Goal: Task Accomplishment & Management: Use online tool/utility

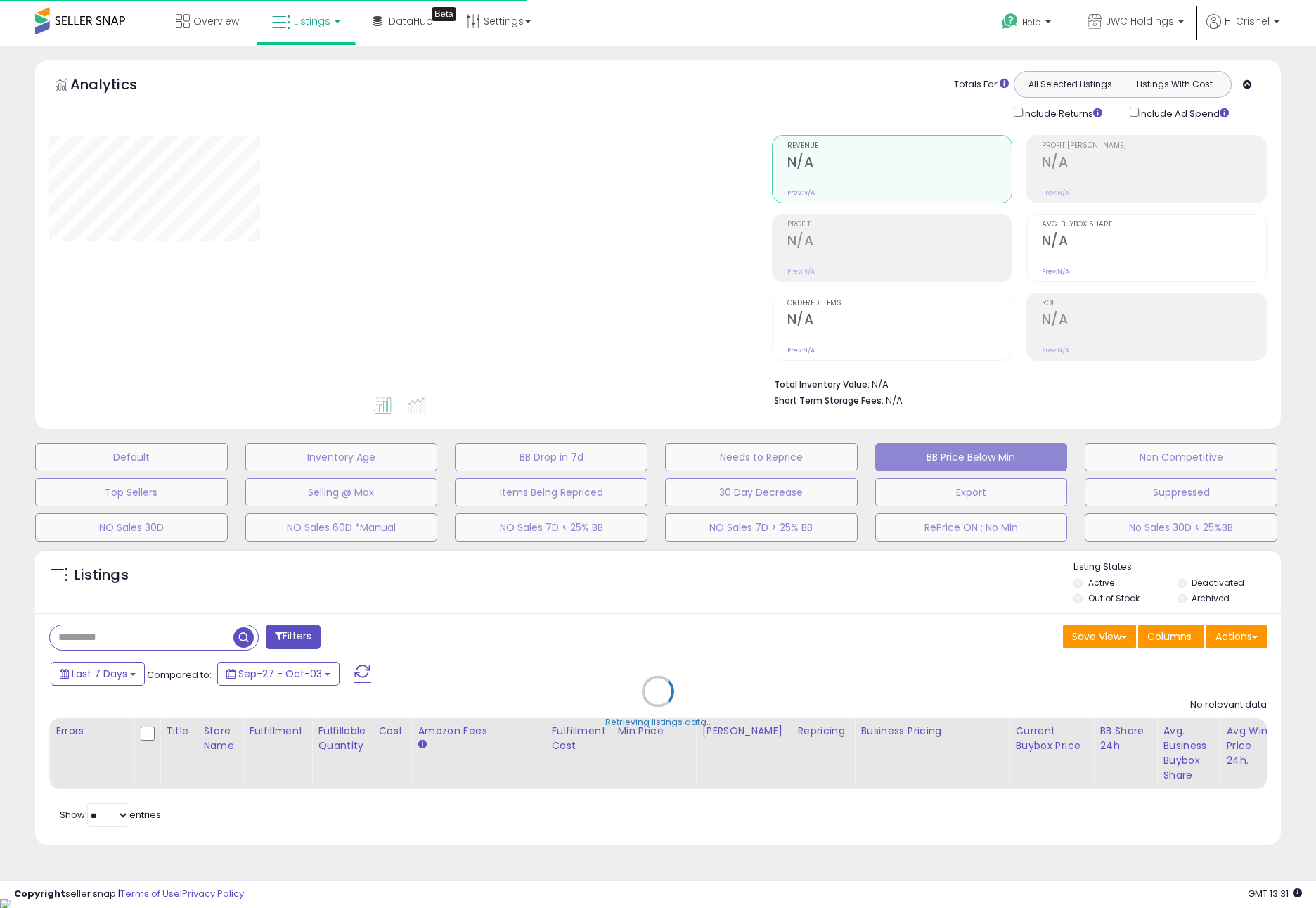
select select "**"
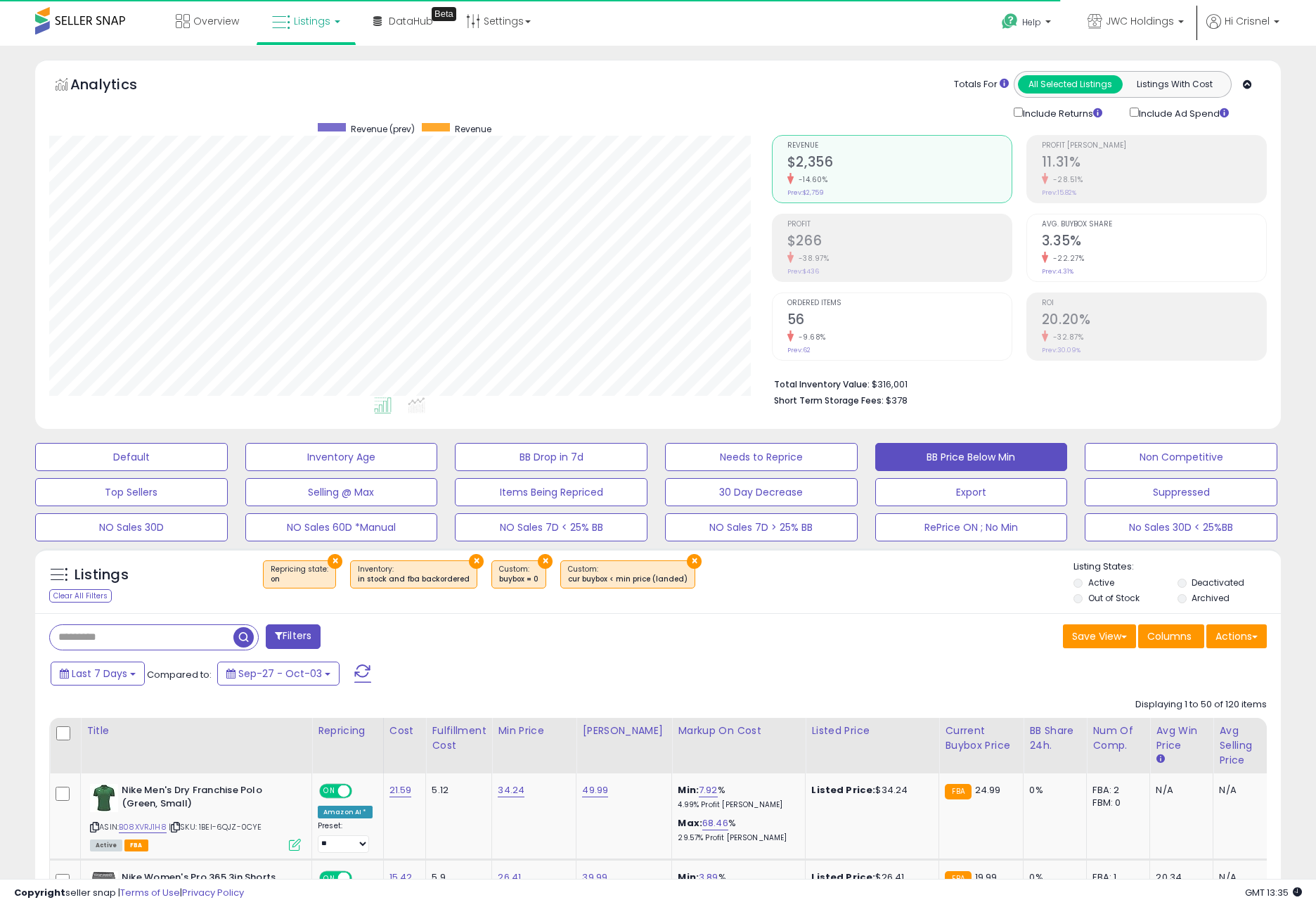
scroll to position [288, 723]
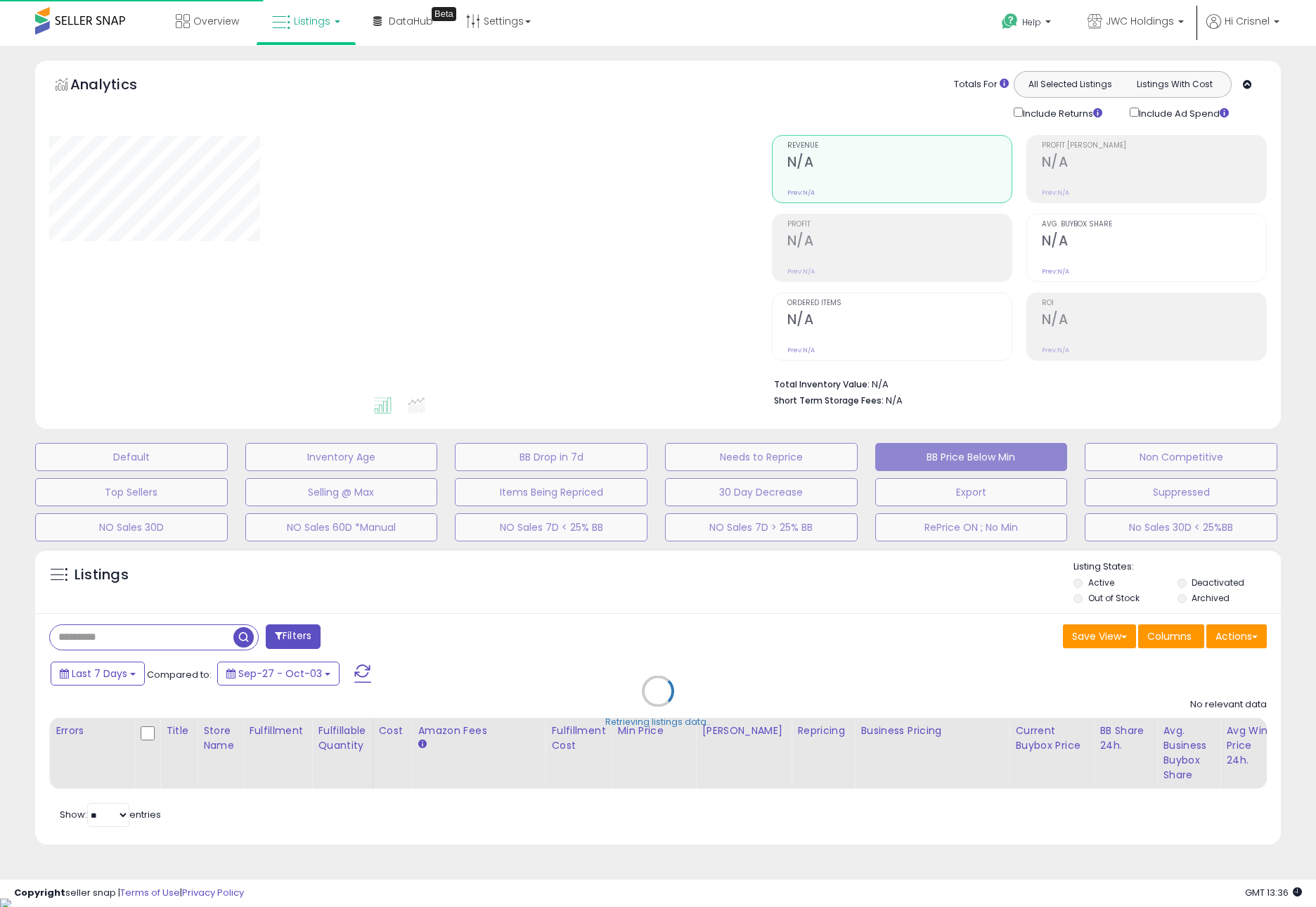
select select "**"
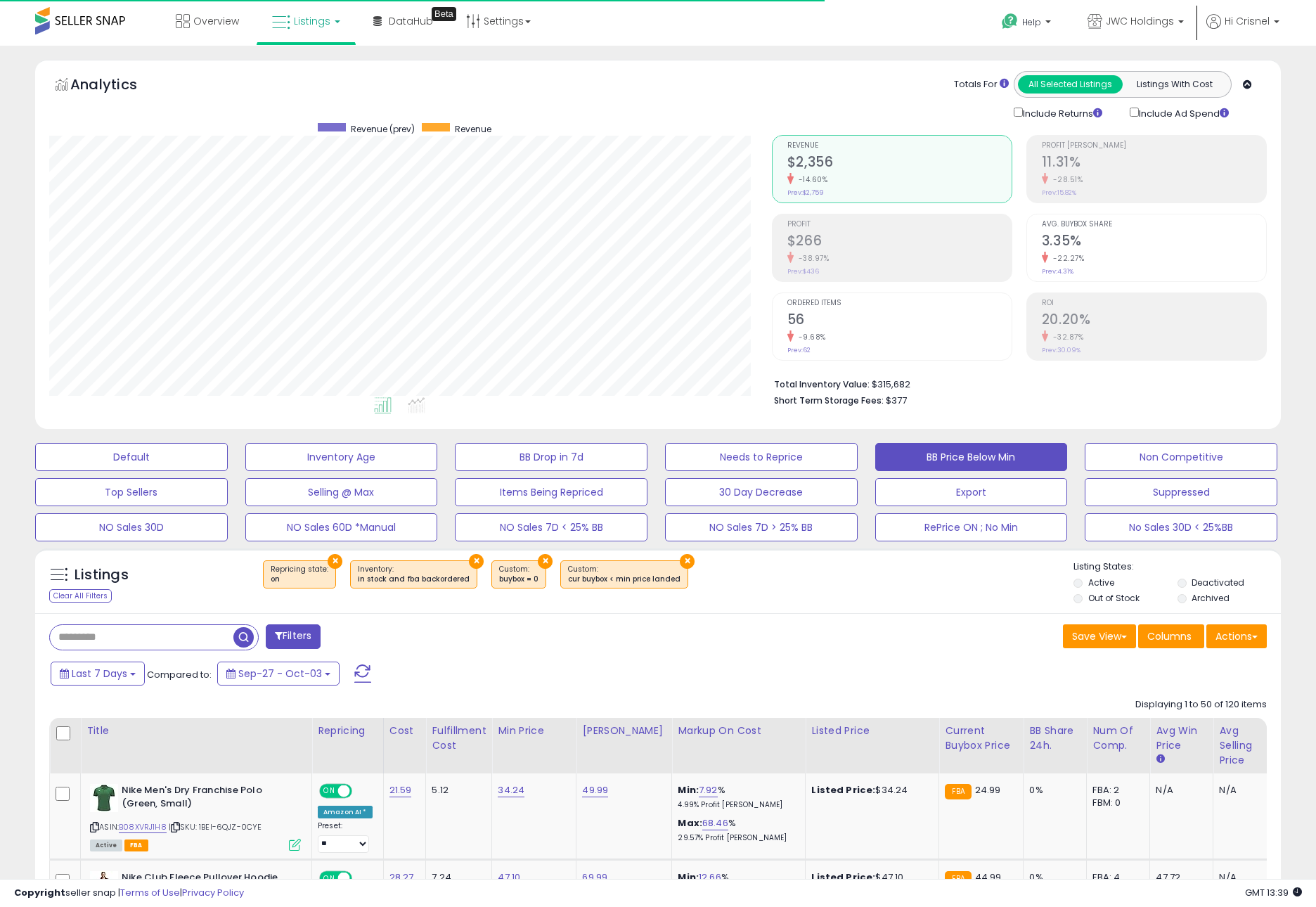
scroll to position [288, 723]
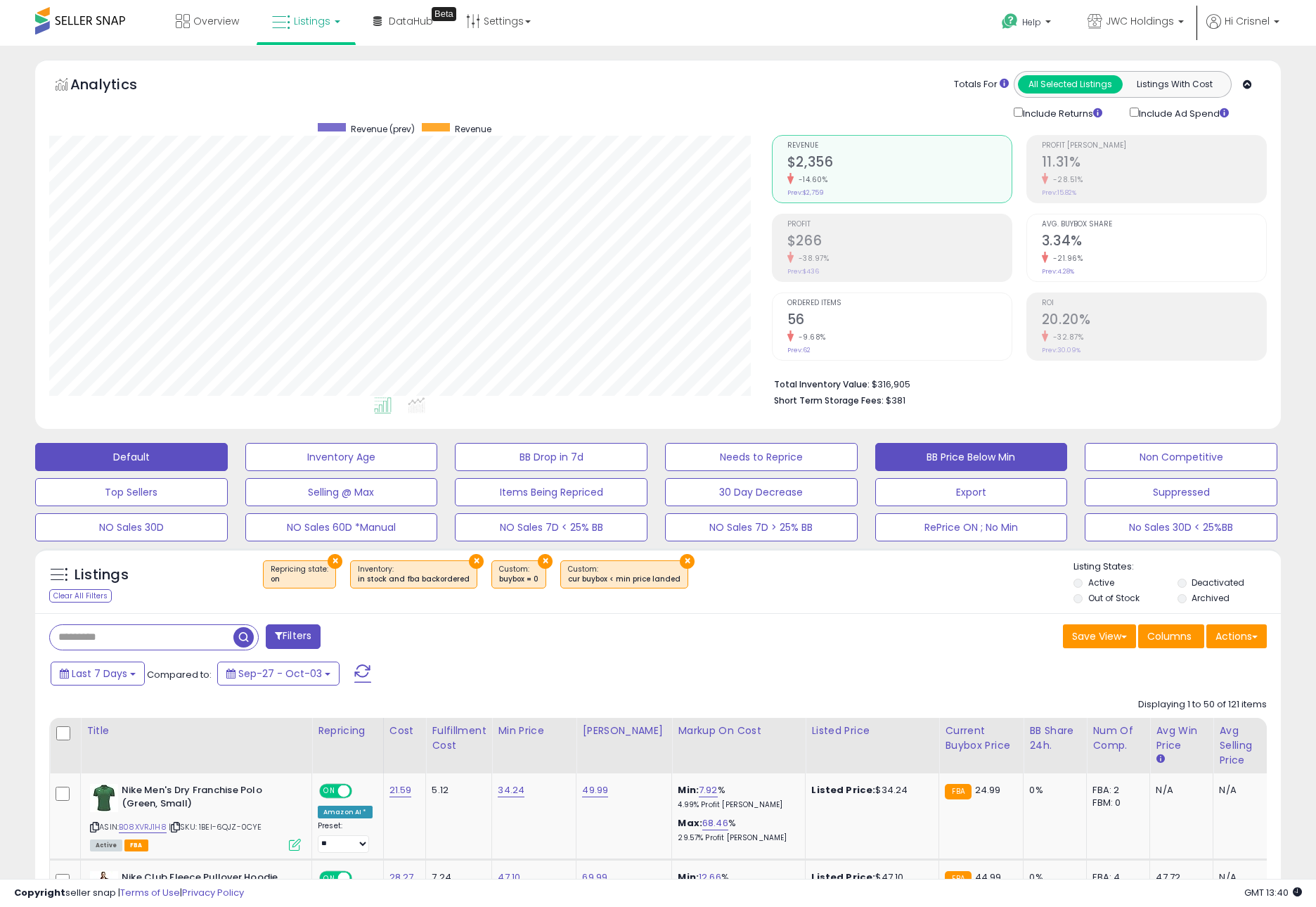
click at [209, 461] on button "Default" at bounding box center [132, 457] width 192 height 28
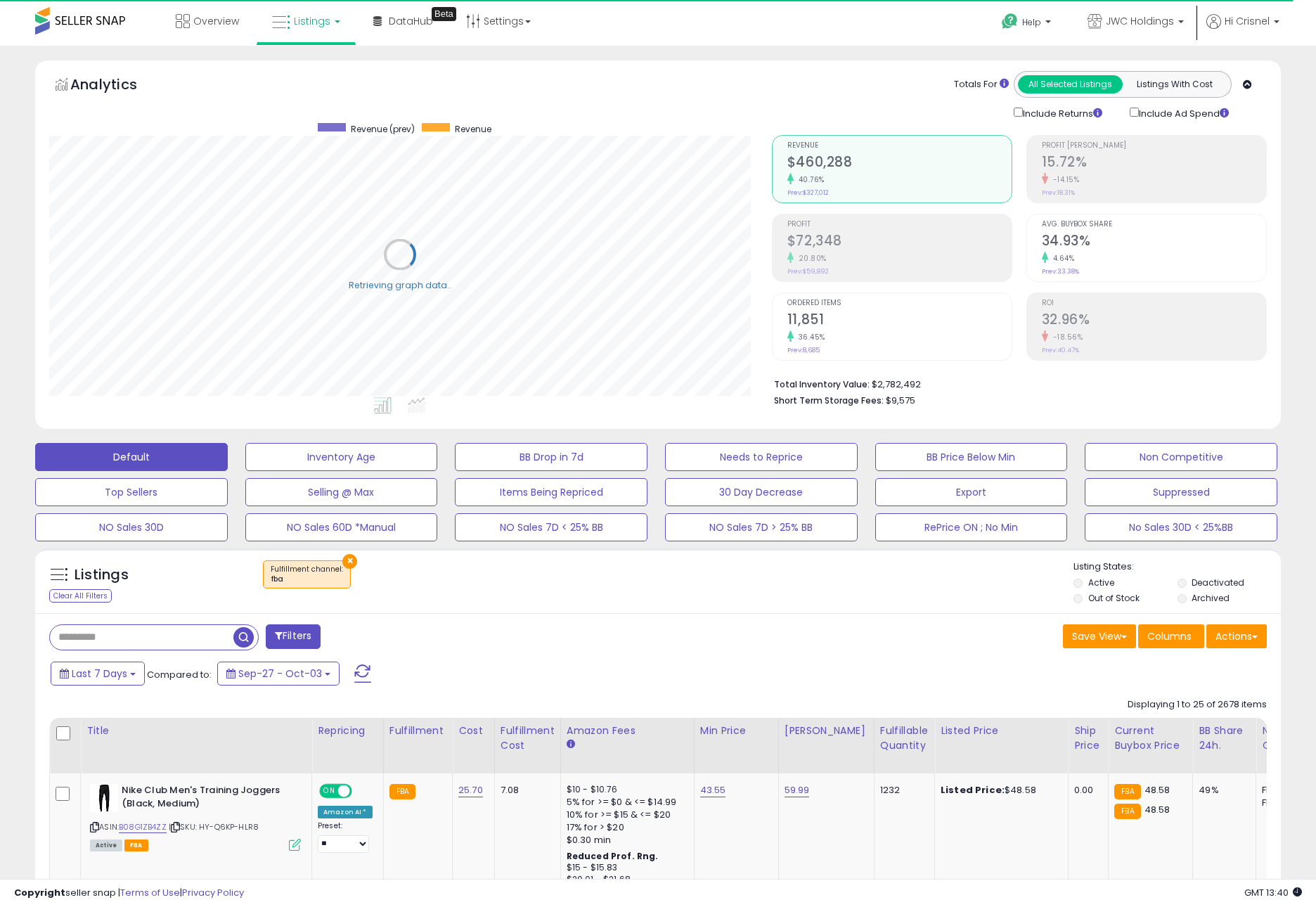
click at [854, 642] on div "Save View Save As New View Columns Actions Import" at bounding box center [967, 637] width 619 height 27
click at [983, 460] on button "BB Price Below Min" at bounding box center [971, 457] width 192 height 28
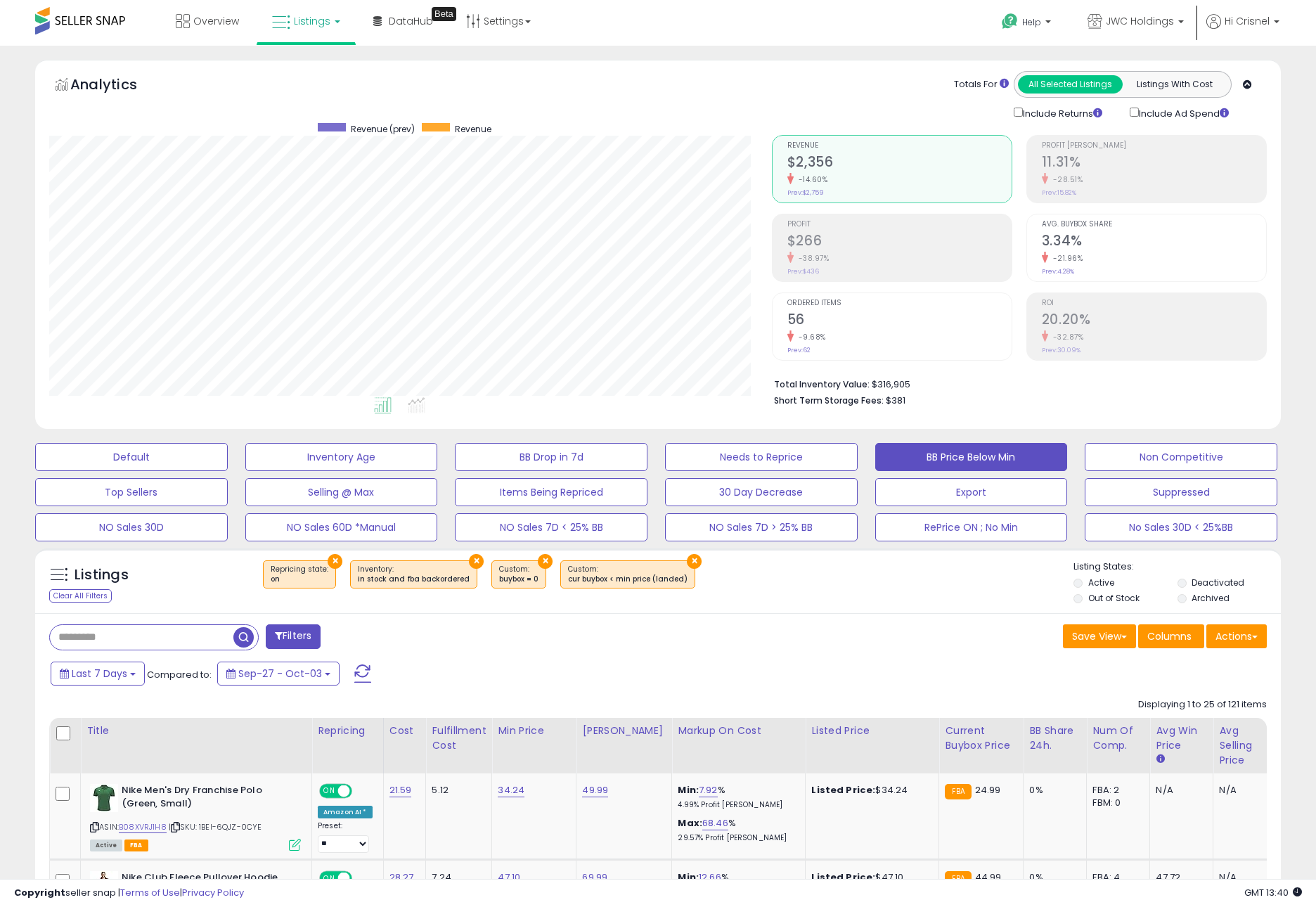
click at [1072, 600] on div "Listings Clear All Filters × Repricing state : on" at bounding box center [658, 584] width 1246 height 48
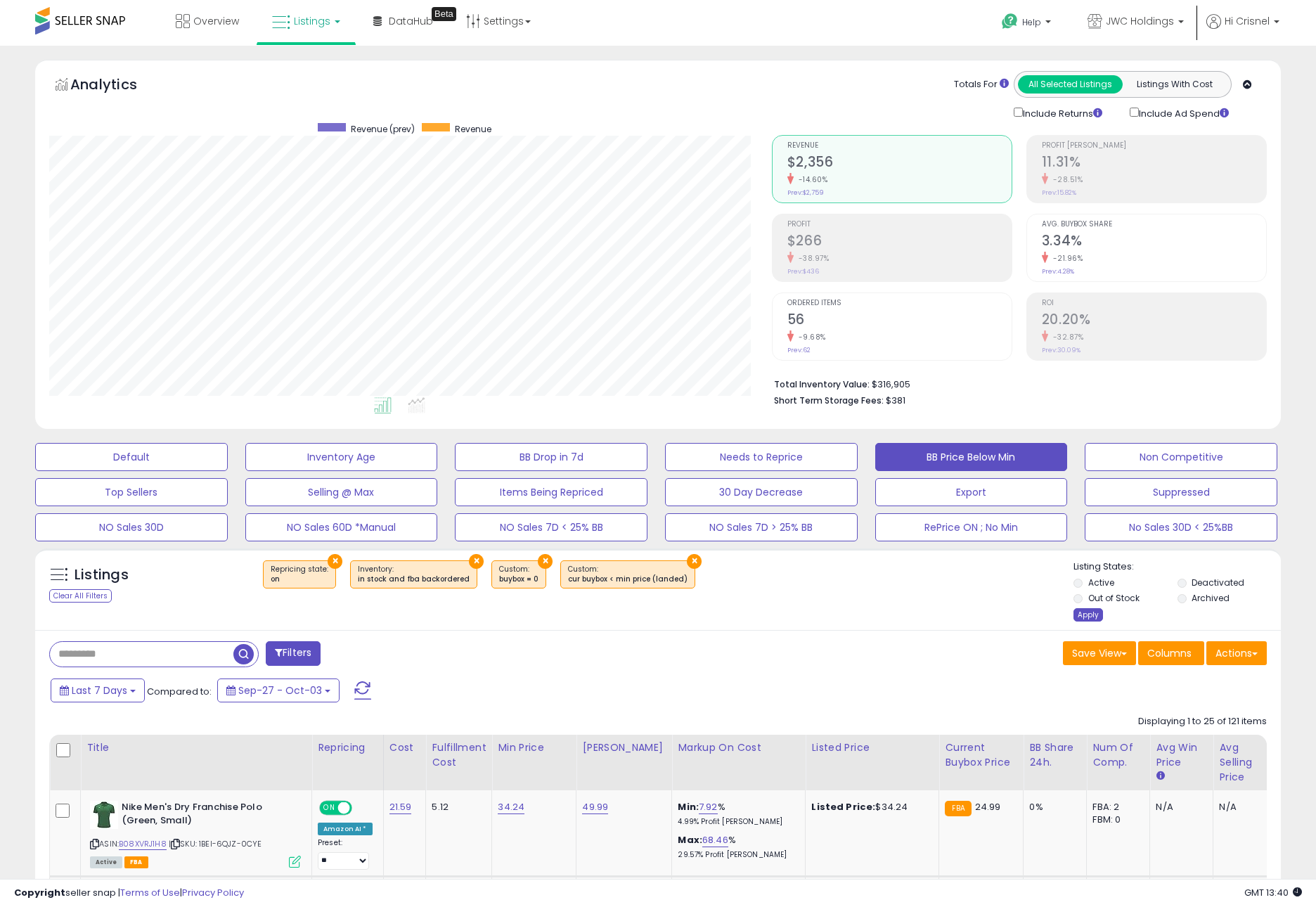
click at [1094, 615] on div "Apply" at bounding box center [1088, 615] width 30 height 13
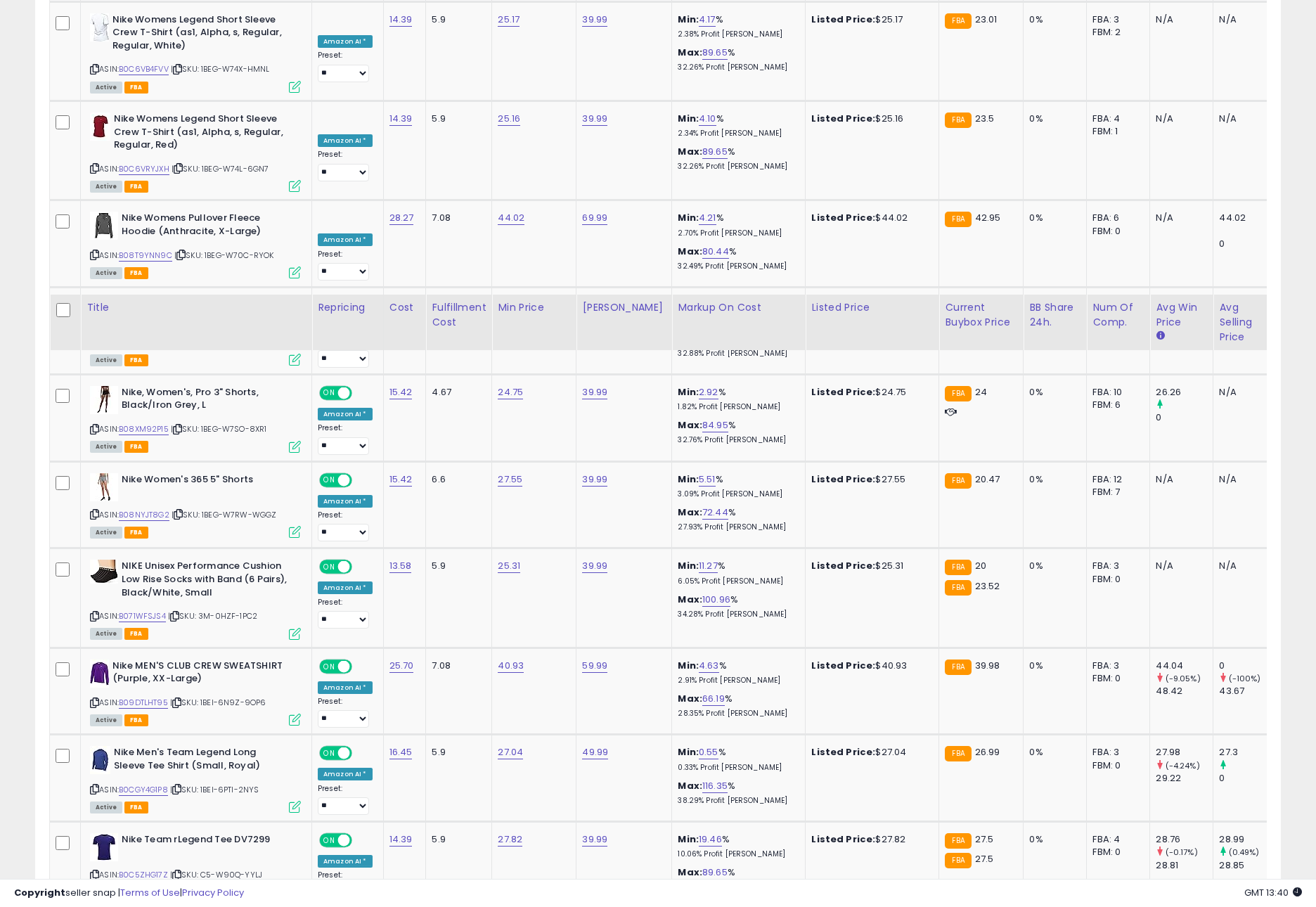
scroll to position [2232, 0]
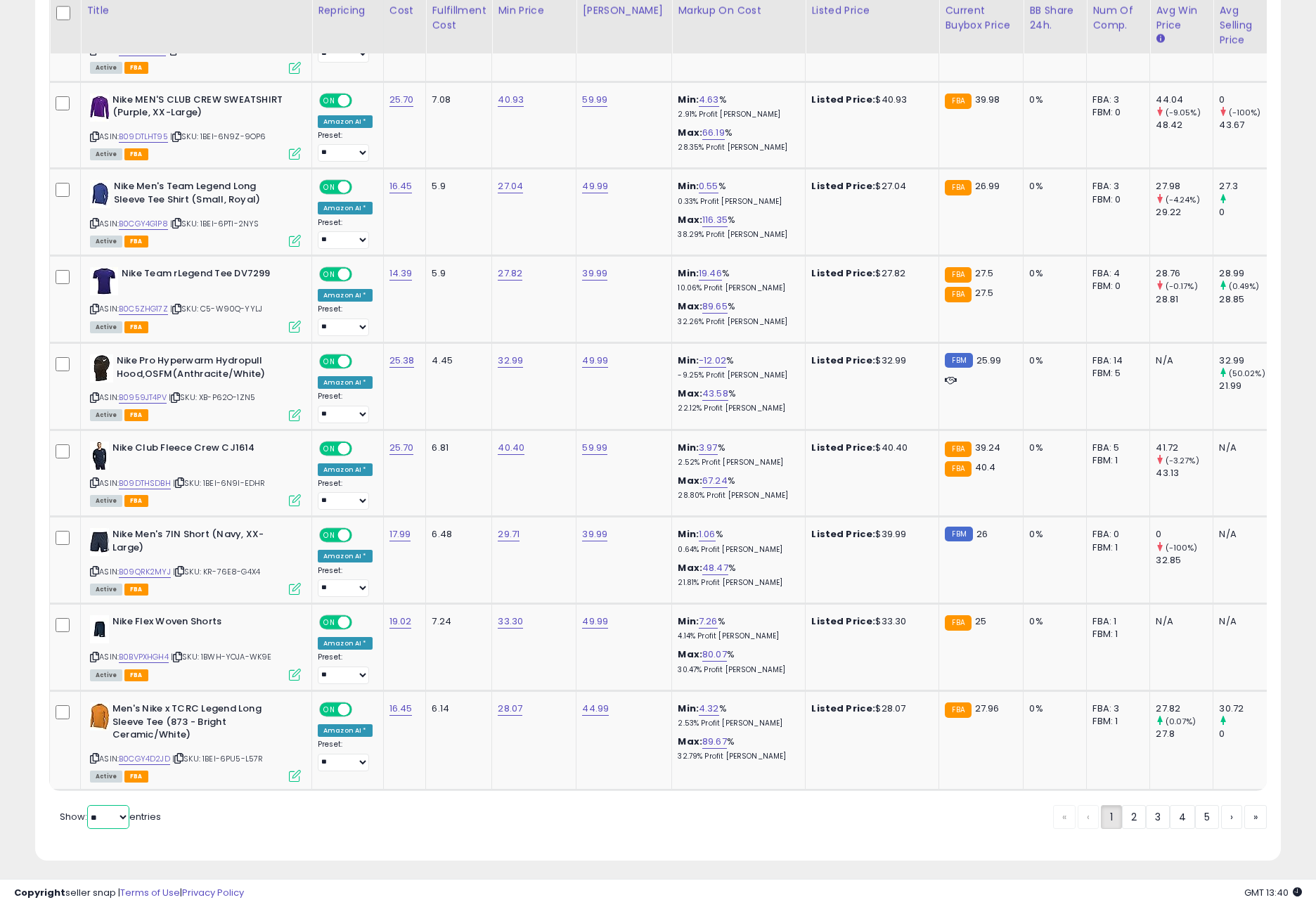
click at [101, 815] on select "** **" at bounding box center [107, 817] width 42 height 24
click at [89, 805] on select "** **" at bounding box center [107, 817] width 42 height 24
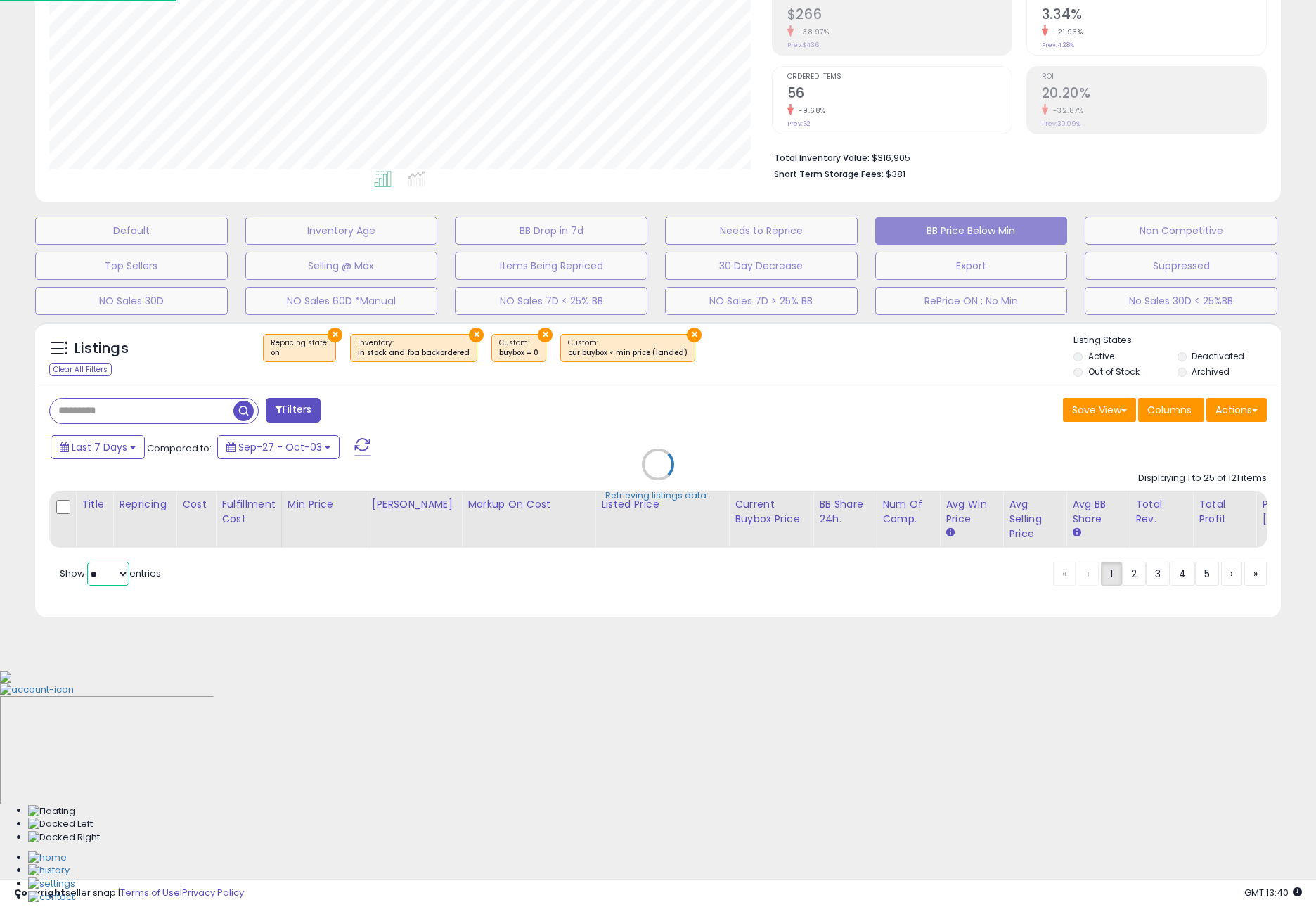
scroll to position [0, 0]
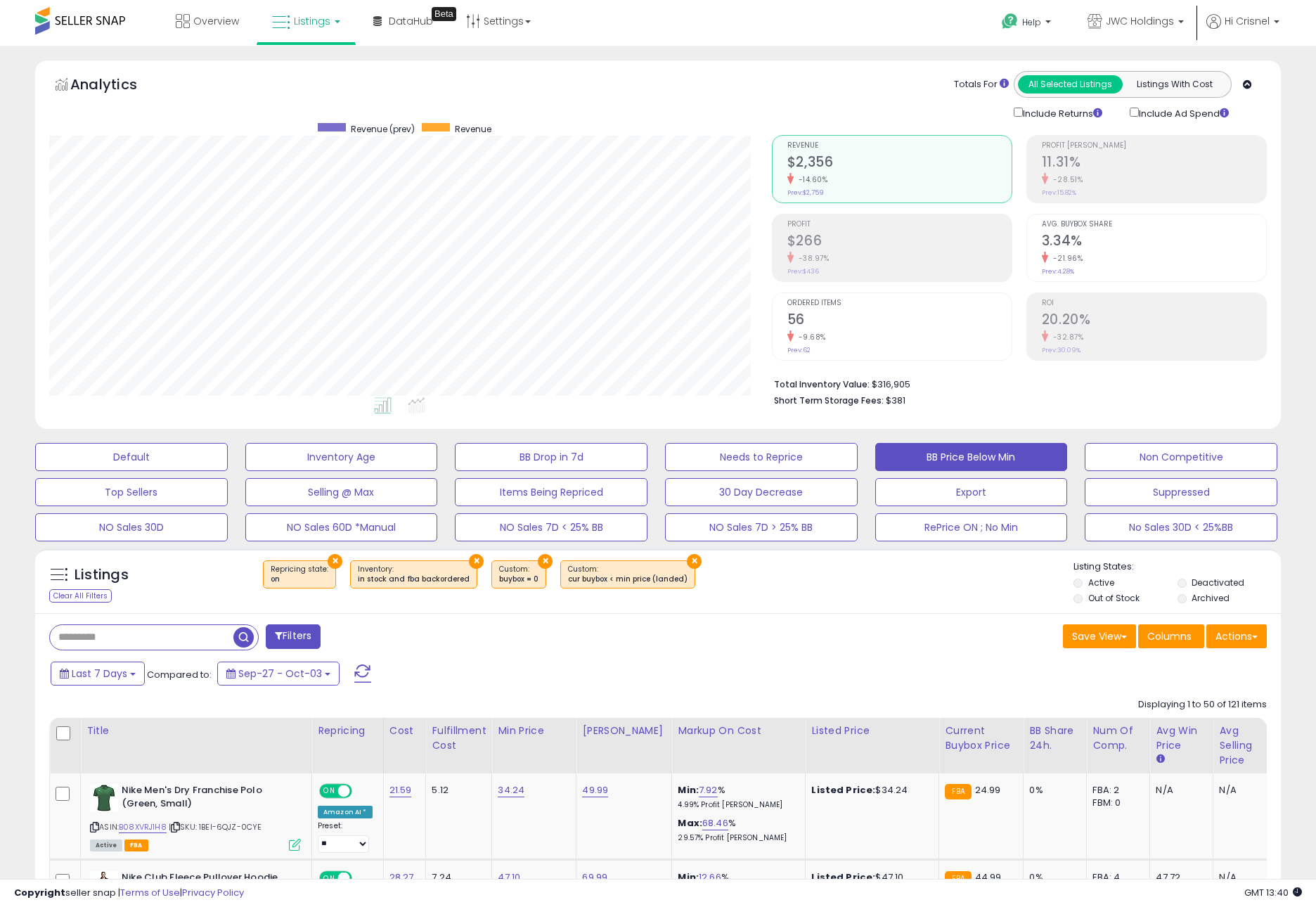
click at [567, 672] on div "Last 7 Days Compared to: Sep-27 - Oct-03" at bounding box center [503, 675] width 913 height 32
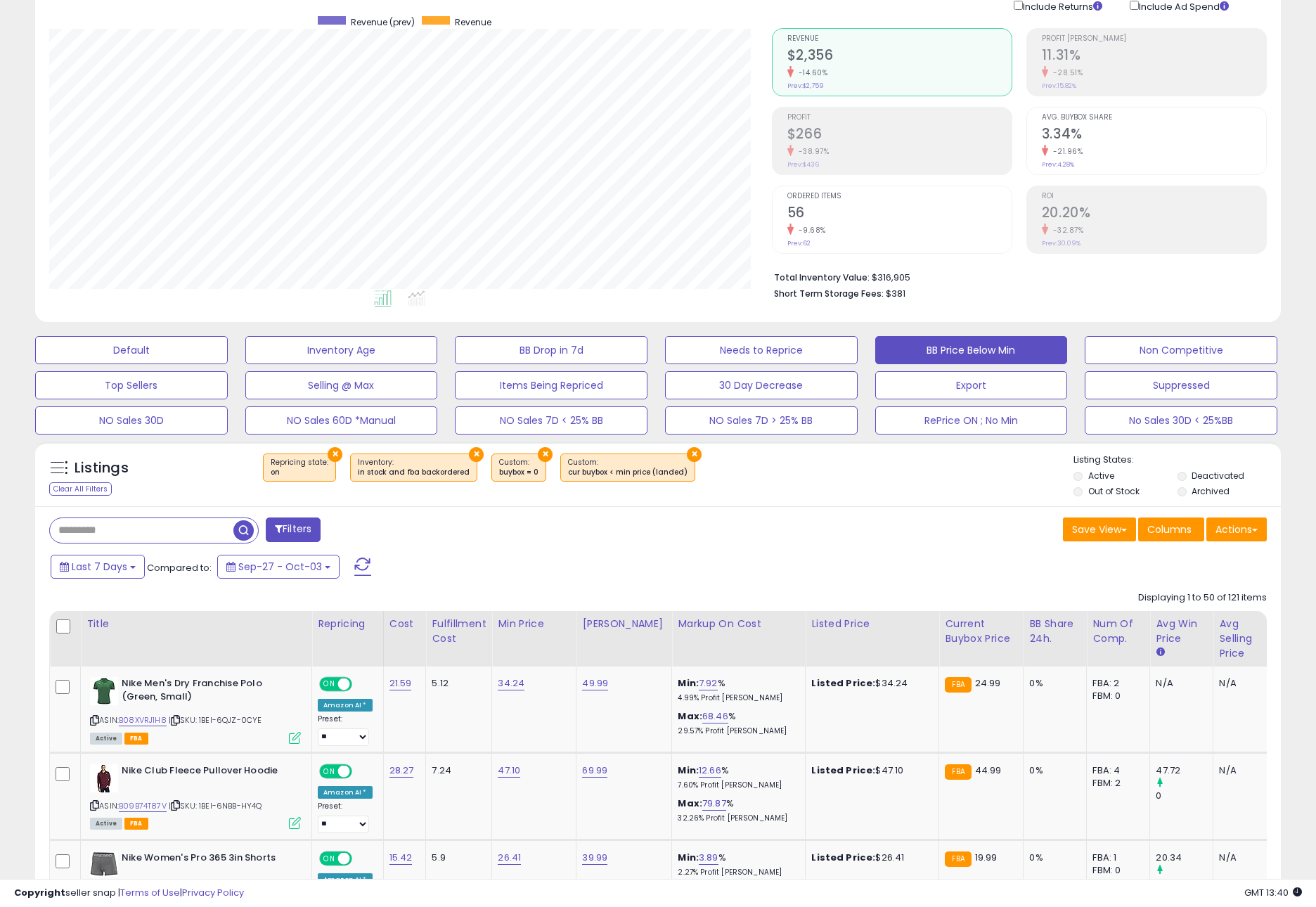
scroll to position [163, 0]
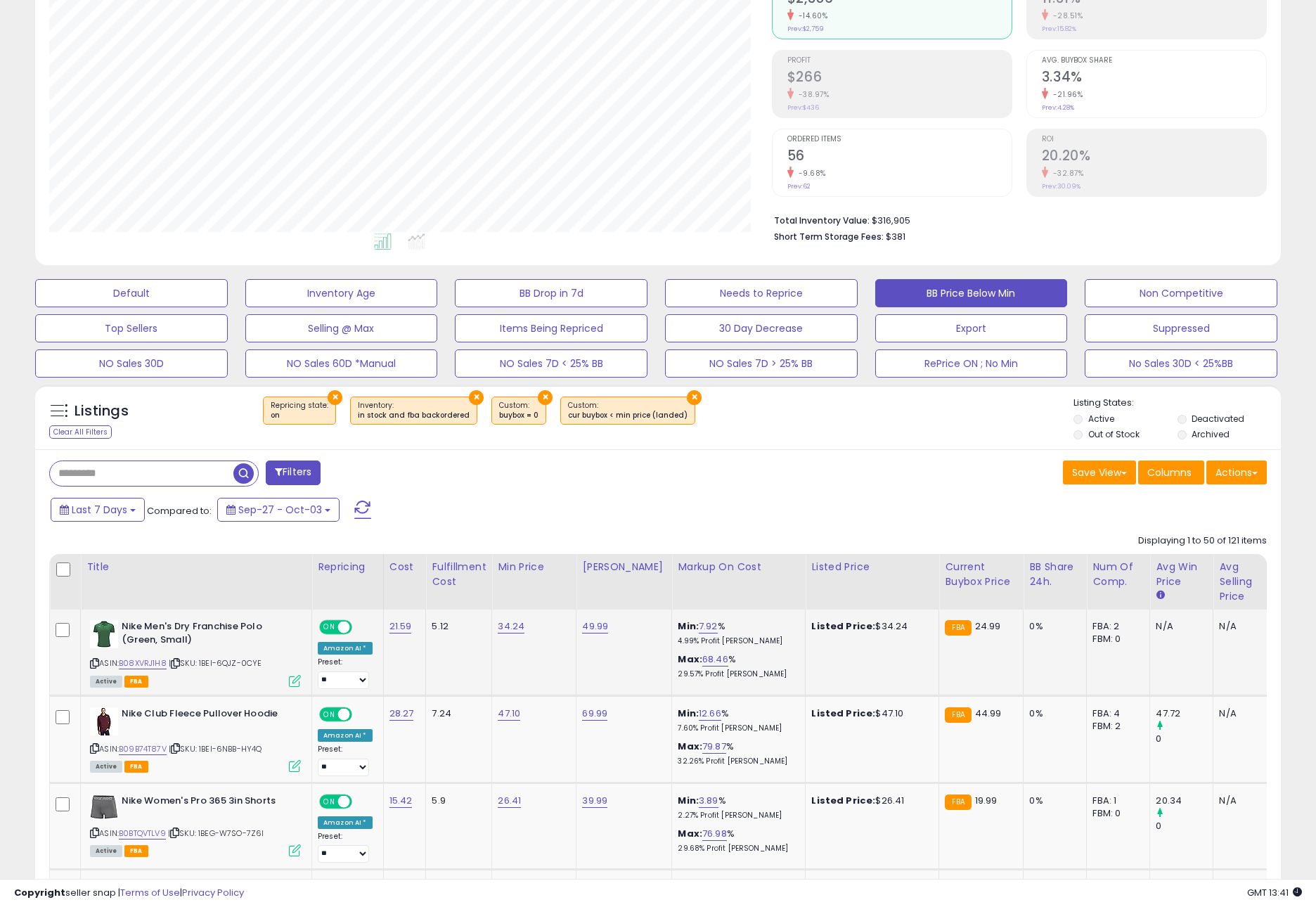
click at [211, 684] on div "Active FBA" at bounding box center [195, 680] width 211 height 10
click at [177, 665] on icon at bounding box center [176, 663] width 9 height 7
click at [180, 751] on icon at bounding box center [176, 748] width 9 height 7
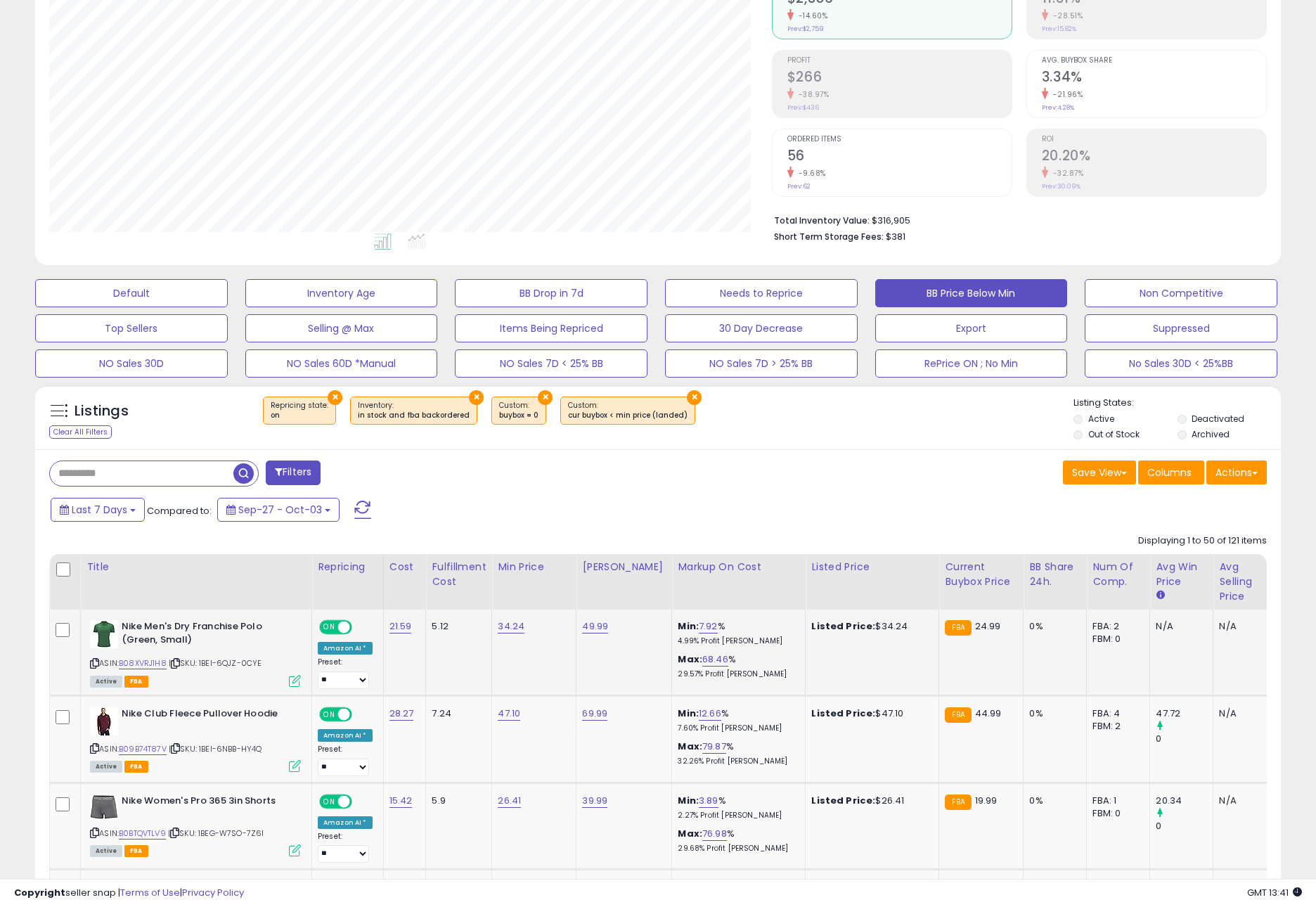
scroll to position [203, 0]
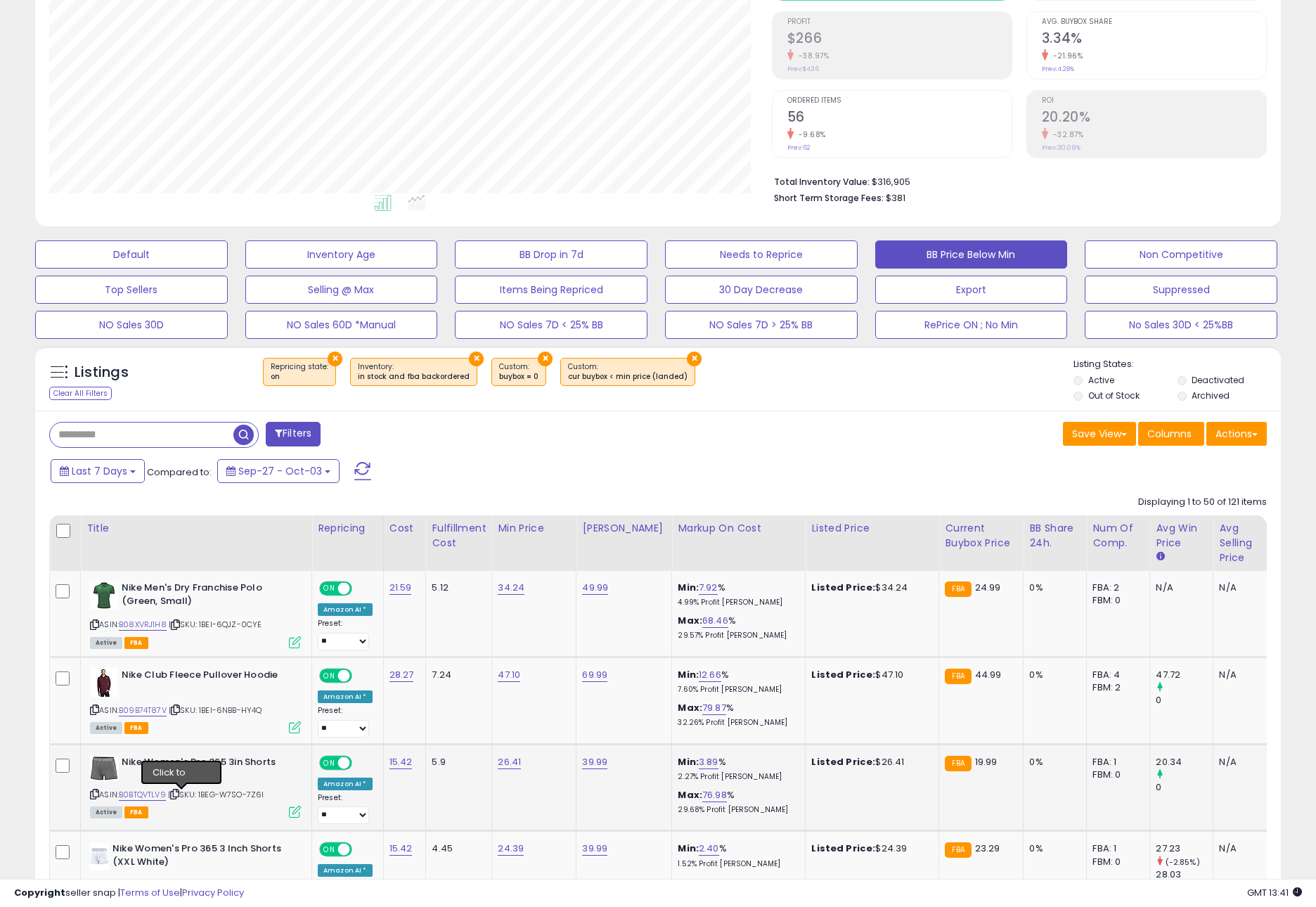
drag, startPoint x: 179, startPoint y: 798, endPoint x: 189, endPoint y: 792, distance: 11.7
click at [179, 798] on icon at bounding box center [175, 794] width 9 height 7
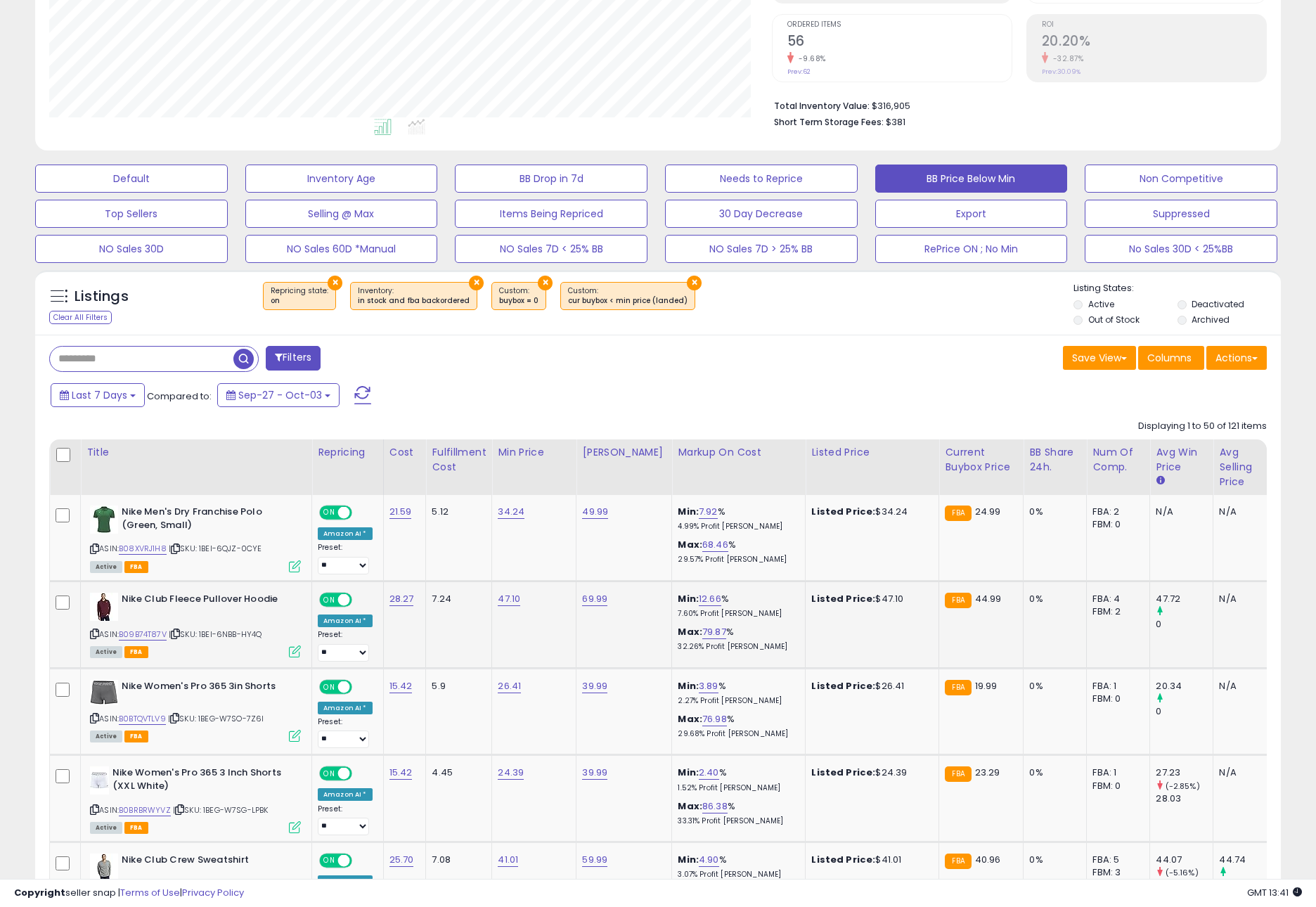
scroll to position [302, 0]
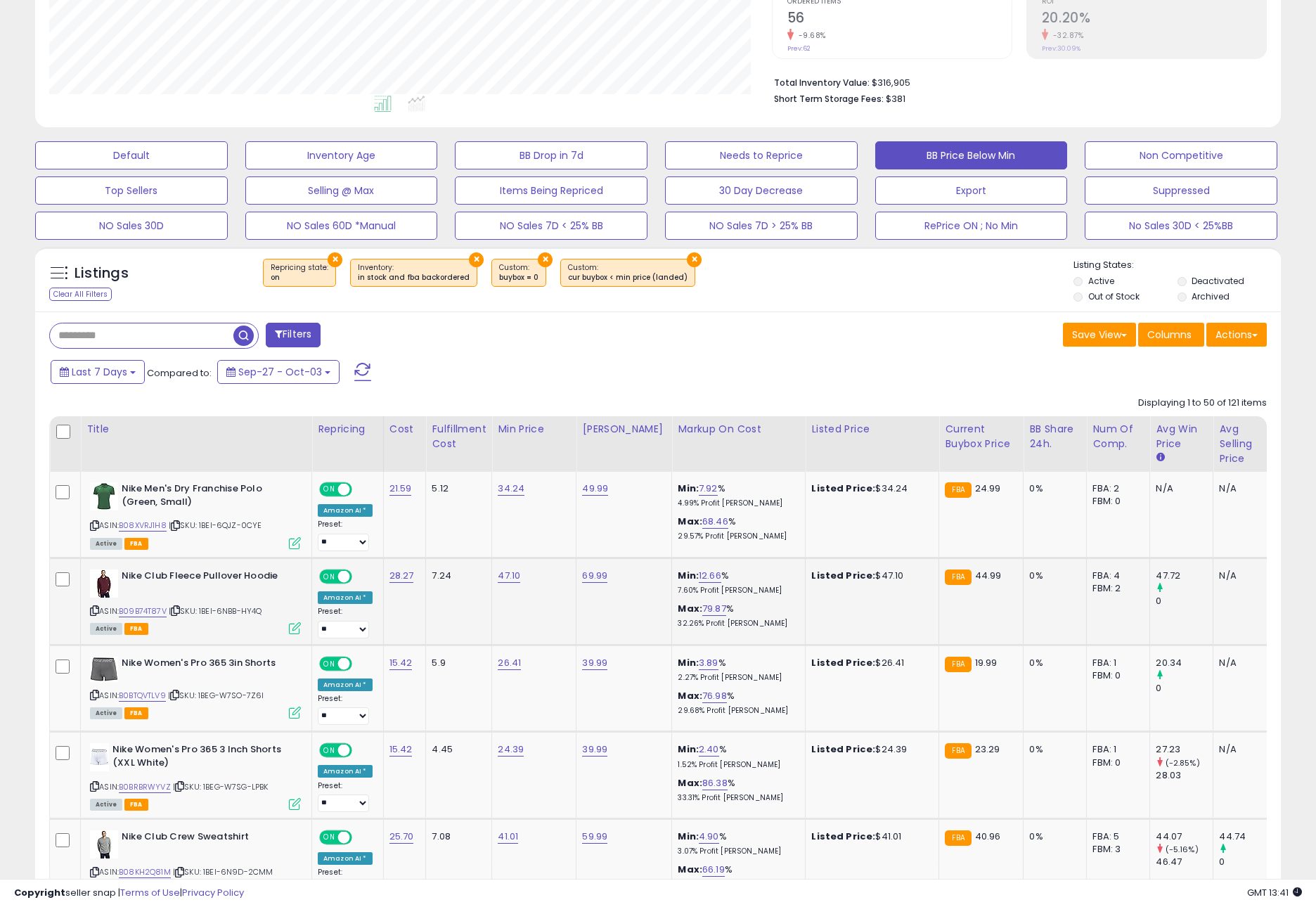
drag, startPoint x: 173, startPoint y: 646, endPoint x: 166, endPoint y: 635, distance: 13.0
click at [151, 616] on div "ASIN: B09B74T87V | SKU: 1BEI-6NBB-HY4Q Active FBA" at bounding box center [195, 602] width 211 height 64
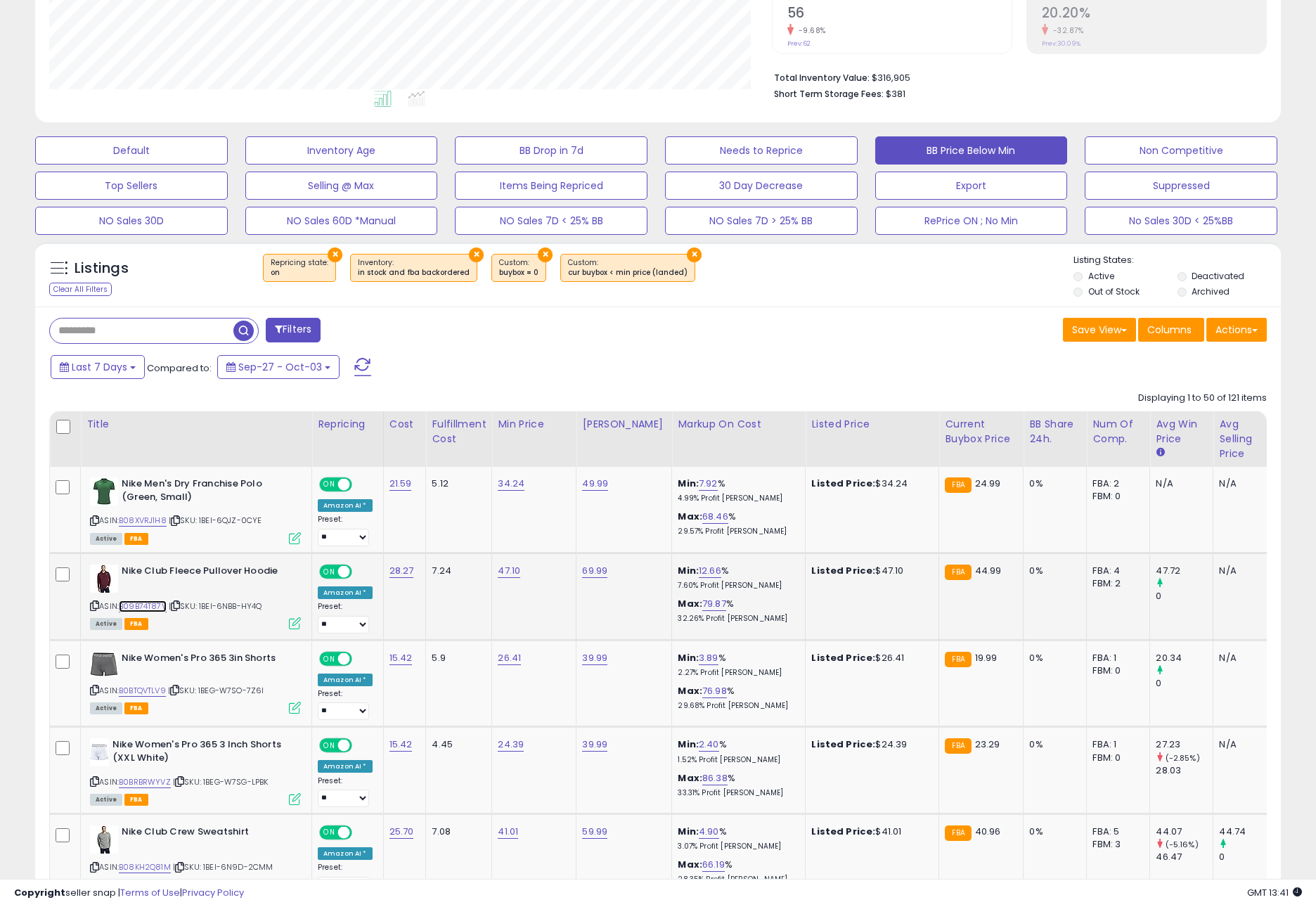
scroll to position [309, 0]
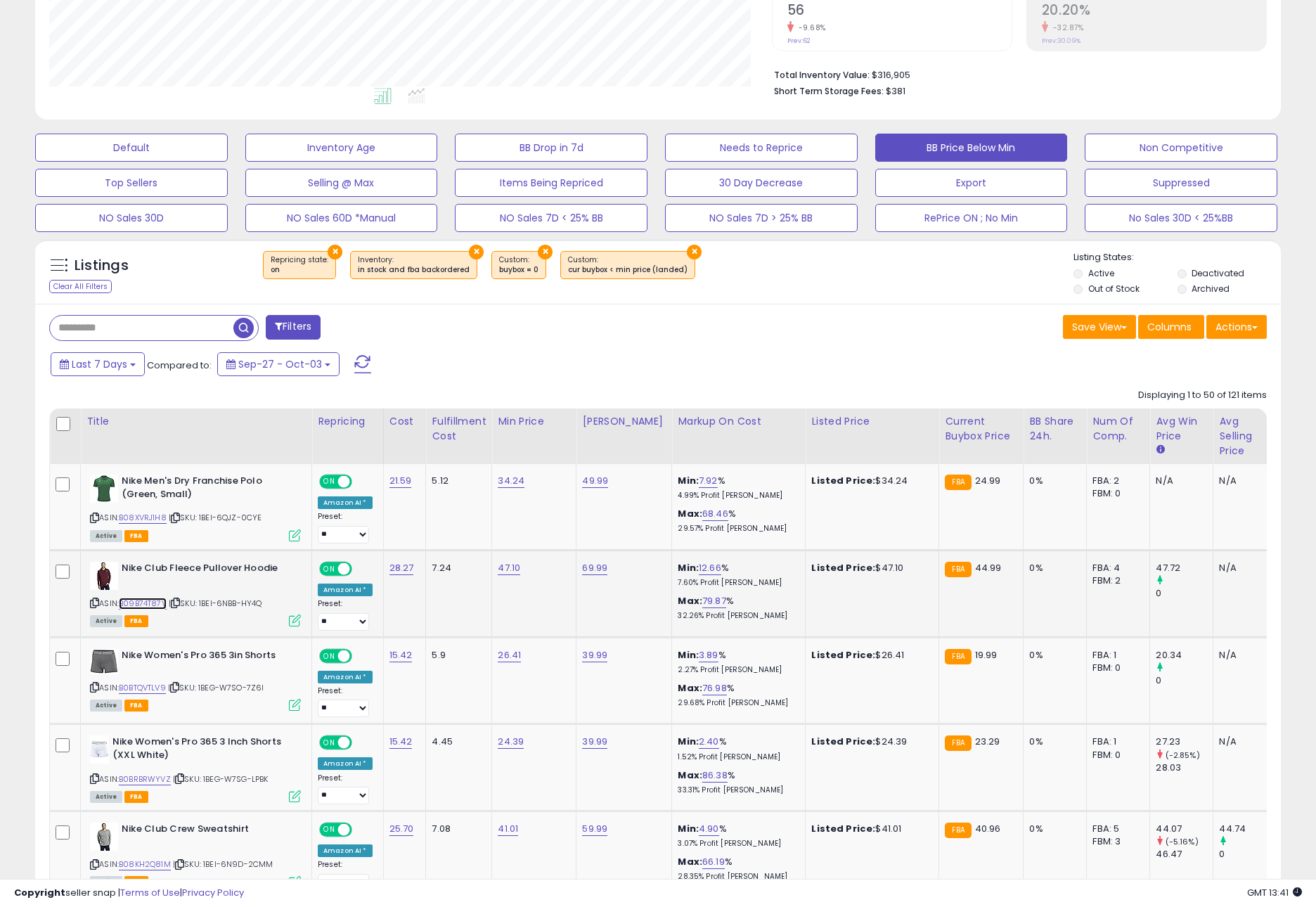
click at [161, 606] on link "B09B74T87V" at bounding box center [142, 603] width 48 height 12
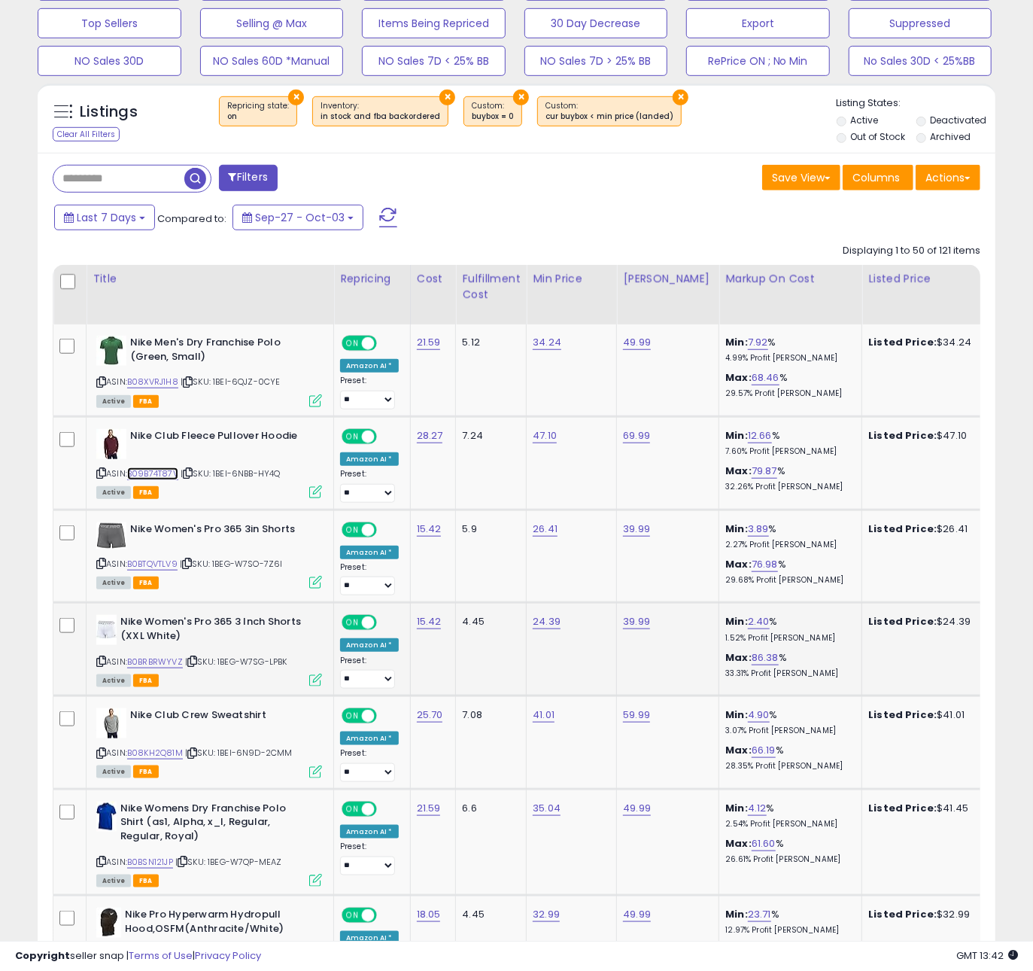
scroll to position [507, 0]
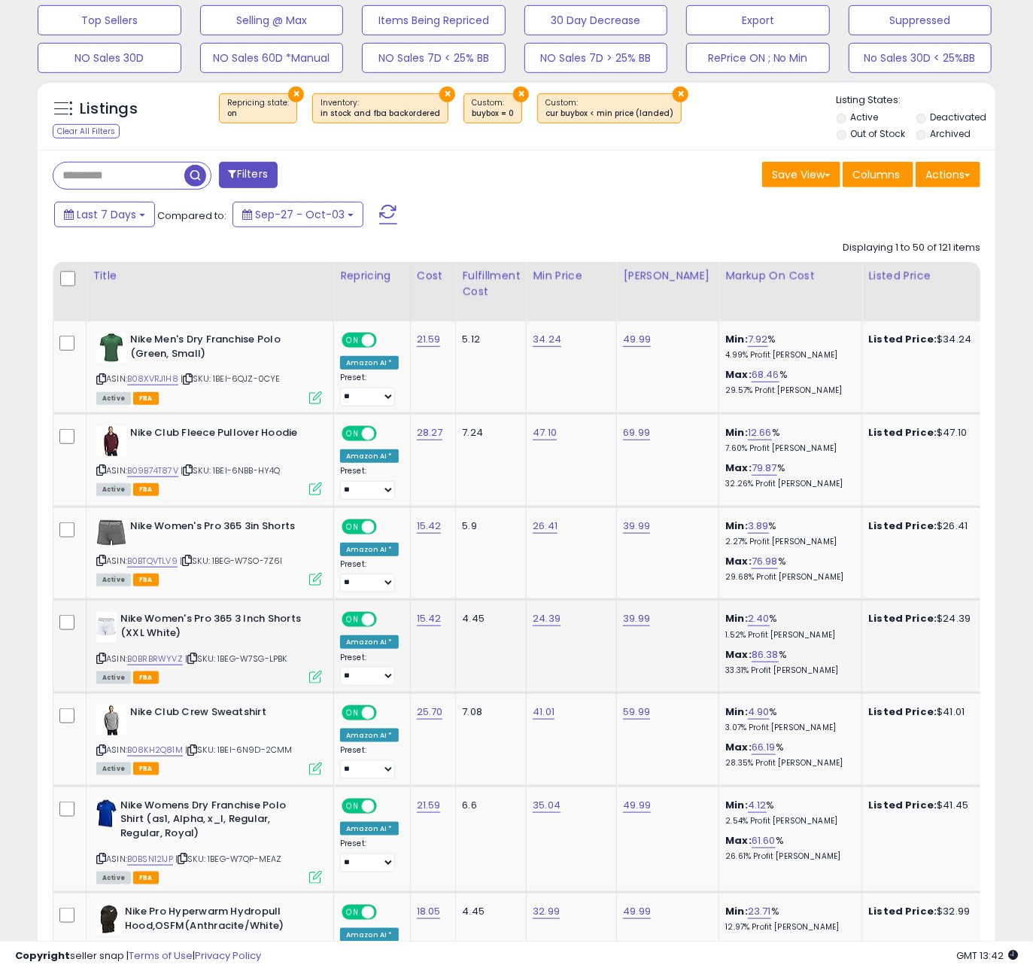
drag, startPoint x: 202, startPoint y: 617, endPoint x: 198, endPoint y: 604, distance: 14.1
click at [199, 612] on td "Nike Women's Pro 365 3 Inch Shorts (XXL White) ASIN: B0BRBRWYVZ | SKU: 1BEG-W7S…" at bounding box center [211, 646] width 248 height 93
click at [192, 564] on icon at bounding box center [187, 560] width 10 height 8
click at [195, 661] on icon at bounding box center [192, 658] width 10 height 8
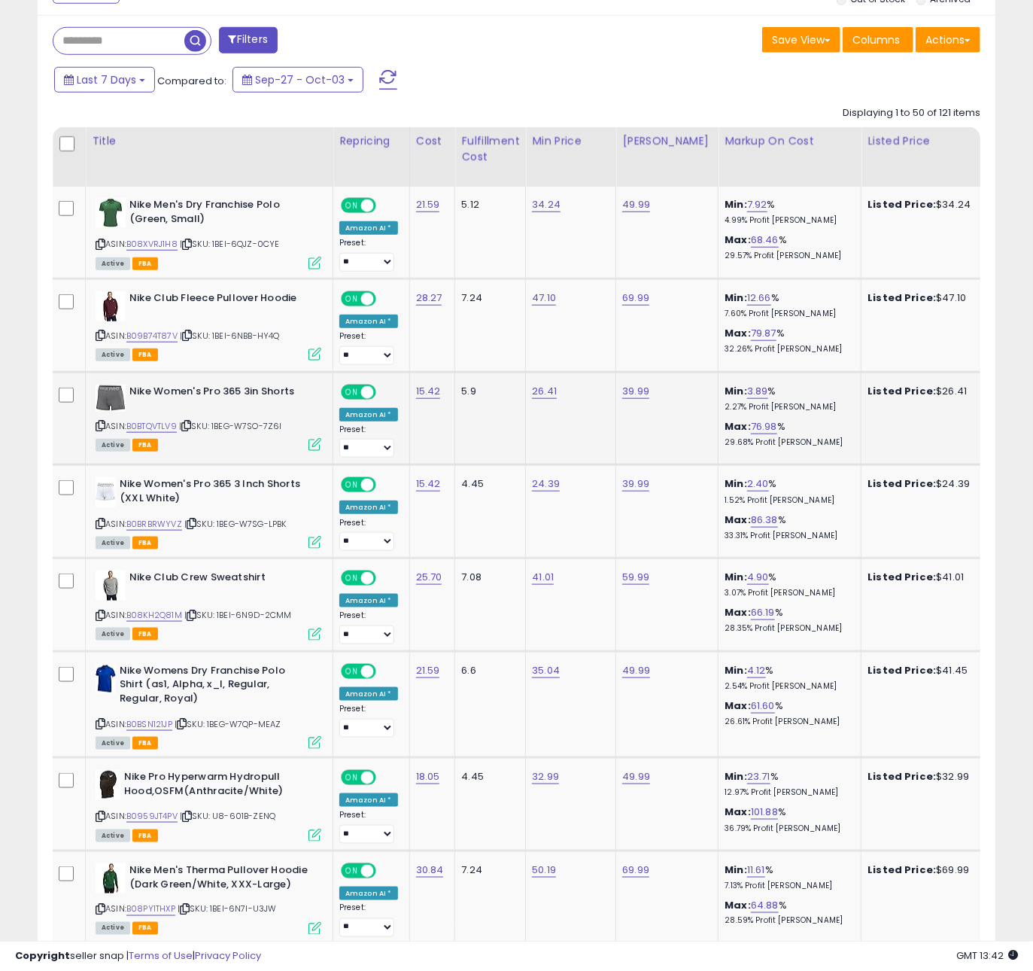
scroll to position [645, 0]
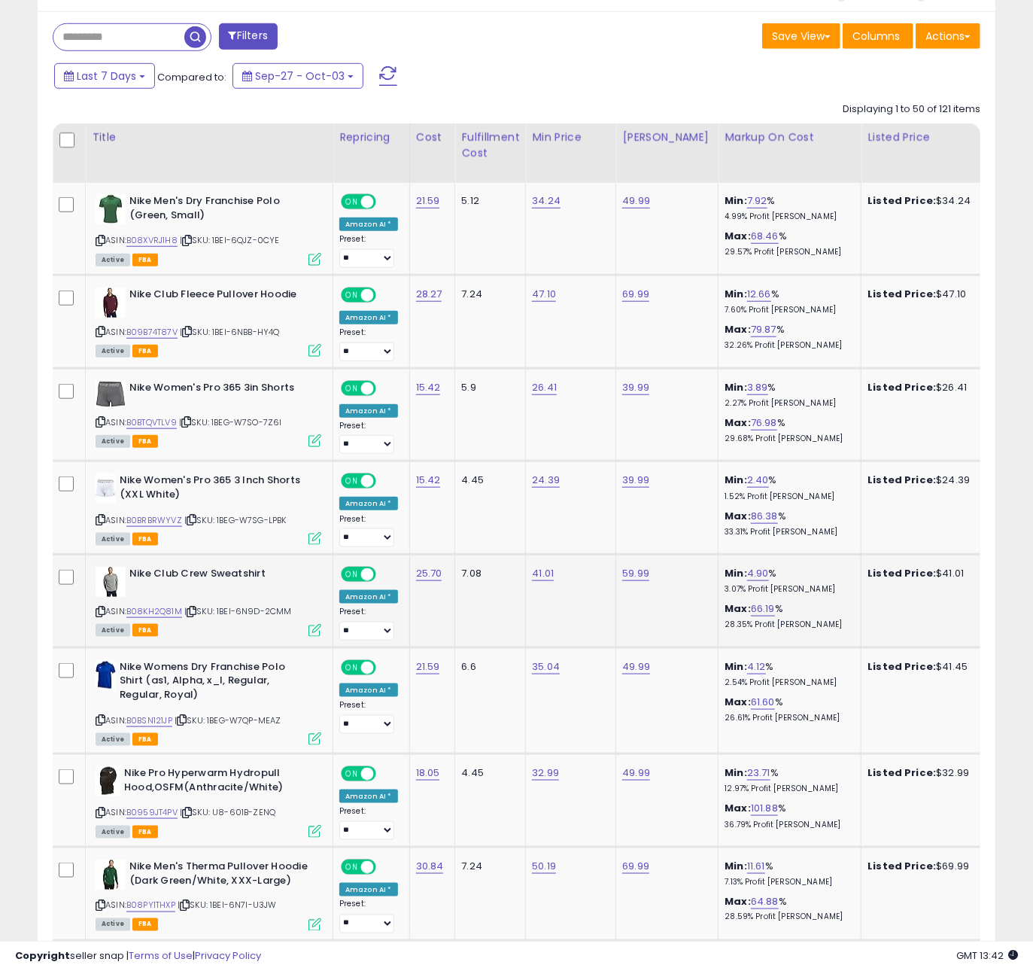
click at [194, 614] on icon at bounding box center [192, 611] width 10 height 8
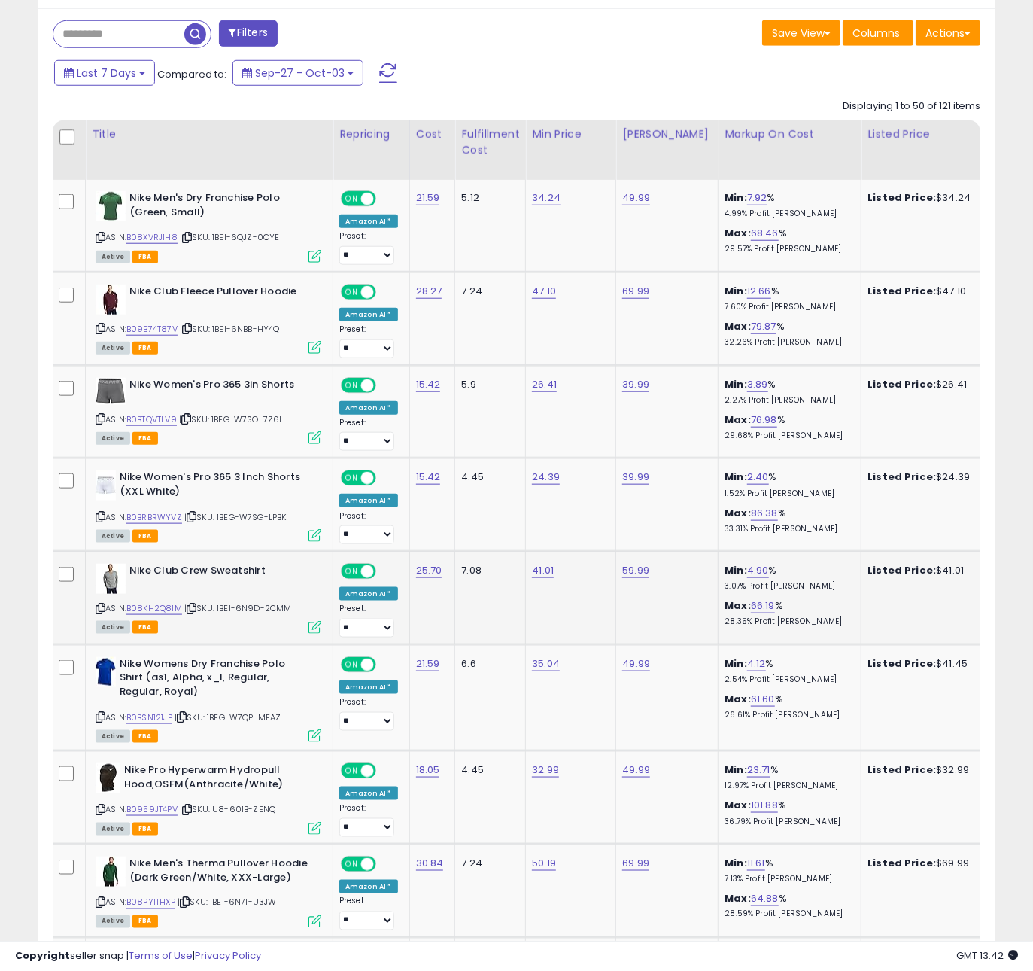
scroll to position [649, 0]
drag, startPoint x: 194, startPoint y: 614, endPoint x: 235, endPoint y: 602, distance: 42.4
click at [194, 612] on icon at bounding box center [192, 608] width 10 height 8
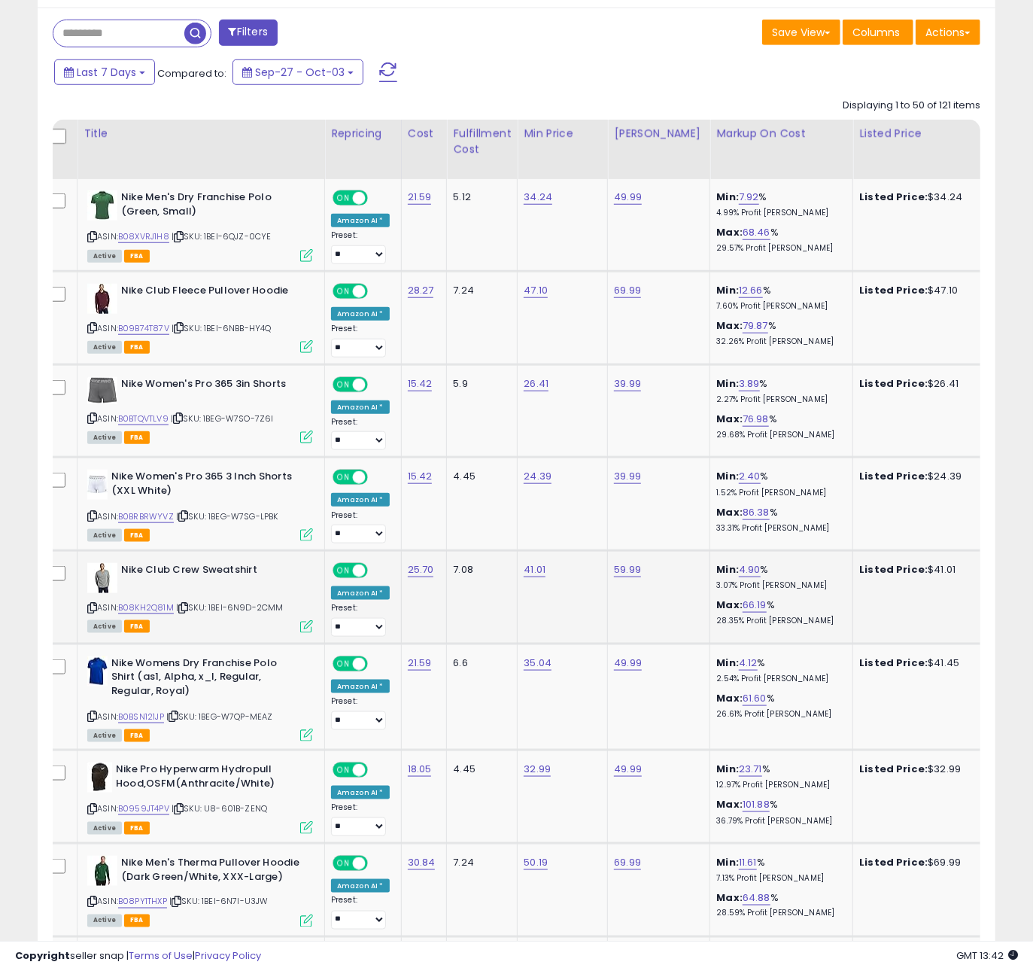
scroll to position [650, 0]
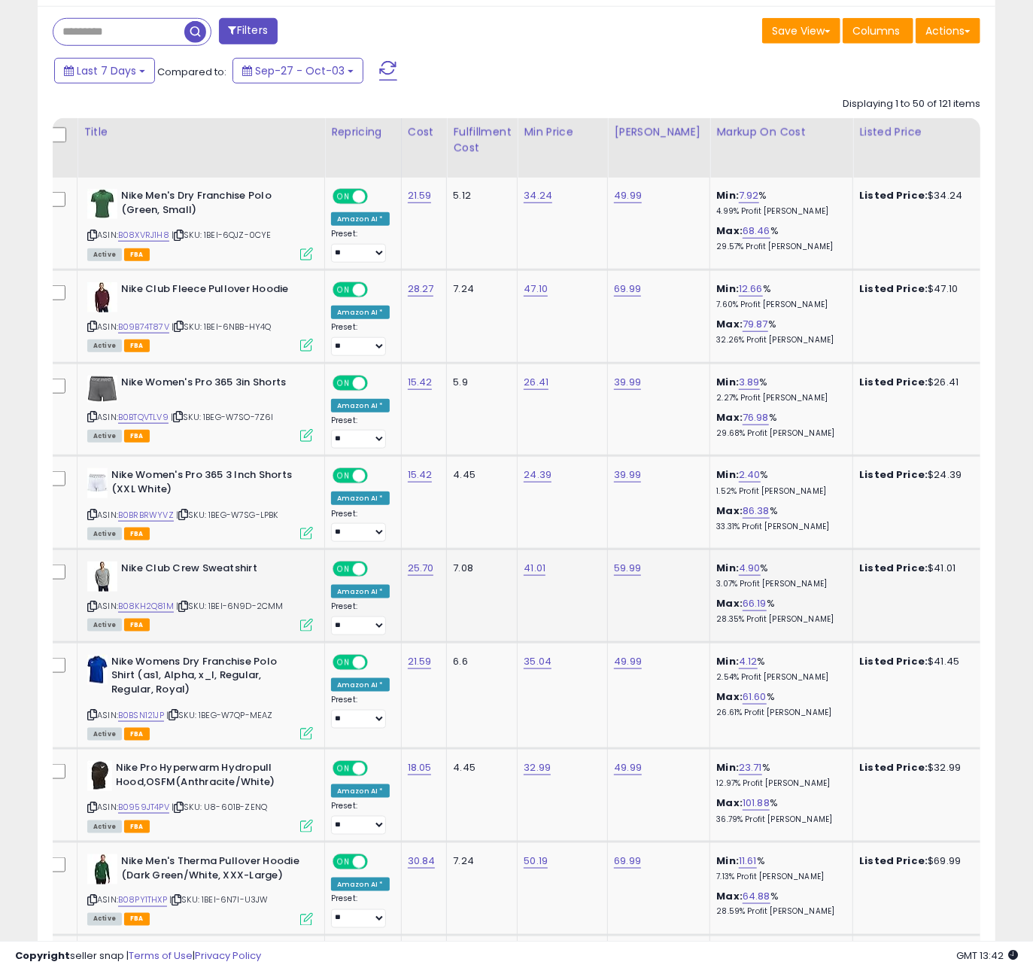
click at [188, 610] on icon at bounding box center [183, 606] width 10 height 8
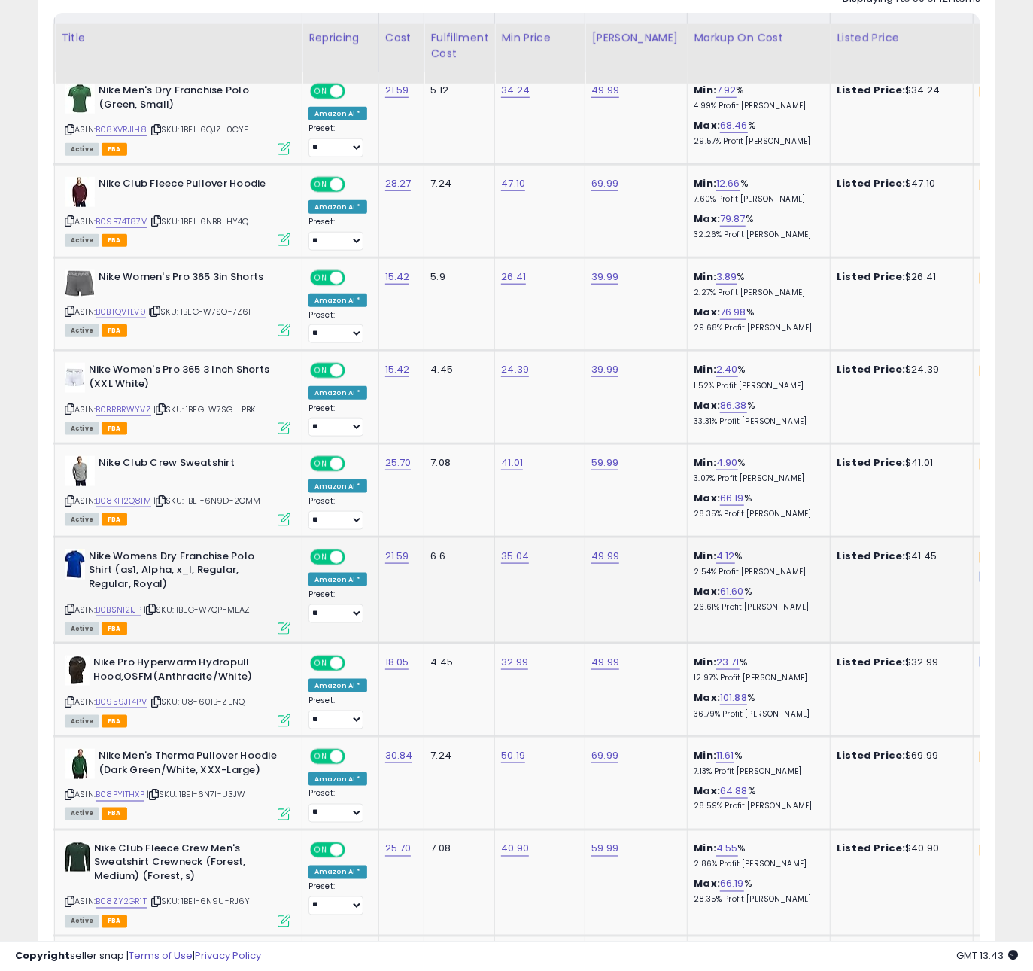
scroll to position [804, 0]
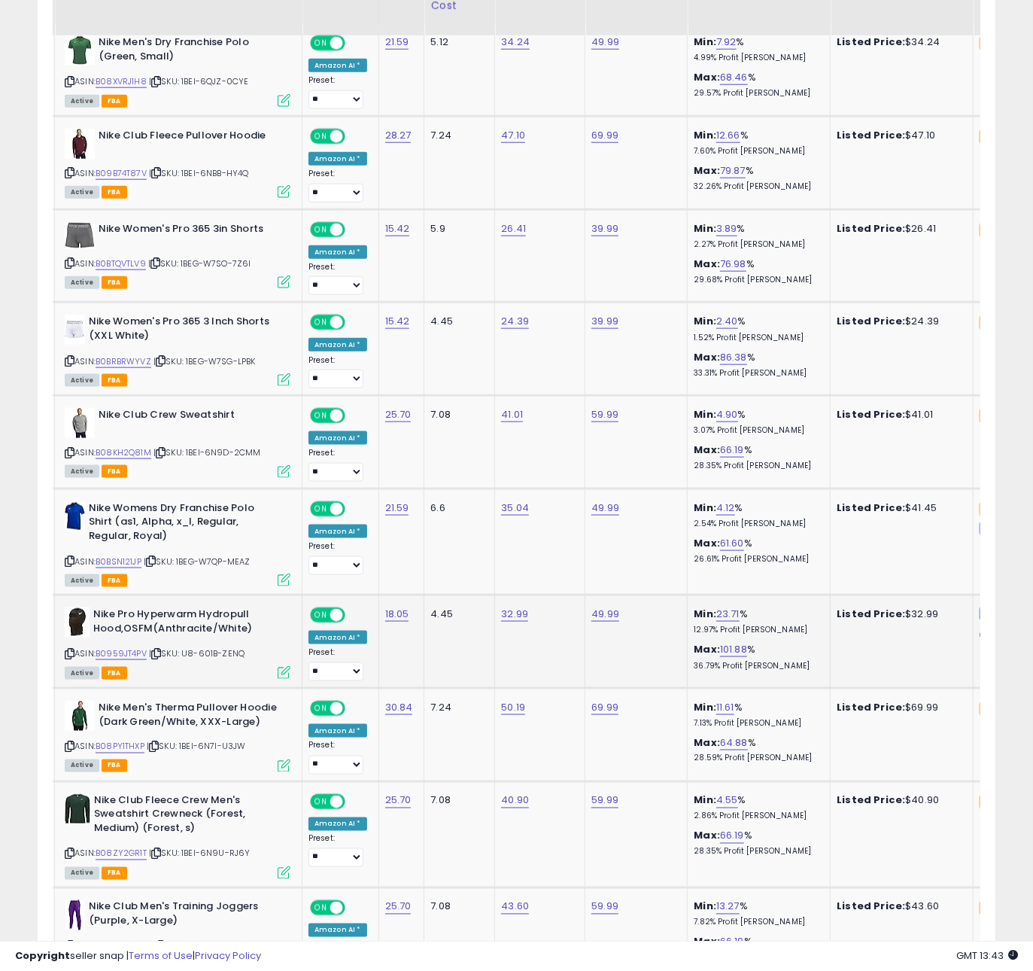
drag, startPoint x: 261, startPoint y: 647, endPoint x: 241, endPoint y: 627, distance: 28.7
click at [247, 632] on div "Nike Pro Hyperwarm Hydropull Hood,OSFM(Anthracite/White) ASIN: B0959JT4PV | SKU…" at bounding box center [176, 642] width 230 height 70
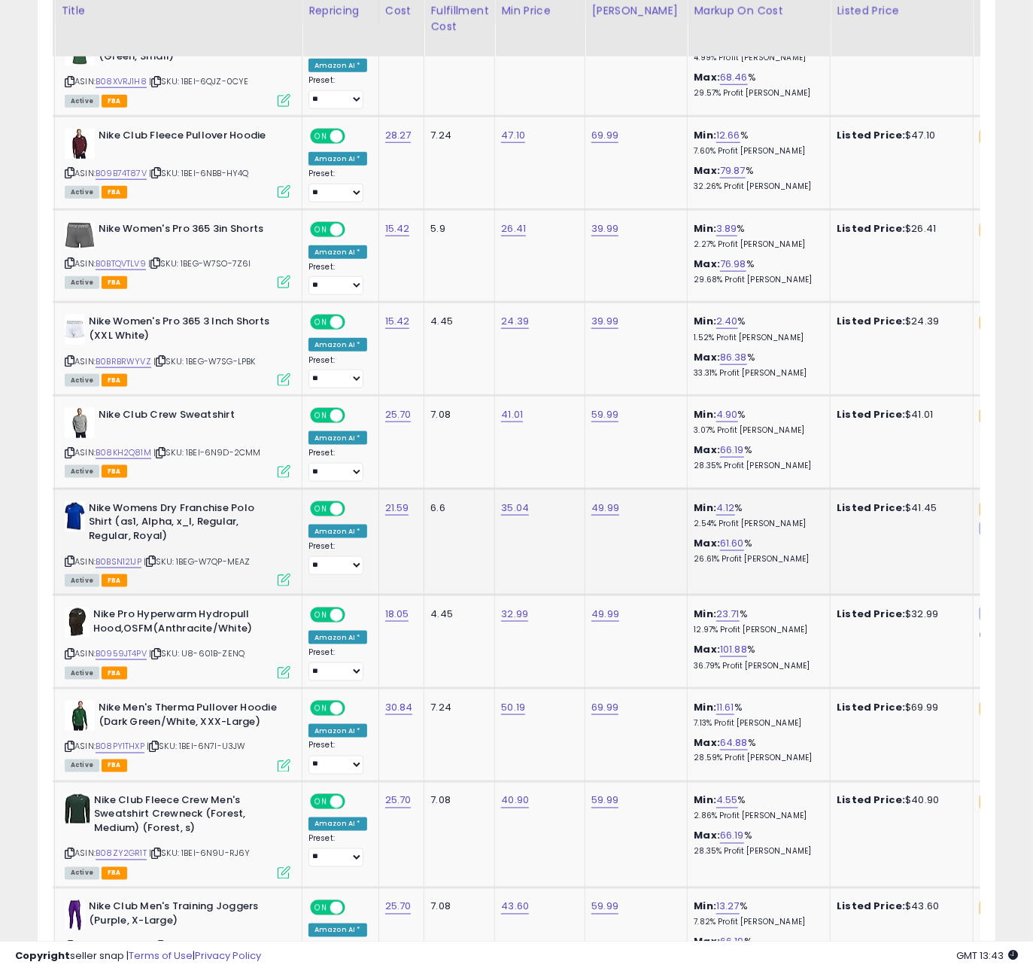
click at [155, 562] on icon at bounding box center [151, 561] width 10 height 8
click at [158, 750] on icon at bounding box center [154, 747] width 10 height 8
click at [159, 858] on icon at bounding box center [156, 854] width 10 height 8
click at [128, 749] on link "B08PY1THXP" at bounding box center [120, 747] width 49 height 13
drag, startPoint x: 157, startPoint y: 854, endPoint x: 213, endPoint y: 832, distance: 59.8
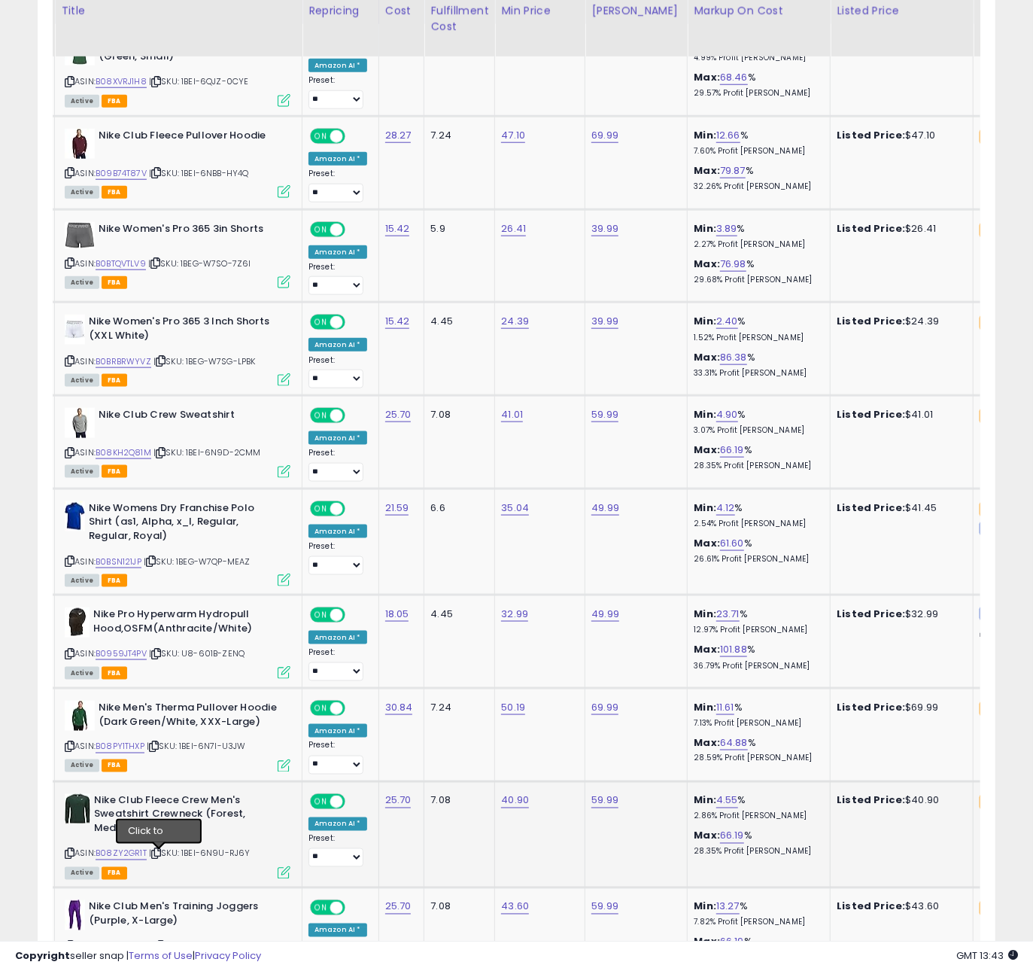
click at [157, 855] on icon at bounding box center [156, 854] width 10 height 8
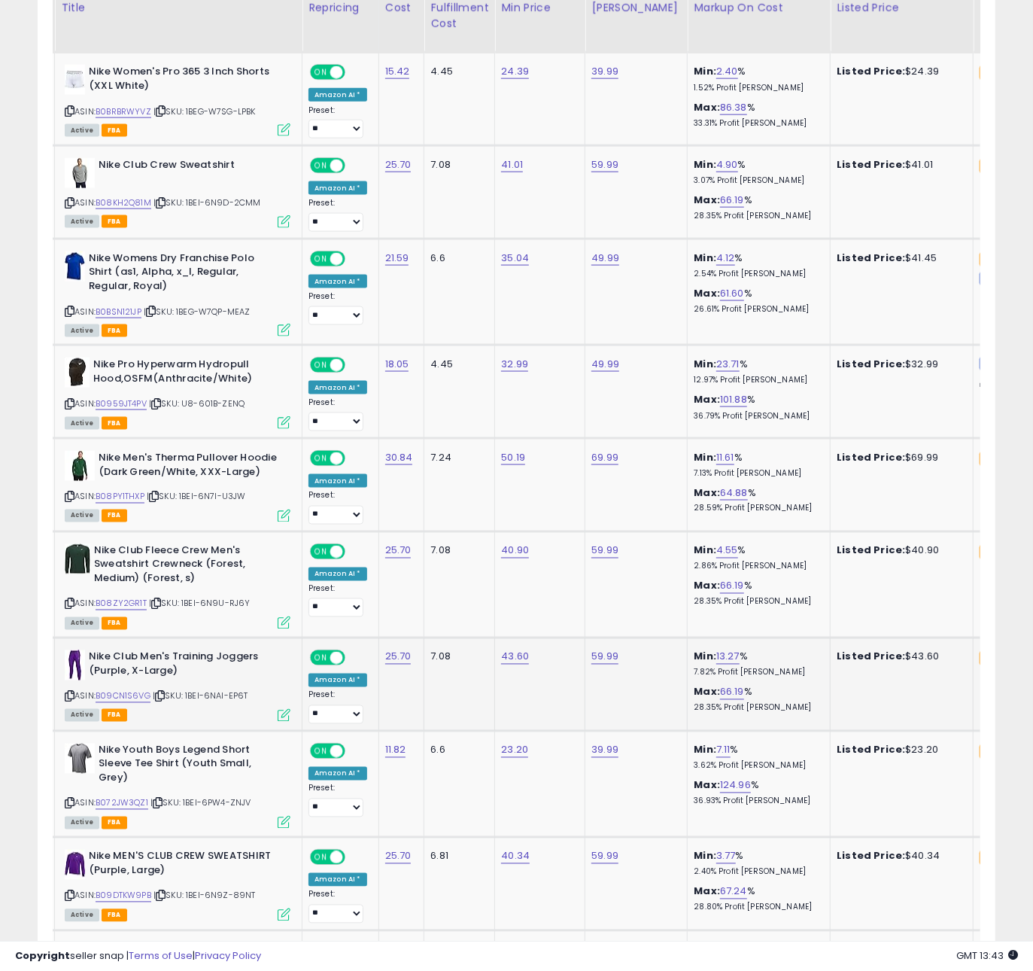
scroll to position [1060, 0]
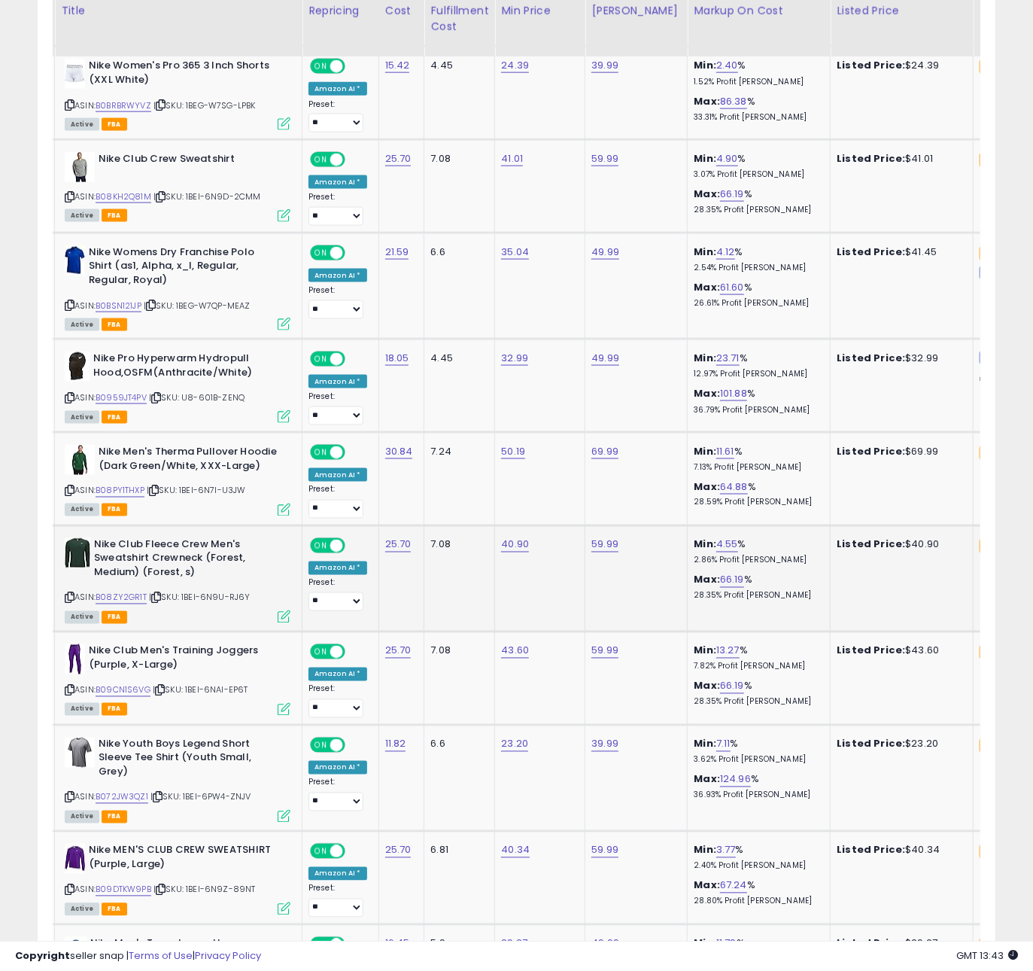
click at [181, 595] on div "ASIN: B08ZY2GR1T | SKU: 1BEI-6N9U-RJ6Y Active FBA" at bounding box center [178, 580] width 226 height 84
click at [156, 601] on icon at bounding box center [156, 598] width 10 height 8
click at [161, 694] on icon at bounding box center [160, 690] width 10 height 8
click at [161, 793] on icon at bounding box center [158, 797] width 10 height 8
click at [166, 886] on icon at bounding box center [161, 890] width 10 height 8
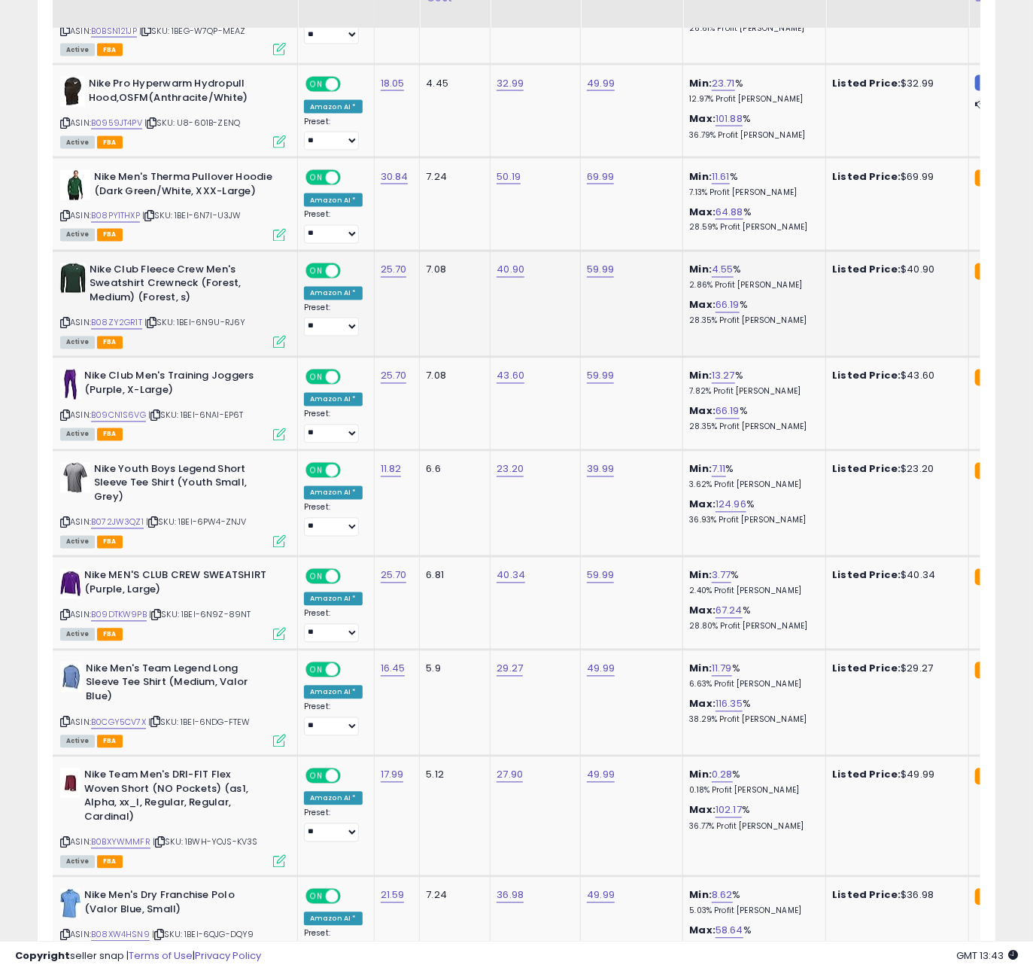
scroll to position [1352, 0]
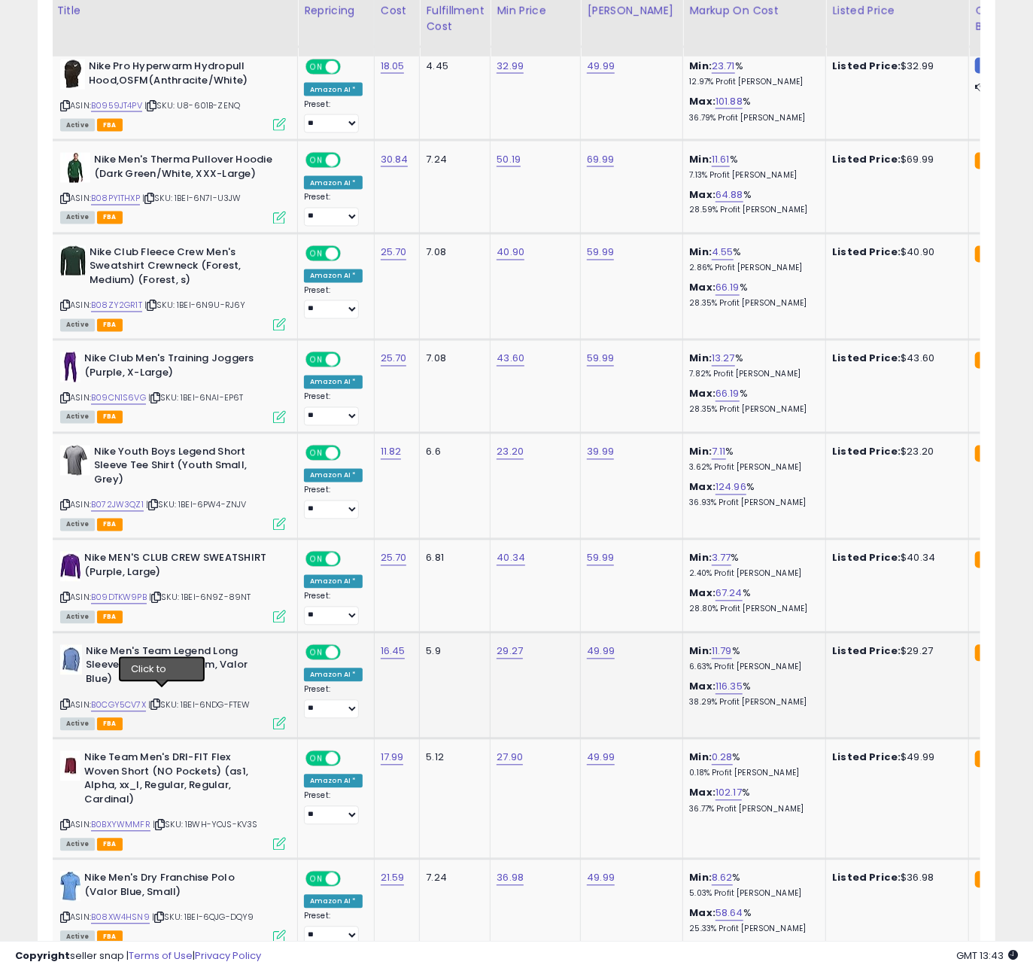
click at [160, 701] on icon at bounding box center [156, 705] width 10 height 8
click at [139, 699] on link "B0CGY5CV7X" at bounding box center [118, 705] width 55 height 13
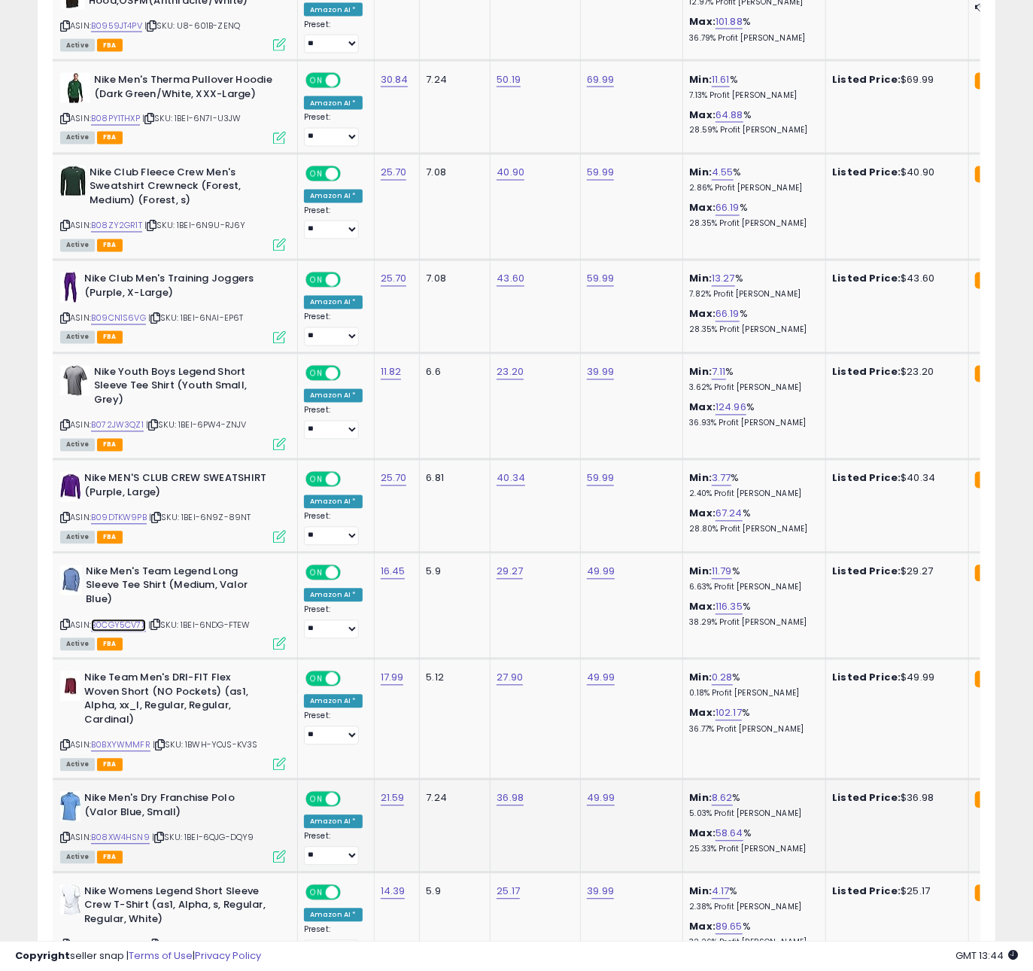
scroll to position [1443, 0]
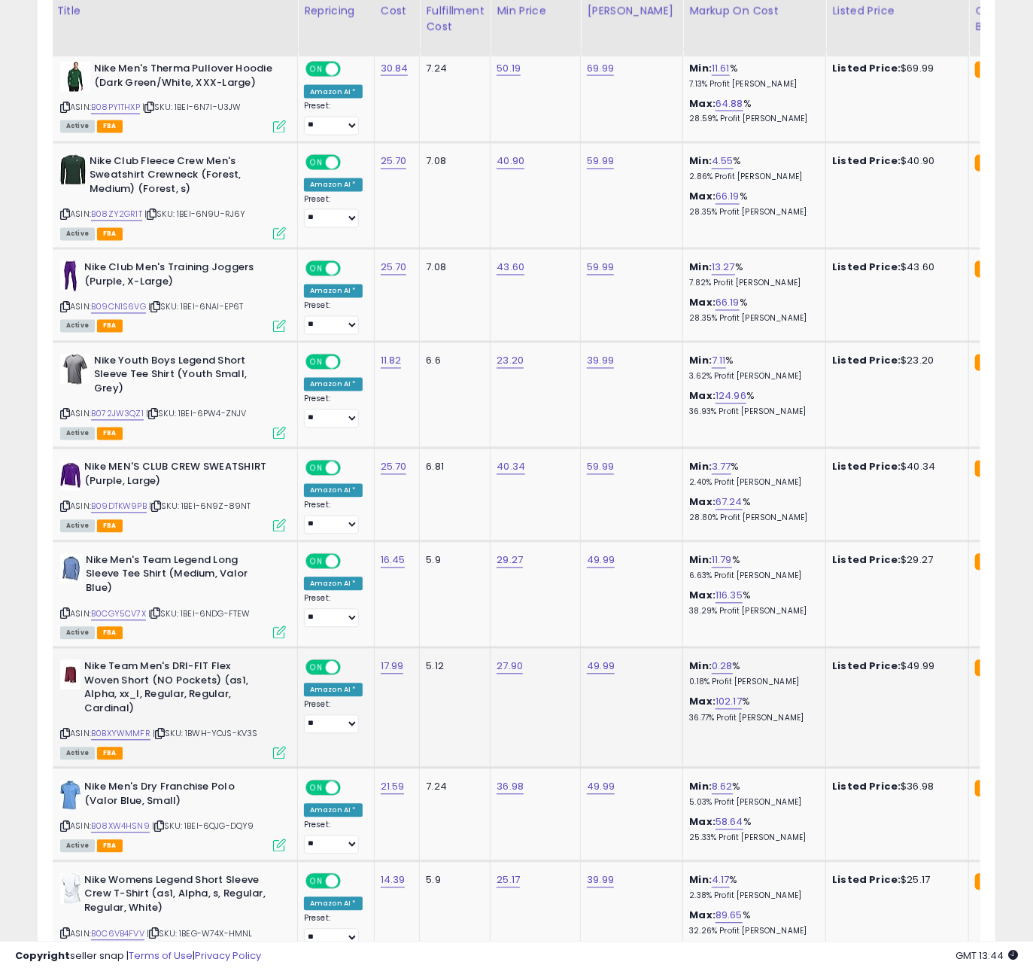
click at [159, 730] on icon at bounding box center [160, 734] width 10 height 8
click at [164, 730] on icon at bounding box center [160, 734] width 10 height 8
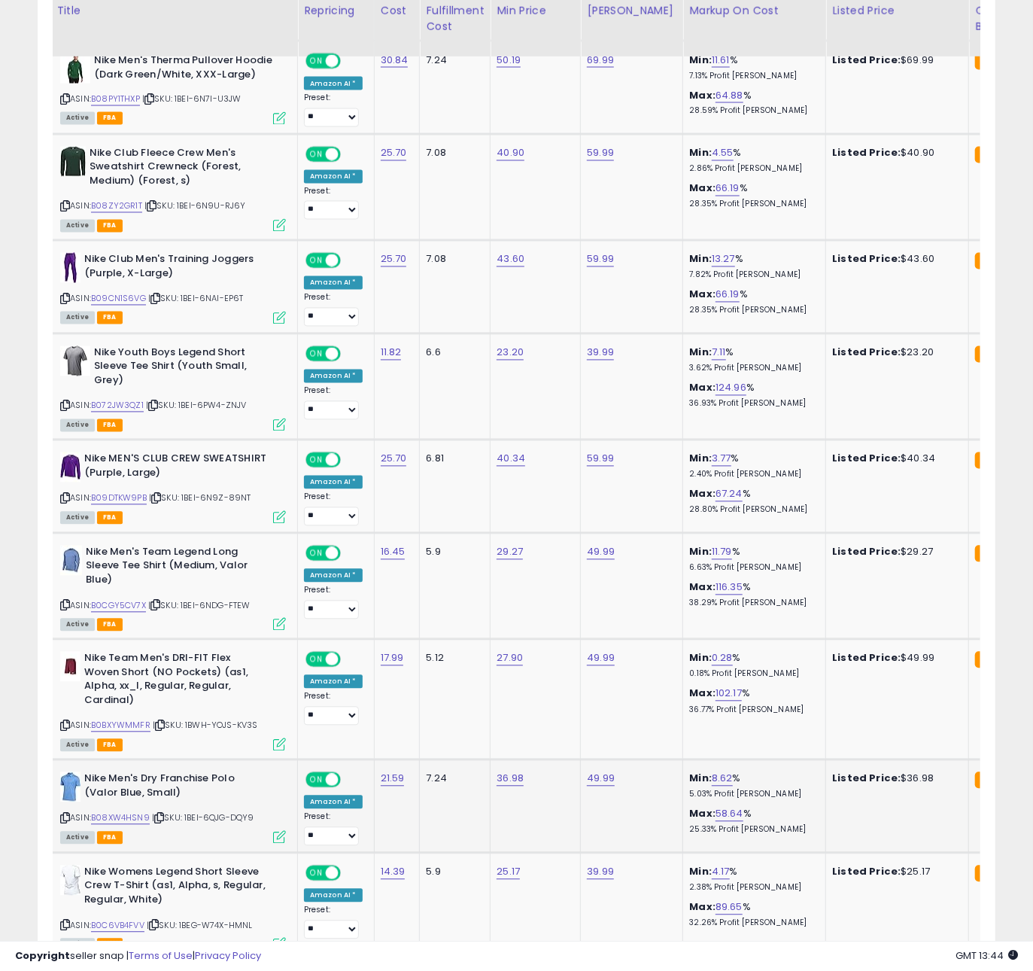
click at [163, 814] on icon at bounding box center [159, 818] width 10 height 8
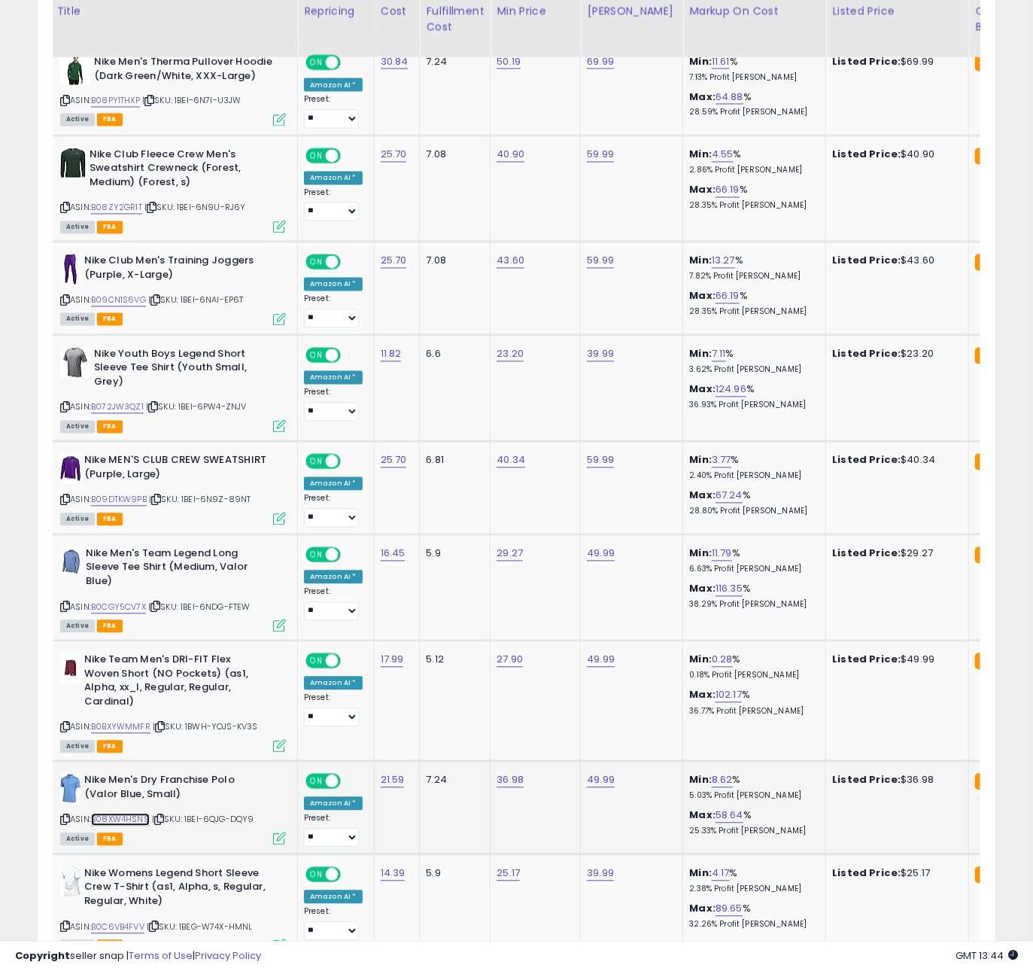
click at [135, 814] on link "B08XW4HSN9" at bounding box center [120, 820] width 59 height 13
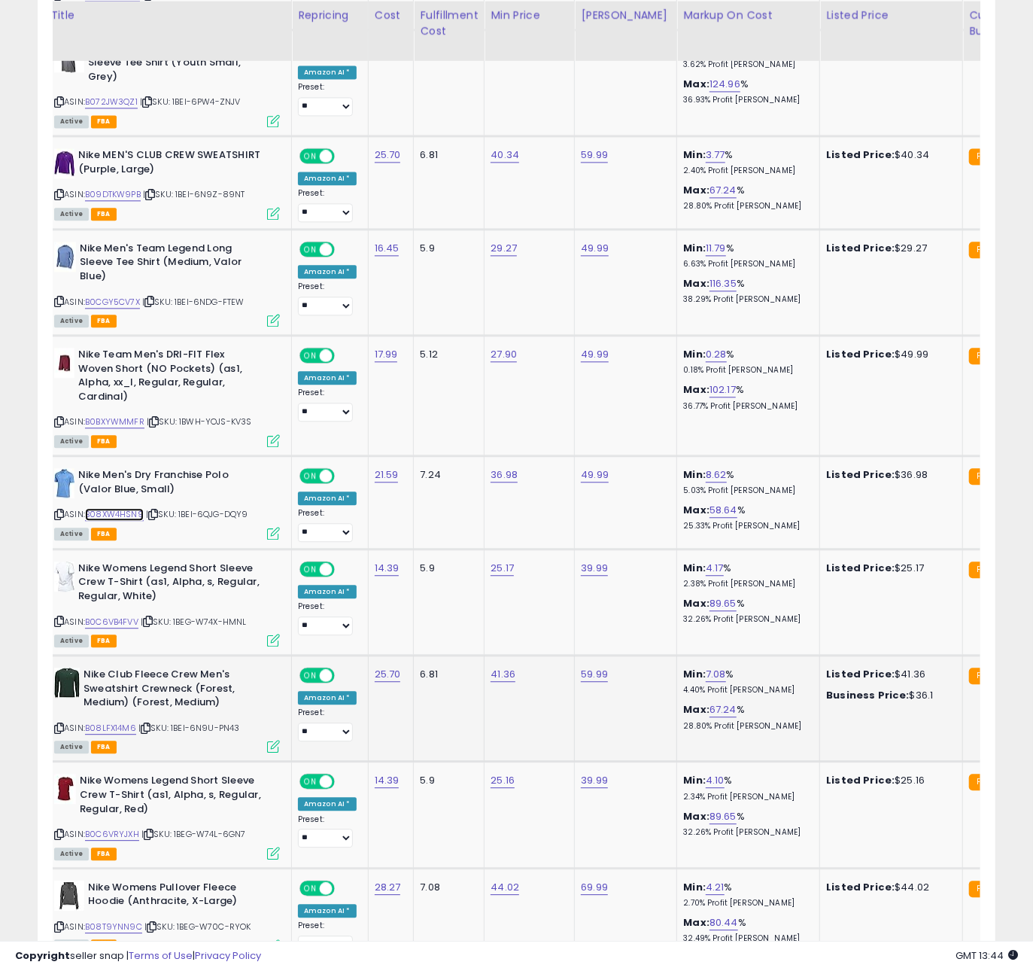
scroll to position [1759, 0]
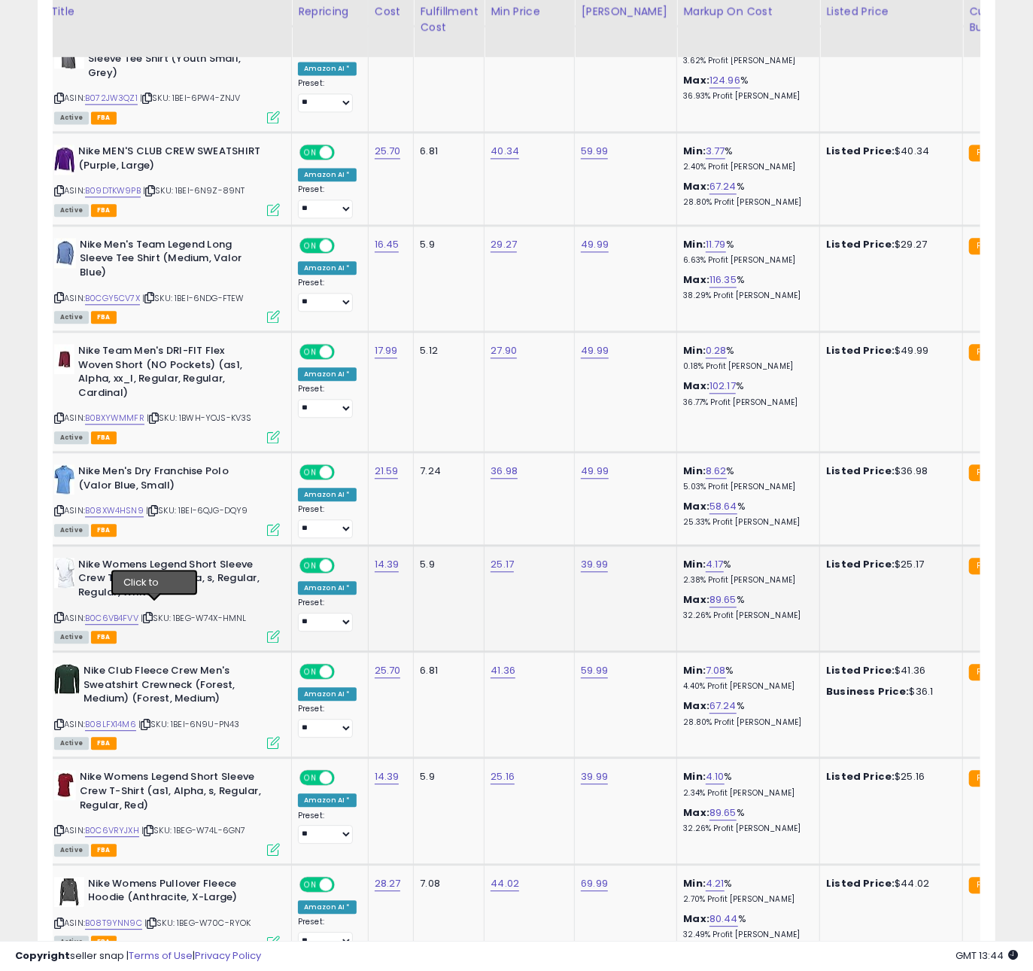
click at [151, 613] on icon at bounding box center [148, 617] width 10 height 8
click at [150, 720] on icon at bounding box center [146, 724] width 10 height 8
click at [153, 826] on icon at bounding box center [149, 830] width 10 height 8
click at [155, 919] on icon at bounding box center [152, 923] width 10 height 8
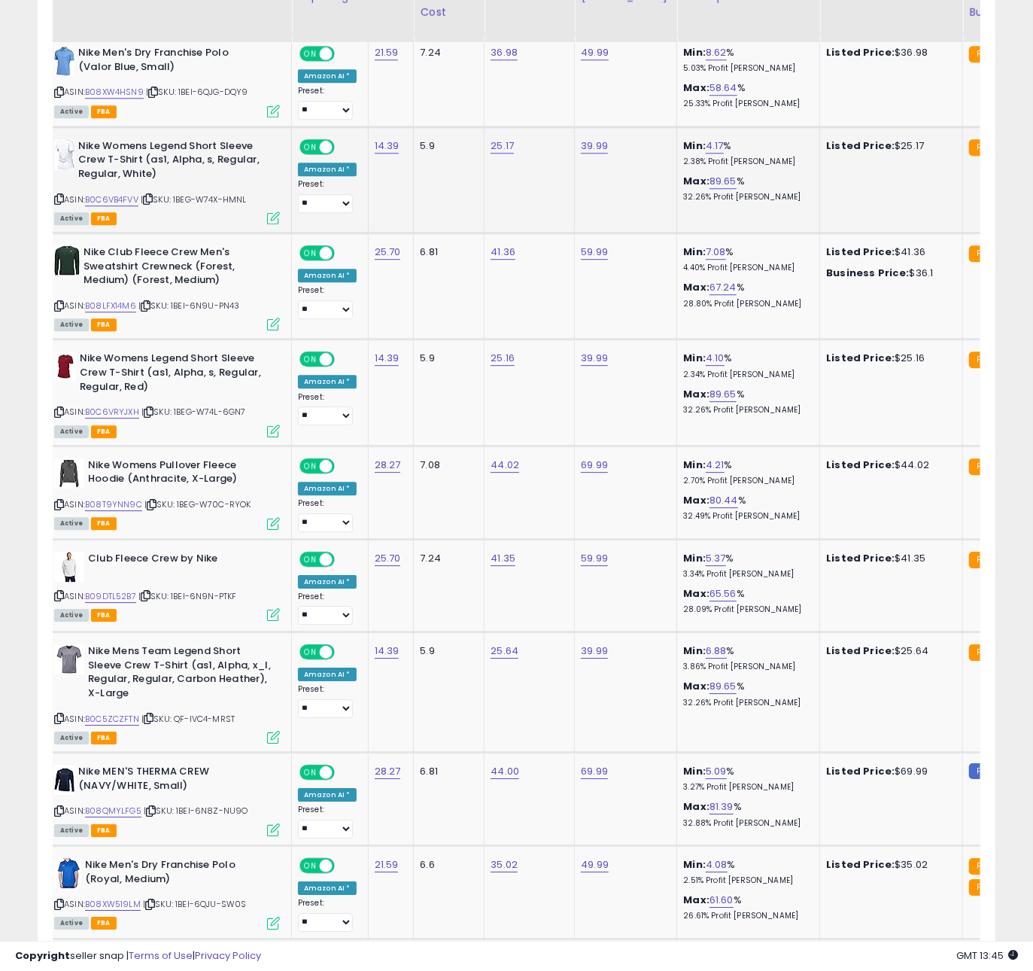
scroll to position [2186, 0]
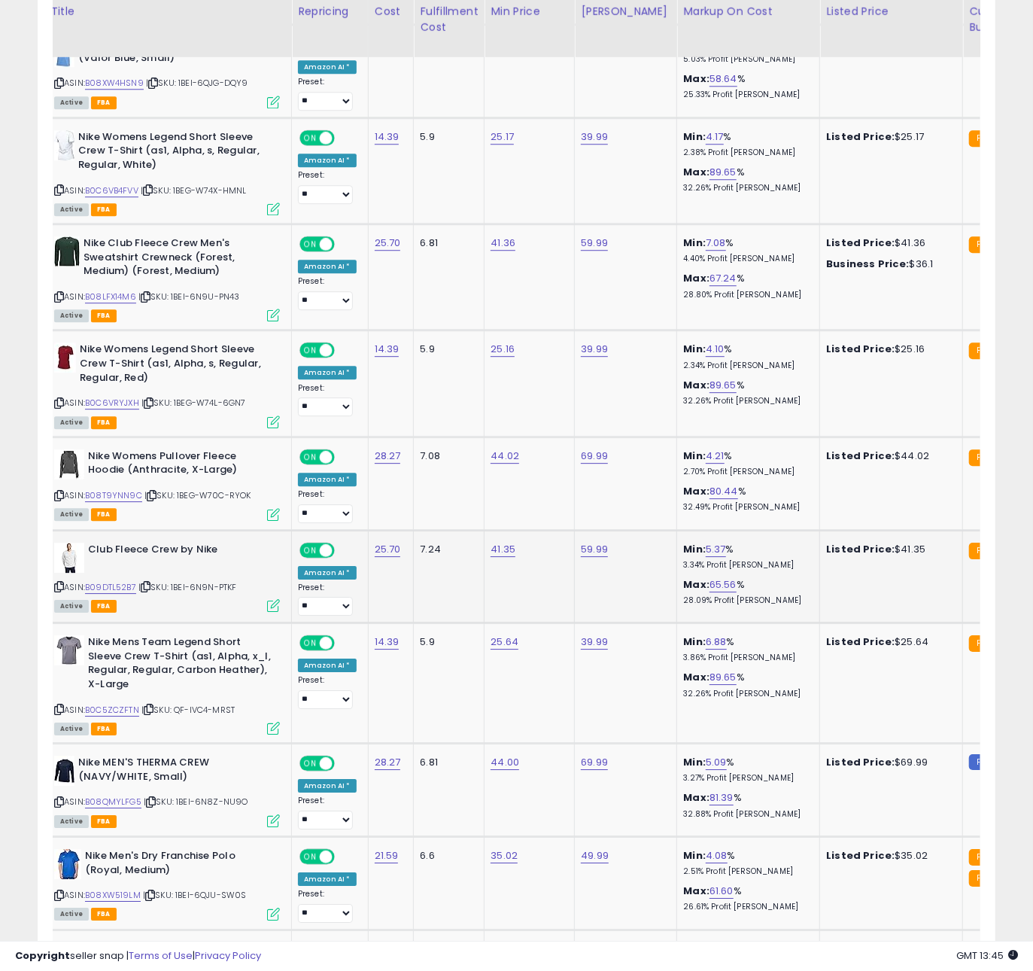
click at [151, 583] on icon at bounding box center [146, 587] width 10 height 8
click at [150, 705] on icon at bounding box center [149, 709] width 10 height 8
click at [154, 798] on icon at bounding box center [151, 802] width 10 height 8
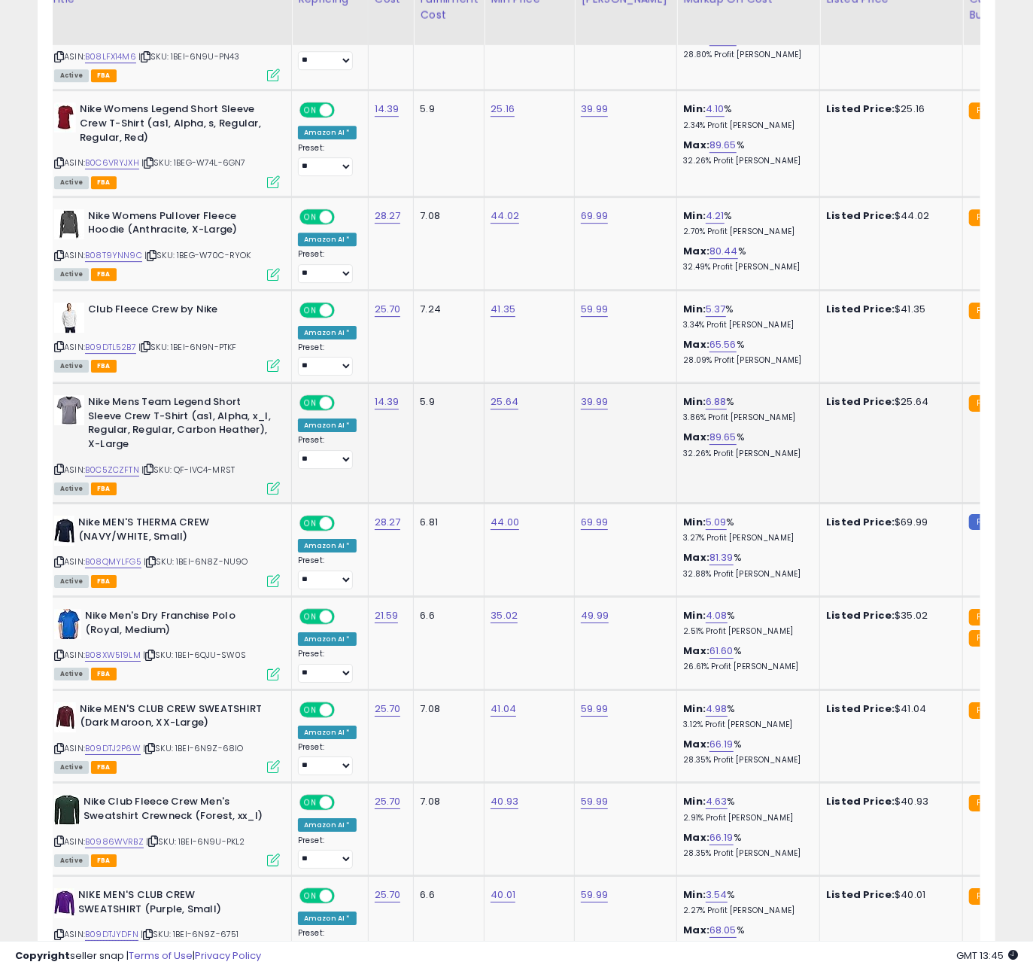
scroll to position [2452, 0]
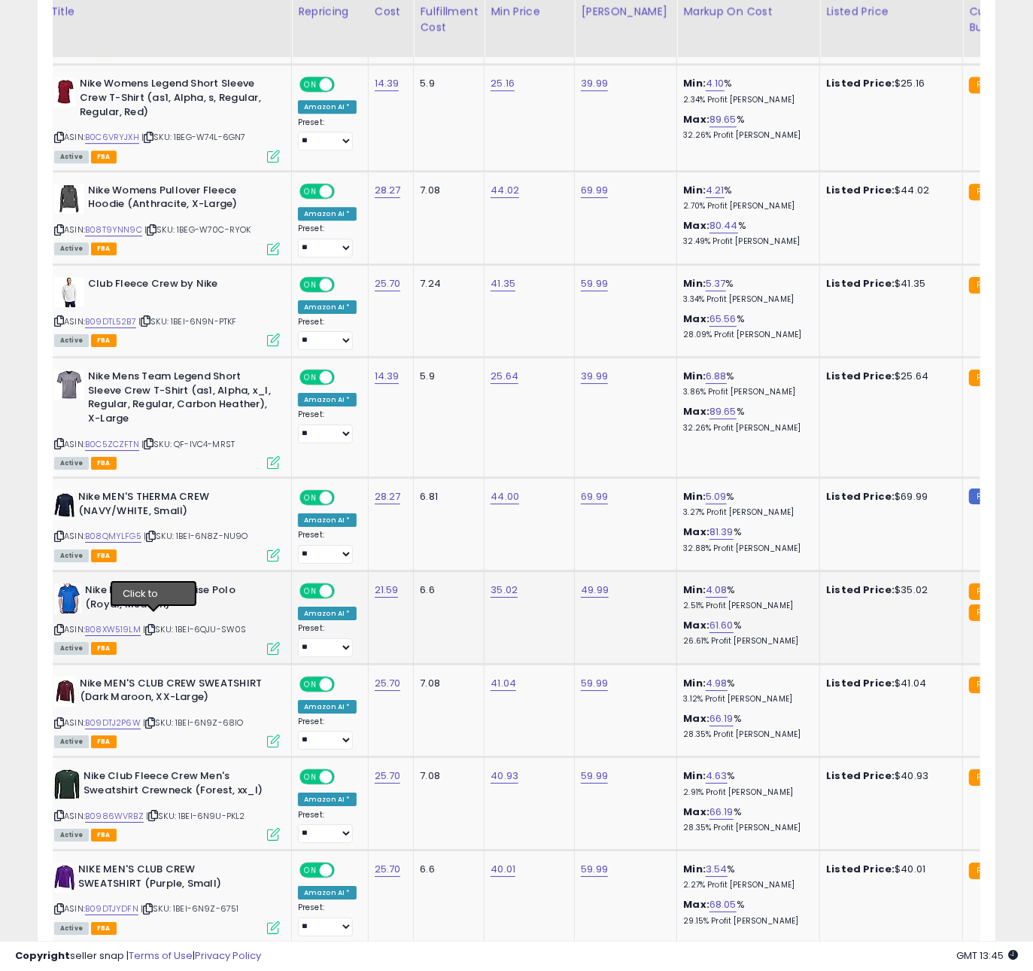
click at [151, 625] on icon at bounding box center [150, 629] width 10 height 8
click at [153, 719] on icon at bounding box center [150, 723] width 10 height 8
click at [157, 811] on icon at bounding box center [153, 815] width 10 height 8
click at [151, 905] on icon at bounding box center [148, 909] width 10 height 8
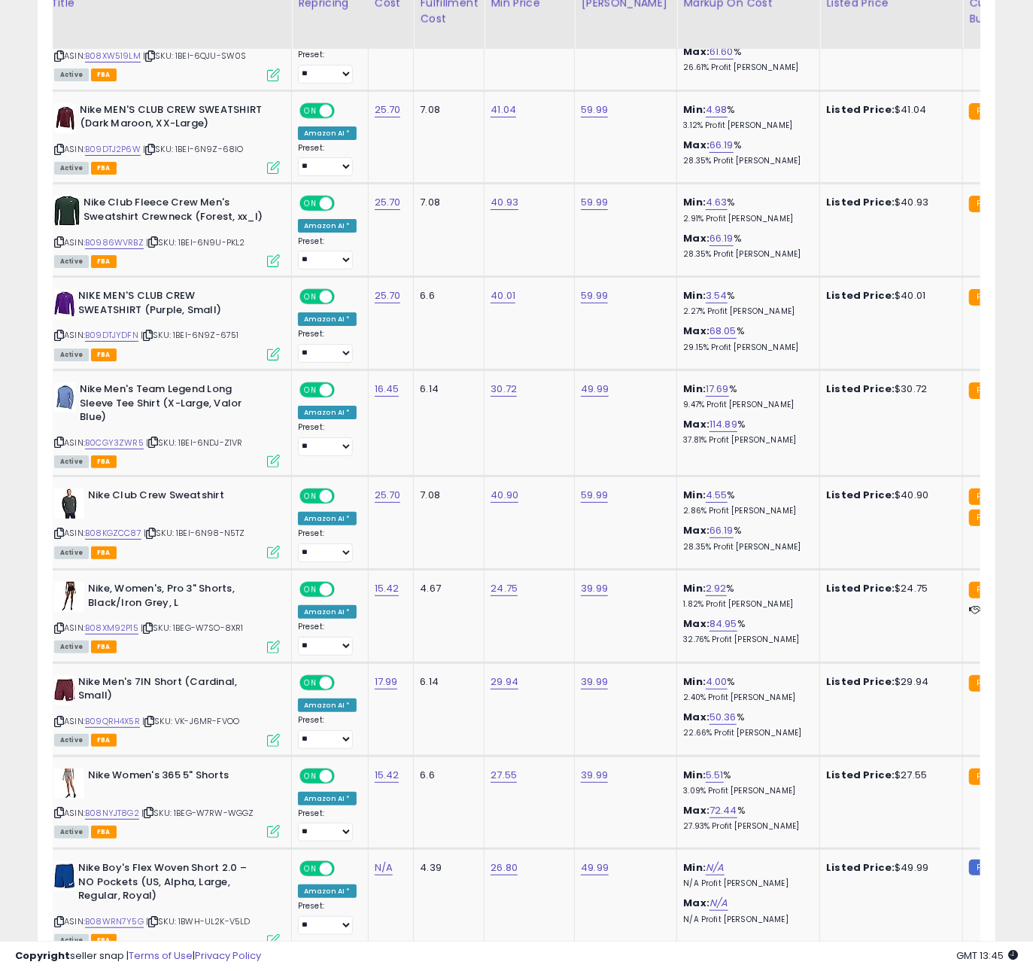
scroll to position [3029, 0]
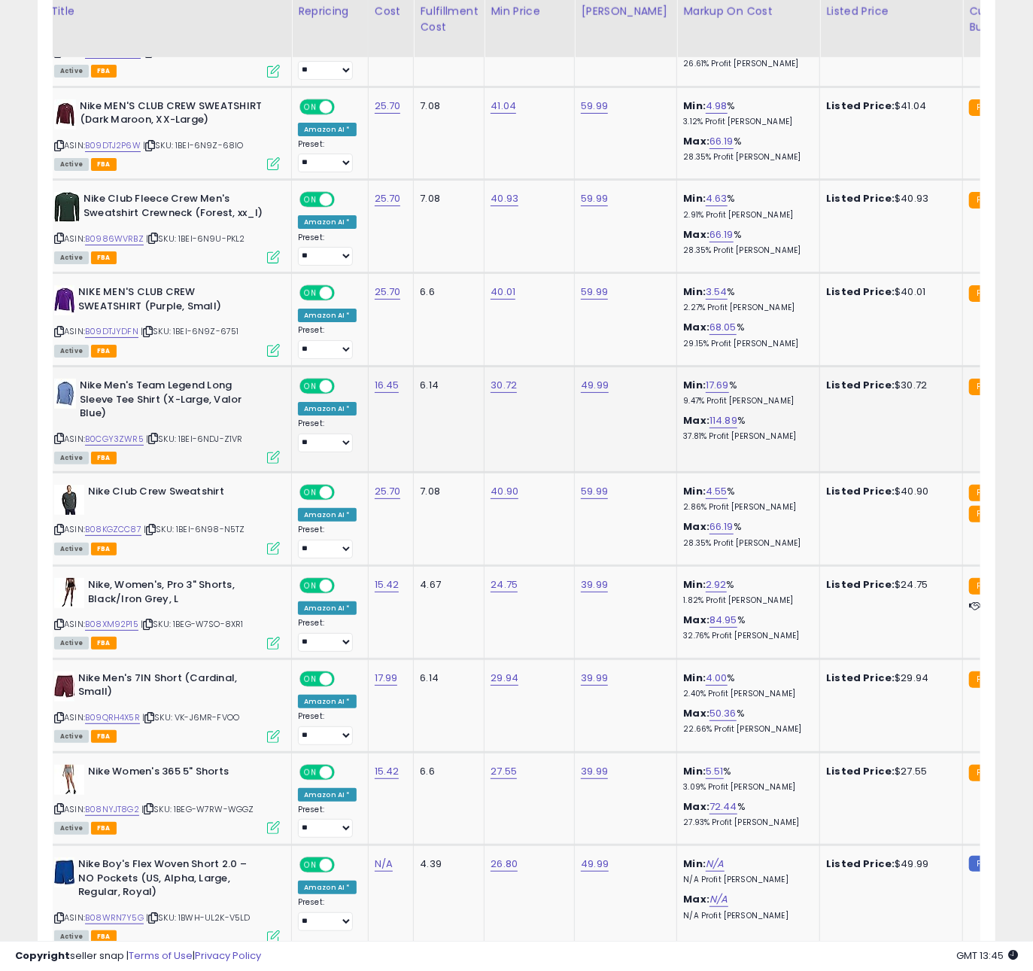
click at [158, 434] on icon at bounding box center [153, 438] width 10 height 8
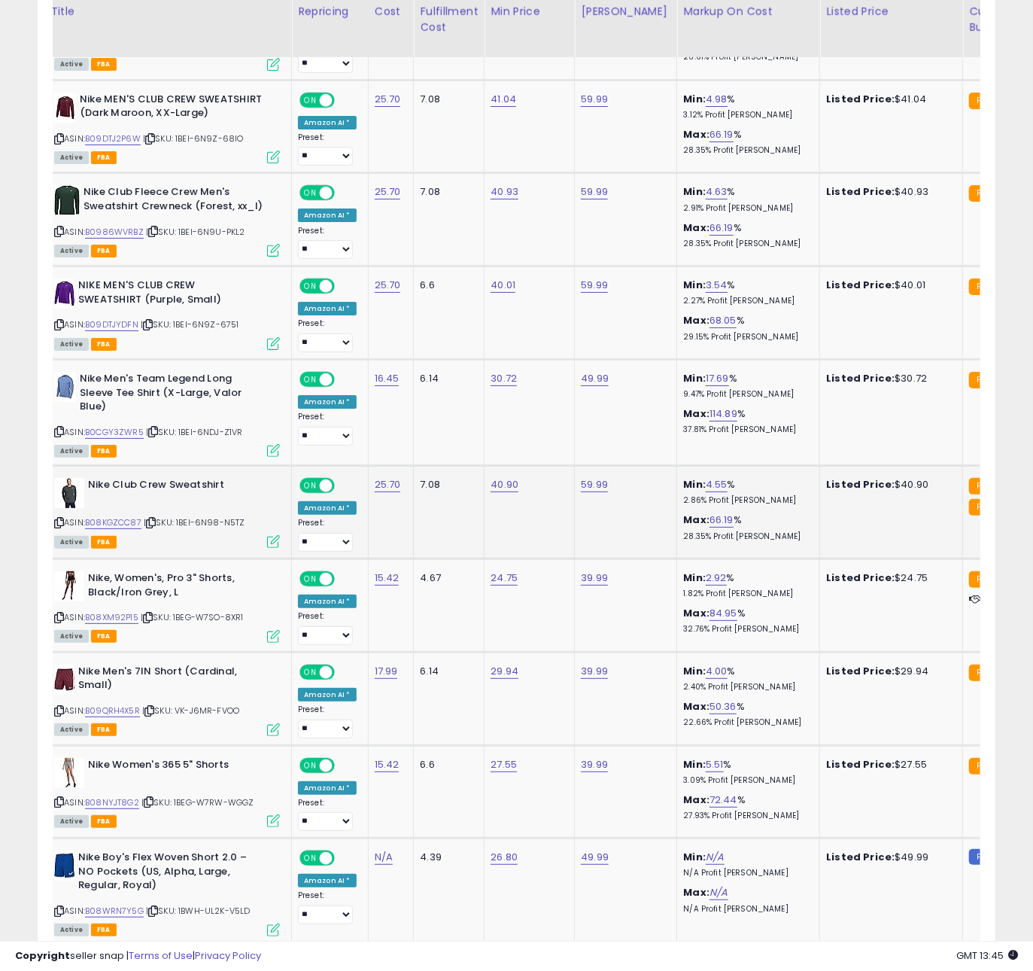
click at [156, 519] on icon at bounding box center [151, 523] width 10 height 8
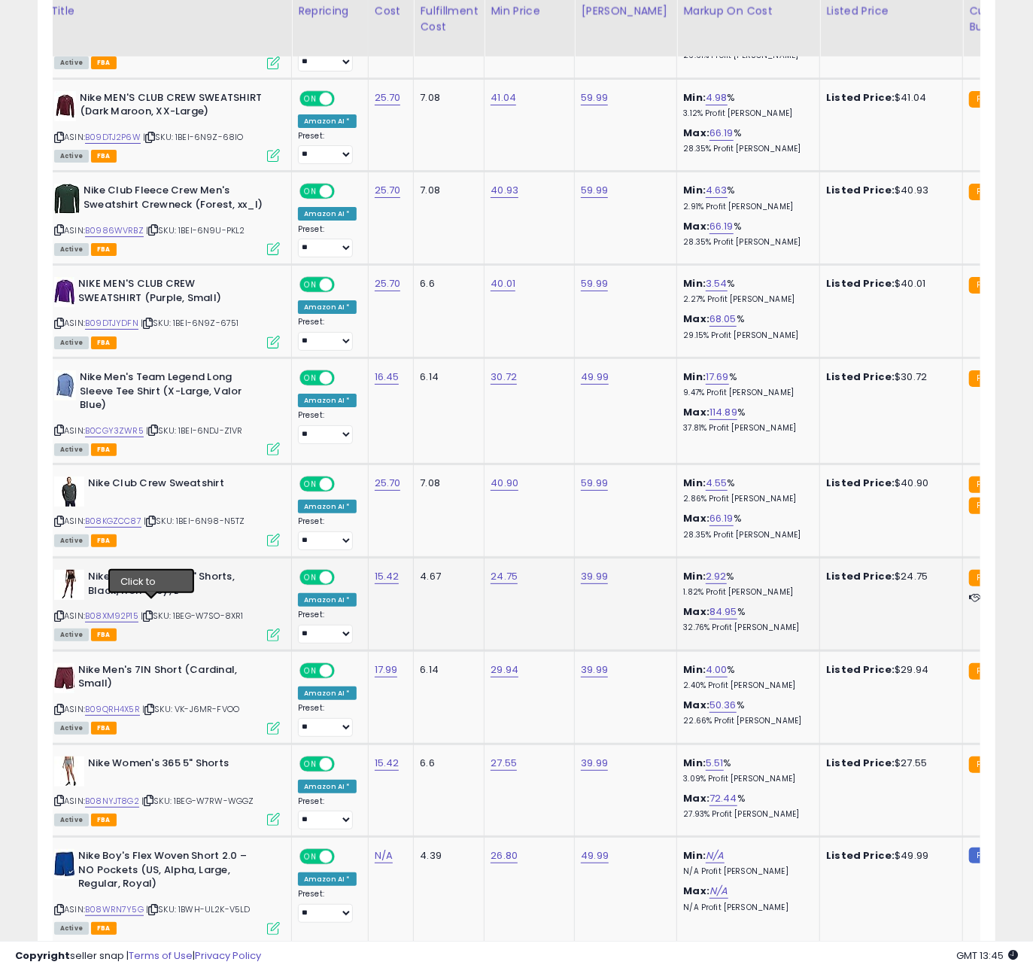
click at [151, 612] on icon at bounding box center [148, 616] width 10 height 8
click at [154, 705] on icon at bounding box center [150, 709] width 10 height 8
click at [148, 796] on icon at bounding box center [149, 800] width 10 height 8
click at [156, 905] on icon at bounding box center [153, 909] width 10 height 8
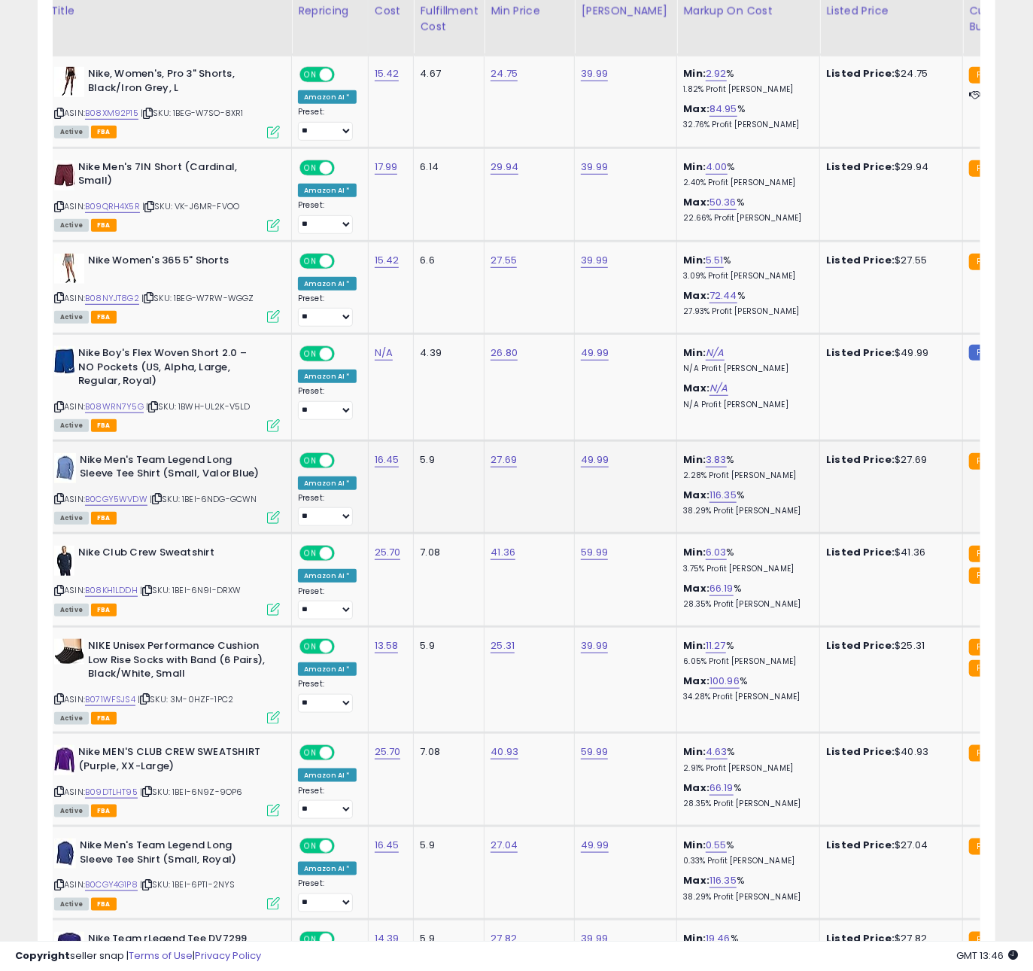
click at [161, 494] on icon at bounding box center [157, 498] width 10 height 8
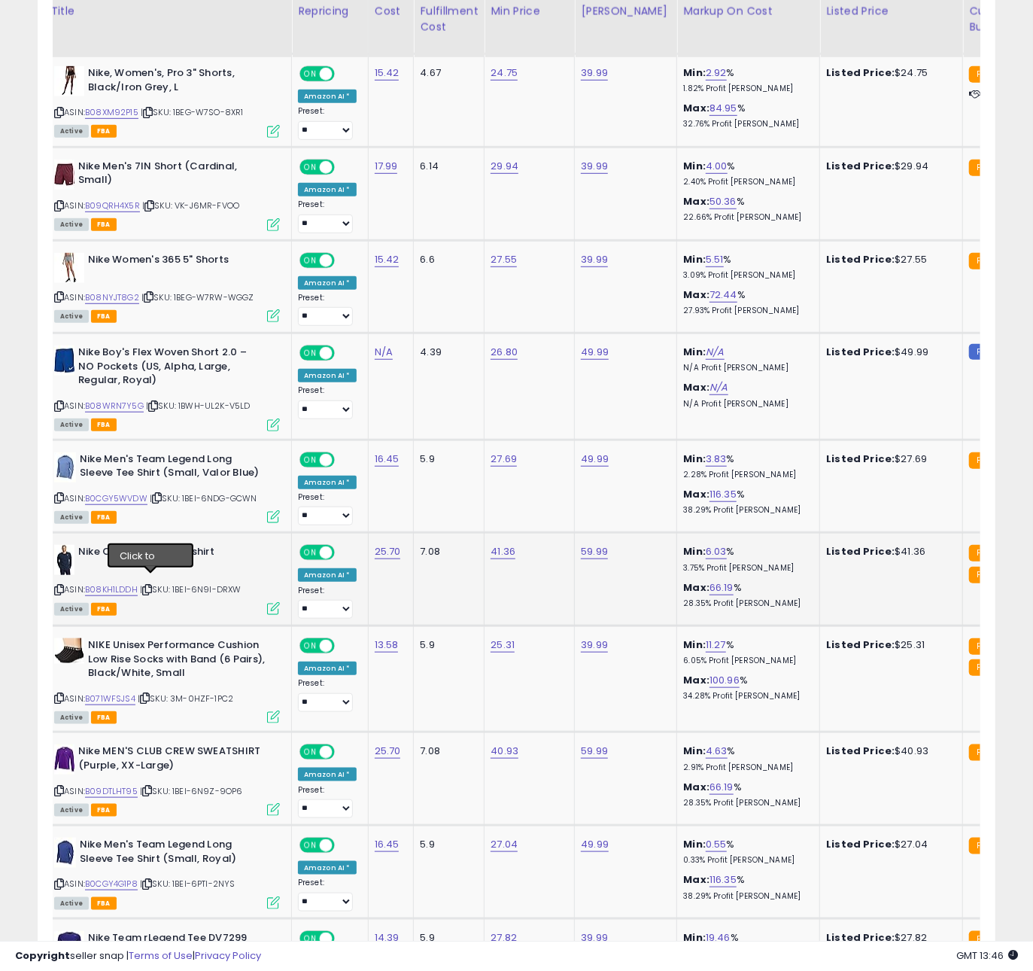
click at [148, 586] on icon at bounding box center [147, 590] width 10 height 8
click at [148, 787] on icon at bounding box center [147, 791] width 10 height 8
click at [152, 880] on icon at bounding box center [147, 884] width 10 height 8
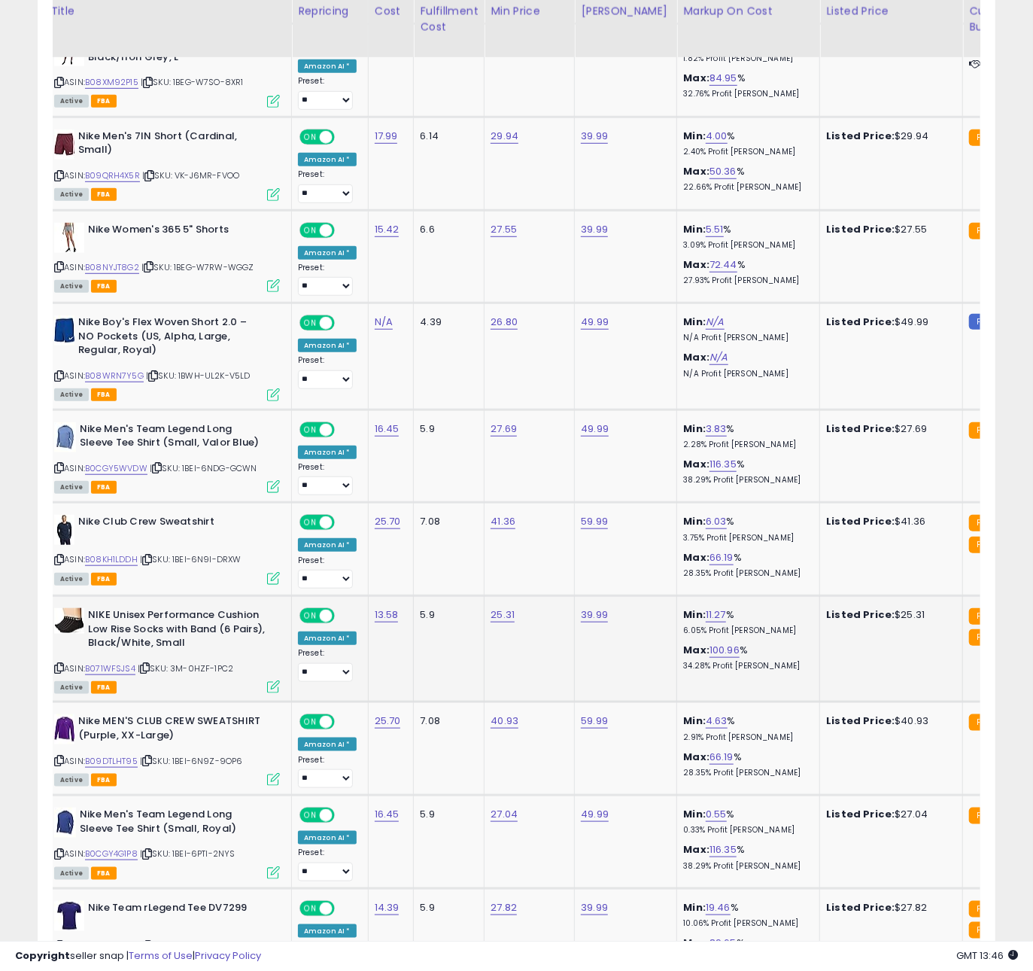
scroll to position [0, 43]
click at [114, 847] on link "B0CGY4G1P8" at bounding box center [110, 853] width 53 height 13
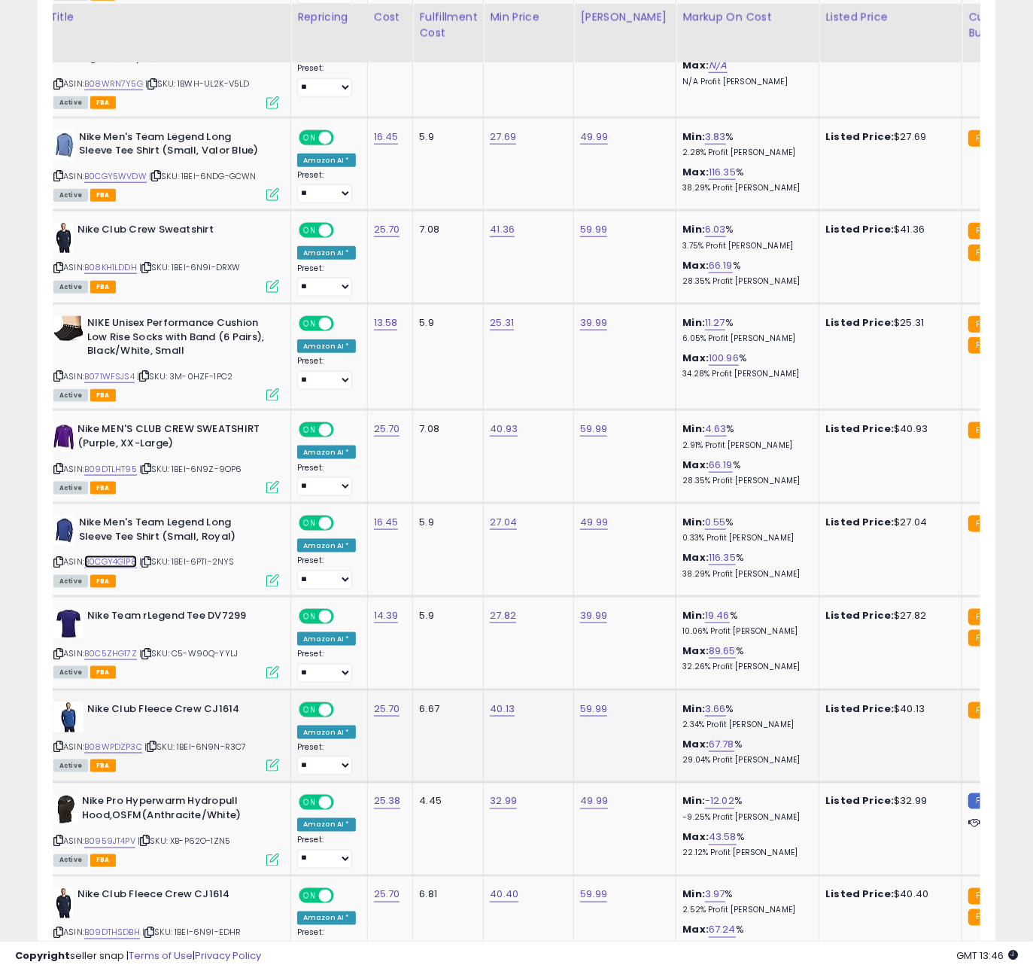
scroll to position [3869, 0]
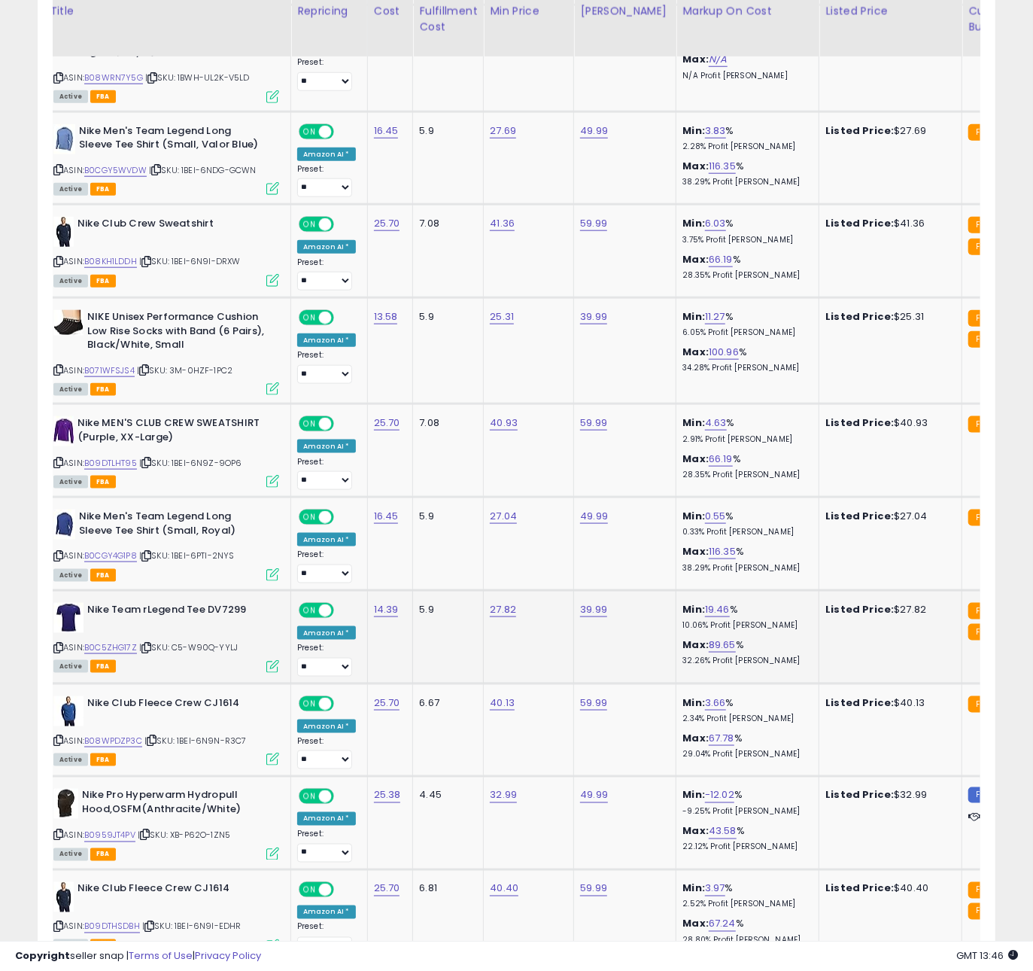
drag, startPoint x: 169, startPoint y: 669, endPoint x: 157, endPoint y: 652, distance: 21.1
click at [167, 668] on td "Nike Team rLegend Tee DV7299 ASIN: B0C5ZHG17Z | SKU: C5-W90Q-YYLJ Active FBA" at bounding box center [168, 636] width 248 height 93
click at [151, 644] on icon at bounding box center [146, 648] width 10 height 8
click at [121, 641] on link "B0C5ZHG17Z" at bounding box center [110, 647] width 53 height 13
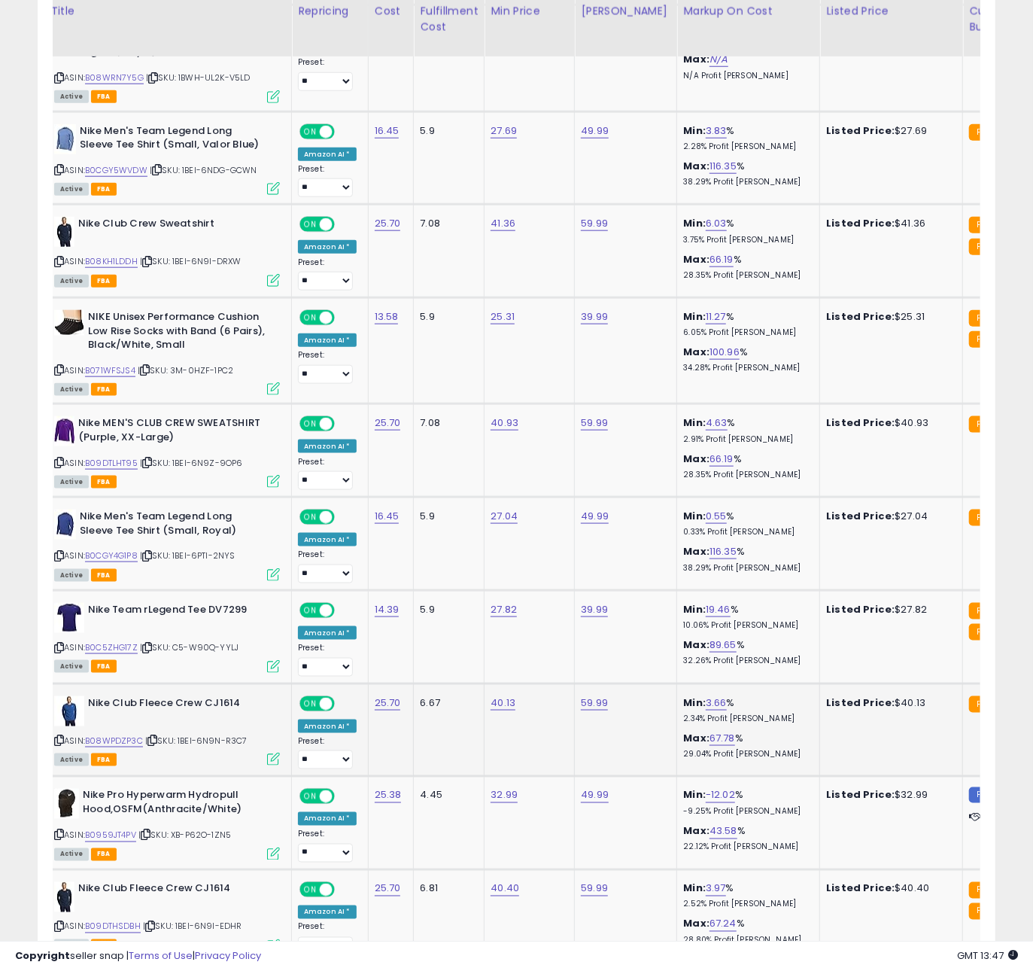
click at [153, 736] on icon at bounding box center [153, 740] width 10 height 8
click at [157, 736] on icon at bounding box center [153, 740] width 10 height 8
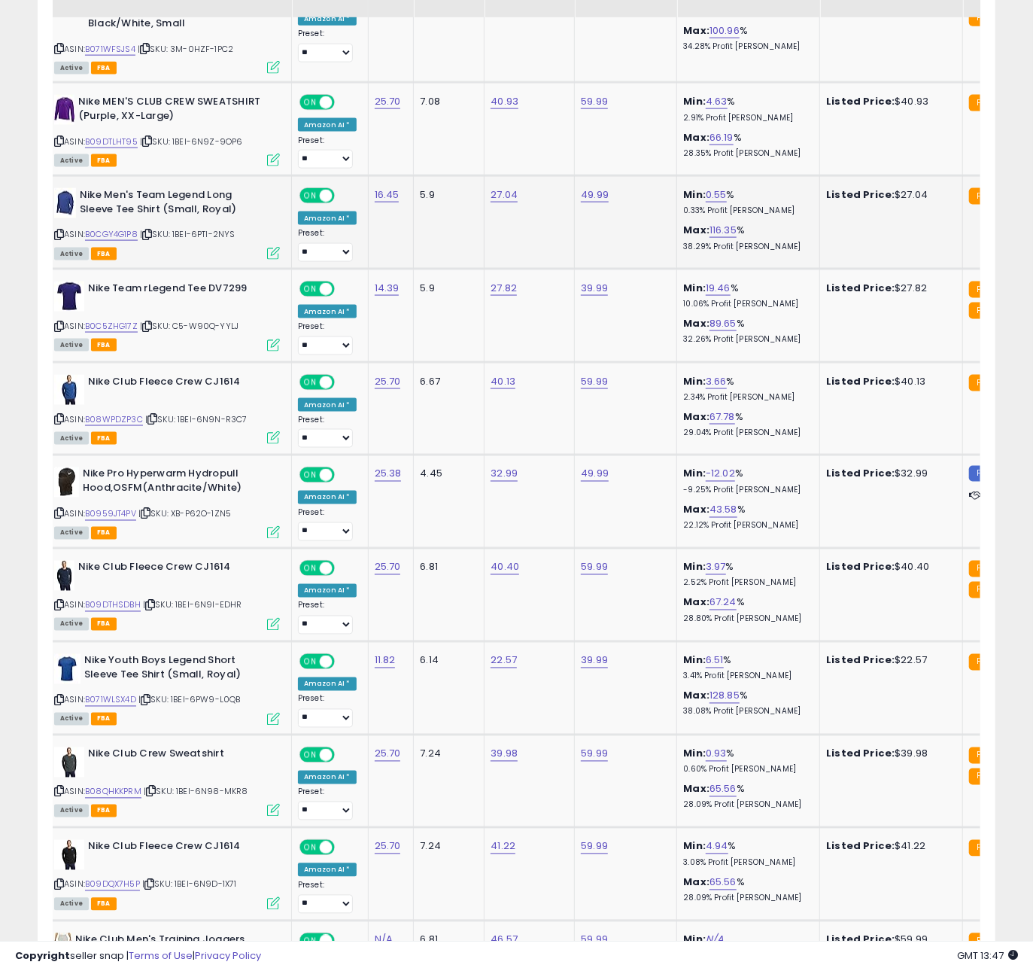
scroll to position [4216, 0]
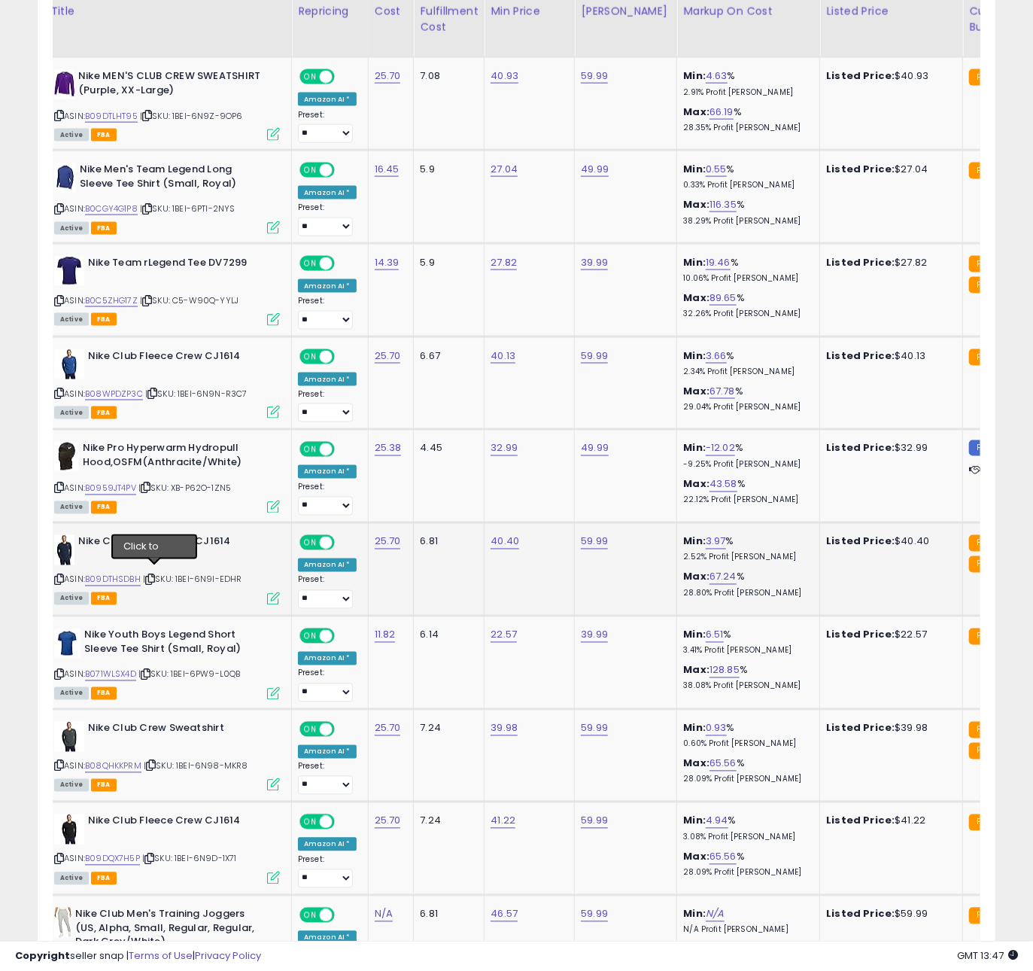
click at [151, 576] on icon at bounding box center [150, 580] width 10 height 8
click at [150, 671] on icon at bounding box center [146, 675] width 10 height 8
click at [152, 762] on icon at bounding box center [151, 766] width 10 height 8
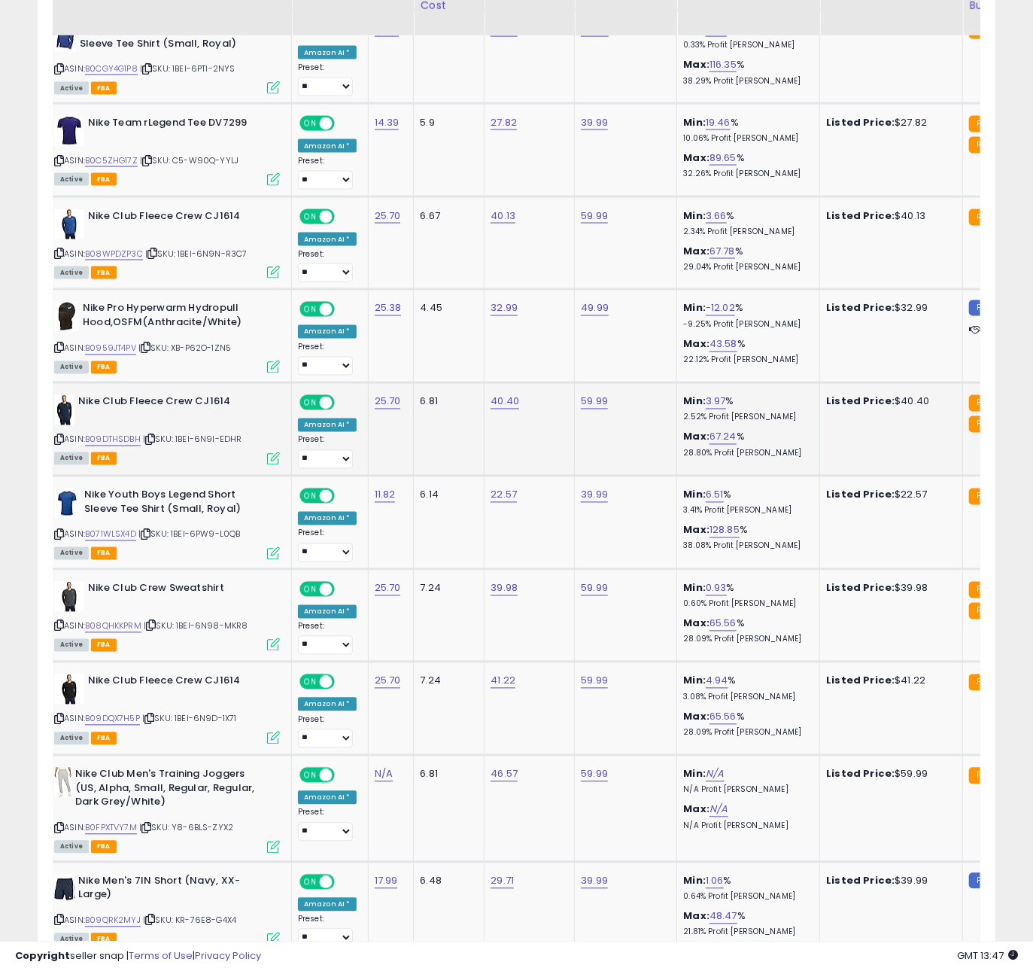
scroll to position [4379, 0]
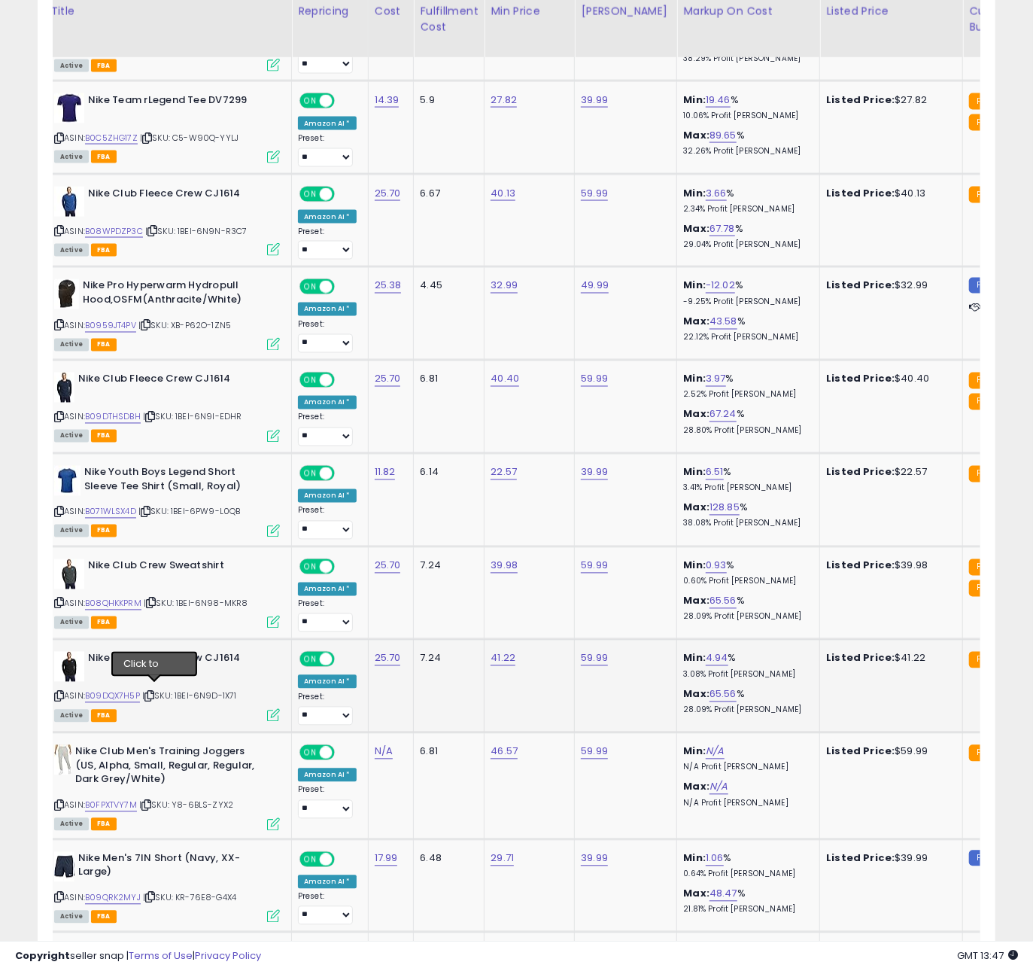
click at [154, 692] on icon at bounding box center [150, 696] width 10 height 8
click at [156, 799] on span "| SKU: Y8-6BLS-ZYX2" at bounding box center [186, 805] width 94 height 12
click at [151, 802] on icon at bounding box center [146, 806] width 10 height 8
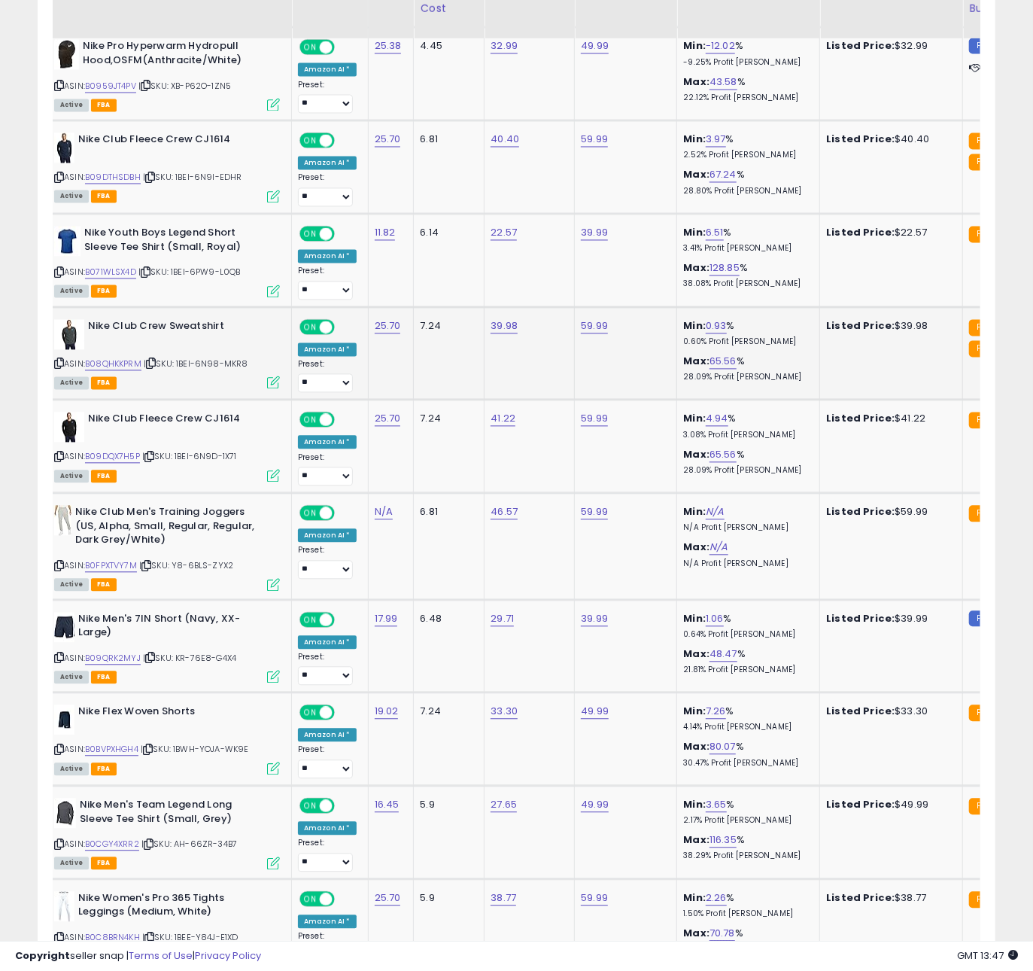
scroll to position [4632, 0]
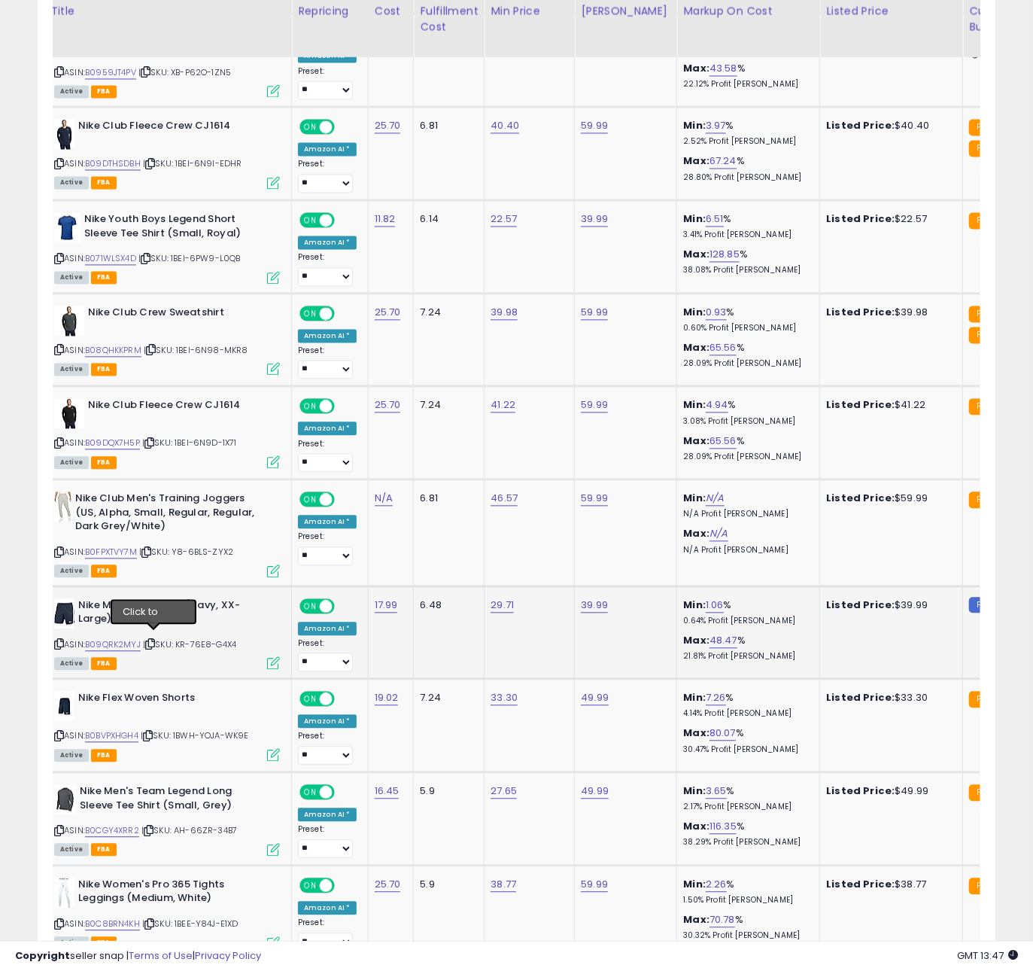
click at [151, 640] on icon at bounding box center [150, 644] width 10 height 8
click at [153, 732] on icon at bounding box center [148, 736] width 10 height 8
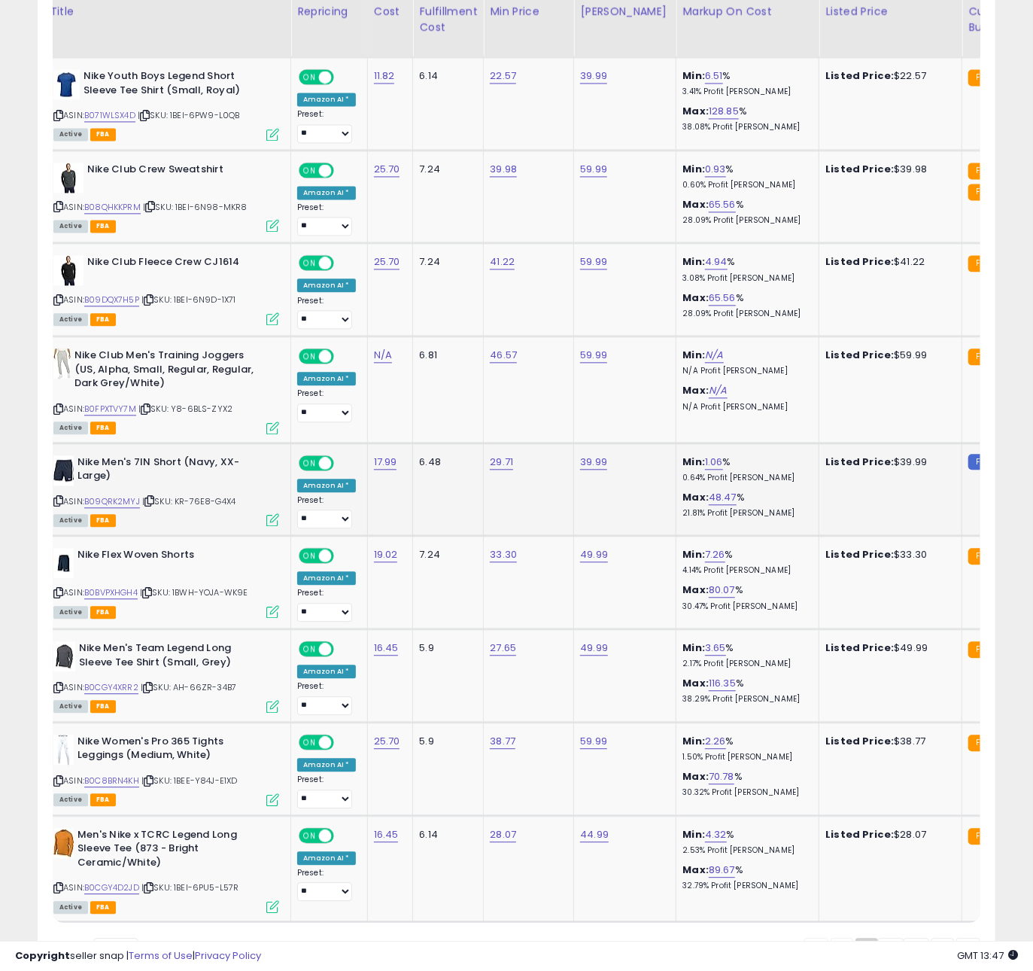
scroll to position [4773, 0]
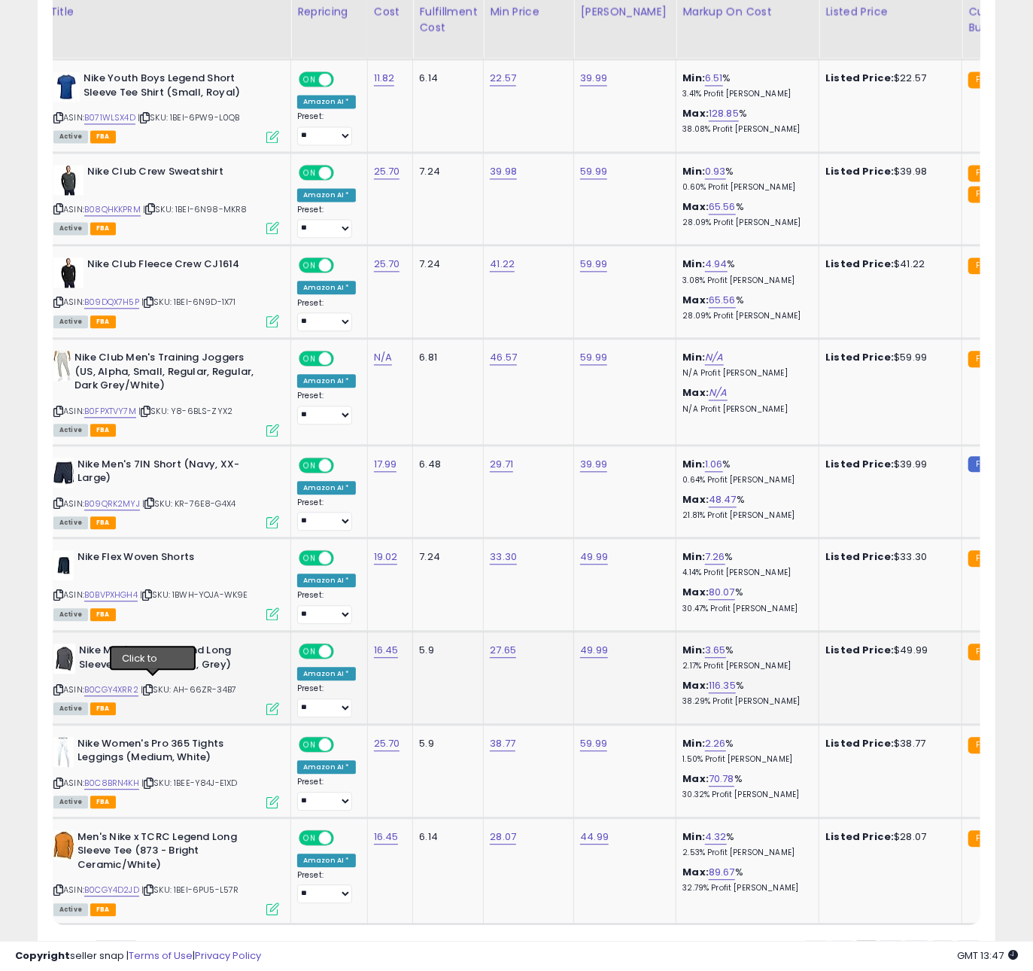
click at [152, 686] on icon at bounding box center [148, 690] width 10 height 8
click at [151, 779] on icon at bounding box center [149, 783] width 10 height 8
click at [154, 886] on icon at bounding box center [149, 890] width 10 height 8
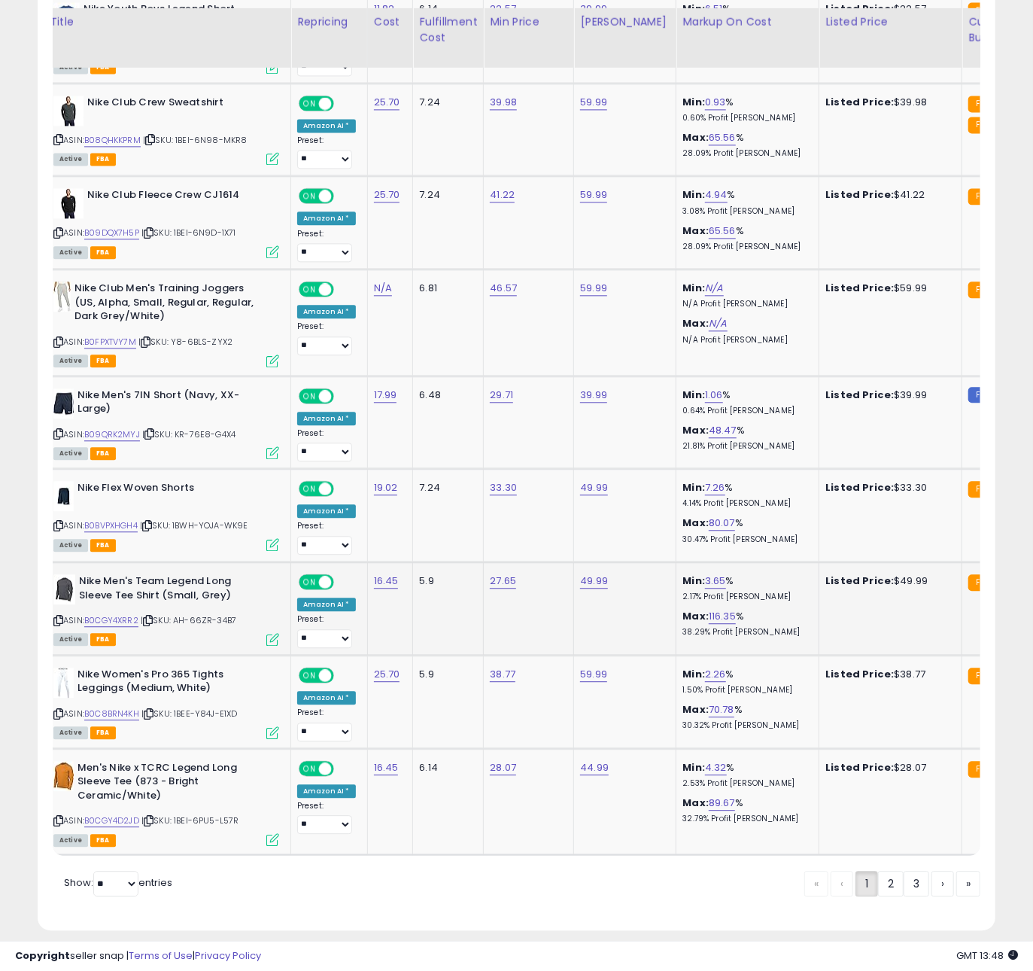
scroll to position [4853, 0]
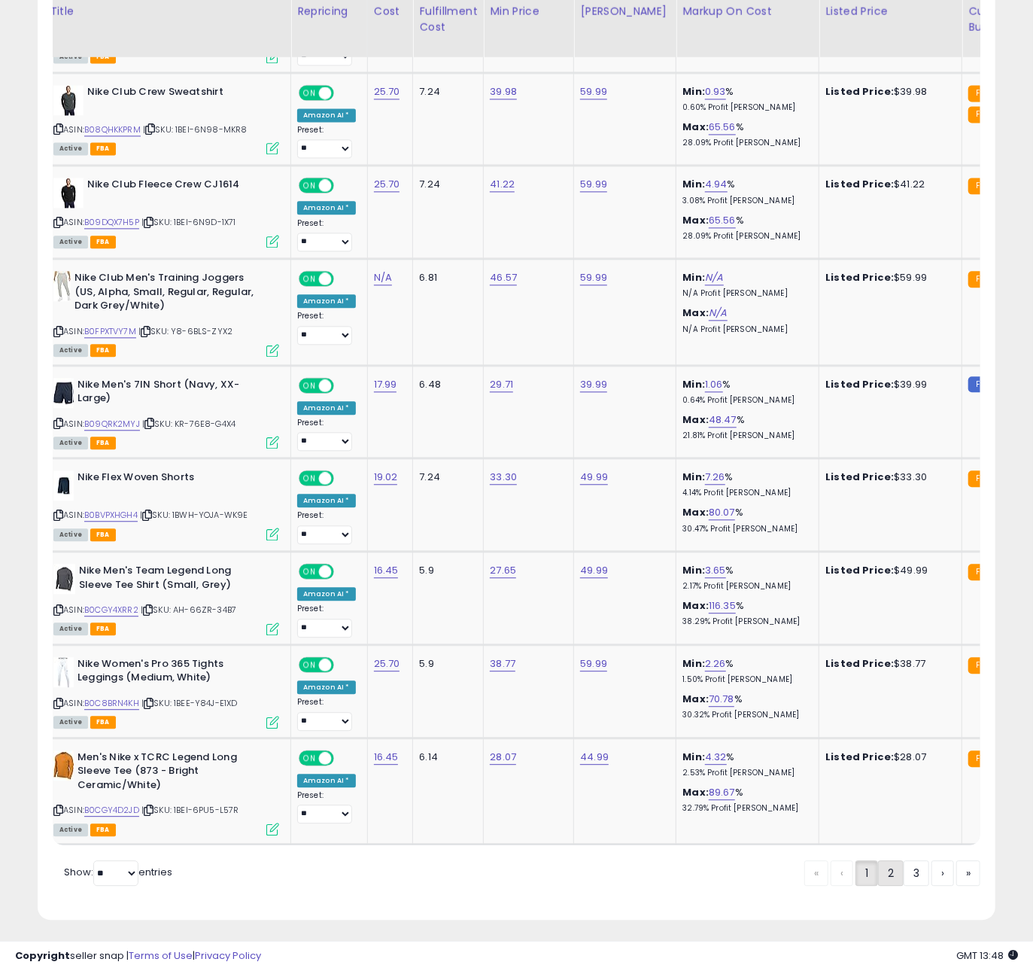
click at [883, 869] on link "2" at bounding box center [891, 873] width 26 height 26
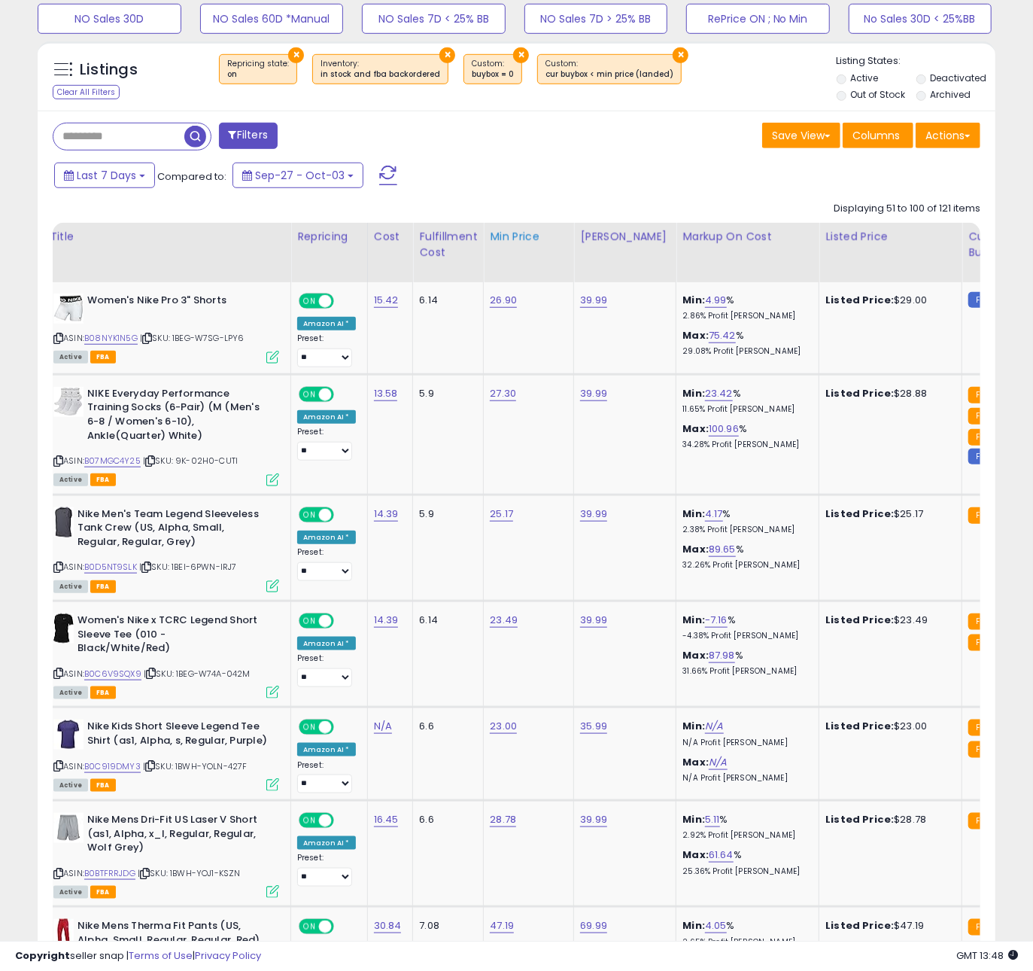
scroll to position [691, 0]
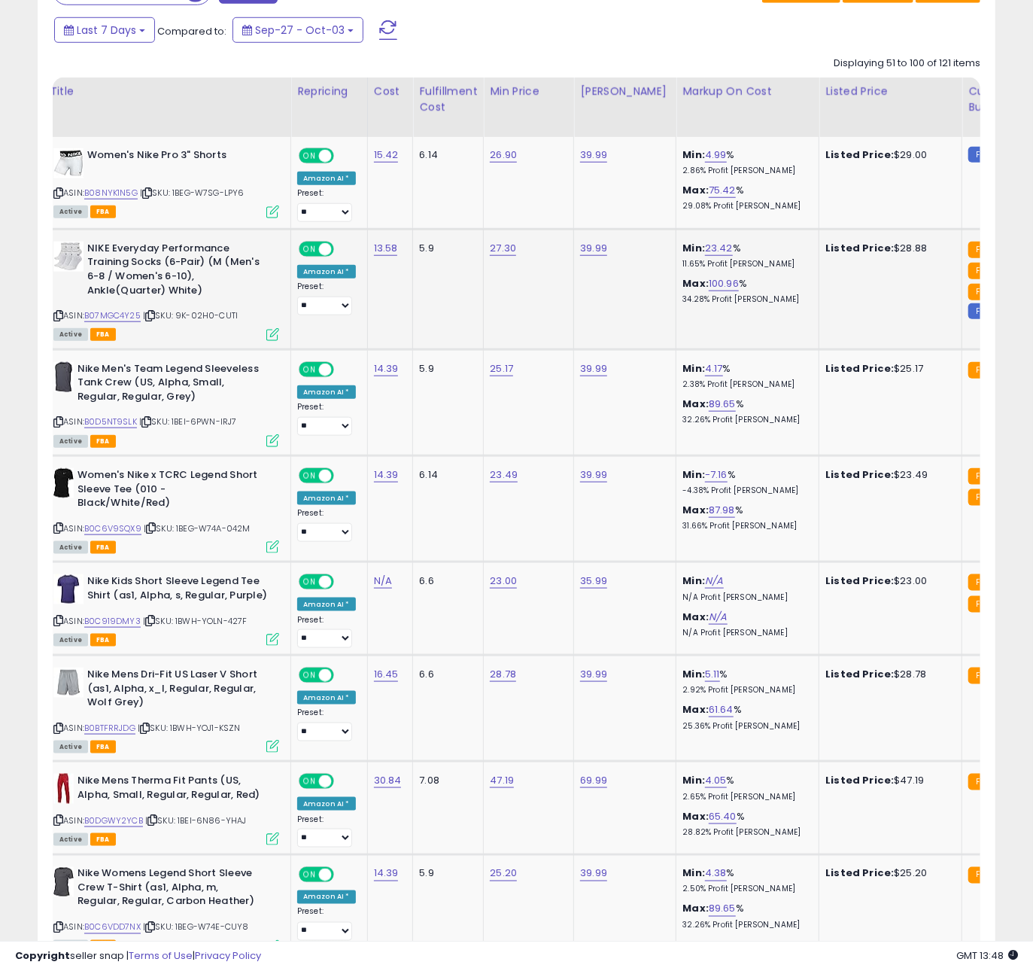
click at [384, 298] on td "13.58" at bounding box center [390, 289] width 46 height 120
click at [151, 422] on icon at bounding box center [146, 422] width 10 height 8
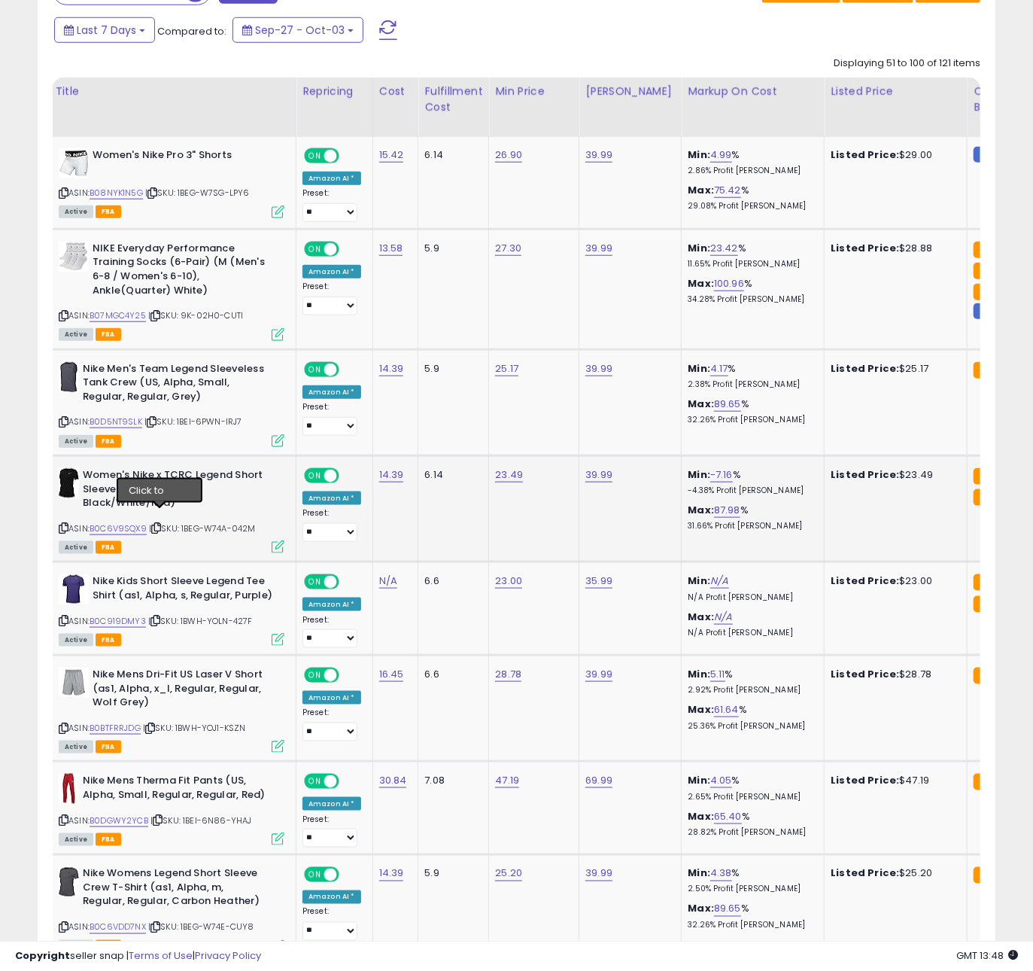
drag, startPoint x: 161, startPoint y: 517, endPoint x: 546, endPoint y: 538, distance: 385.9
click at [161, 524] on icon at bounding box center [156, 528] width 10 height 8
drag, startPoint x: 157, startPoint y: 610, endPoint x: 175, endPoint y: 607, distance: 18.2
click at [157, 616] on icon at bounding box center [156, 620] width 10 height 8
drag, startPoint x: 157, startPoint y: 715, endPoint x: 365, endPoint y: 720, distance: 207.8
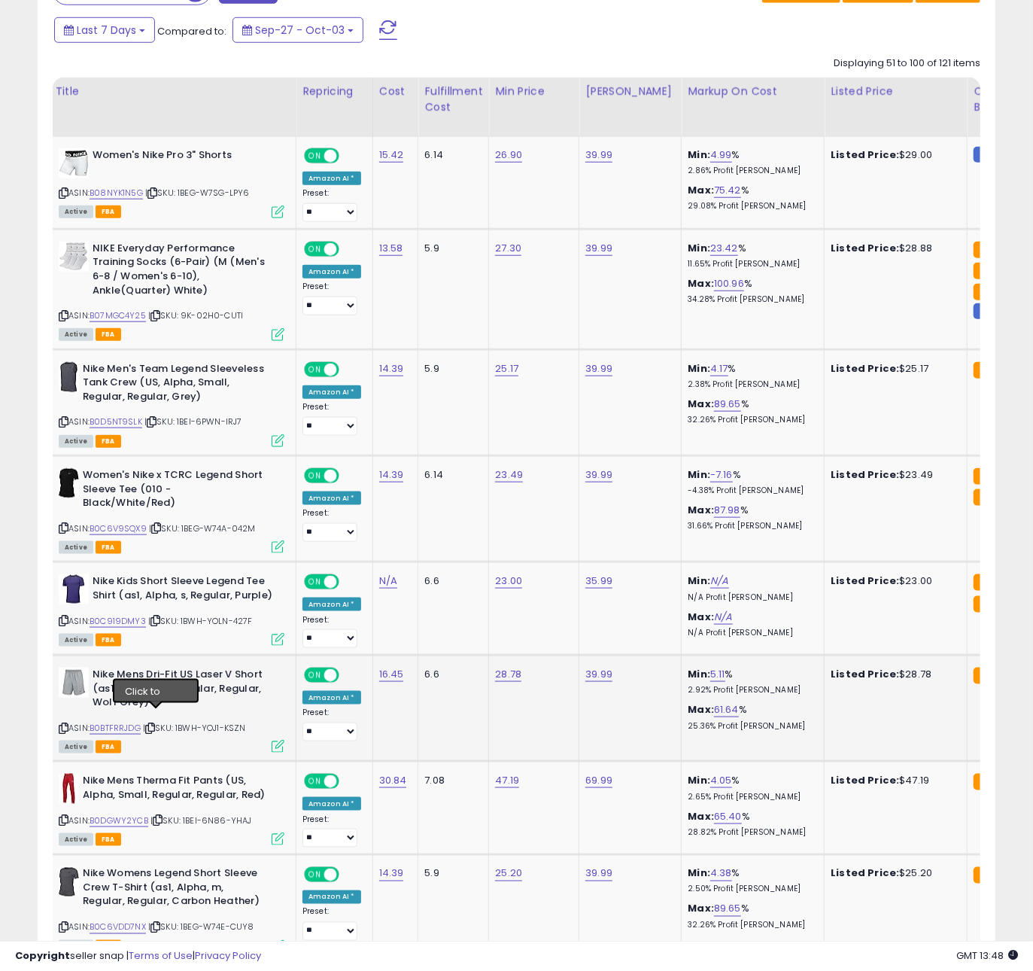
click at [155, 724] on icon at bounding box center [150, 728] width 10 height 8
click at [159, 816] on icon at bounding box center [158, 820] width 10 height 8
click at [160, 923] on icon at bounding box center [156, 927] width 10 height 8
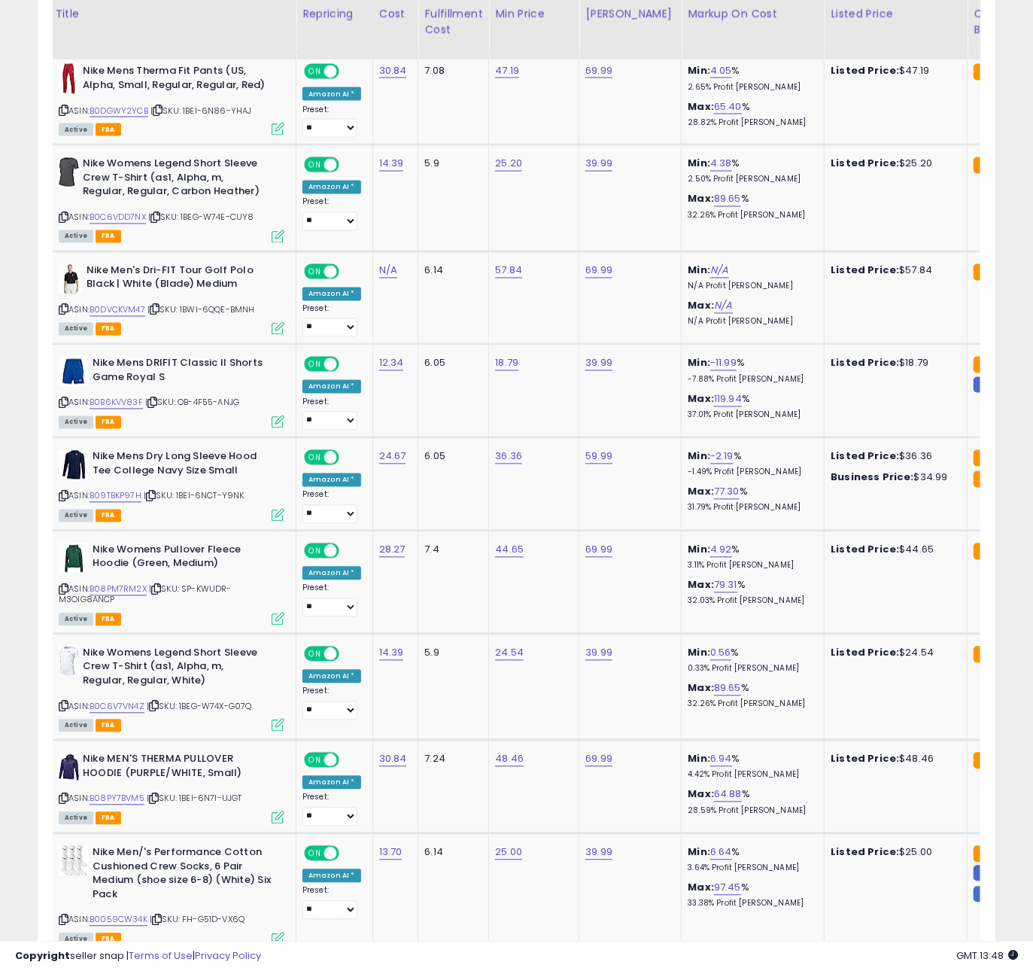
scroll to position [1407, 0]
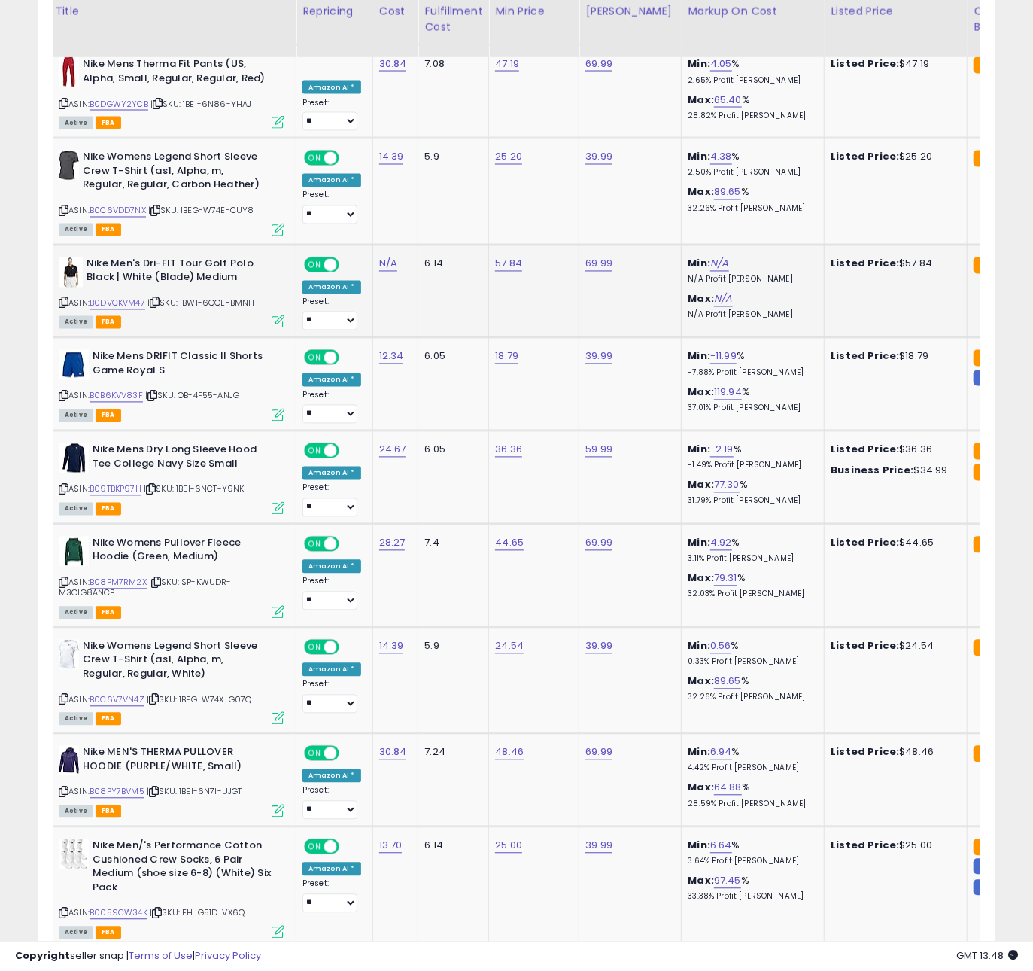
click at [160, 299] on icon at bounding box center [155, 303] width 10 height 8
click at [154, 392] on icon at bounding box center [153, 396] width 10 height 8
click at [154, 485] on icon at bounding box center [151, 489] width 10 height 8
click at [157, 579] on icon at bounding box center [156, 583] width 10 height 8
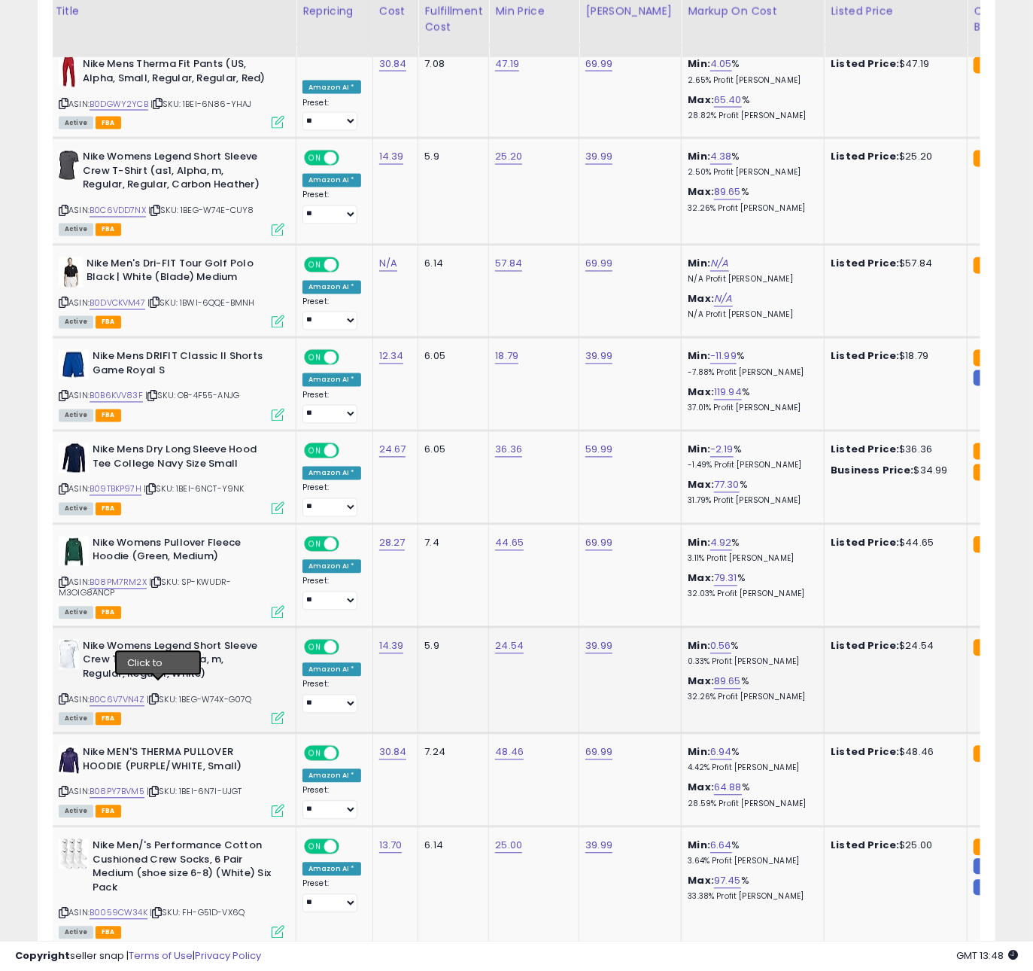
click at [156, 695] on icon at bounding box center [154, 699] width 10 height 8
click at [156, 788] on icon at bounding box center [154, 792] width 10 height 8
click at [157, 788] on icon at bounding box center [154, 792] width 10 height 8
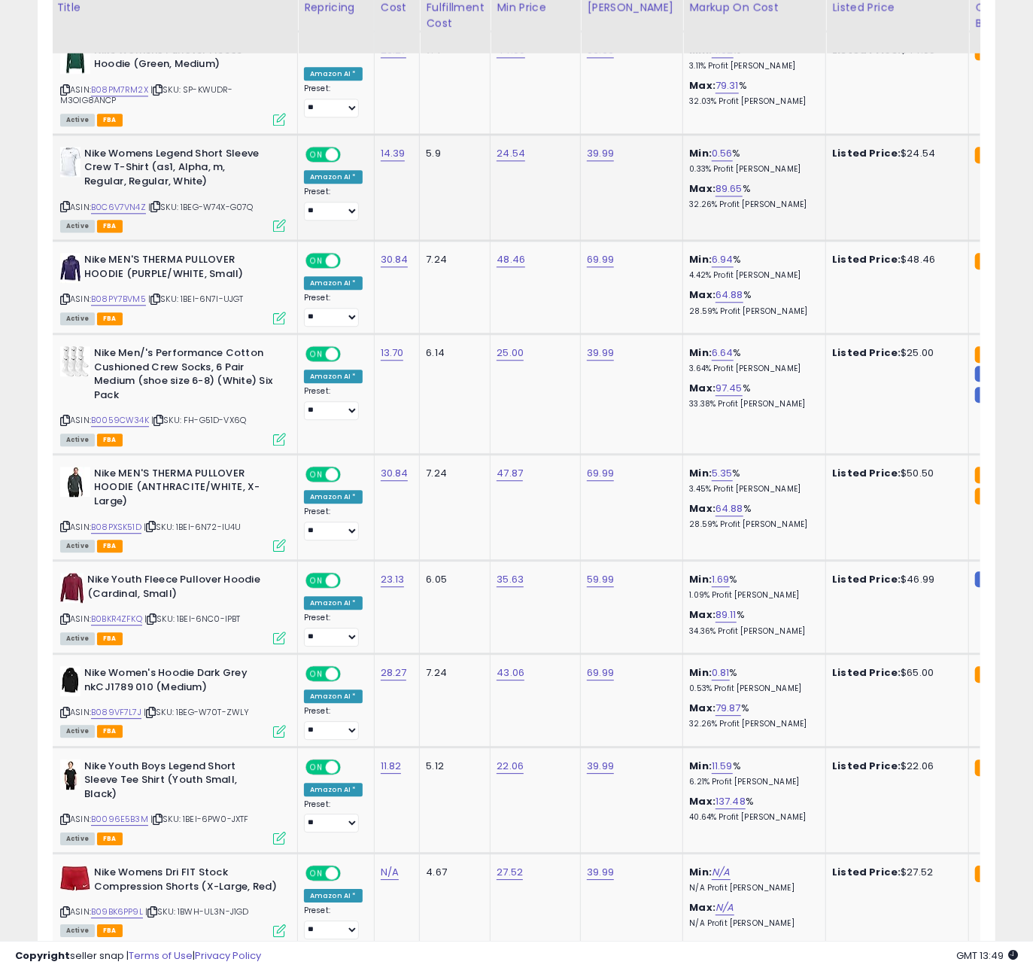
scroll to position [1912, 0]
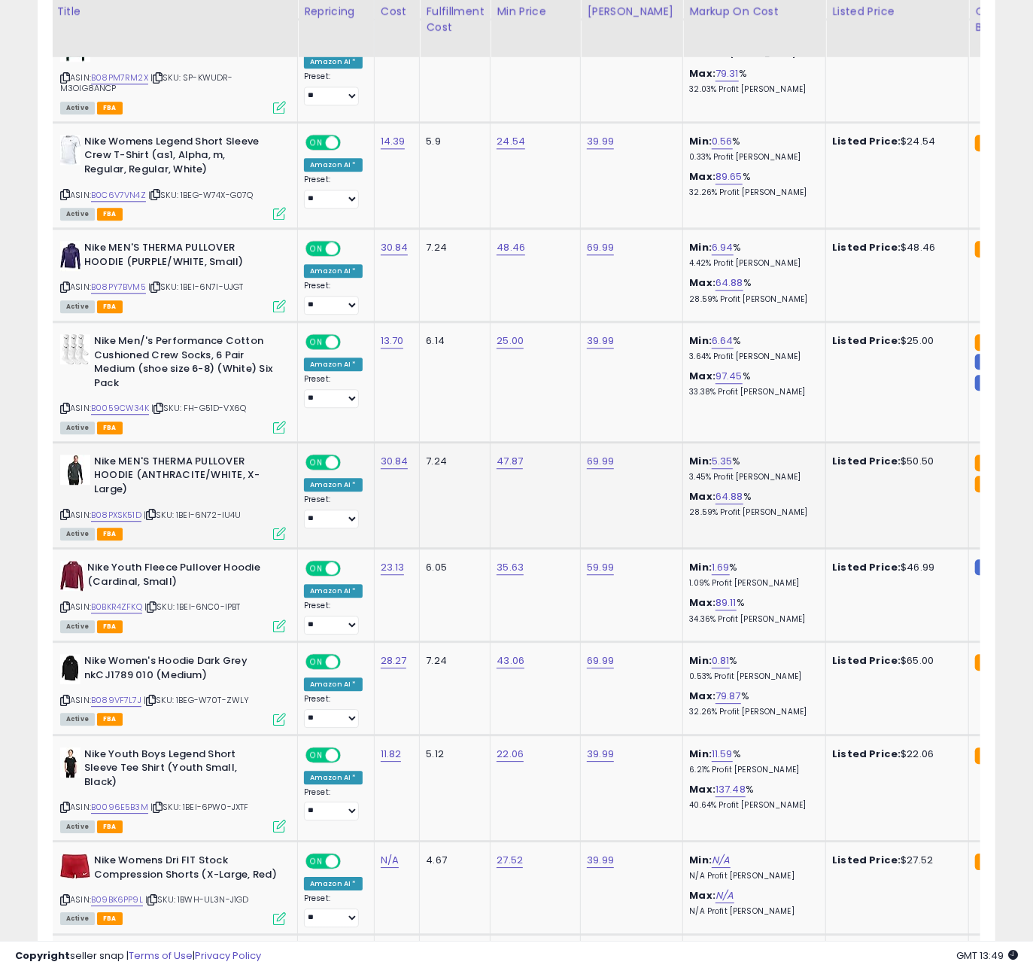
click at [153, 510] on icon at bounding box center [151, 514] width 10 height 8
click at [157, 603] on icon at bounding box center [152, 607] width 10 height 8
click at [154, 696] on icon at bounding box center [151, 700] width 10 height 8
click at [161, 803] on icon at bounding box center [158, 807] width 10 height 8
click at [158, 803] on icon at bounding box center [158, 807] width 10 height 8
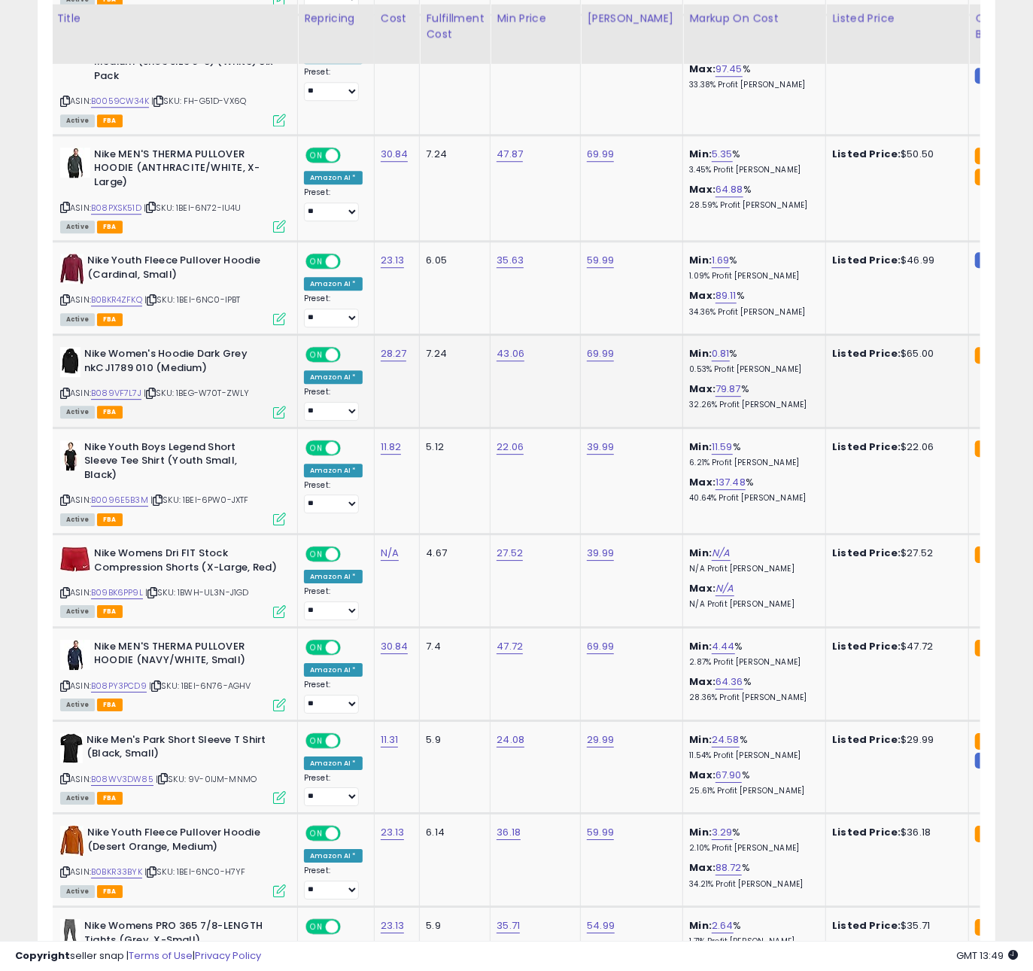
scroll to position [2226, 0]
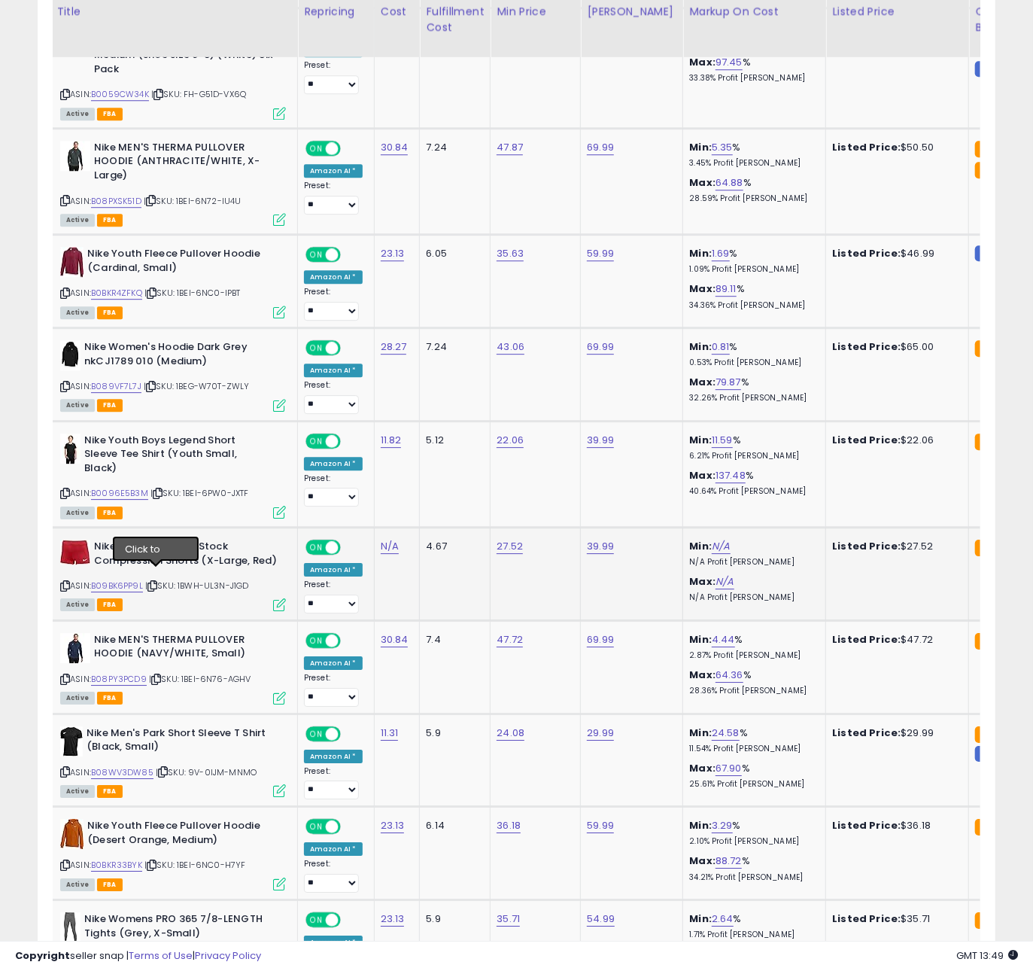
click at [156, 582] on icon at bounding box center [153, 586] width 10 height 8
click at [156, 675] on icon at bounding box center [156, 679] width 10 height 8
click at [166, 768] on icon at bounding box center [163, 772] width 10 height 8
click at [137, 766] on link "B08WV3DW85" at bounding box center [122, 772] width 62 height 13
click at [0, 0] on div "**********" at bounding box center [516, 738] width 1033 height 5831
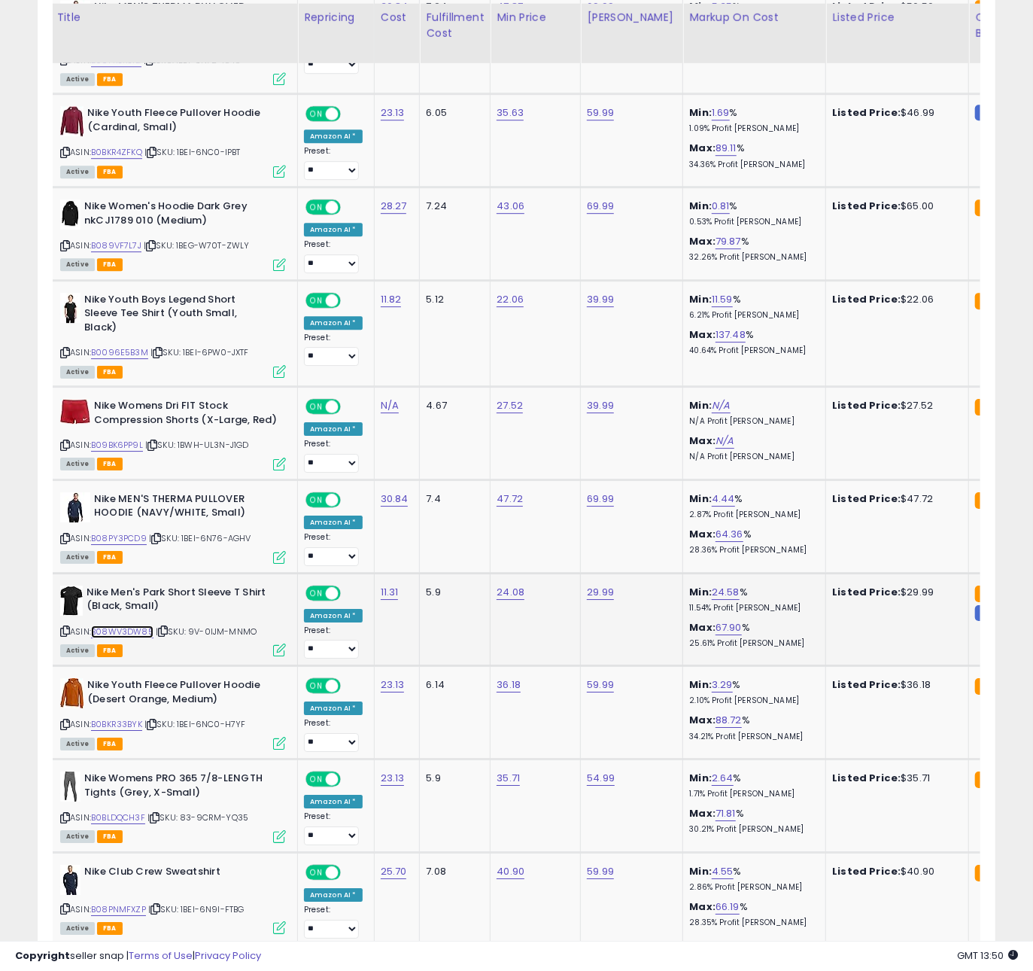
scroll to position [2373, 0]
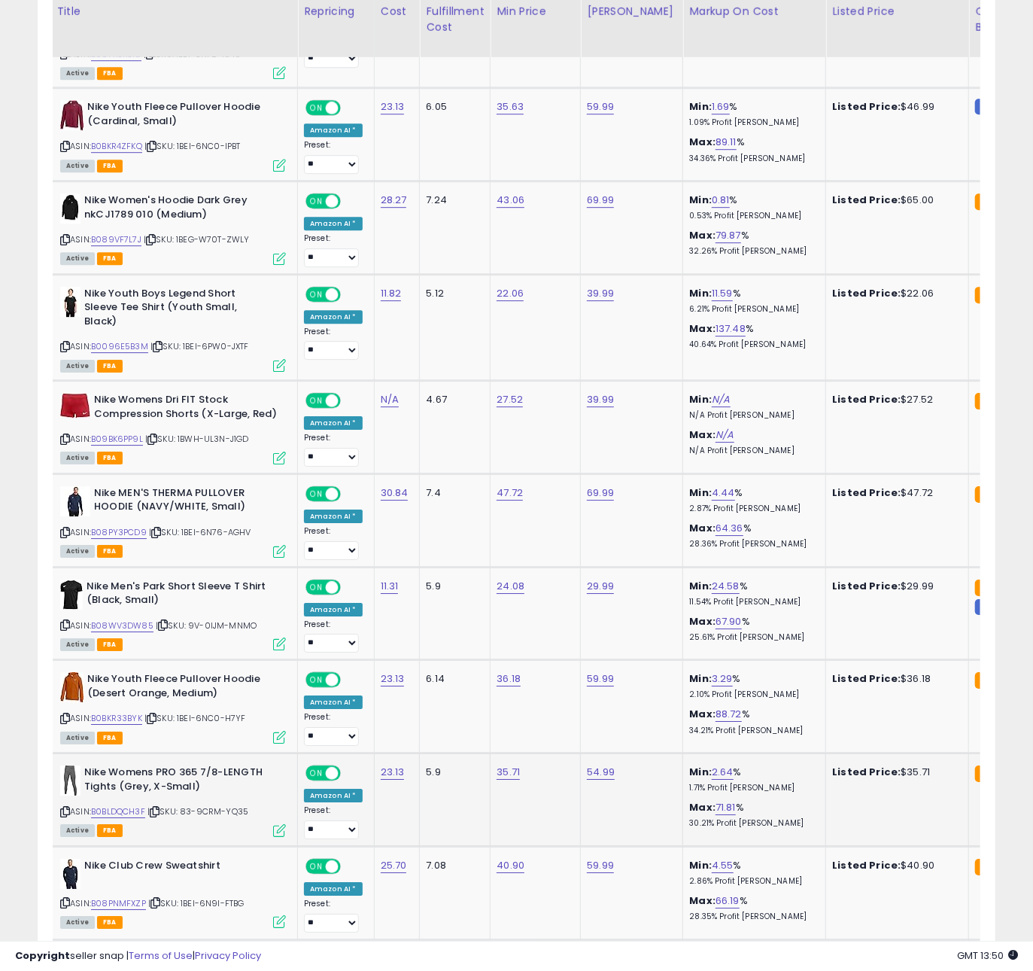
click at [167, 753] on td "Nike Womens PRO 365 7/8-LENGTH Tights (Grey, X-Small) ASIN: B0BLDQCH3F | SKU: 8…" at bounding box center [174, 799] width 248 height 93
click at [155, 714] on icon at bounding box center [152, 718] width 10 height 8
click at [156, 714] on icon at bounding box center [152, 718] width 10 height 8
click at [160, 808] on icon at bounding box center [155, 812] width 10 height 8
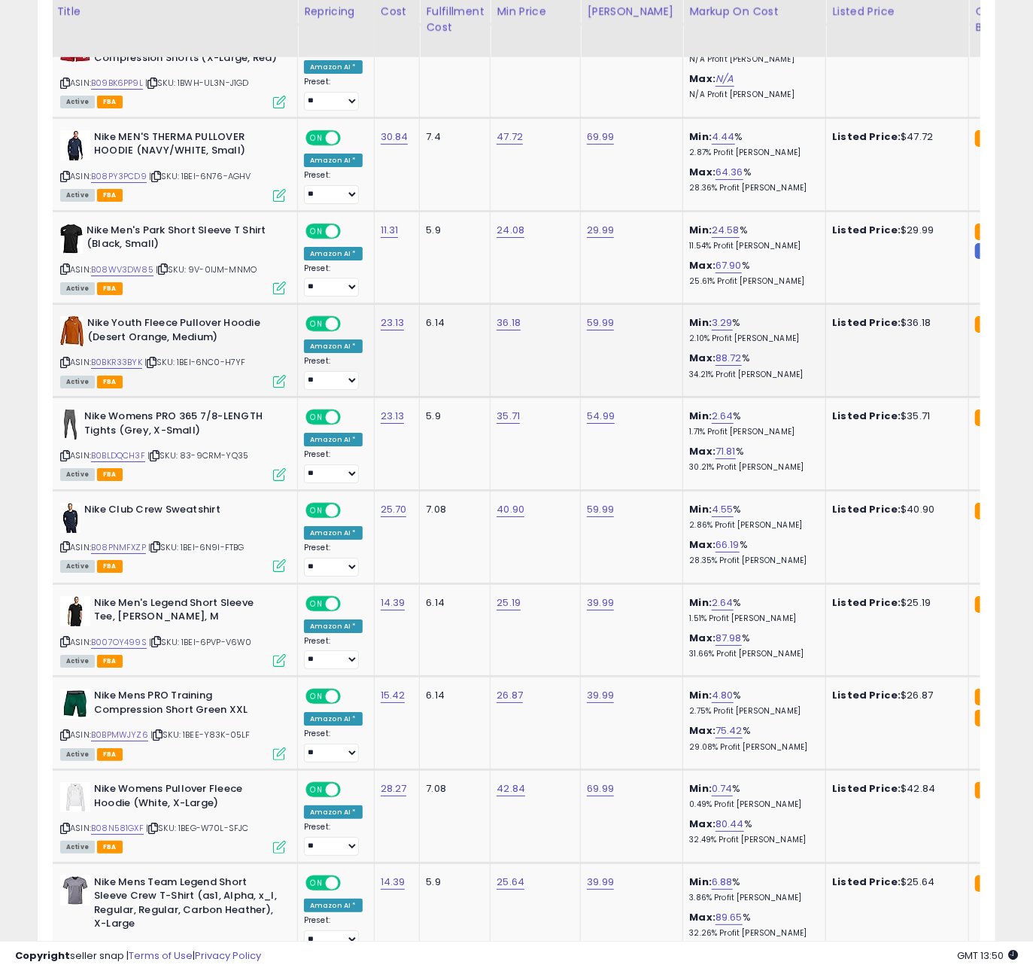
scroll to position [2740, 0]
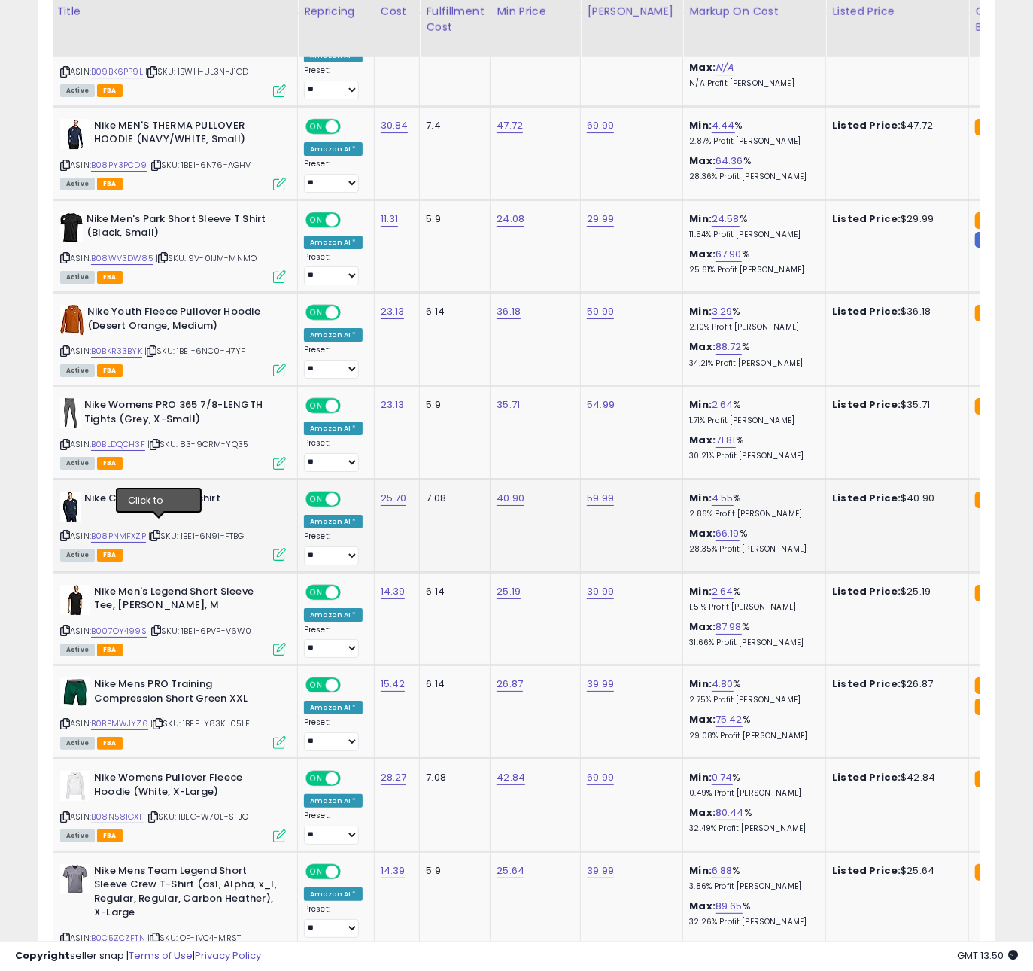
click at [158, 531] on icon at bounding box center [156, 535] width 10 height 8
click at [160, 626] on icon at bounding box center [156, 630] width 10 height 8
click at [161, 720] on icon at bounding box center [158, 724] width 10 height 8
click at [158, 813] on icon at bounding box center [153, 817] width 10 height 8
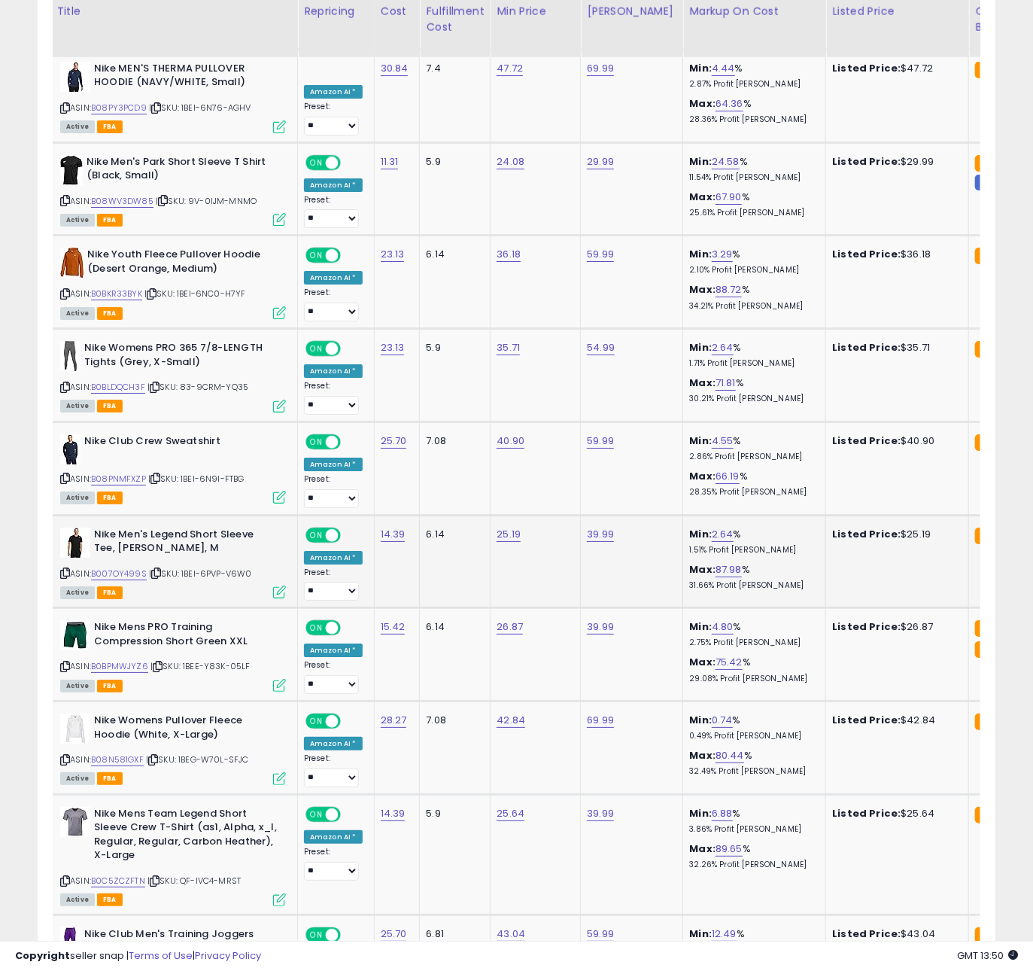
scroll to position [2810, 0]
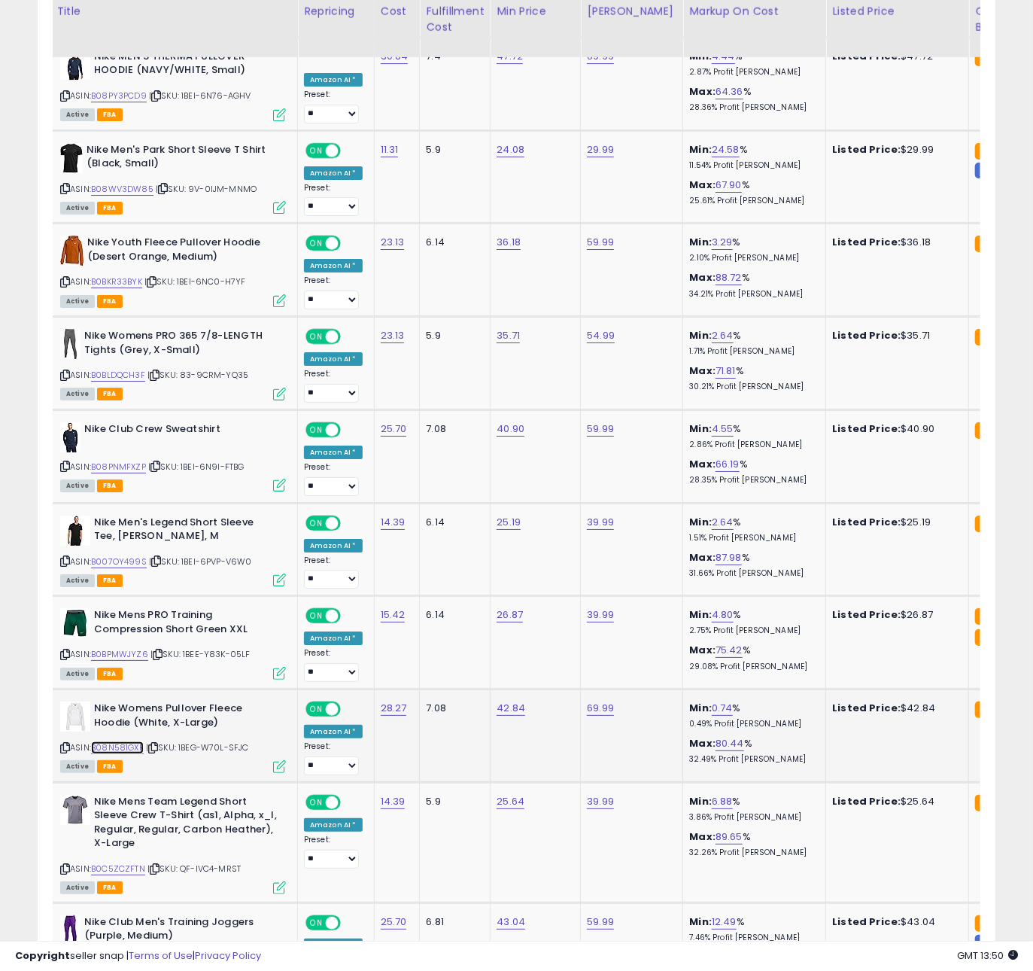
click at [119, 741] on link "B08N581GXF" at bounding box center [117, 747] width 53 height 13
click at [0, 0] on div "**********" at bounding box center [516, 154] width 1033 height 5831
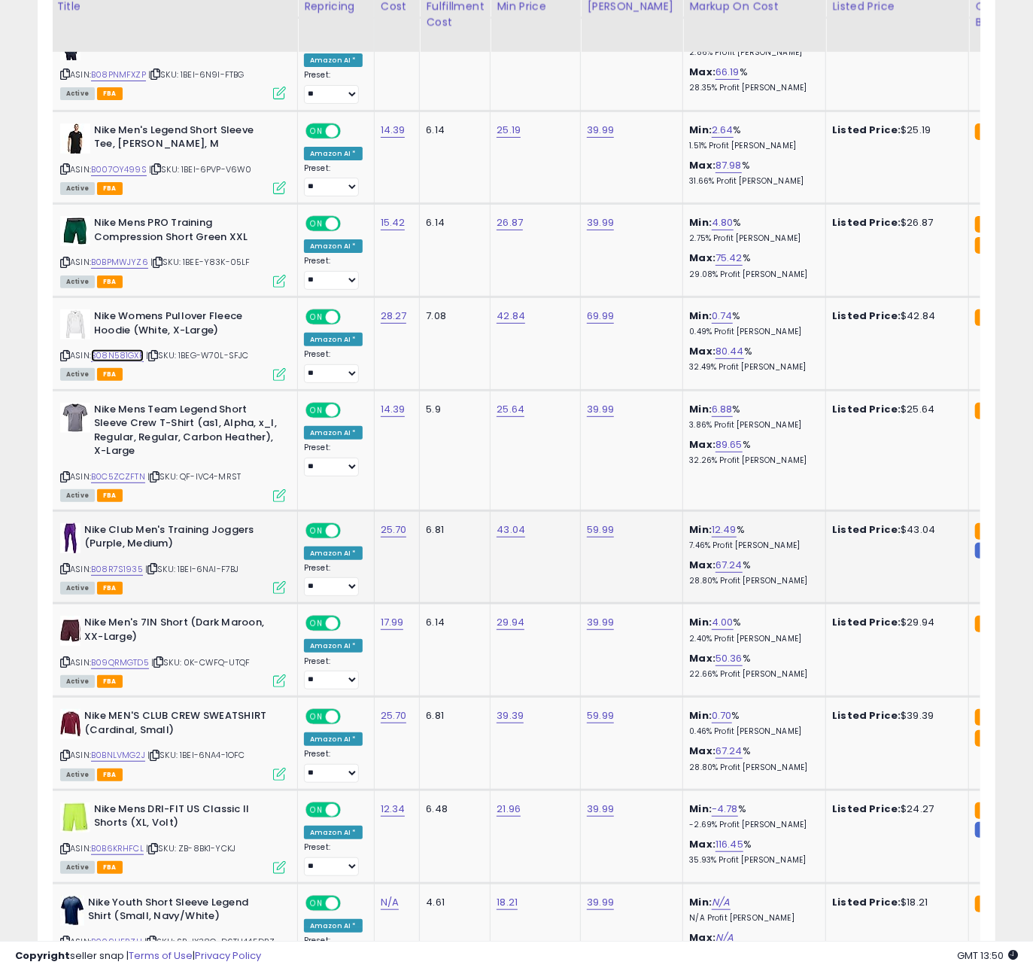
scroll to position [3216, 0]
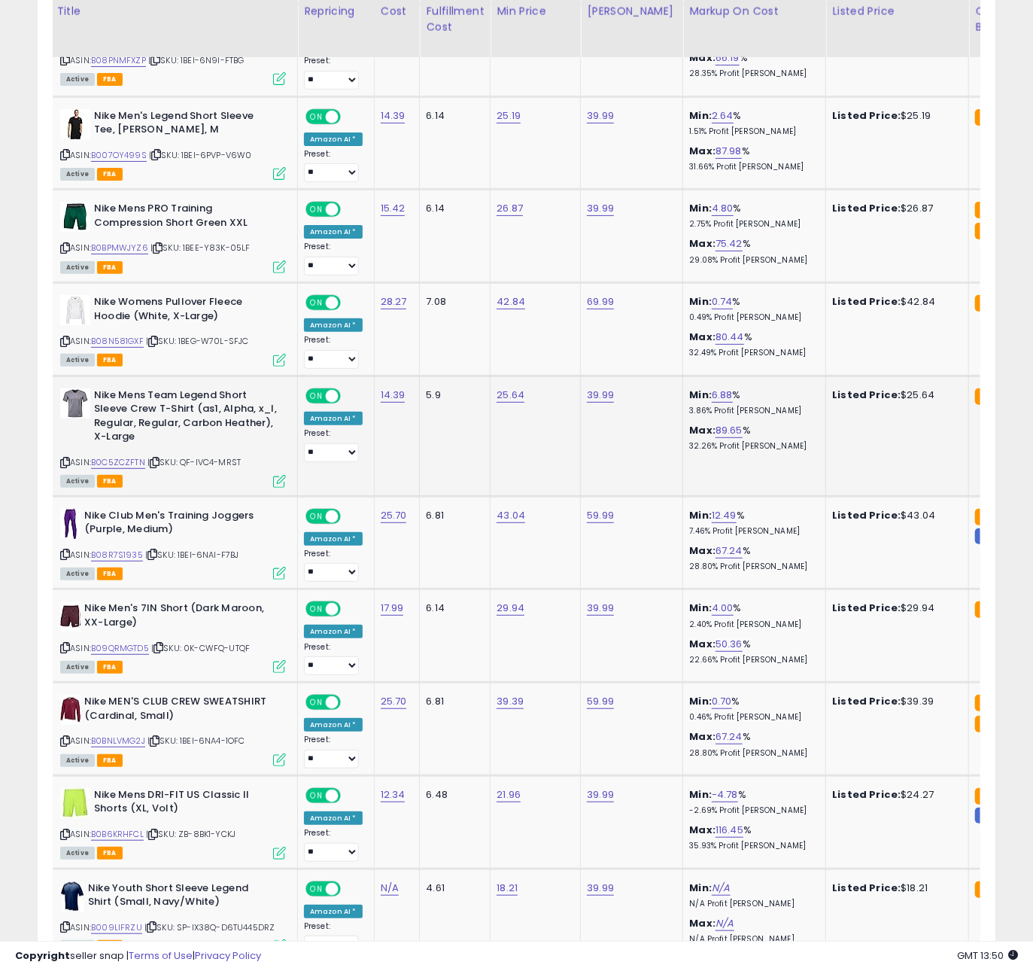
click at [184, 440] on div "ASIN: B0C5ZCZFTN | SKU: QF-IVC4-MRST Active FBA" at bounding box center [173, 437] width 226 height 98
click at [159, 458] on icon at bounding box center [155, 462] width 10 height 8
click at [149, 550] on icon at bounding box center [153, 554] width 10 height 8
click at [138, 536] on div "ASIN: B08R7S1935 | SKU: 1BEI-6NAI-F7BJ Active FBA" at bounding box center [173, 544] width 226 height 70
click at [125, 549] on link "B08R7S1935" at bounding box center [117, 555] width 52 height 13
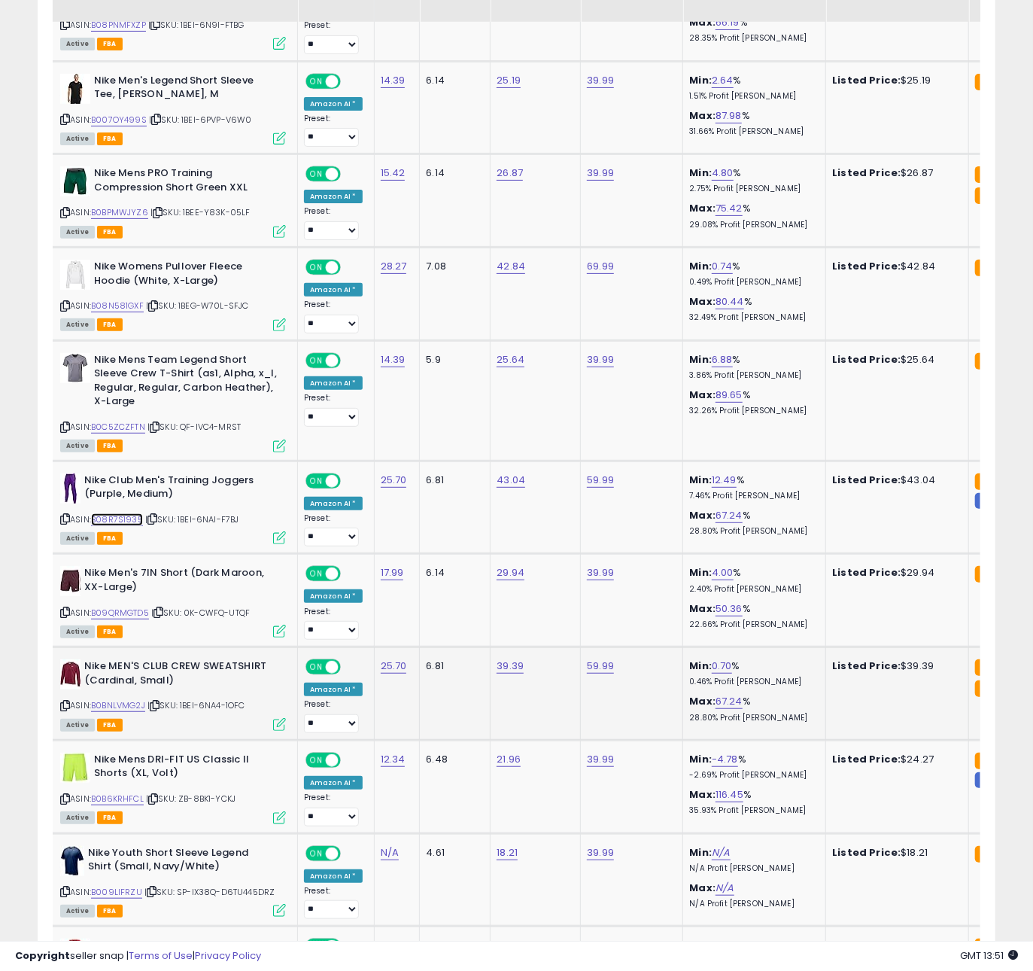
scroll to position [3334, 0]
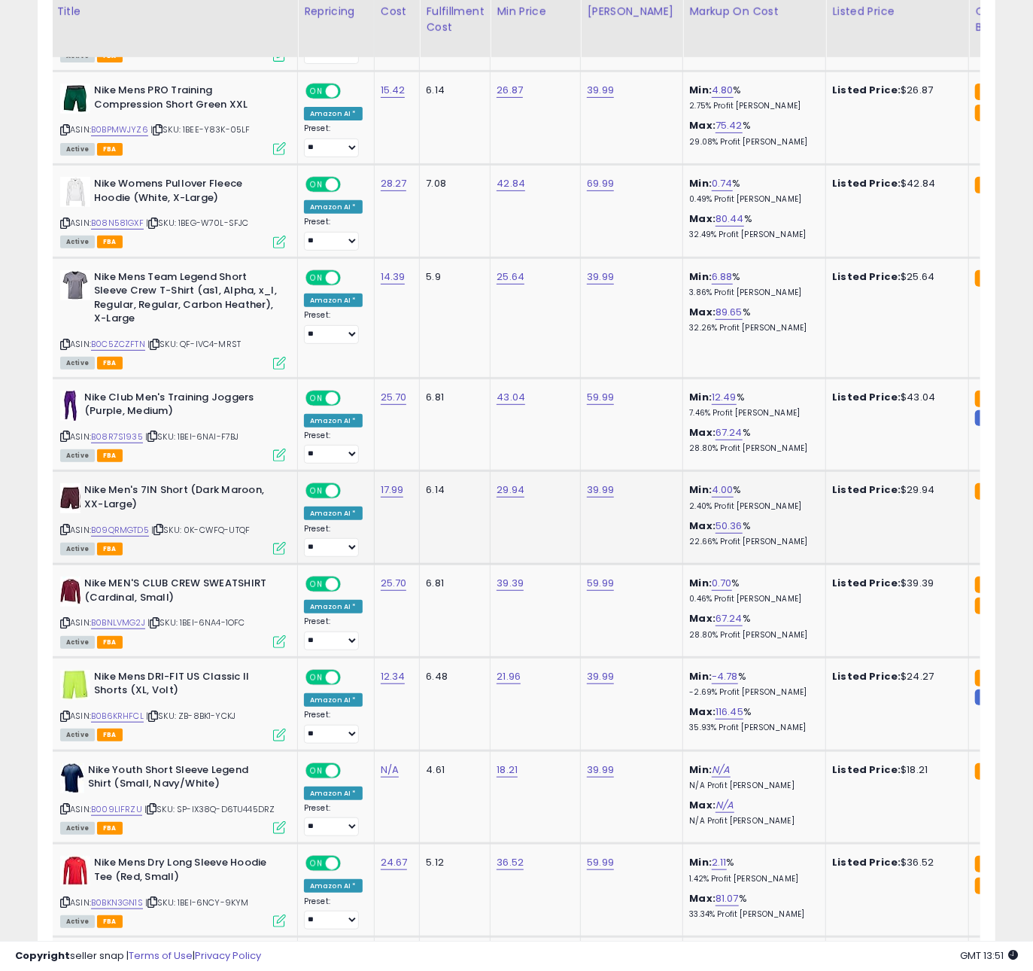
click at [161, 525] on icon at bounding box center [159, 529] width 10 height 8
click at [160, 619] on icon at bounding box center [155, 623] width 10 height 8
click at [157, 712] on icon at bounding box center [153, 716] width 10 height 8
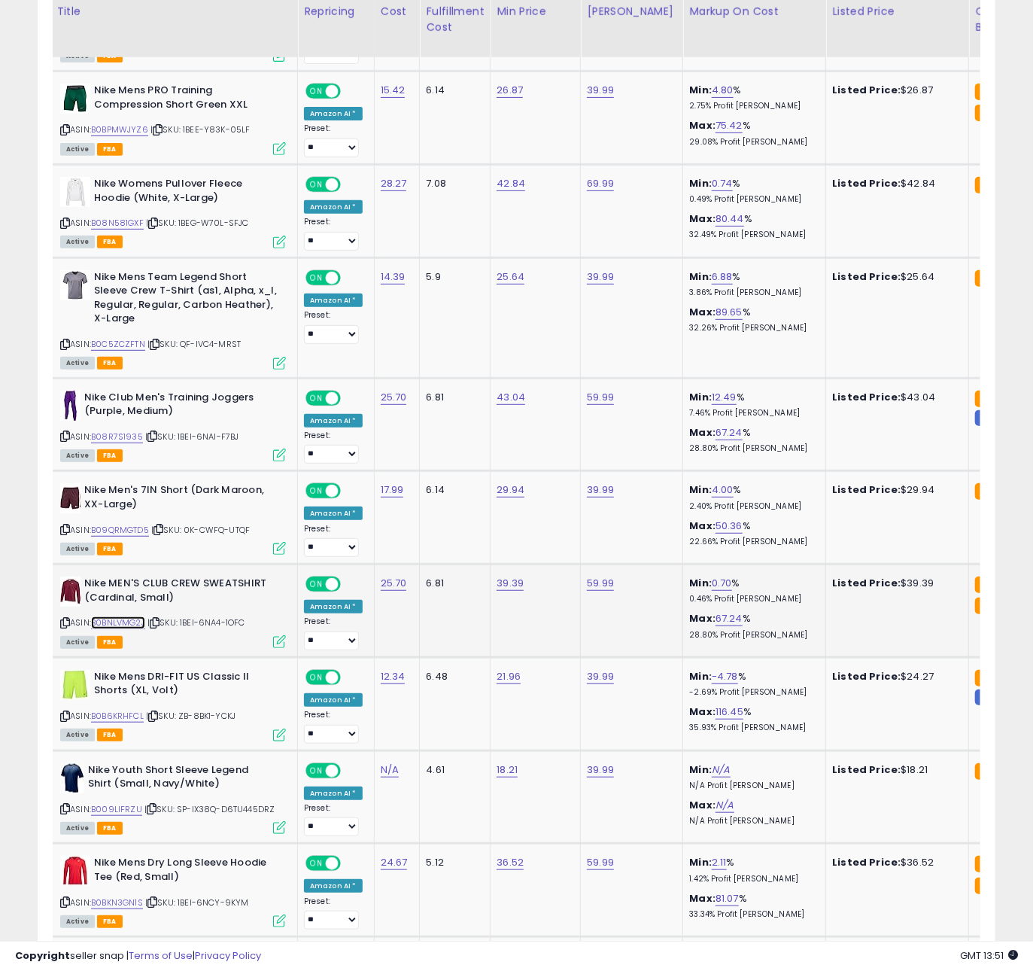
click at [126, 616] on link "B0BNLVMG2J" at bounding box center [118, 622] width 54 height 13
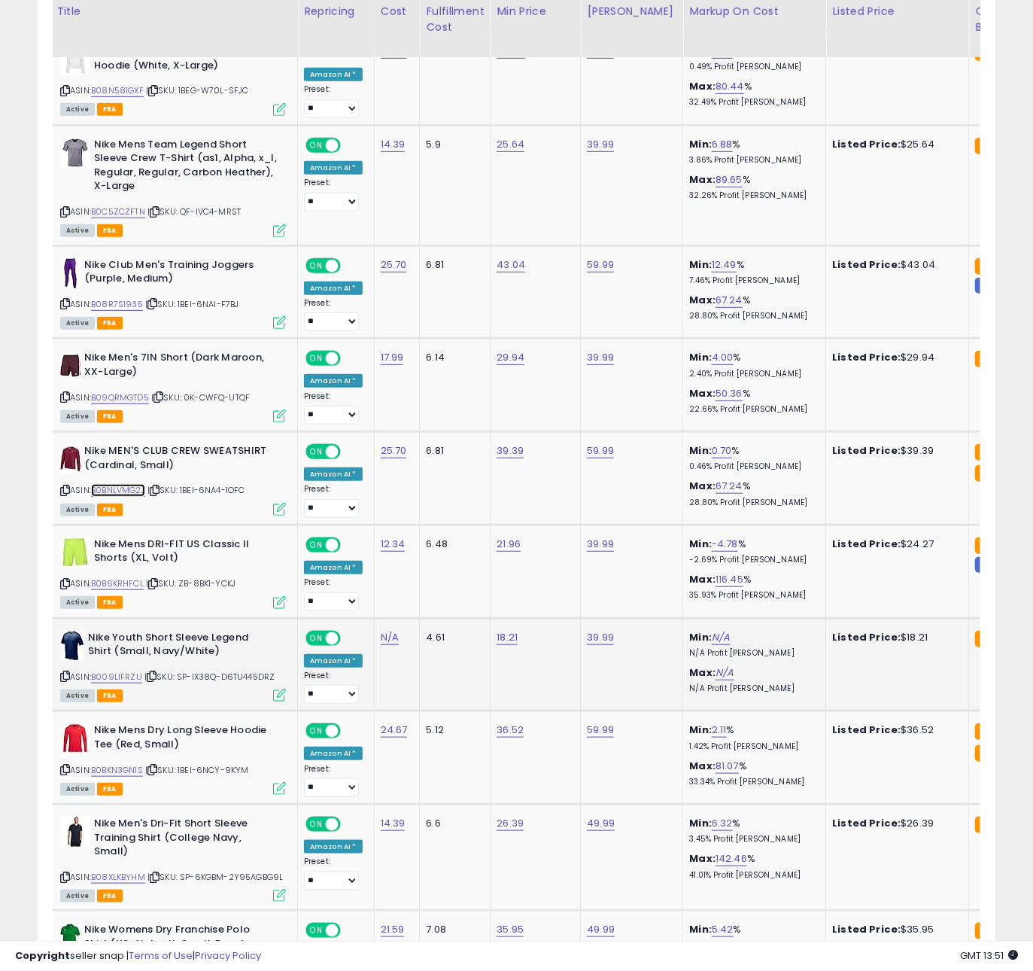
scroll to position [0, 40]
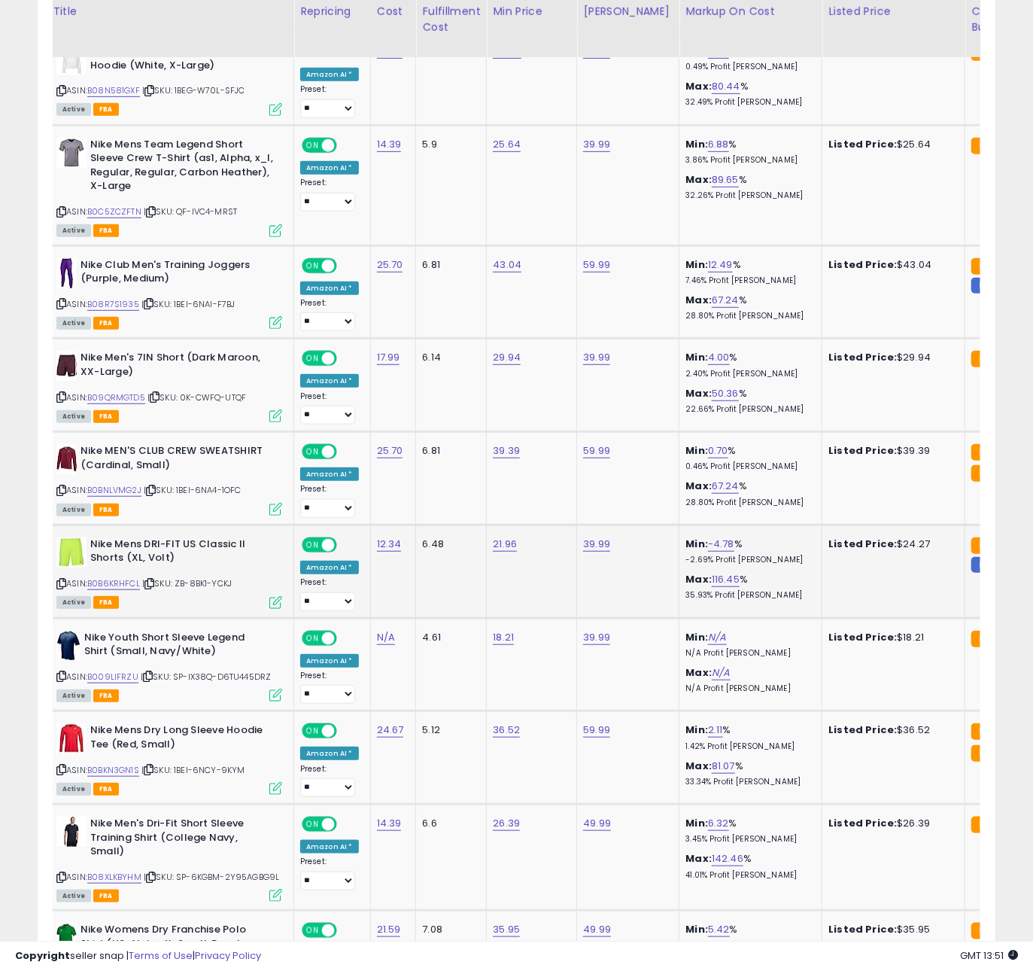
drag, startPoint x: 192, startPoint y: 593, endPoint x: 162, endPoint y: 587, distance: 30.7
click at [189, 596] on div "Active FBA" at bounding box center [169, 601] width 226 height 11
click at [154, 580] on icon at bounding box center [150, 584] width 10 height 8
click at [120, 577] on link "B0B6KRHFCL" at bounding box center [113, 583] width 53 height 13
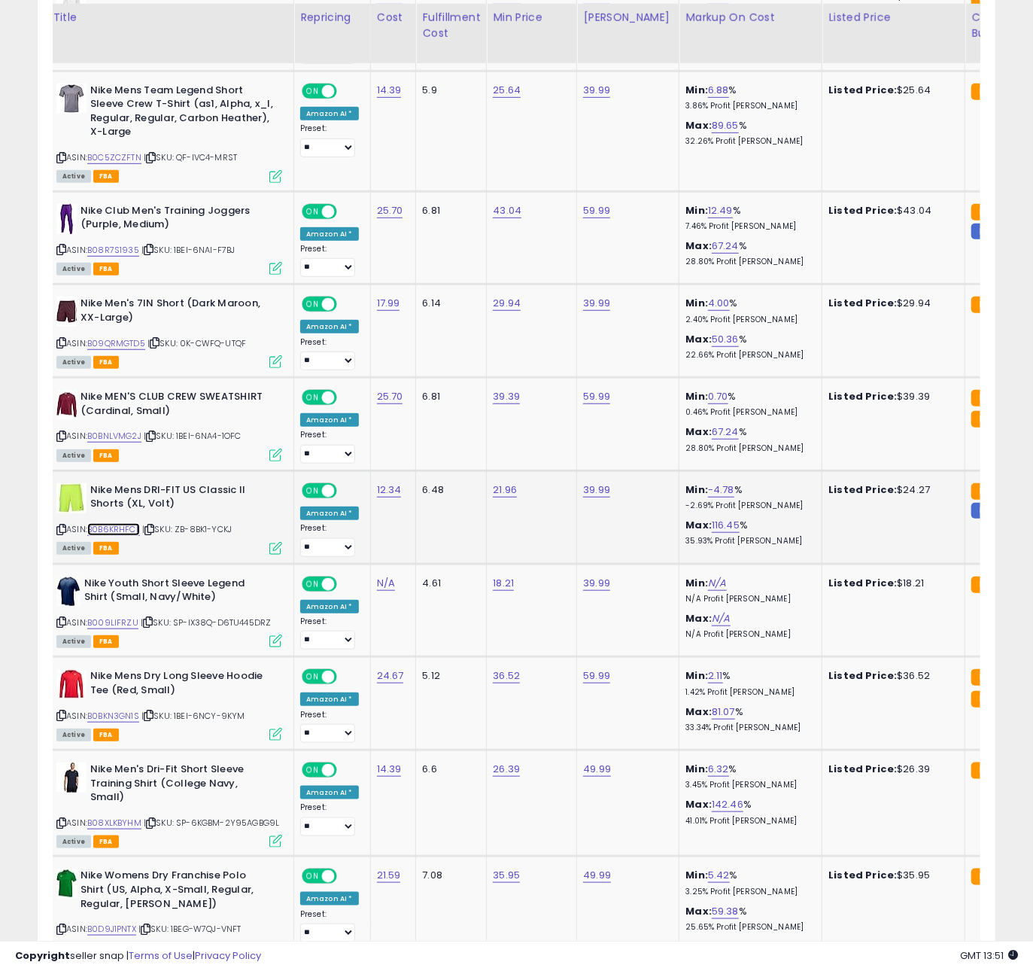
scroll to position [3556, 0]
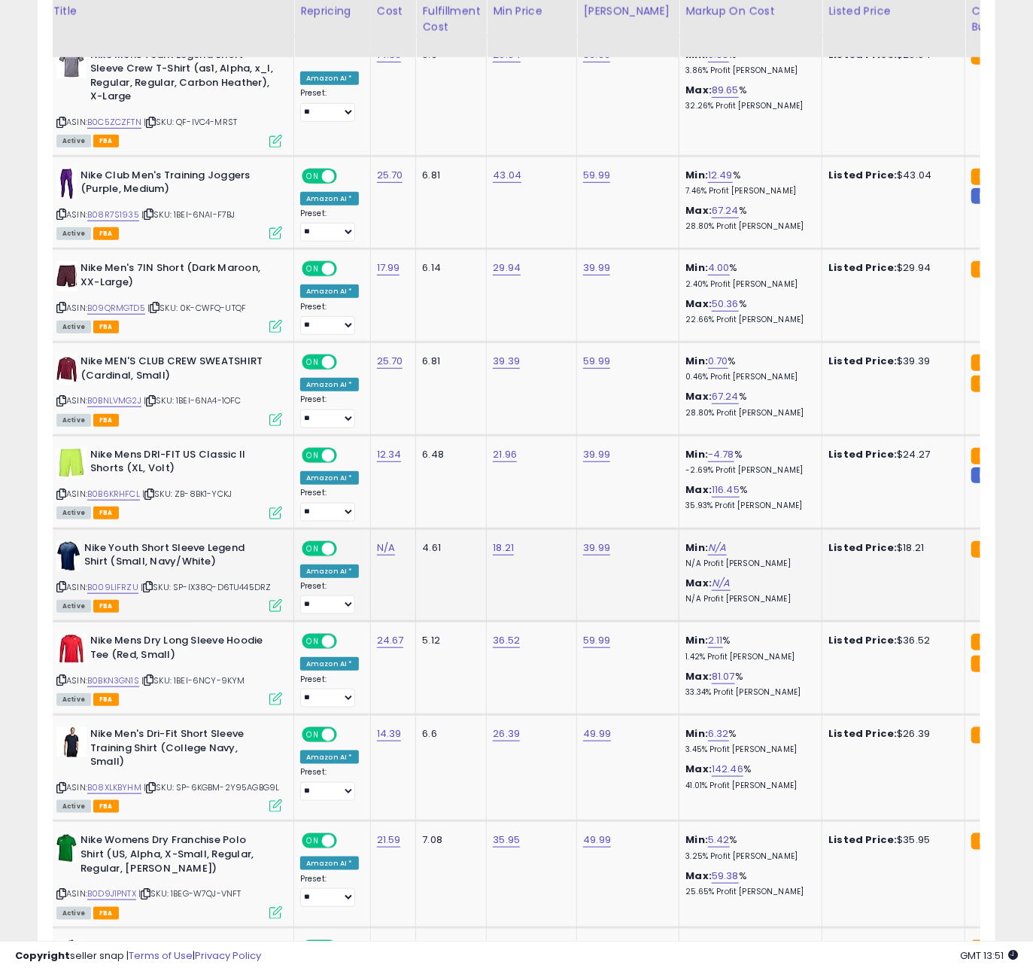
click at [181, 589] on div "ASIN: B009LIFRZU | SKU: SP-IX38Q-D6TU445DRZ Active FBA" at bounding box center [169, 576] width 226 height 70
click at [148, 583] on icon at bounding box center [148, 587] width 10 height 8
click at [153, 676] on icon at bounding box center [149, 680] width 10 height 8
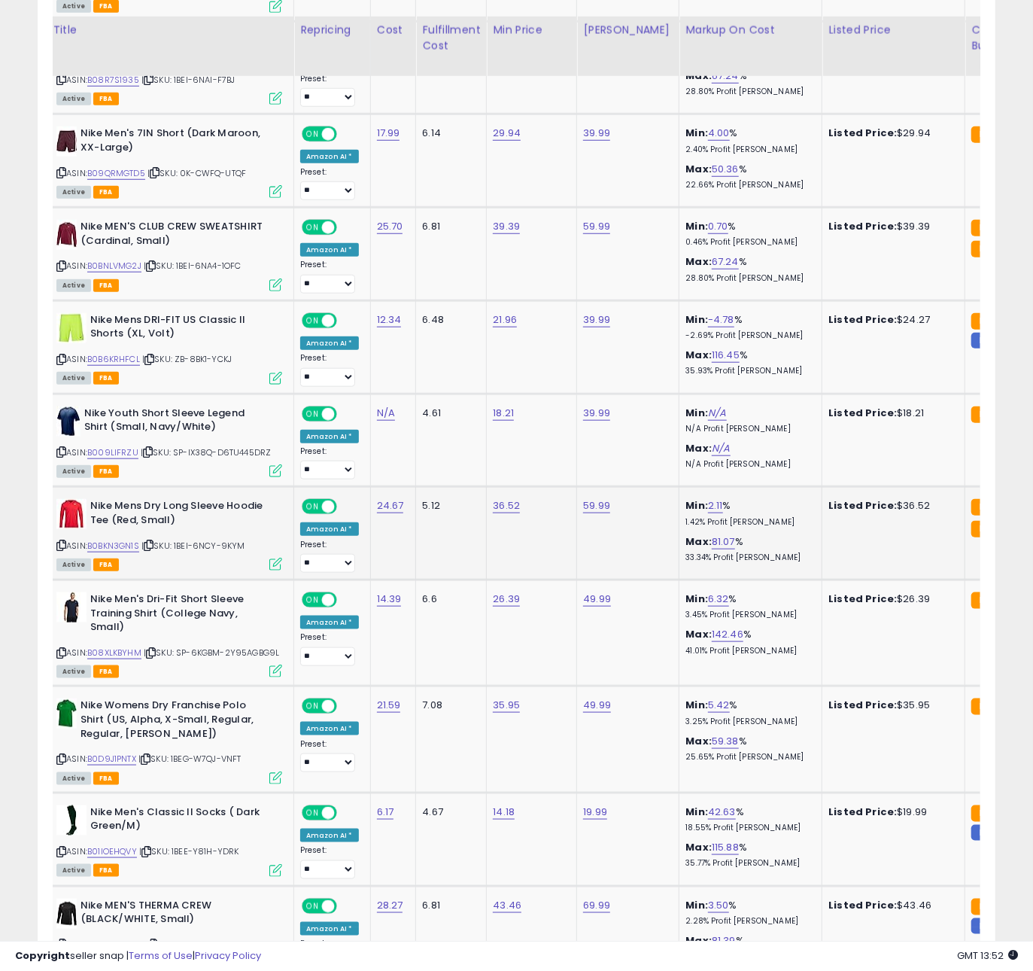
scroll to position [3716, 0]
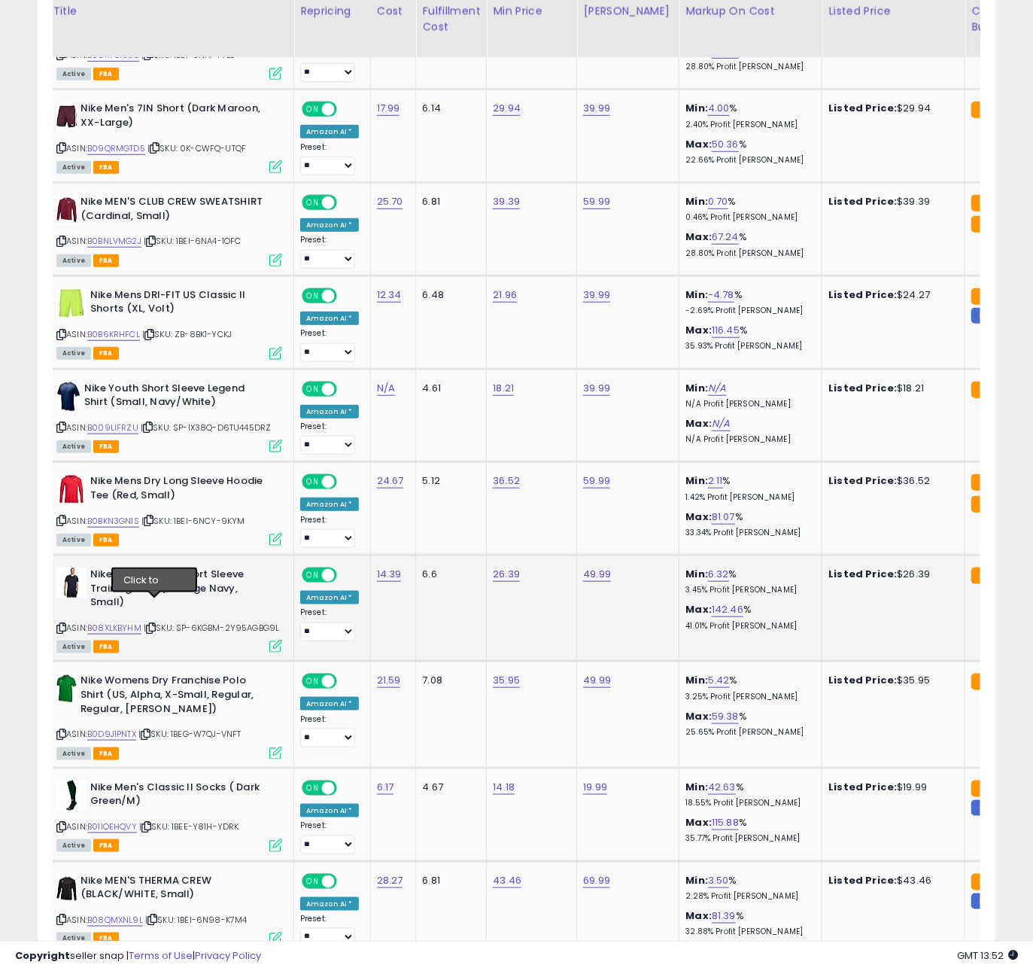
click at [156, 624] on icon at bounding box center [151, 628] width 10 height 8
click at [149, 730] on icon at bounding box center [146, 734] width 10 height 8
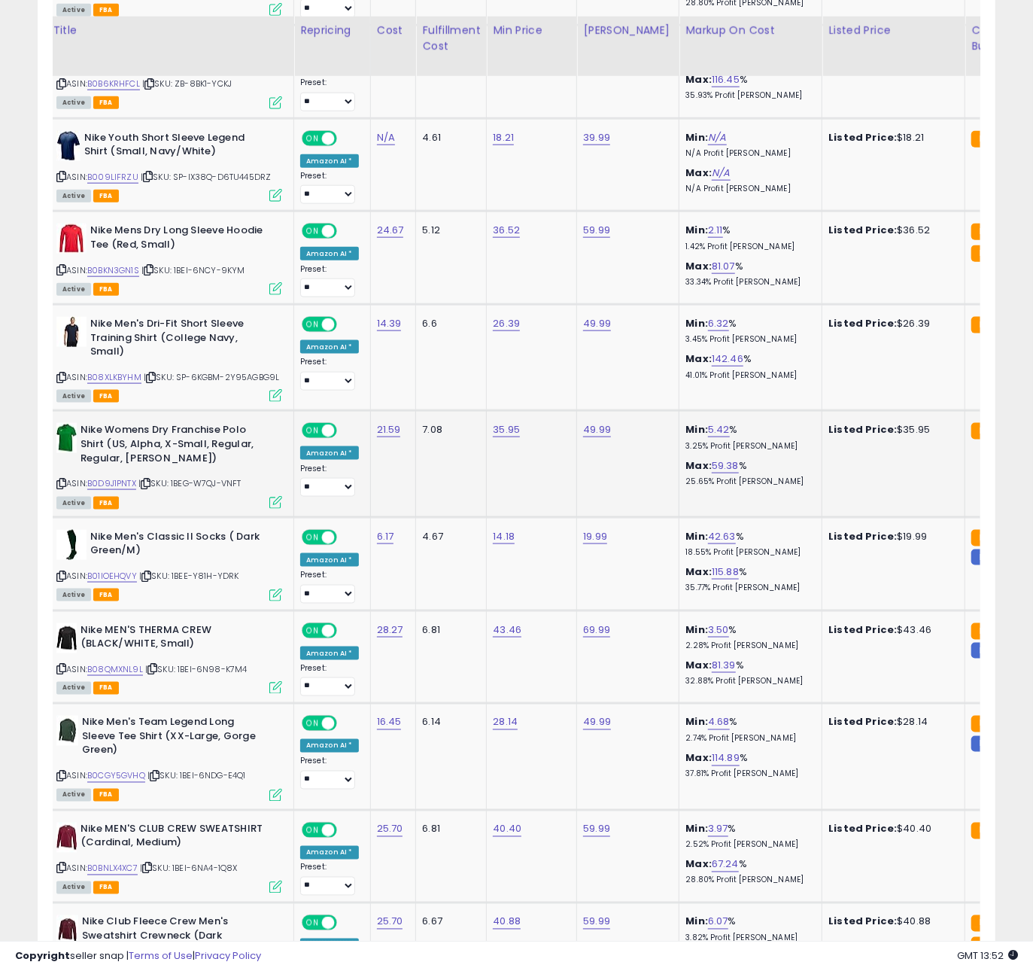
scroll to position [3994, 0]
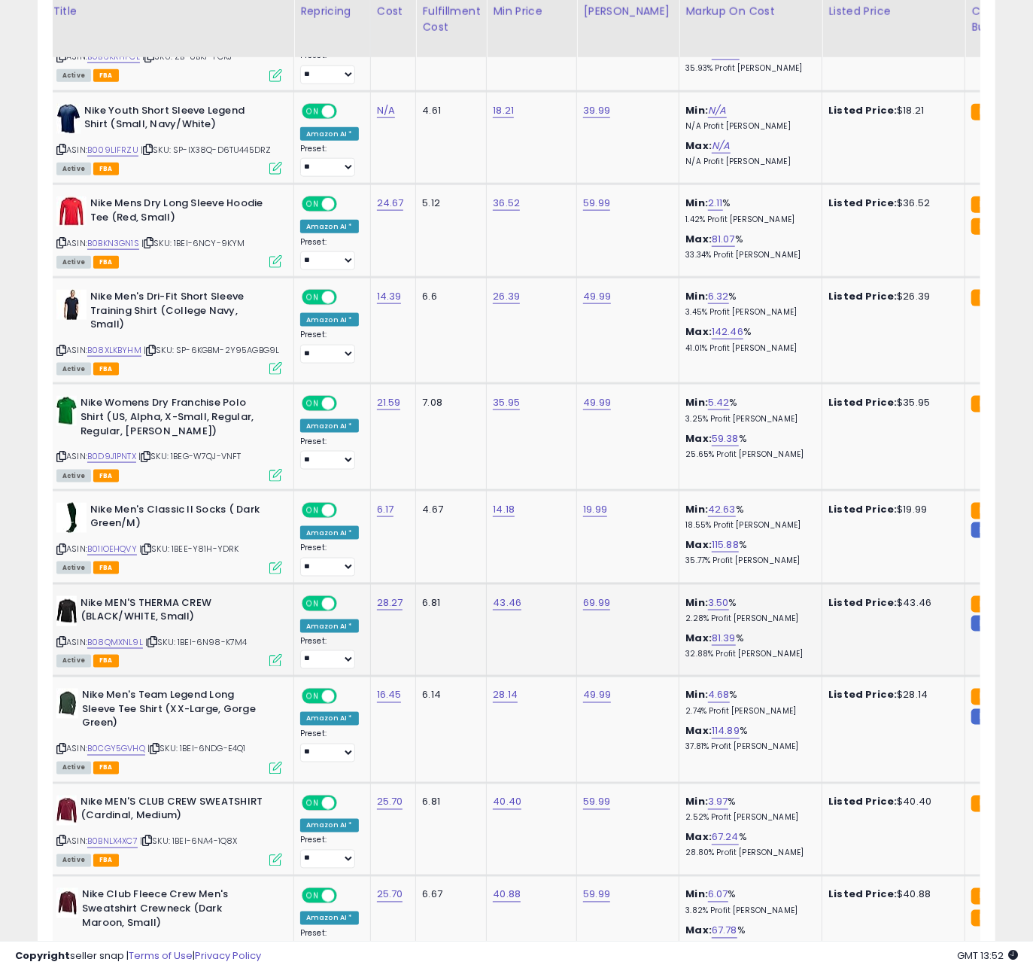
click at [156, 637] on icon at bounding box center [153, 641] width 10 height 8
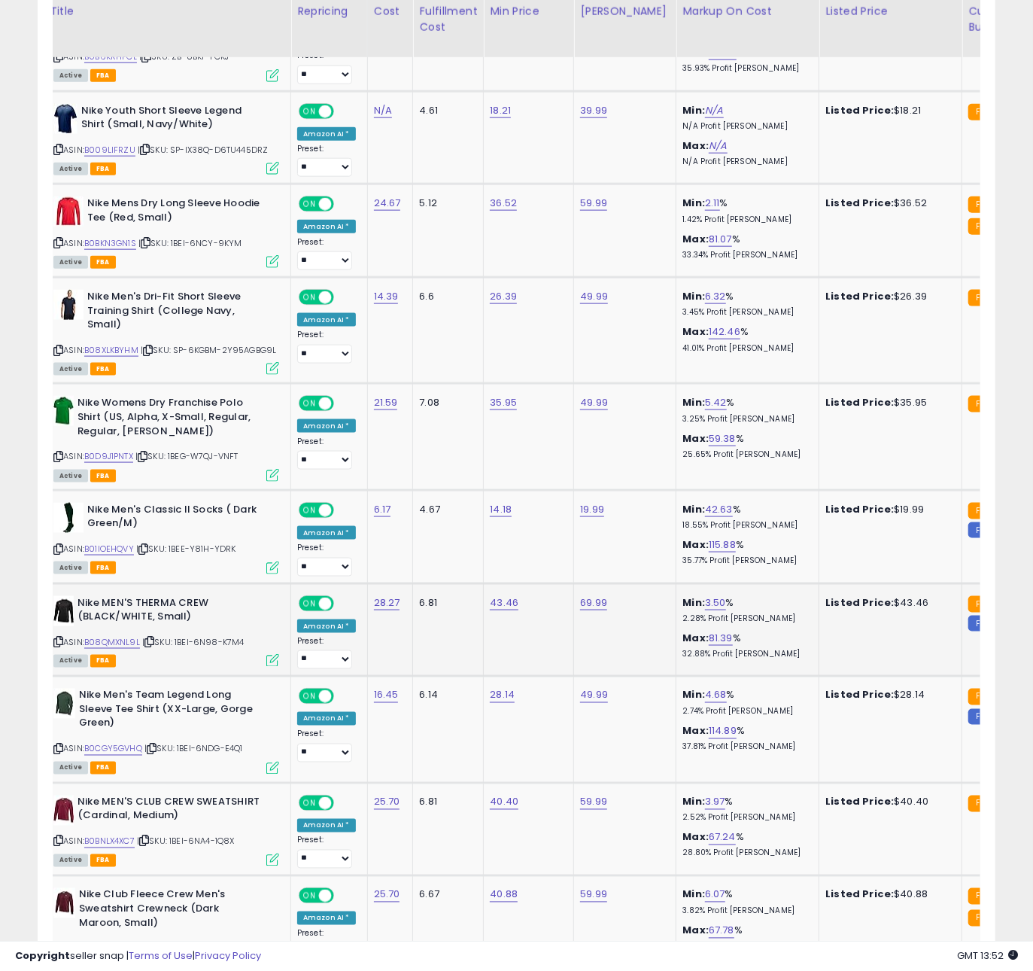
scroll to position [0, 43]
click at [157, 745] on icon at bounding box center [152, 749] width 10 height 8
click at [149, 837] on icon at bounding box center [144, 841] width 10 height 8
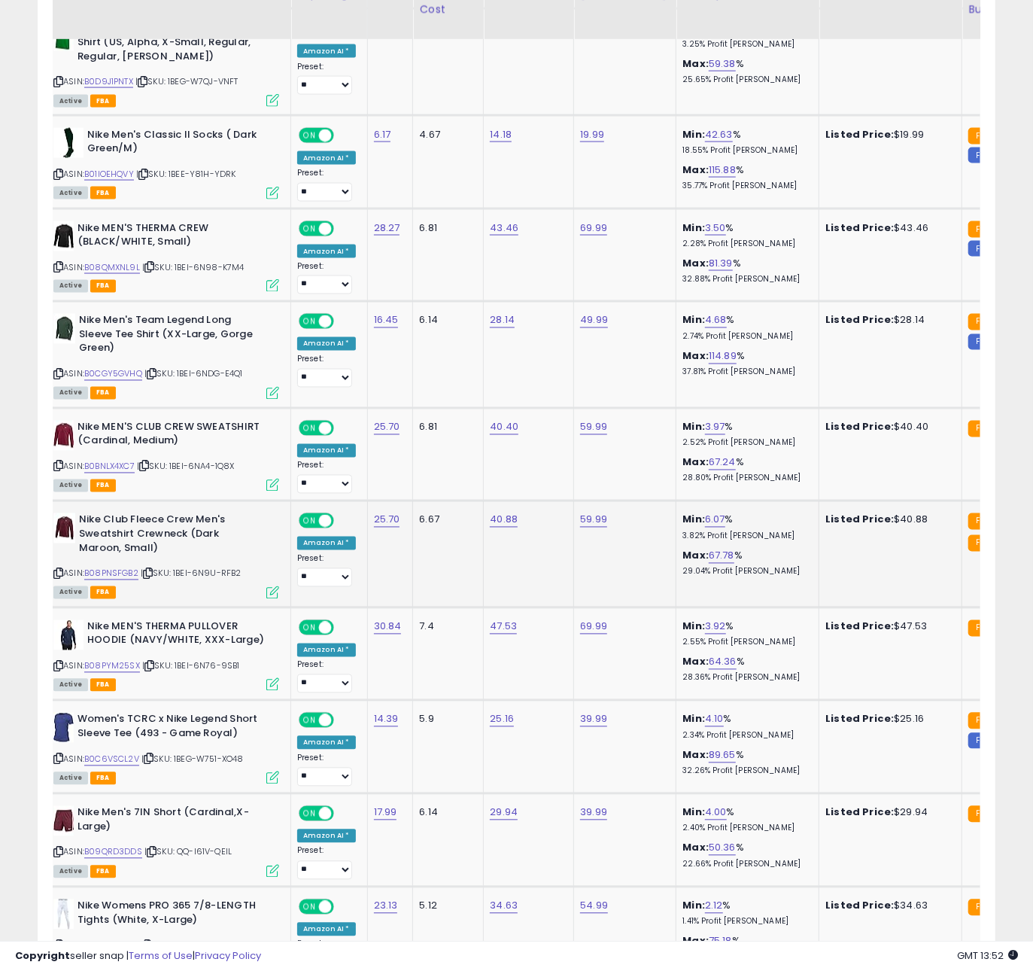
scroll to position [4373, 0]
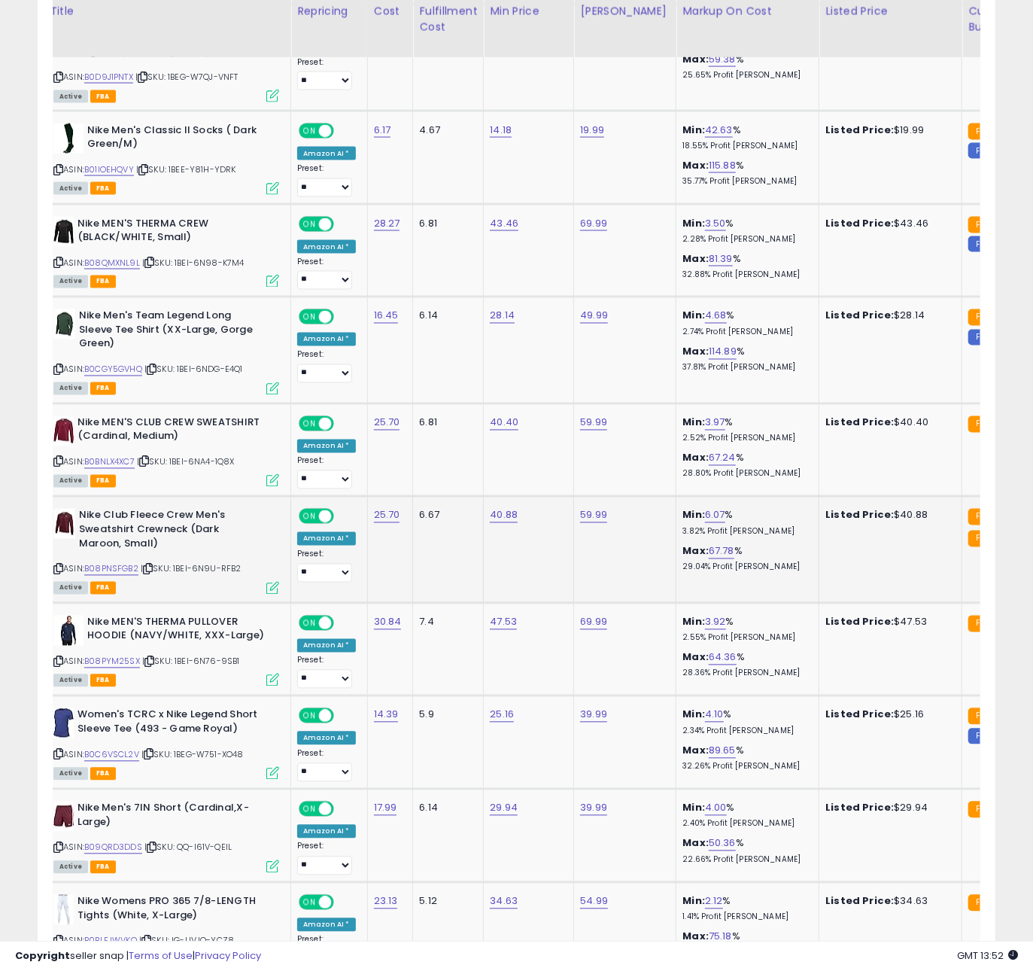
click at [160, 582] on div "Active FBA" at bounding box center [166, 587] width 226 height 11
click at [153, 565] on icon at bounding box center [148, 569] width 10 height 8
click at [154, 658] on icon at bounding box center [150, 662] width 10 height 8
click at [155, 844] on icon at bounding box center [152, 848] width 10 height 8
click at [154, 844] on icon at bounding box center [152, 848] width 10 height 8
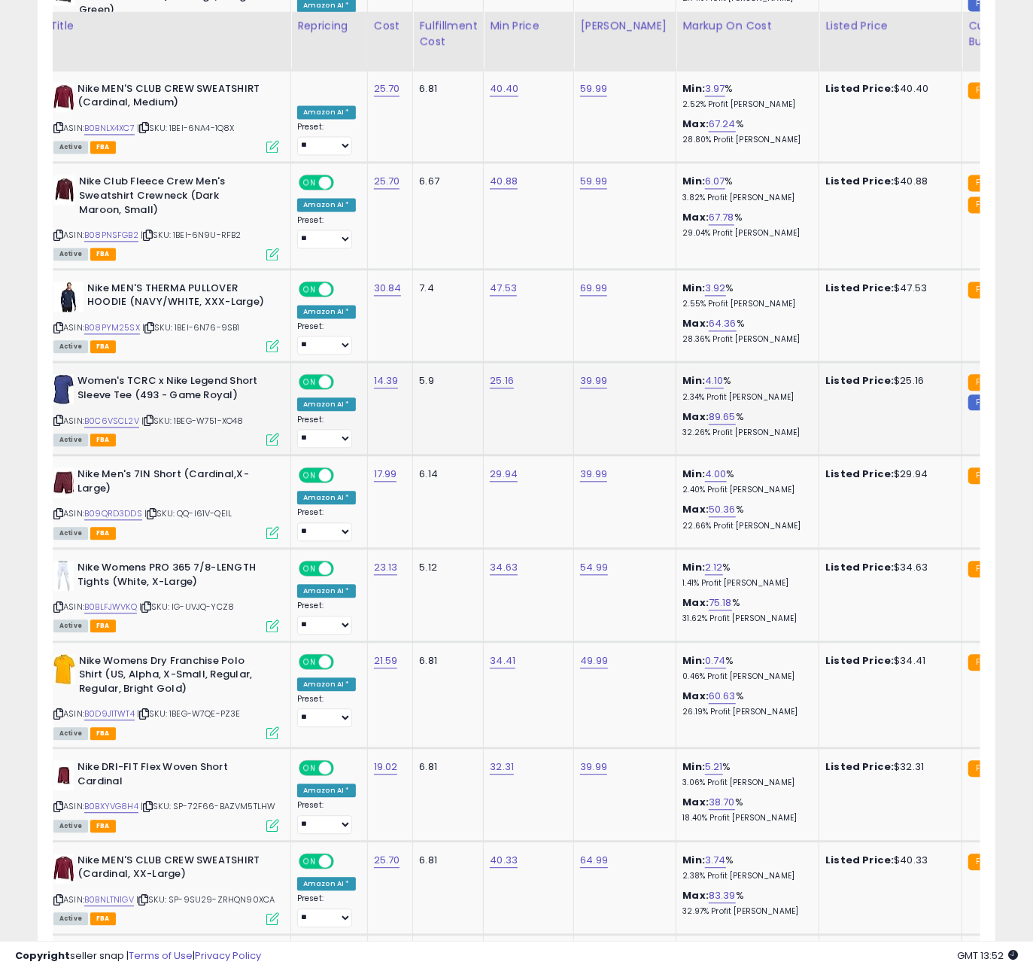
scroll to position [4721, 0]
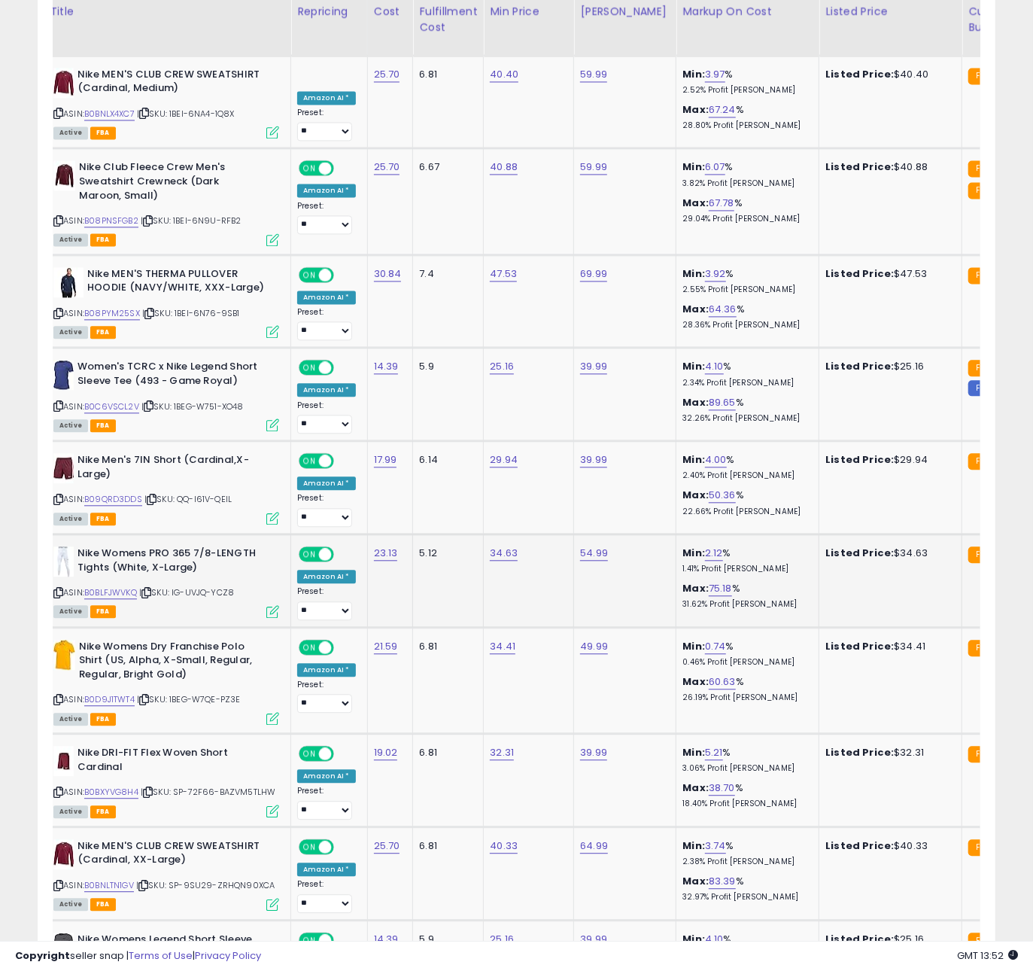
click at [151, 589] on icon at bounding box center [146, 593] width 10 height 8
drag, startPoint x: 153, startPoint y: 571, endPoint x: 178, endPoint y: 576, distance: 25.4
click at [151, 589] on icon at bounding box center [146, 593] width 10 height 8
click at [149, 695] on icon at bounding box center [144, 699] width 10 height 8
click at [152, 788] on icon at bounding box center [148, 792] width 10 height 8
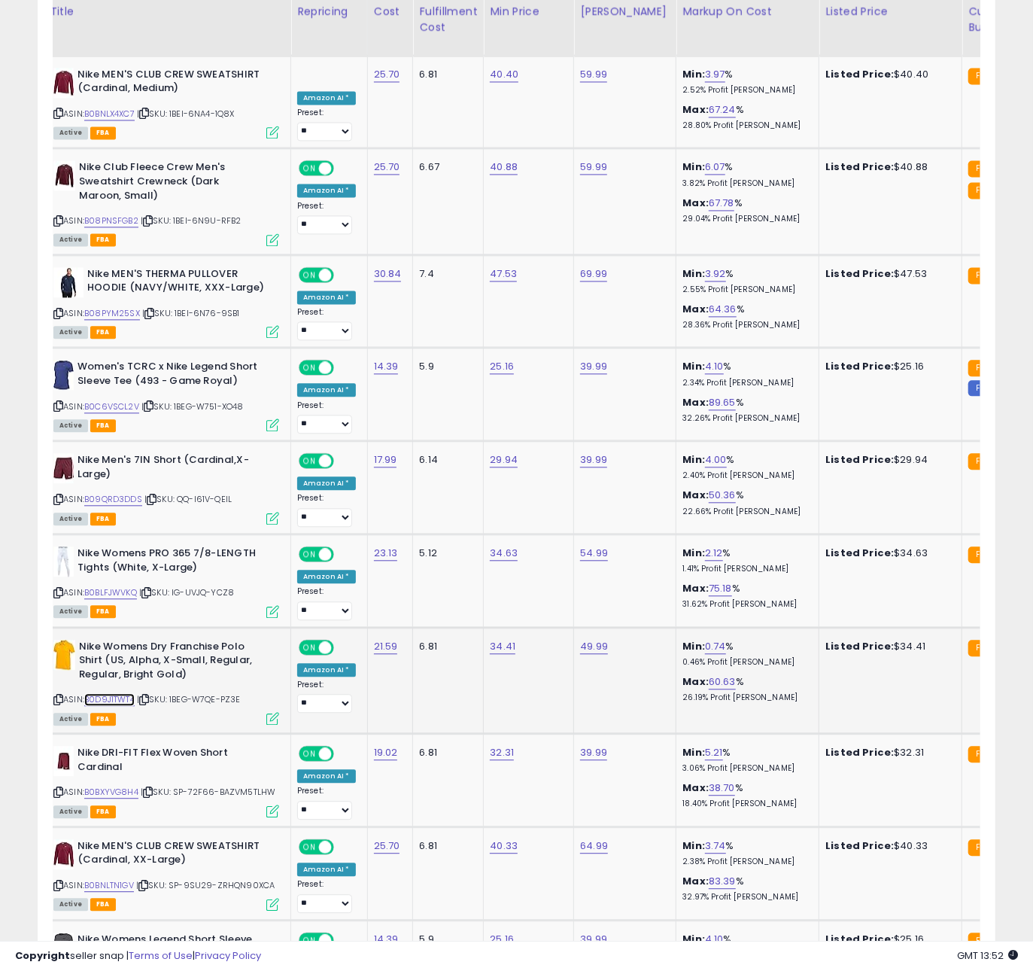
click at [124, 693] on link "B0D9J1TWT4" at bounding box center [109, 699] width 50 height 13
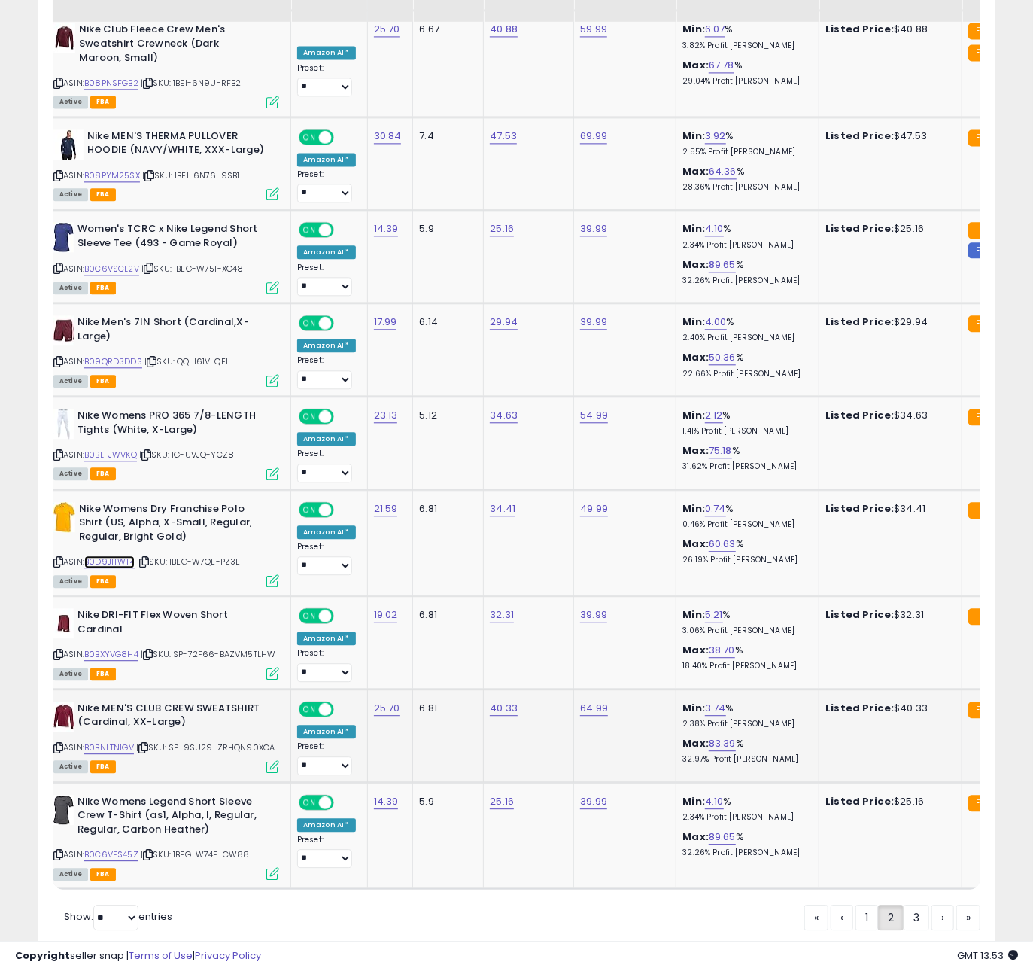
scroll to position [4890, 0]
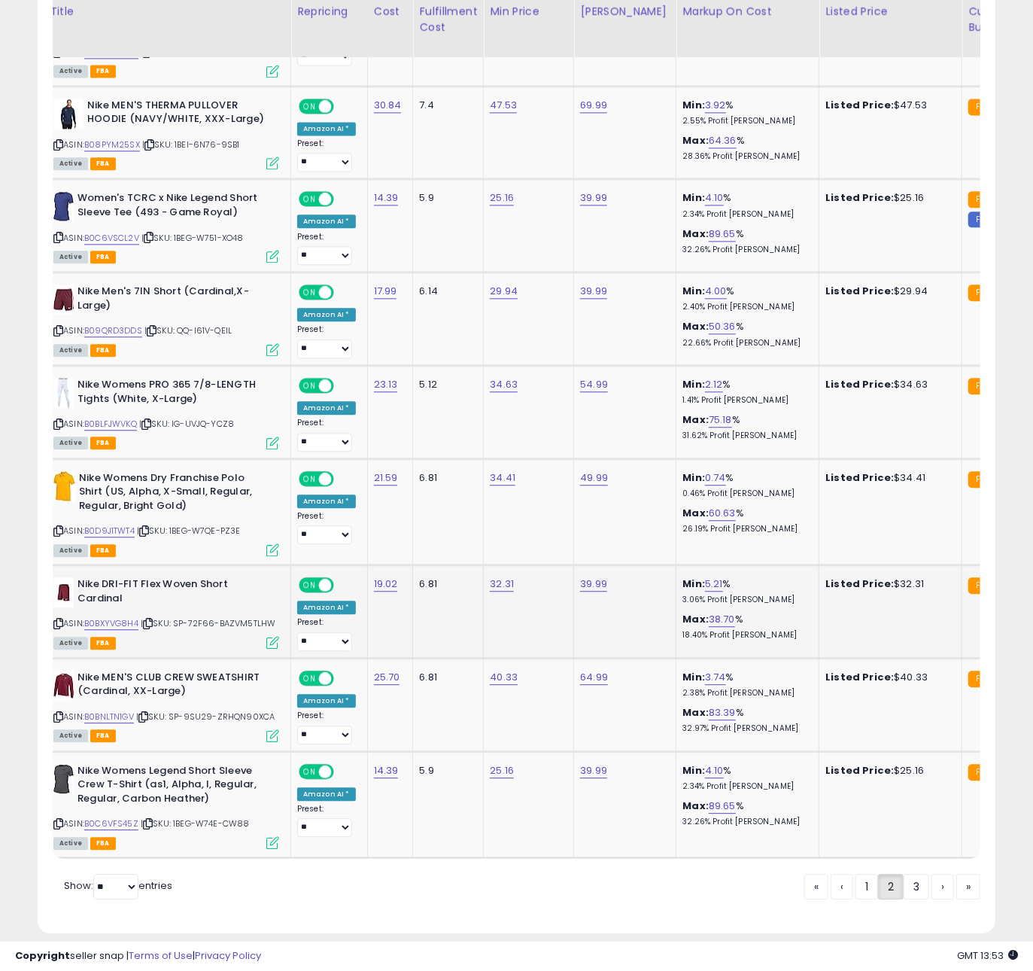
drag, startPoint x: 188, startPoint y: 625, endPoint x: 151, endPoint y: 618, distance: 37.5
click at [184, 637] on div "Active FBA" at bounding box center [166, 642] width 226 height 11
click at [151, 619] on icon at bounding box center [148, 623] width 10 height 8
click at [148, 713] on icon at bounding box center [143, 717] width 10 height 8
click at [152, 820] on icon at bounding box center [148, 824] width 10 height 8
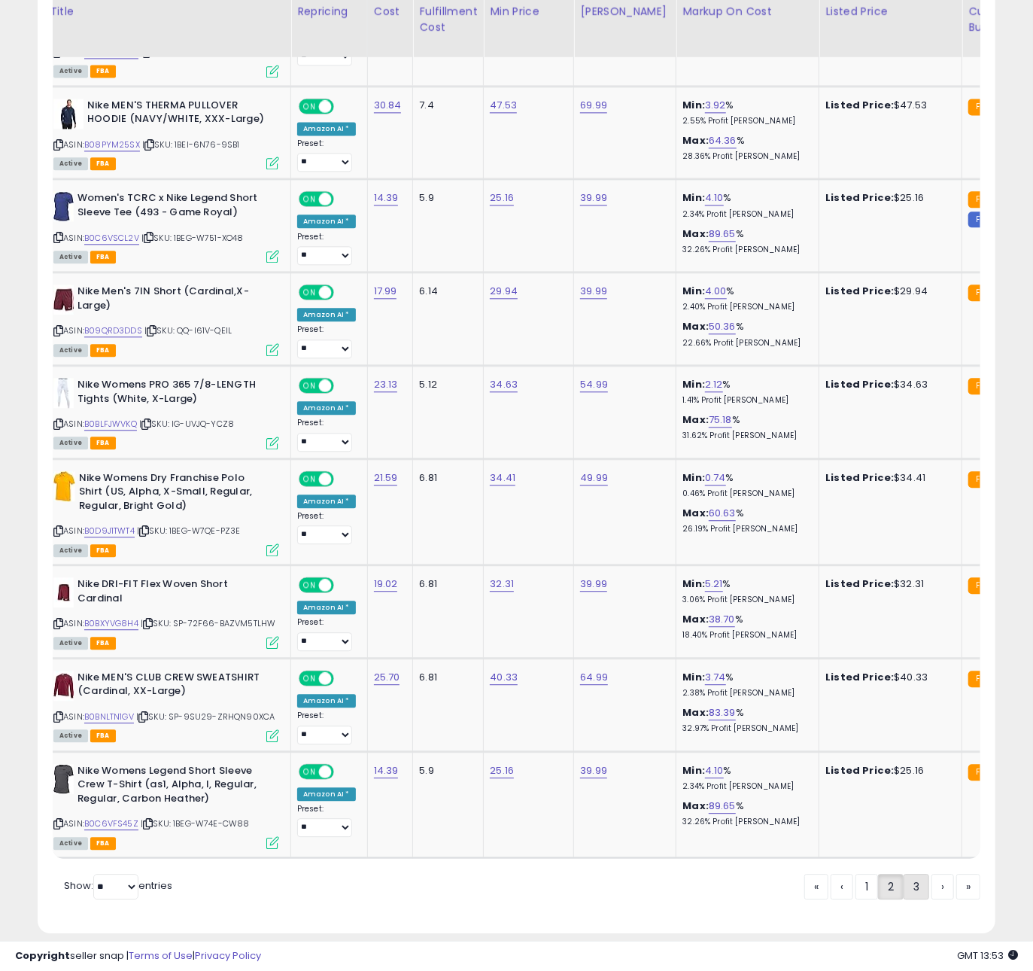
click at [915, 874] on link "3" at bounding box center [917, 887] width 26 height 26
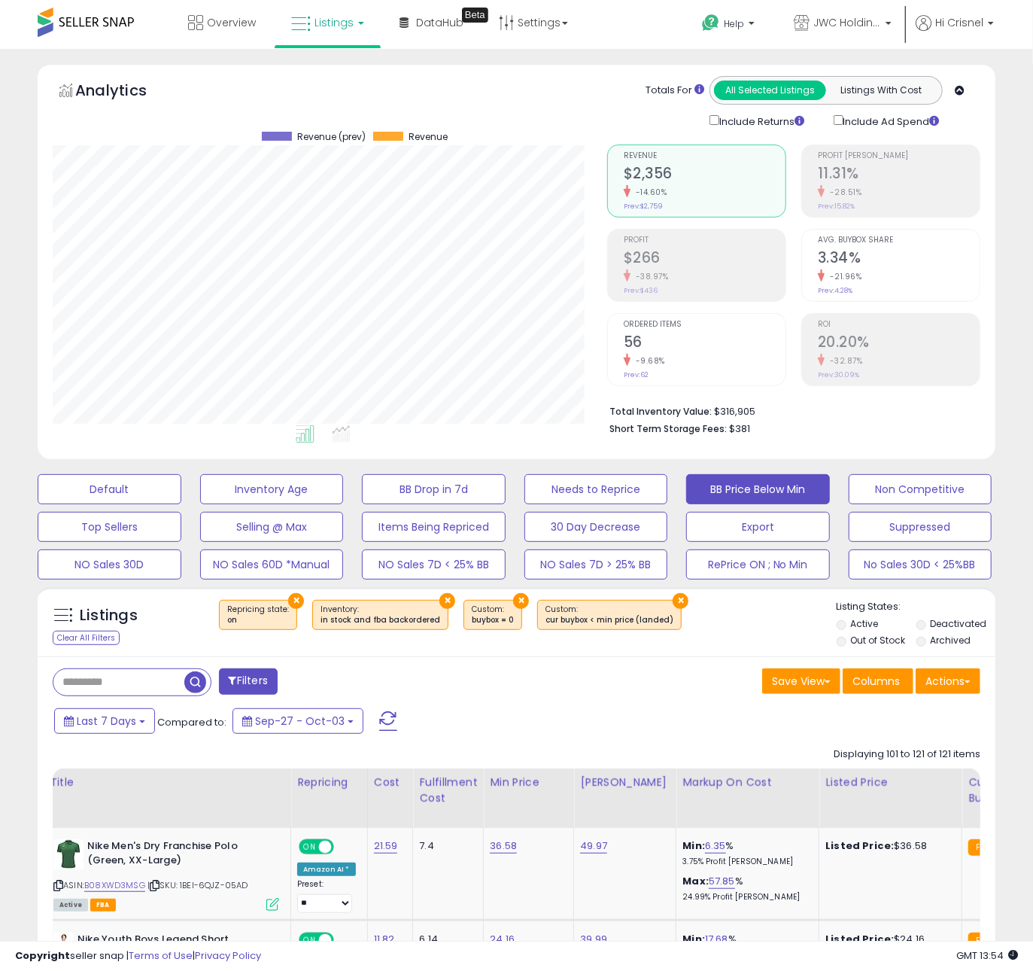
click at [569, 724] on div "Last 7 Days Compared to: Sep-27 - Oct-03" at bounding box center [398, 723] width 696 height 34
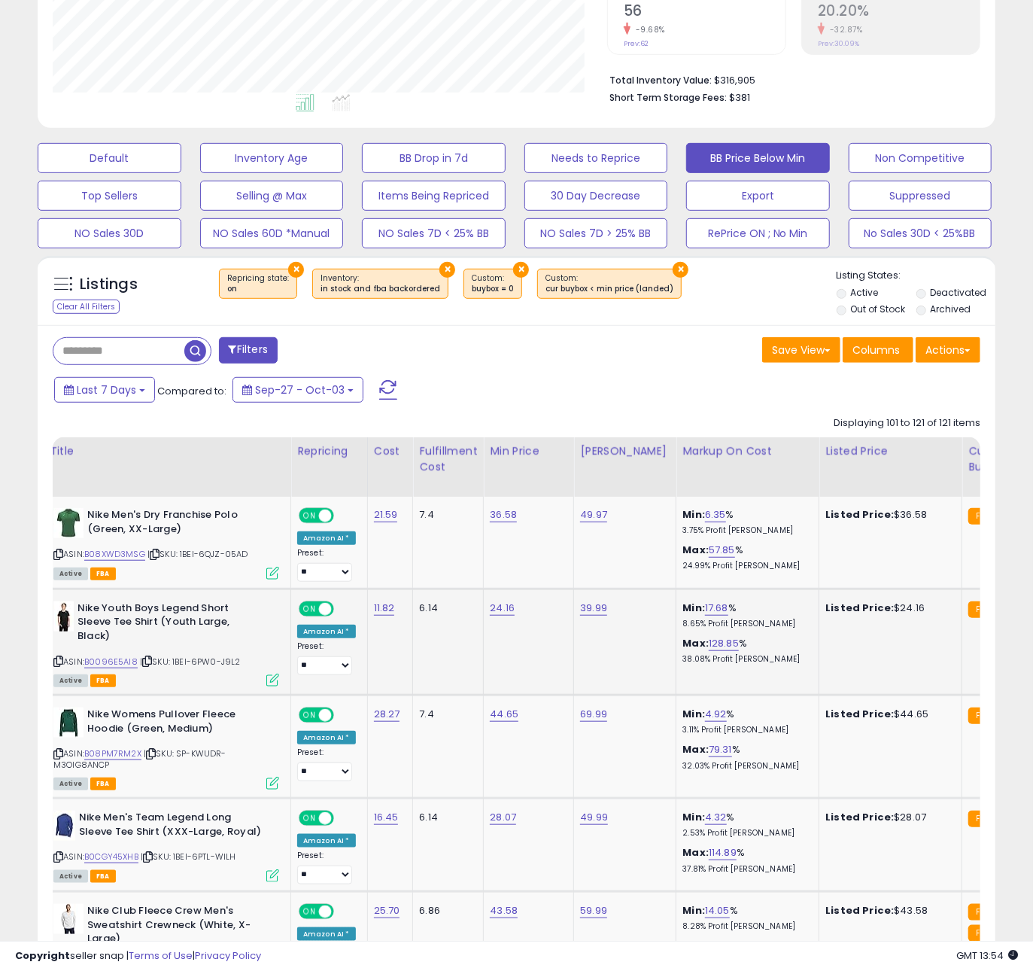
scroll to position [337, 0]
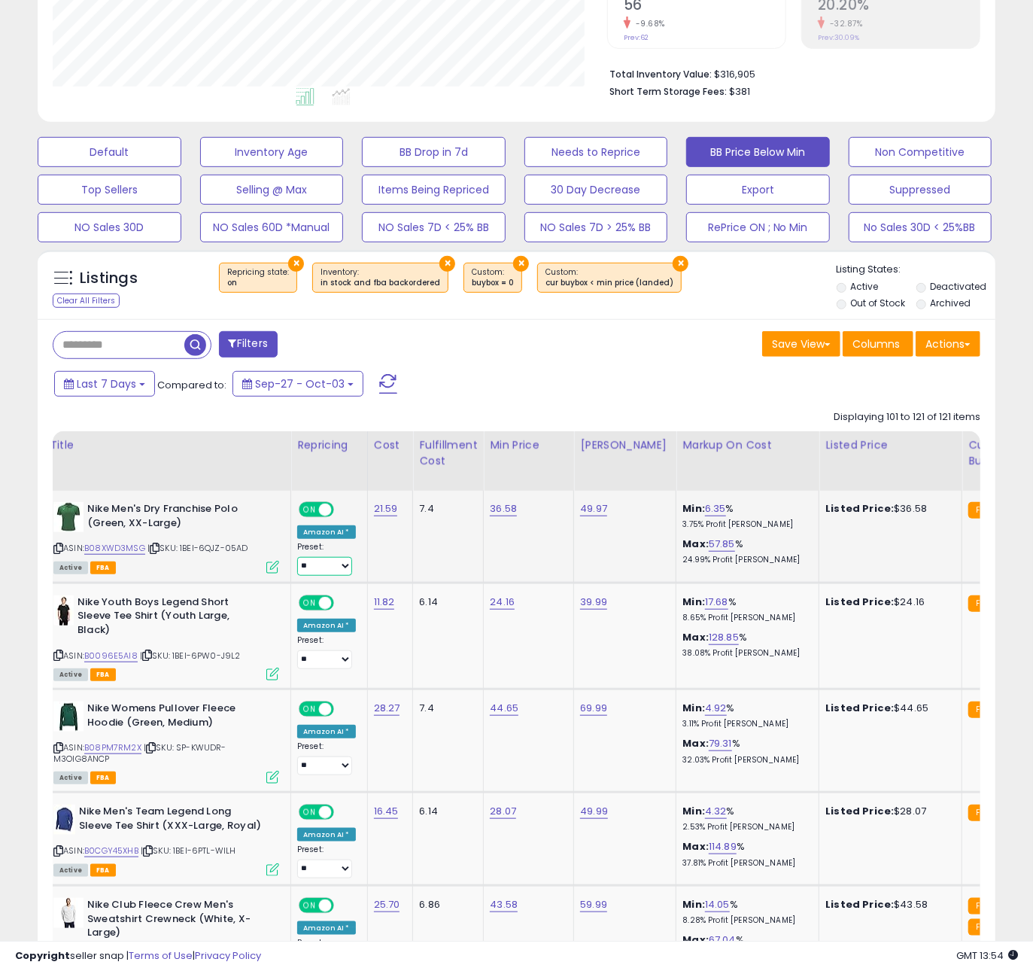
click at [303, 564] on select "**** **" at bounding box center [324, 566] width 55 height 19
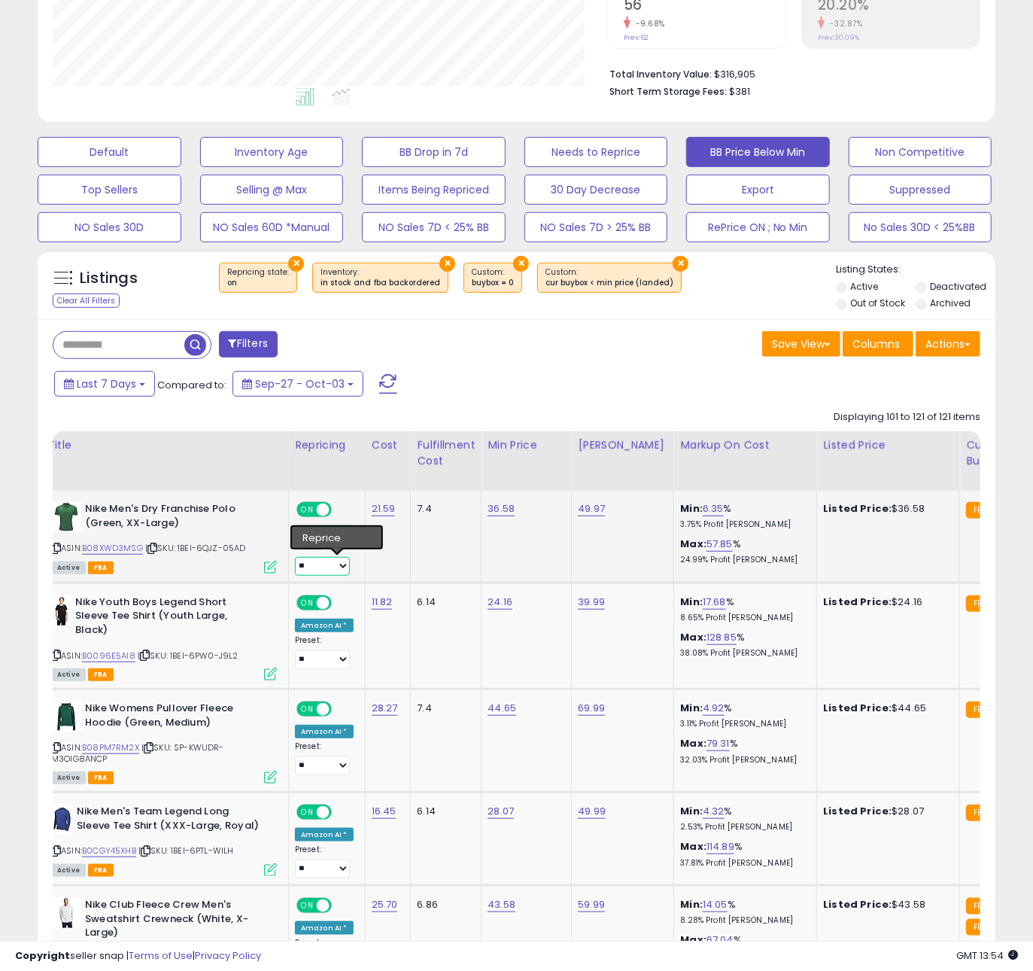
scroll to position [335, 0]
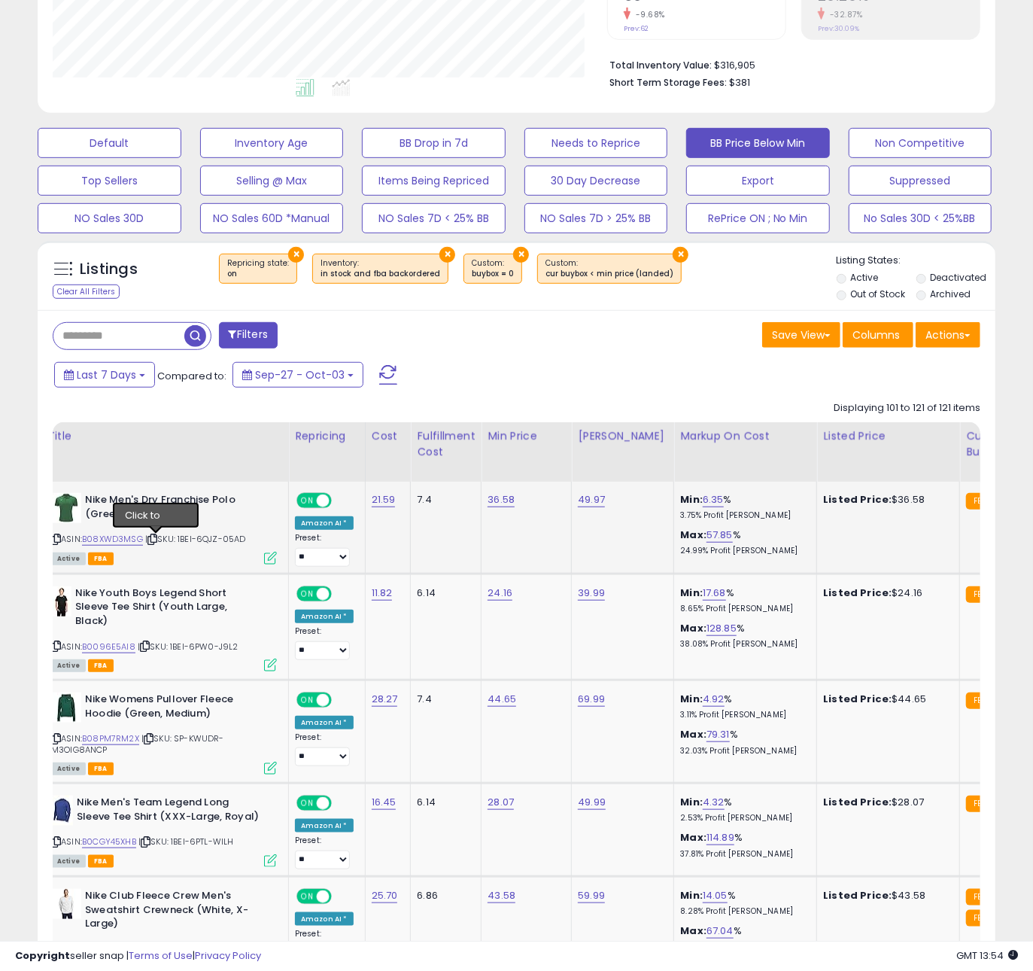
click at [157, 556] on div "ASIN: B08XWD3MSG | SKU: 1BEI-6QJZ-05AD Active FBA" at bounding box center [164, 528] width 226 height 70
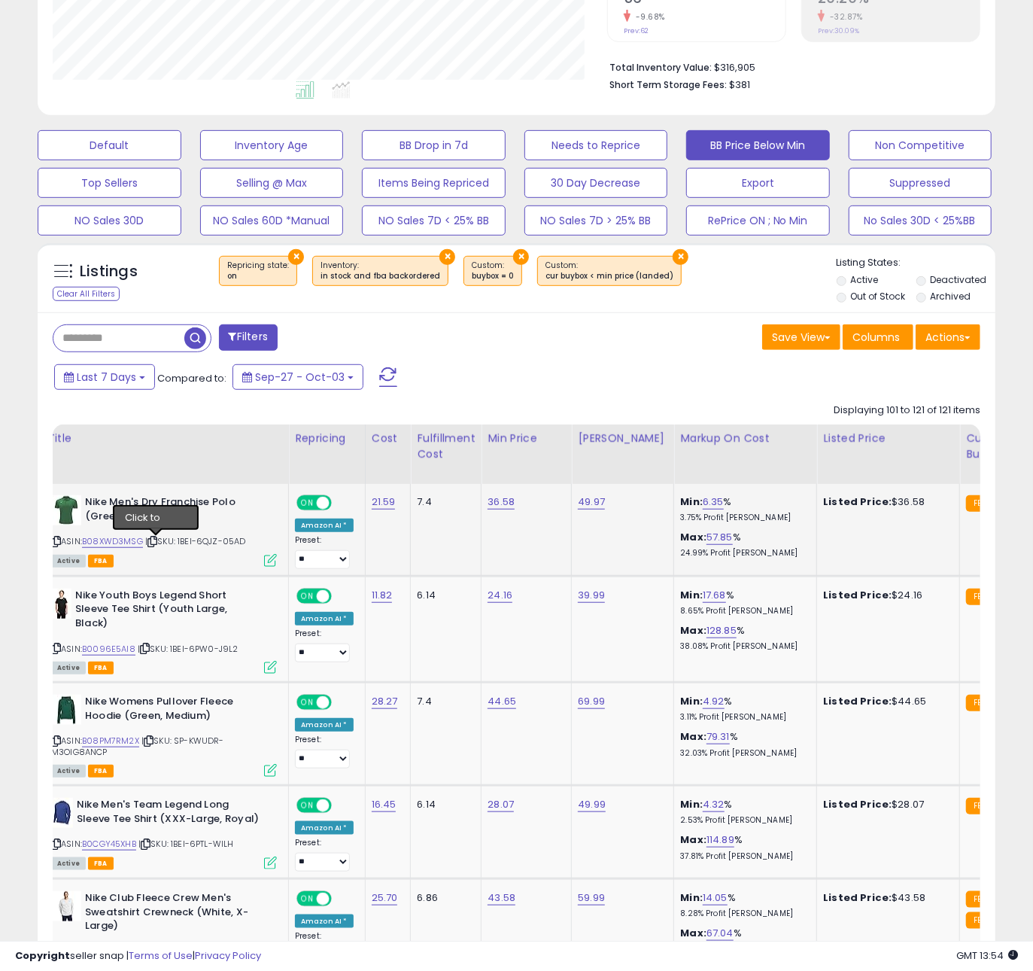
click at [154, 546] on div "ASIN: B08XWD3MSG | SKU: 1BEI-6QJZ-05AD Active FBA" at bounding box center [164, 530] width 226 height 70
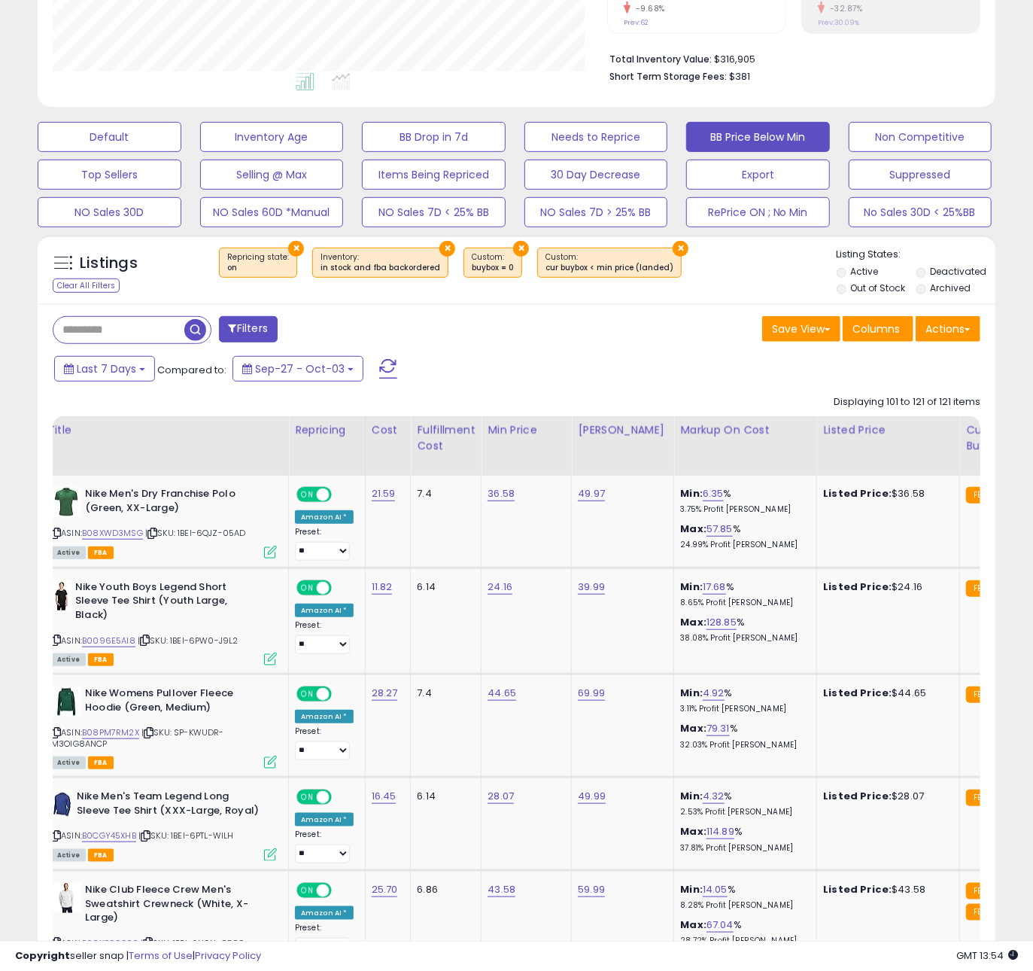
scroll to position [355, 0]
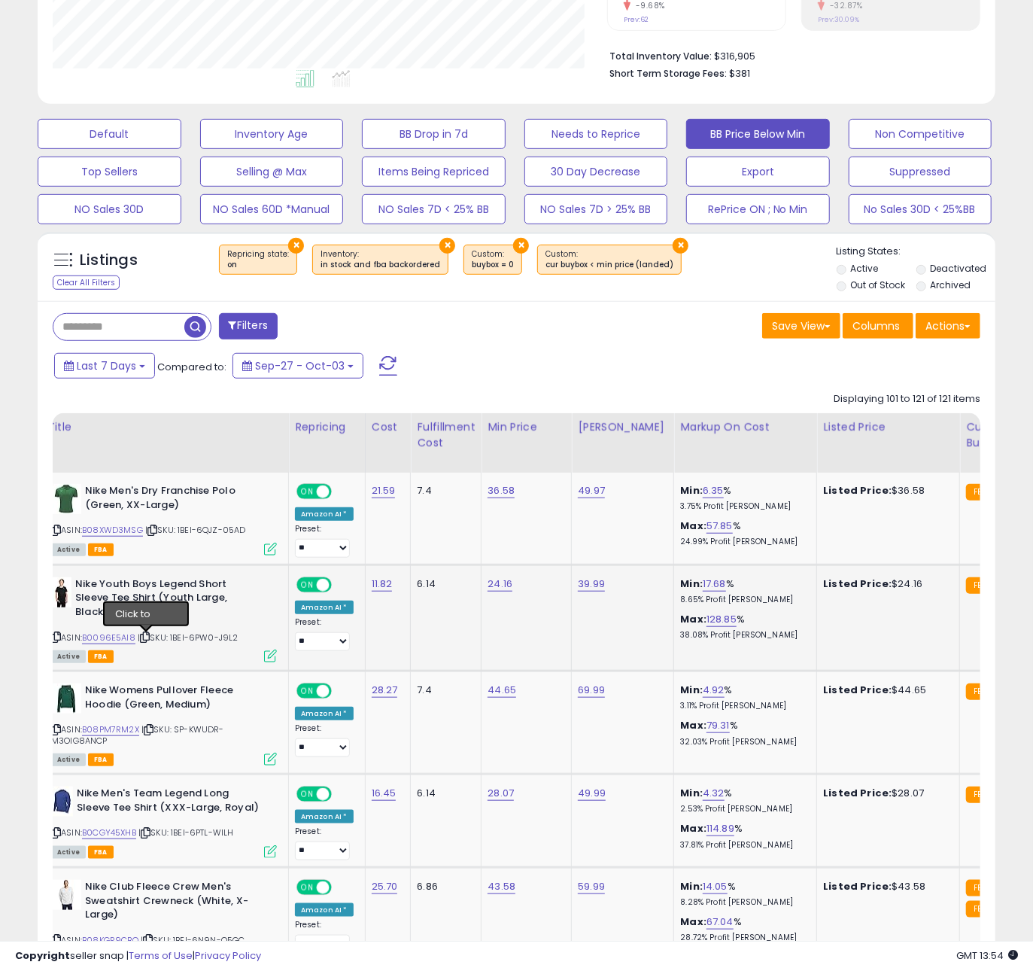
click at [146, 637] on icon at bounding box center [145, 637] width 10 height 8
click at [150, 730] on icon at bounding box center [149, 730] width 10 height 8
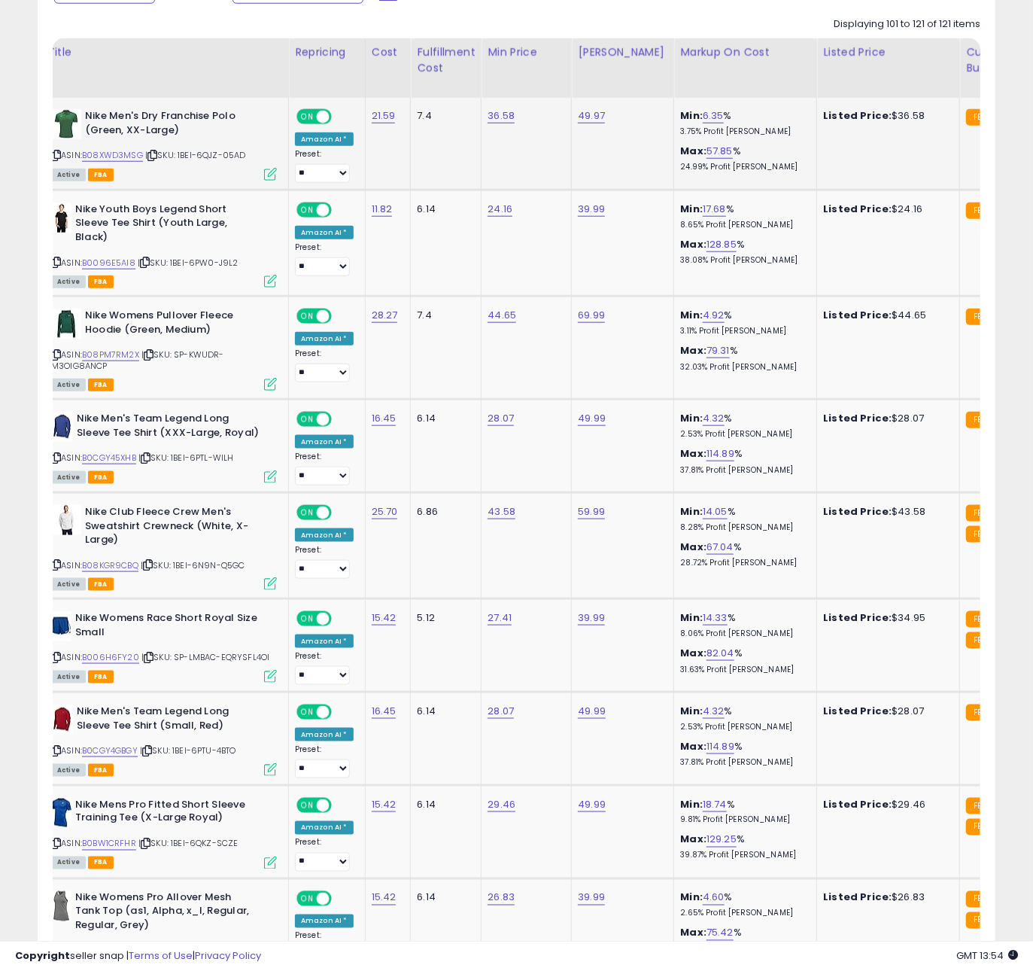
scroll to position [738, 0]
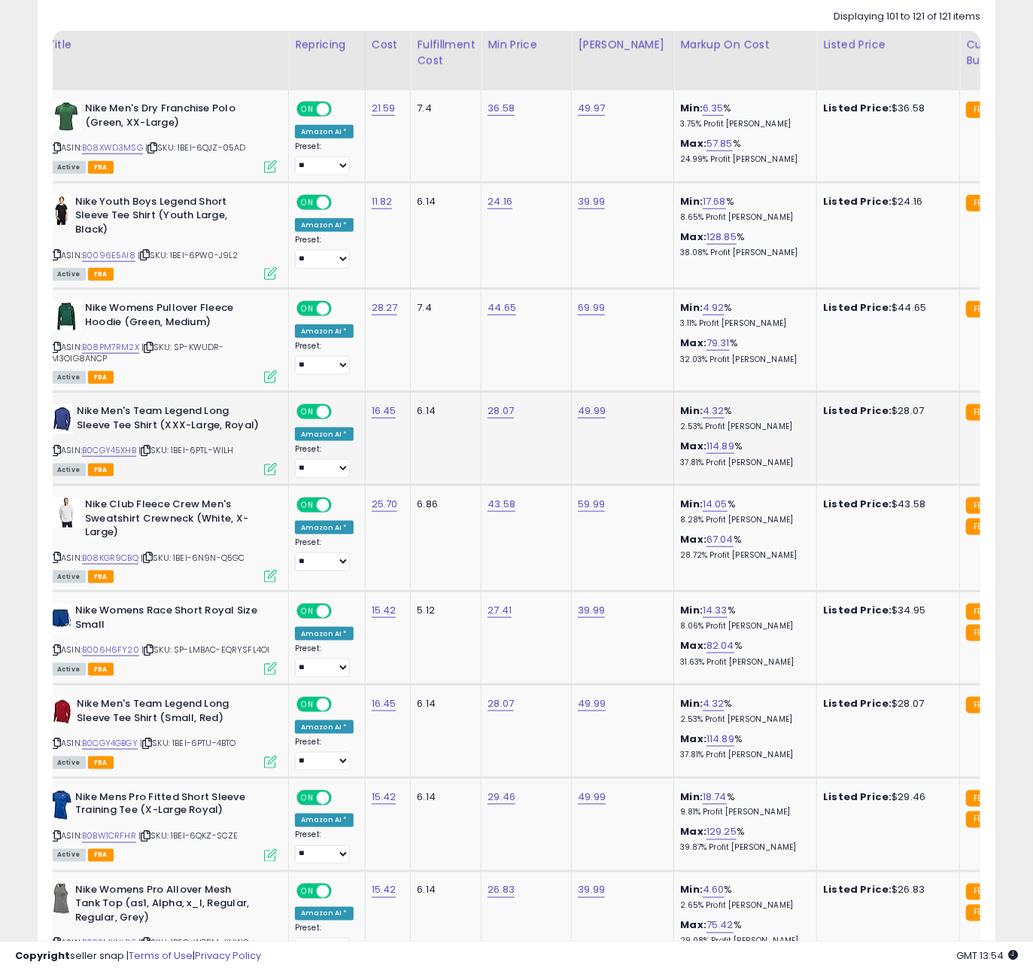
click at [151, 454] on icon at bounding box center [146, 450] width 10 height 8
click at [153, 558] on icon at bounding box center [148, 557] width 10 height 8
click at [120, 559] on link "B08KGR9CBQ" at bounding box center [110, 558] width 56 height 13
click at [0, 0] on div "**********" at bounding box center [516, 808] width 1033 height 2995
click at [141, 669] on div "Active FBA" at bounding box center [164, 668] width 226 height 11
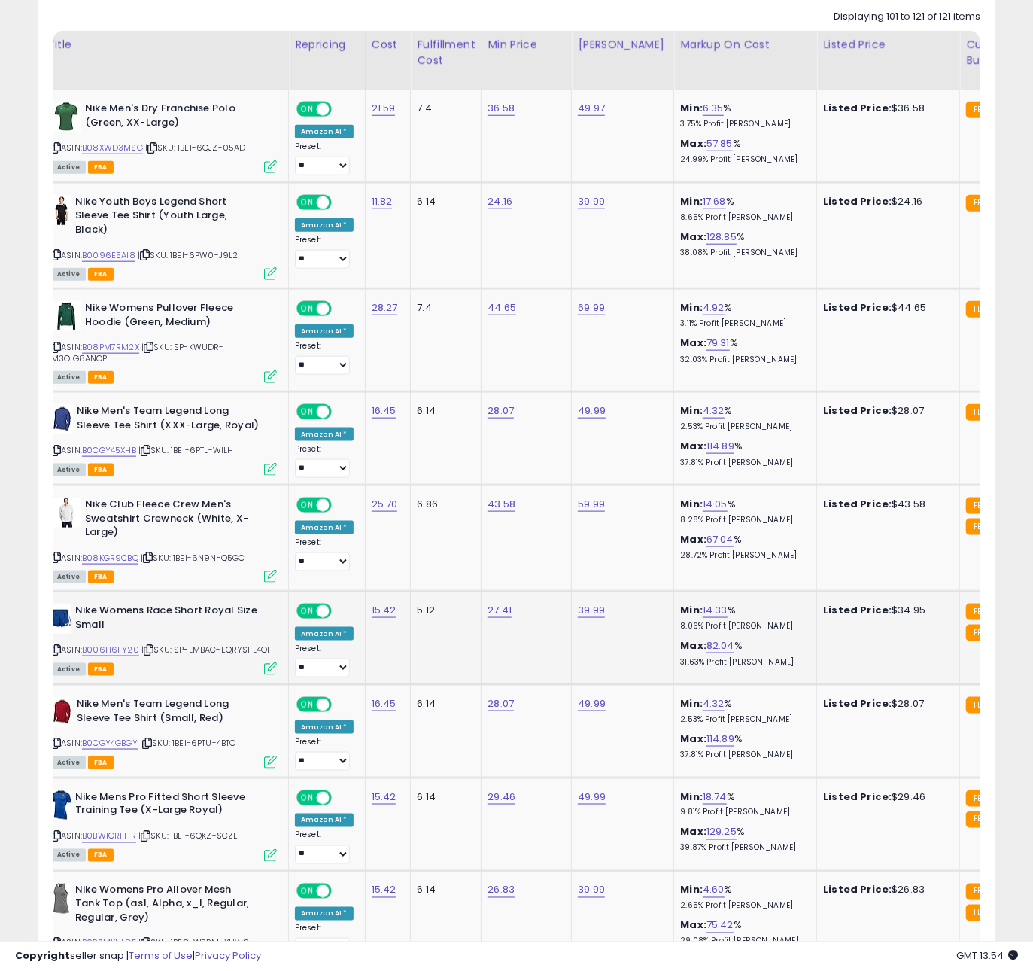
click at [148, 652] on icon at bounding box center [149, 650] width 10 height 8
click at [152, 747] on icon at bounding box center [147, 743] width 10 height 8
click at [119, 656] on link "B006H6FY20" at bounding box center [110, 650] width 57 height 13
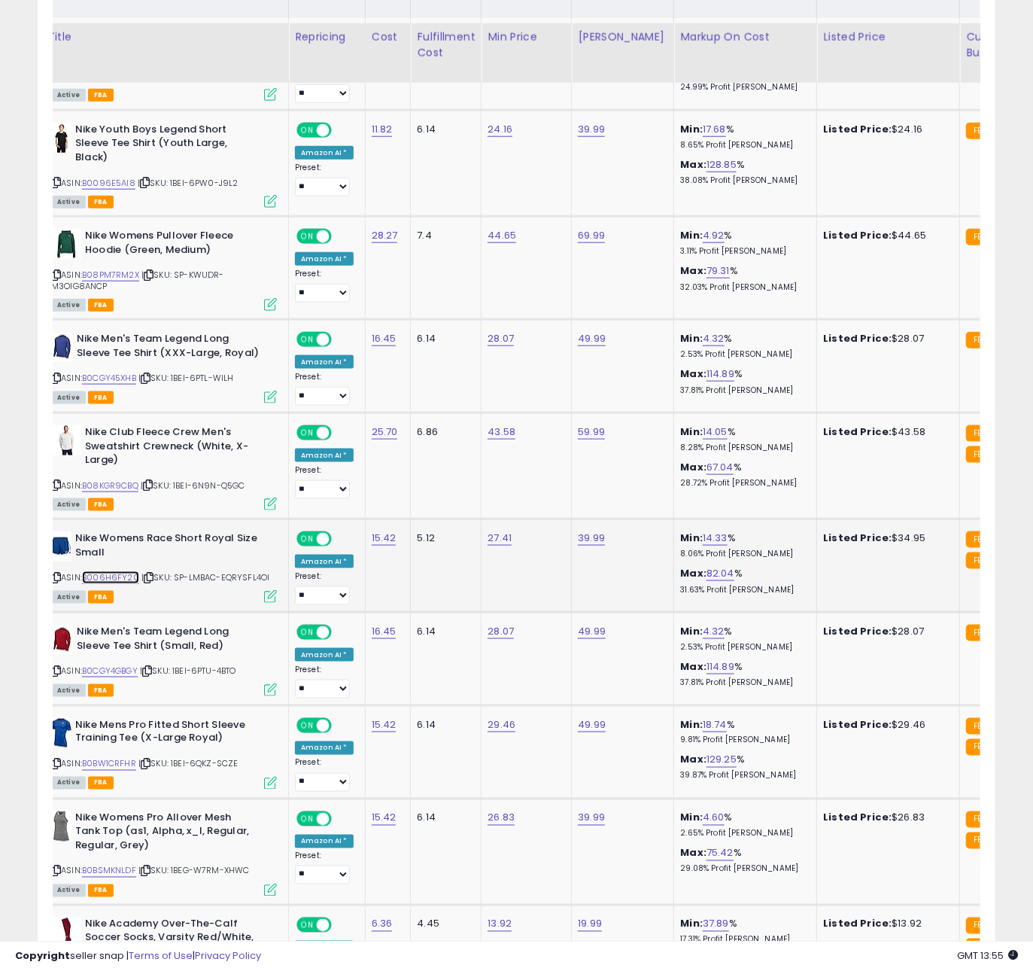
scroll to position [843, 0]
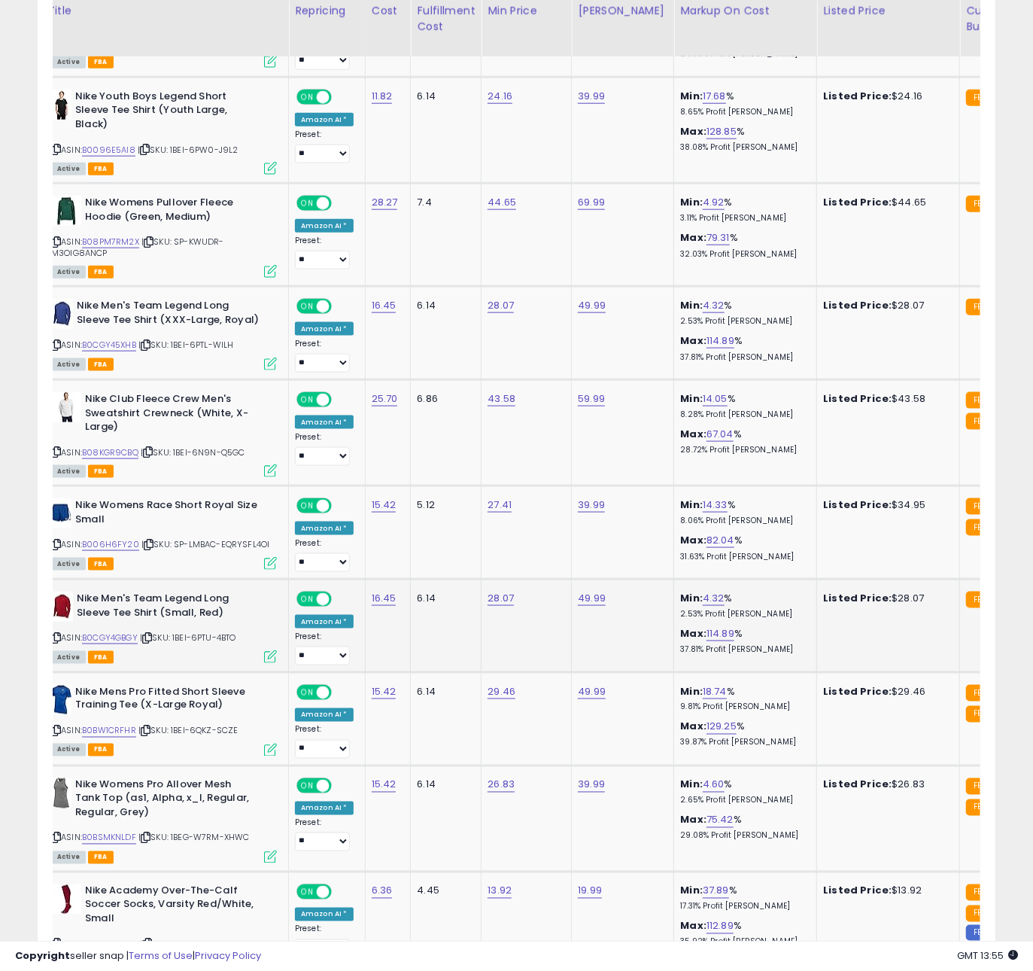
click at [172, 665] on td "Nike Men's Team Legend Long Sleeve Tee Shirt (Small, Red) ASIN: B0CGY4GBGY | SK…" at bounding box center [165, 626] width 248 height 93
click at [152, 637] on icon at bounding box center [147, 638] width 10 height 8
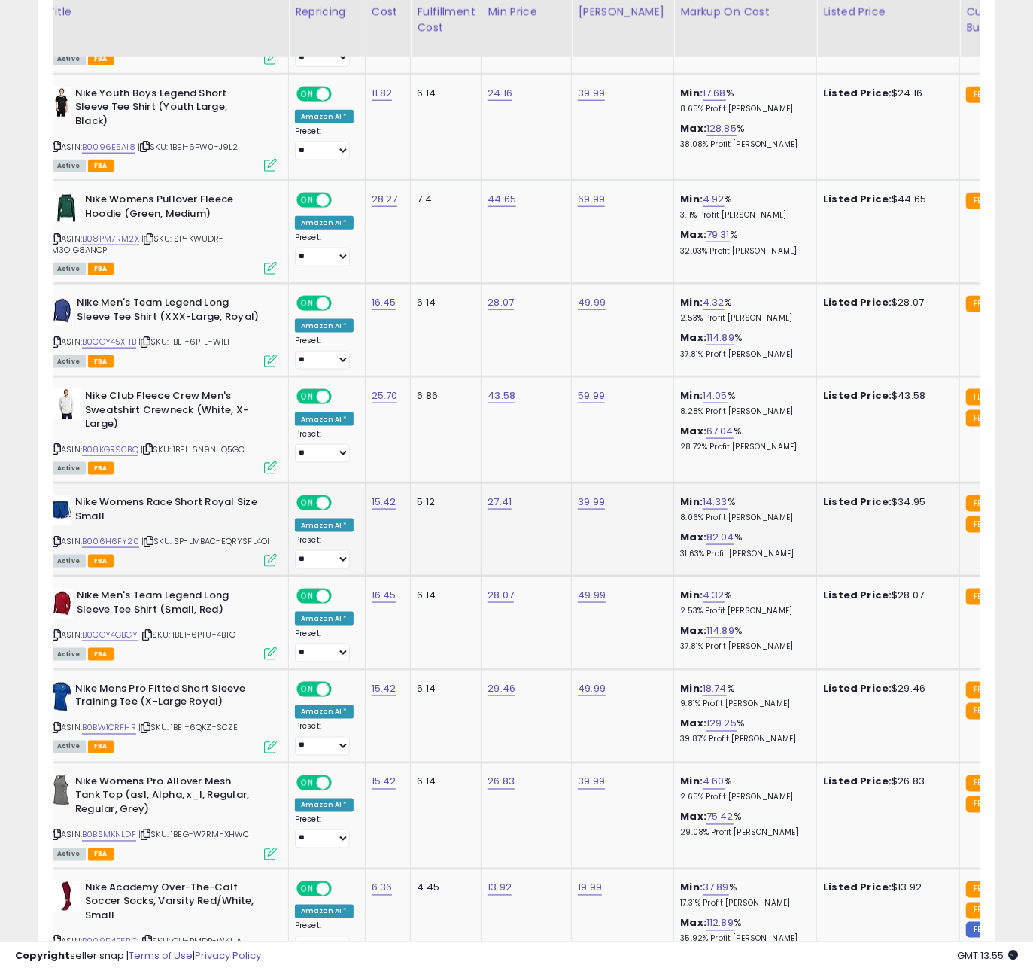
scroll to position [847, 0]
click at [151, 729] on icon at bounding box center [146, 727] width 10 height 8
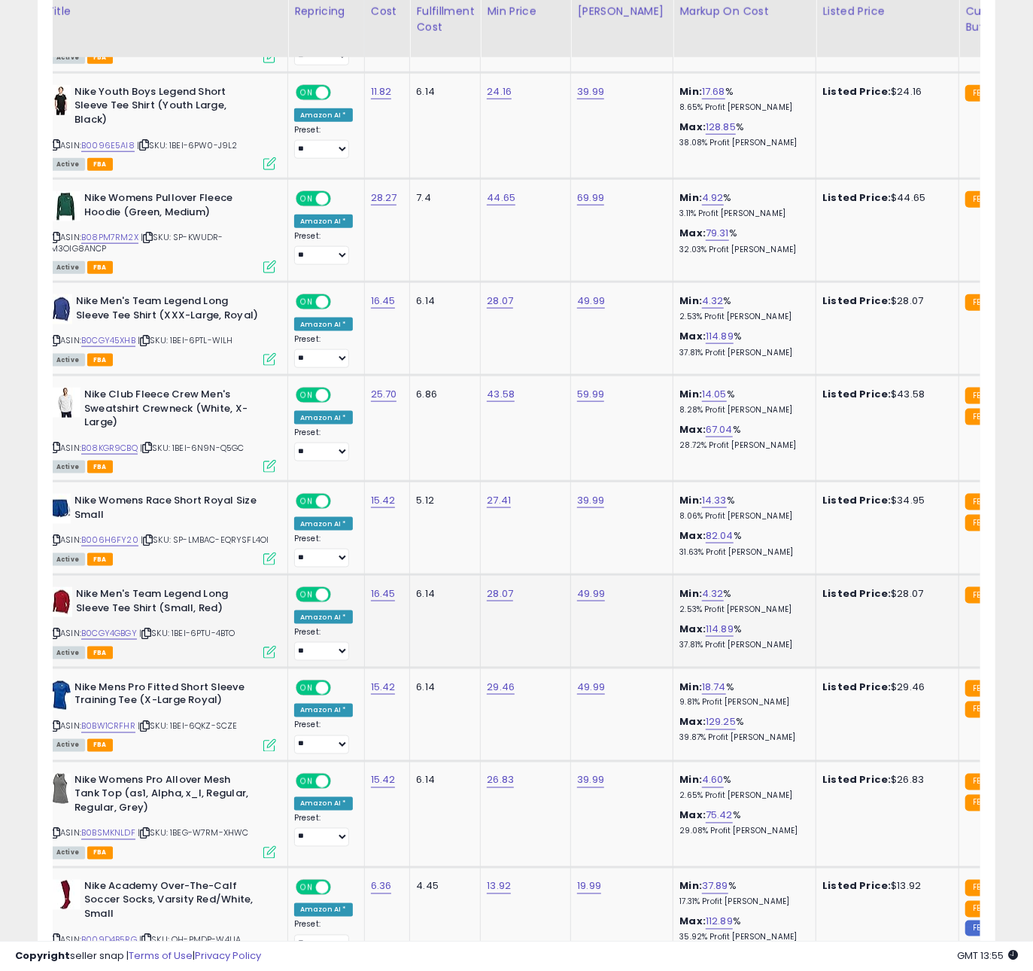
scroll to position [0, 47]
click at [122, 729] on link "B0BW1CRFHR" at bounding box center [108, 726] width 54 height 13
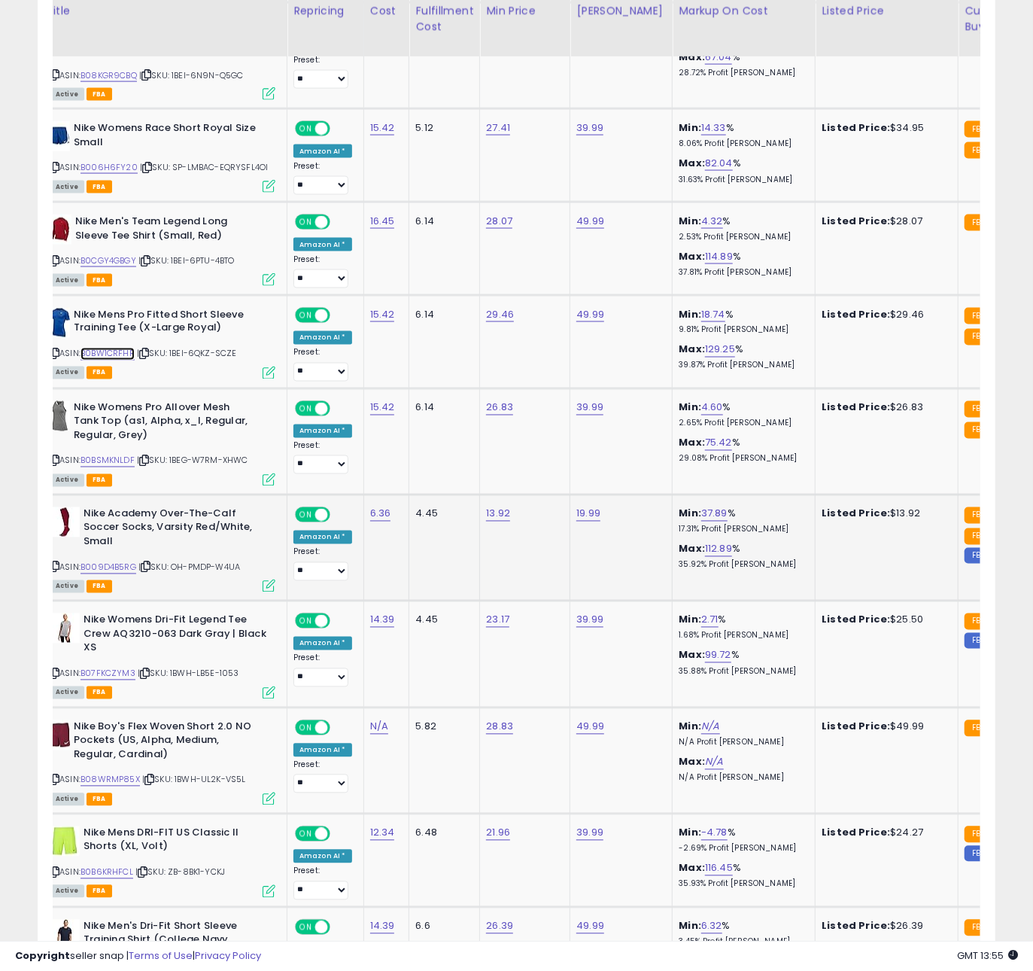
scroll to position [1232, 0]
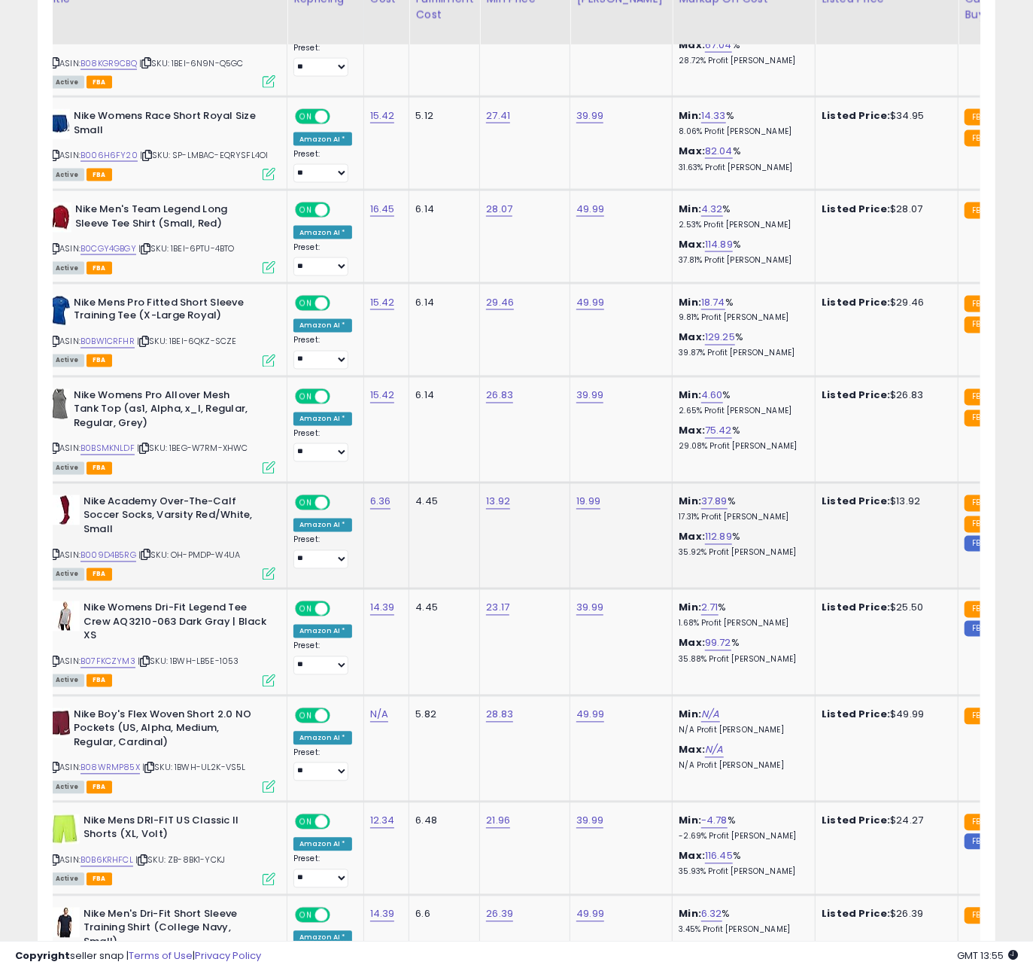
drag, startPoint x: 208, startPoint y: 511, endPoint x: 195, endPoint y: 494, distance: 22.0
click at [201, 501] on b "Nike Academy Over-The-Calf Soccer Socks, Varsity Red/White, Small" at bounding box center [175, 518] width 183 height 46
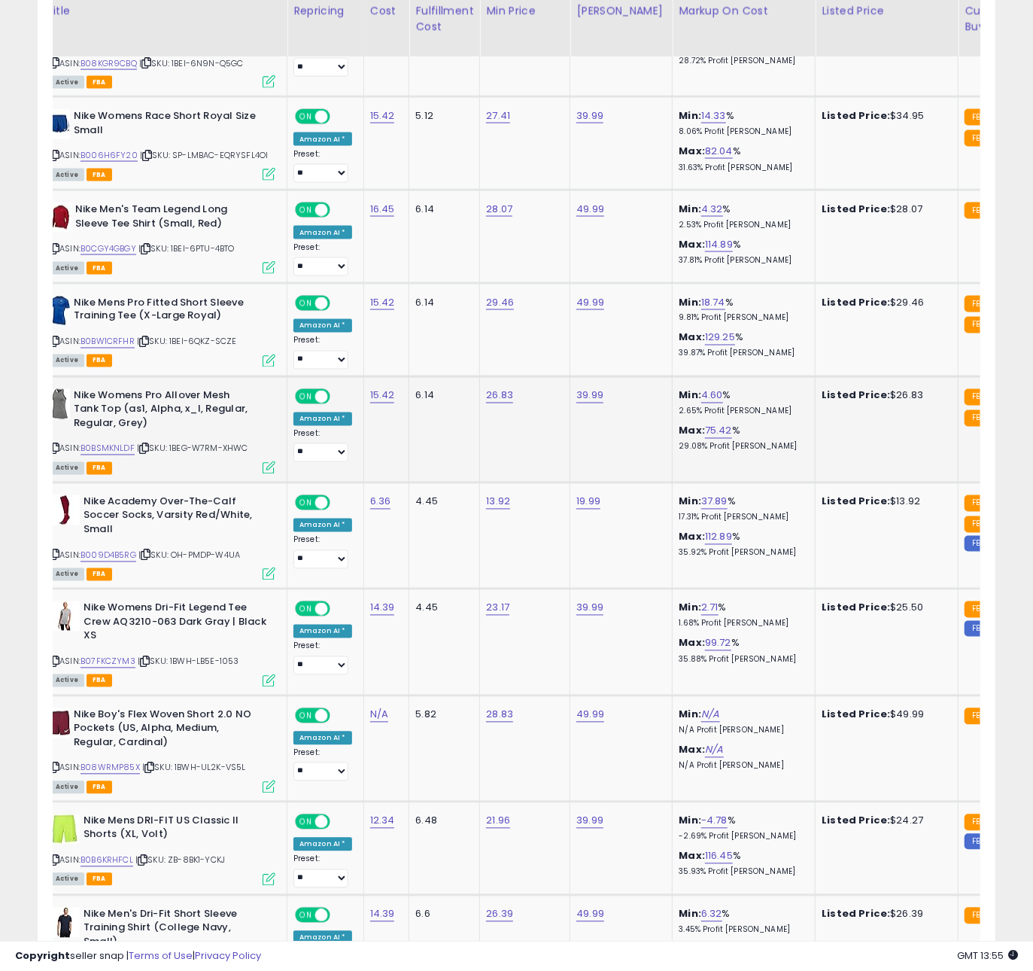
click at [148, 455] on span "| SKU: 1BEG-W7RM-XHWC" at bounding box center [192, 449] width 111 height 12
click at [148, 452] on icon at bounding box center [144, 449] width 10 height 8
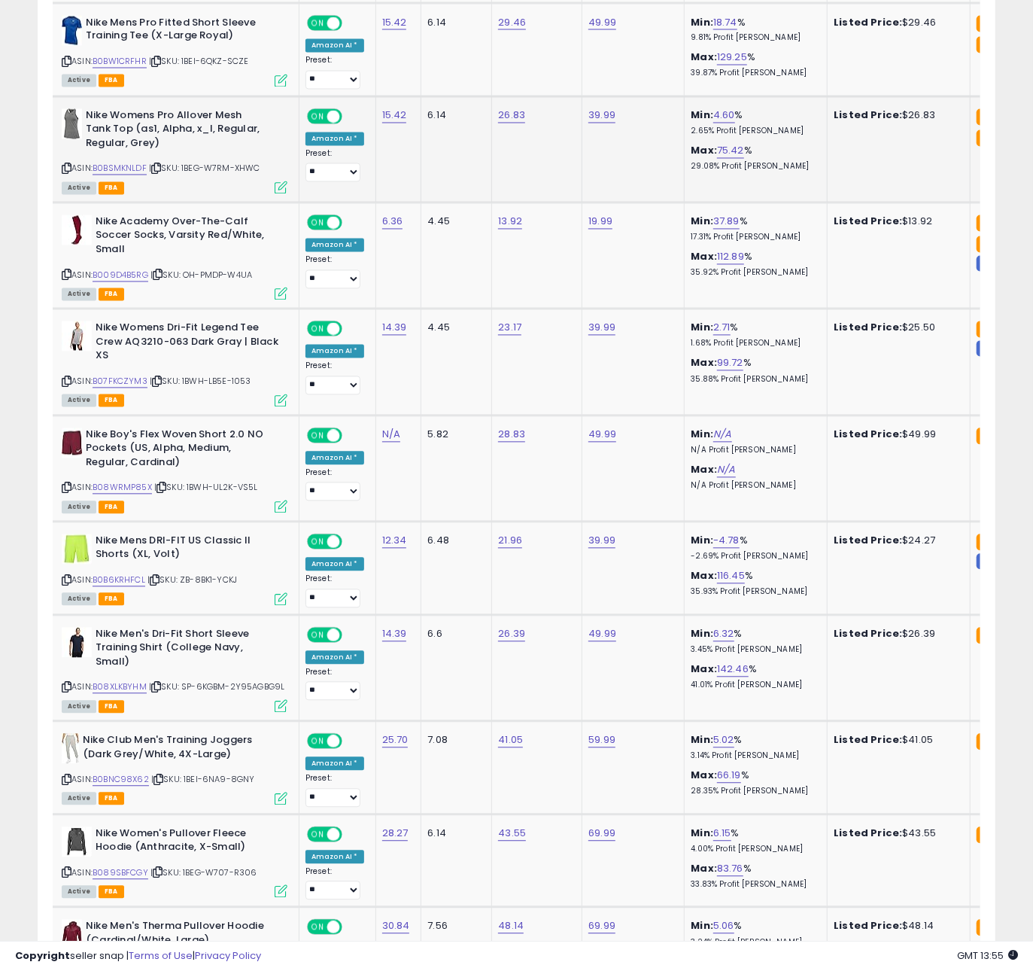
scroll to position [1600, 0]
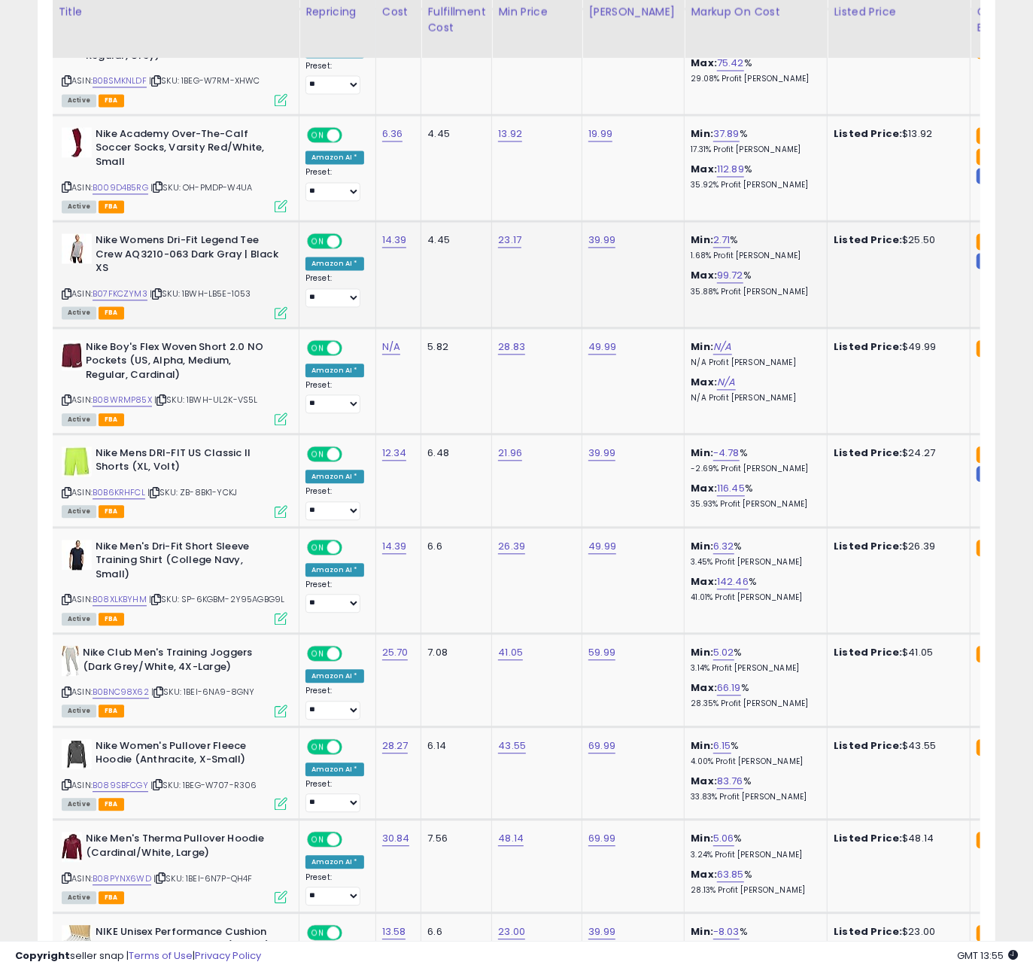
click at [160, 296] on icon at bounding box center [157, 294] width 10 height 8
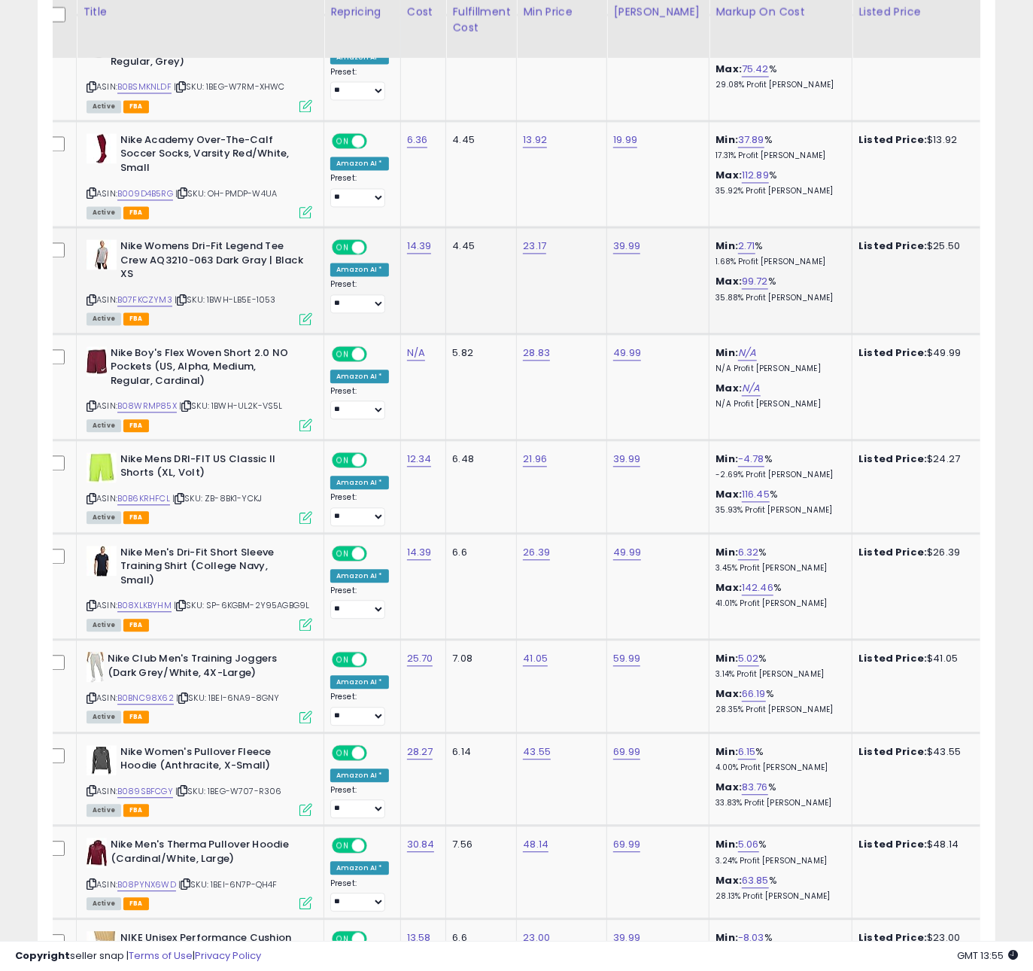
scroll to position [0, 11]
click at [188, 406] on icon at bounding box center [186, 406] width 10 height 8
click at [181, 498] on icon at bounding box center [179, 498] width 10 height 8
click at [185, 601] on icon at bounding box center [180, 605] width 10 height 8
click at [184, 601] on icon at bounding box center [180, 605] width 10 height 8
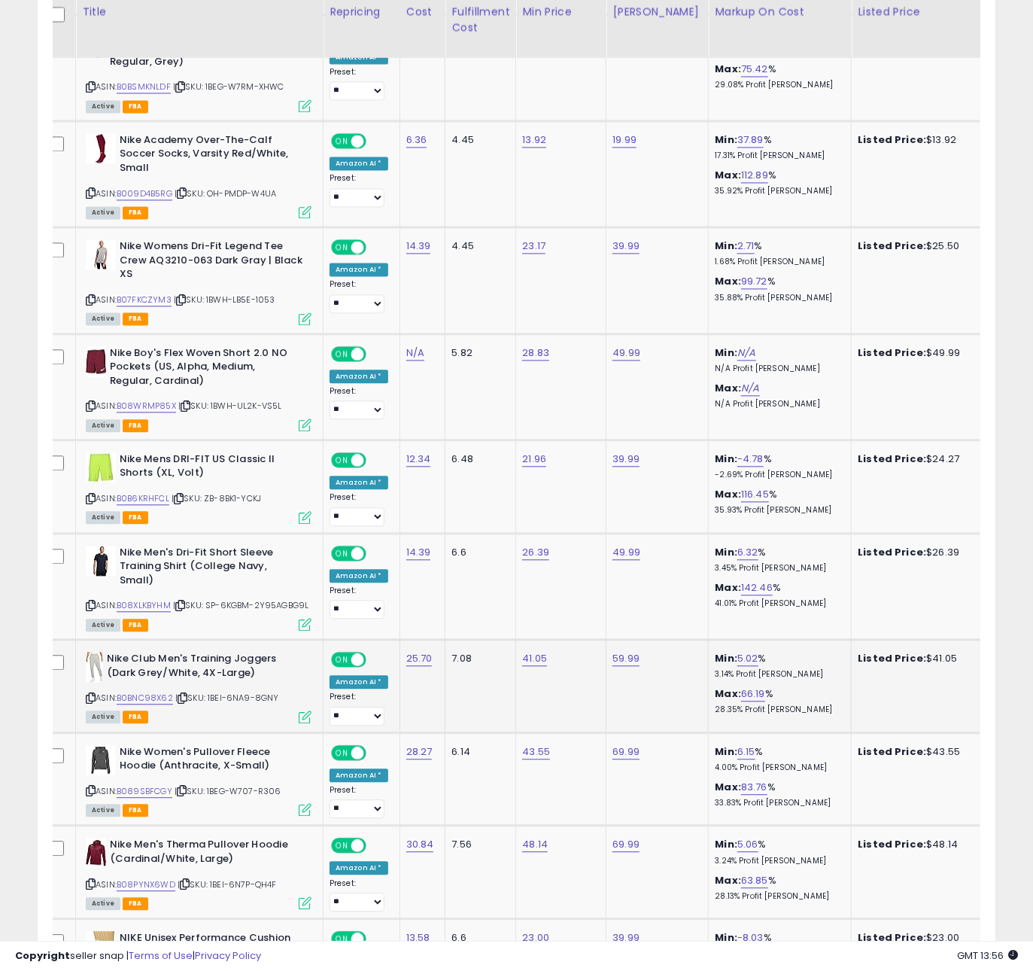
click at [187, 694] on icon at bounding box center [183, 698] width 10 height 8
click at [184, 787] on icon at bounding box center [182, 791] width 10 height 8
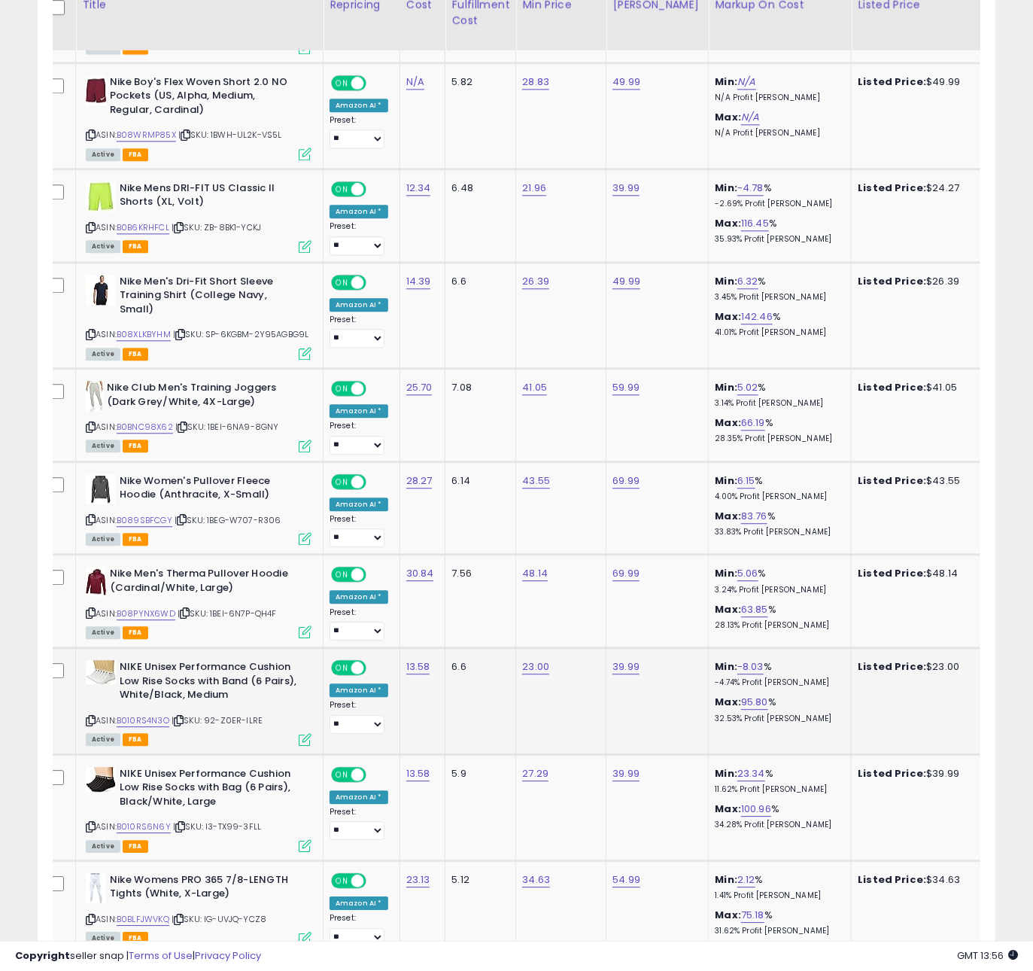
scroll to position [1928, 0]
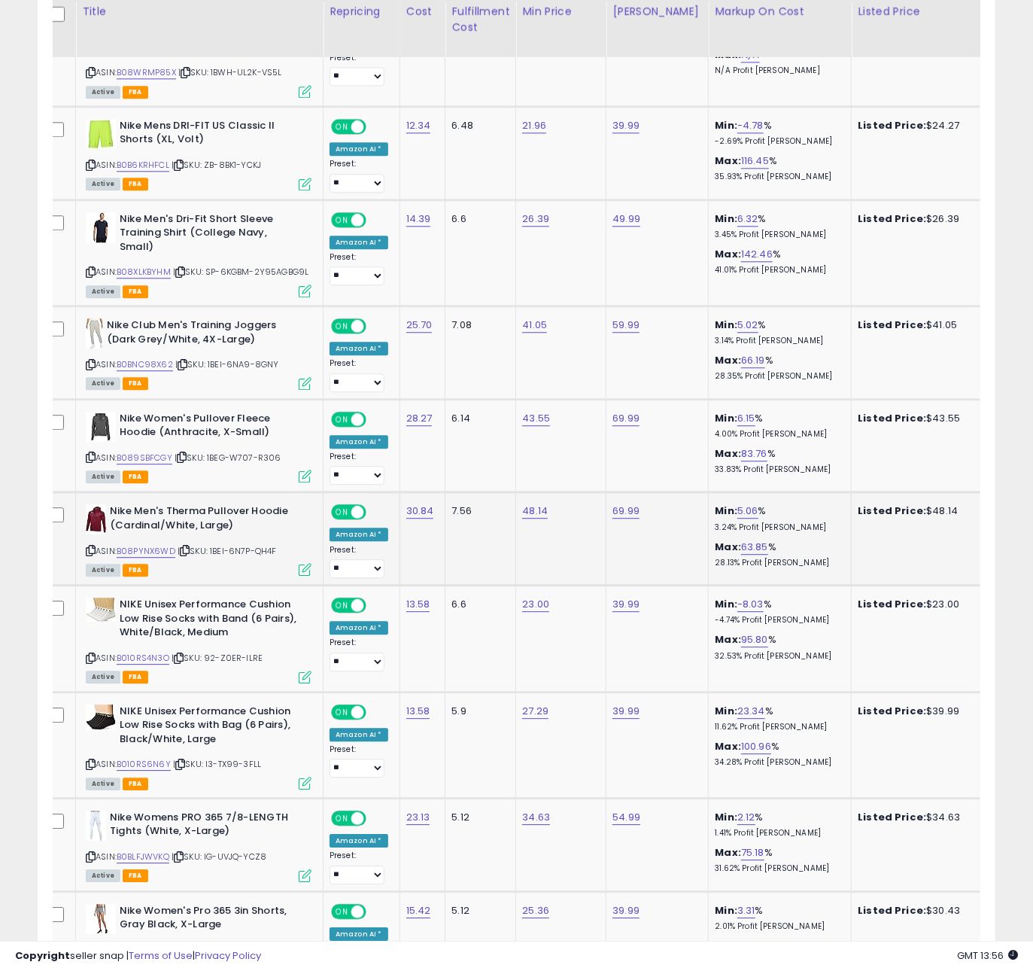
click at [194, 549] on td "Nike Men's Therma Pullover Hoodie (Cardinal/White, Large) ASIN: B08PYNX6WD | SK…" at bounding box center [200, 538] width 248 height 93
click at [187, 546] on icon at bounding box center [185, 550] width 10 height 8
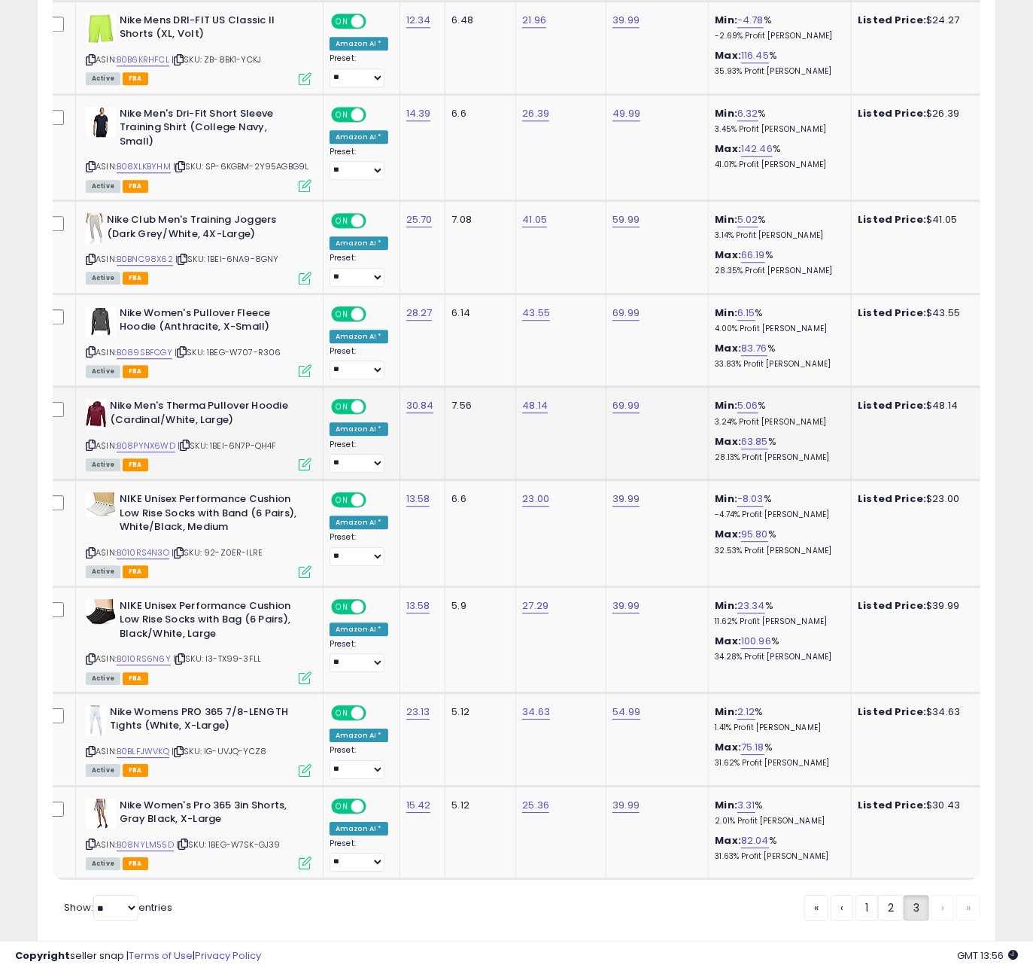
scroll to position [2040, 0]
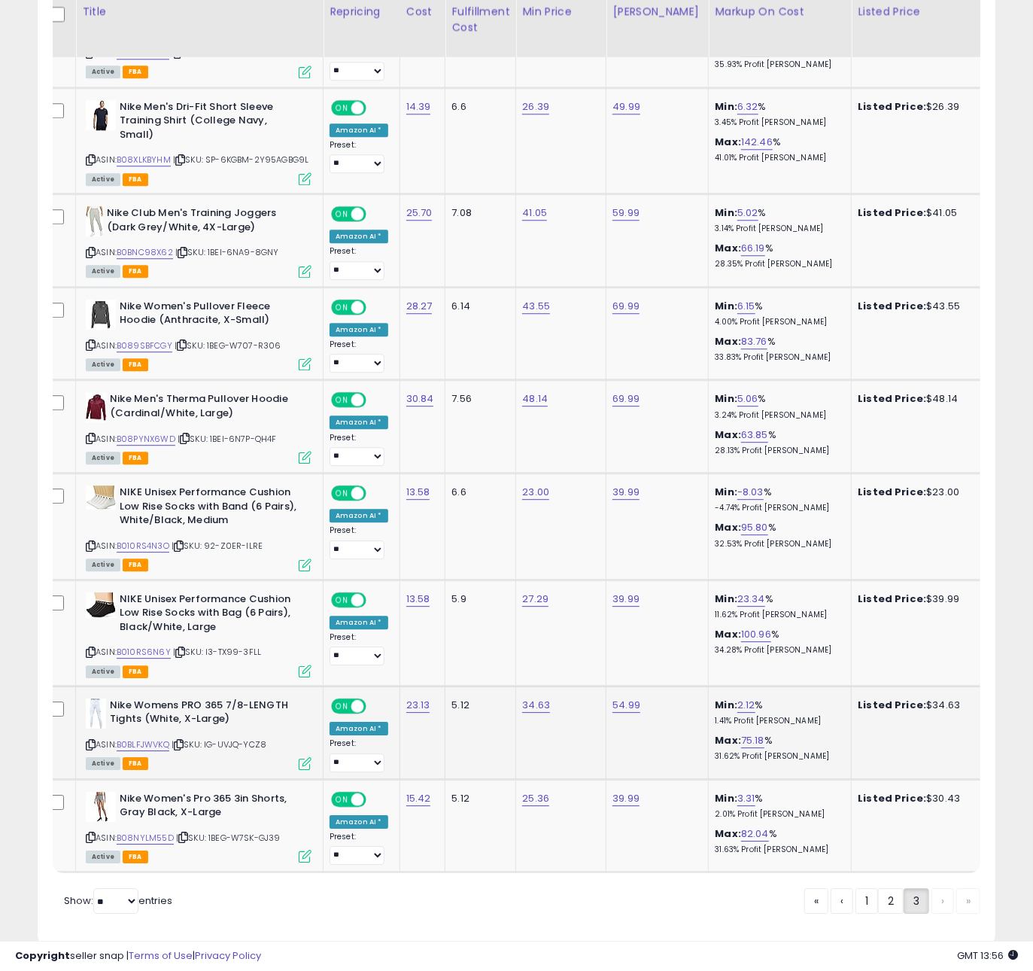
click at [184, 741] on icon at bounding box center [179, 745] width 10 height 8
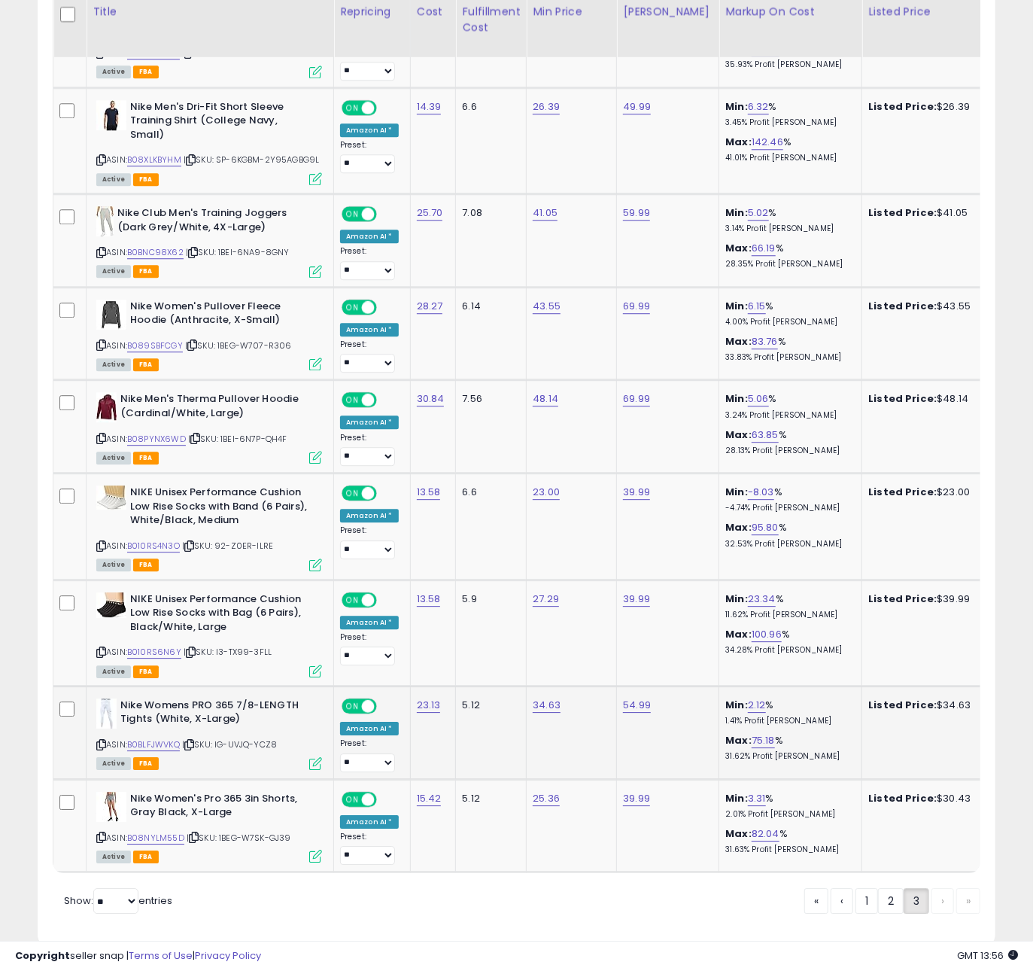
scroll to position [2063, 0]
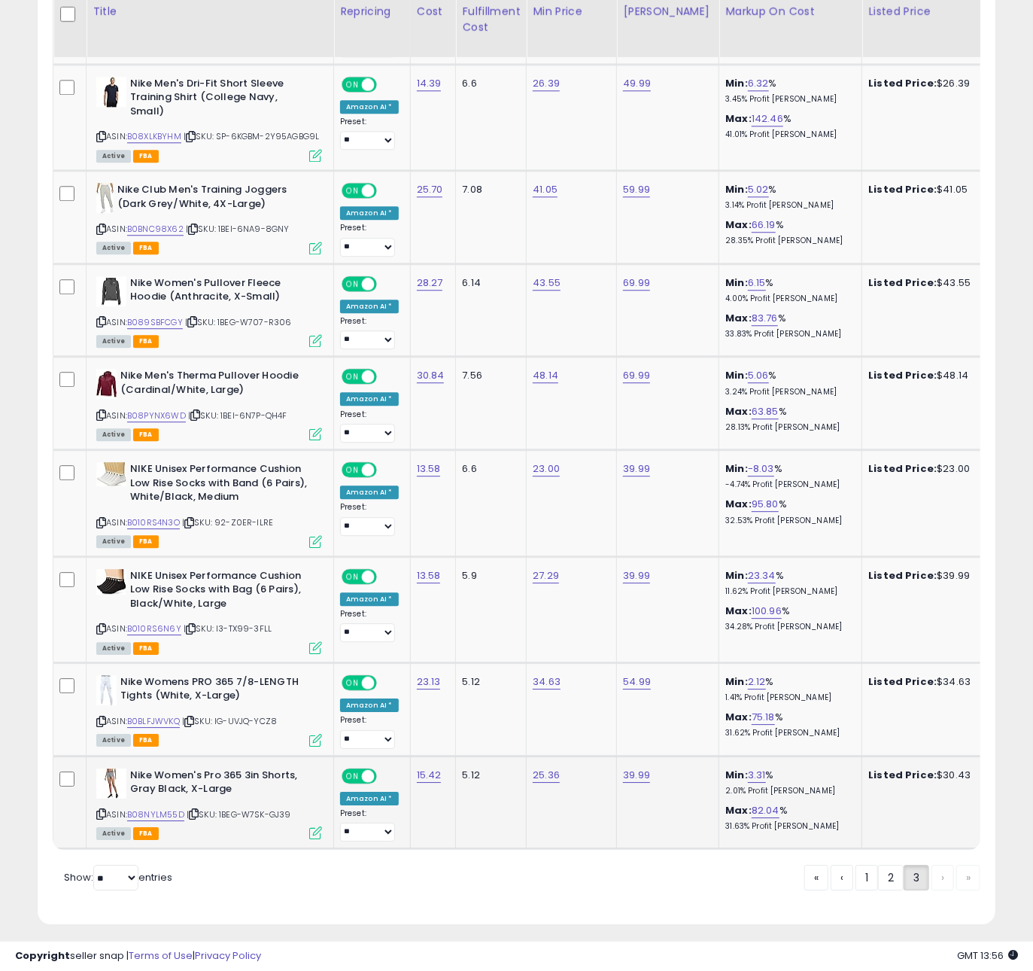
click at [197, 810] on icon at bounding box center [194, 814] width 10 height 8
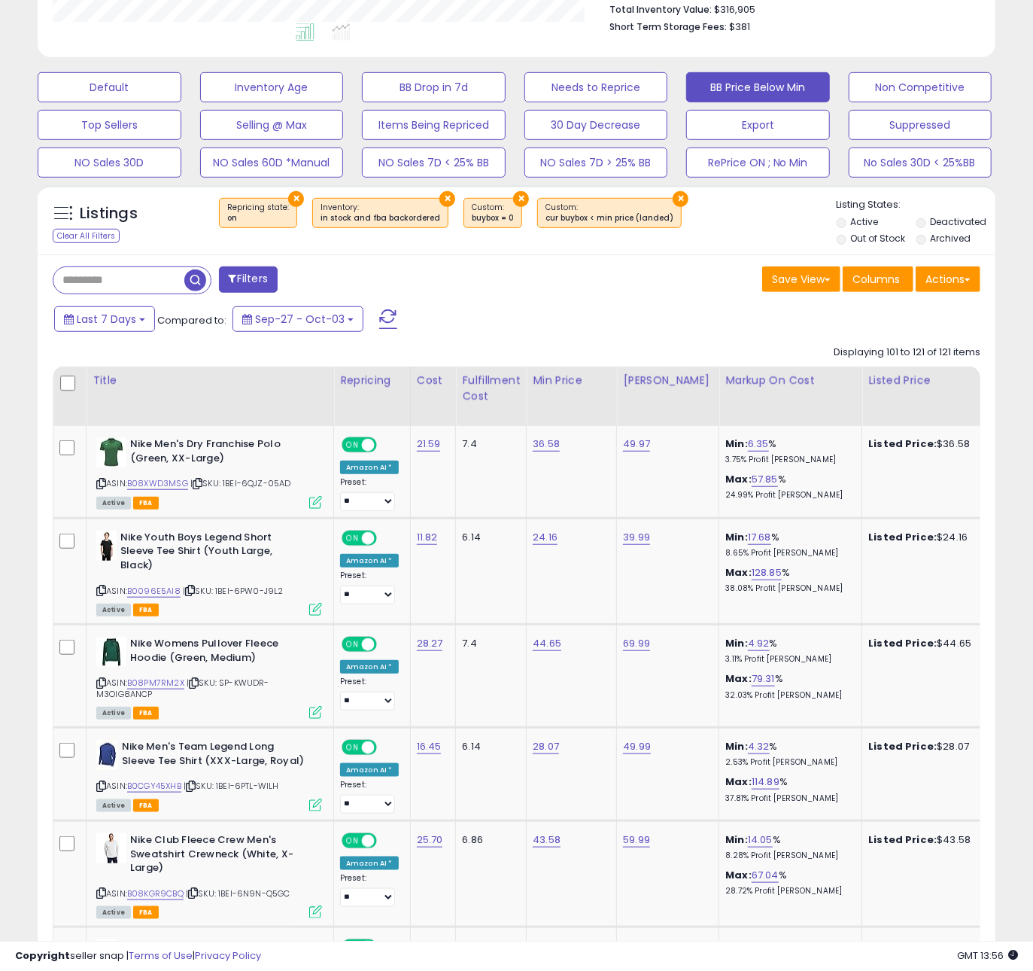
scroll to position [0, 0]
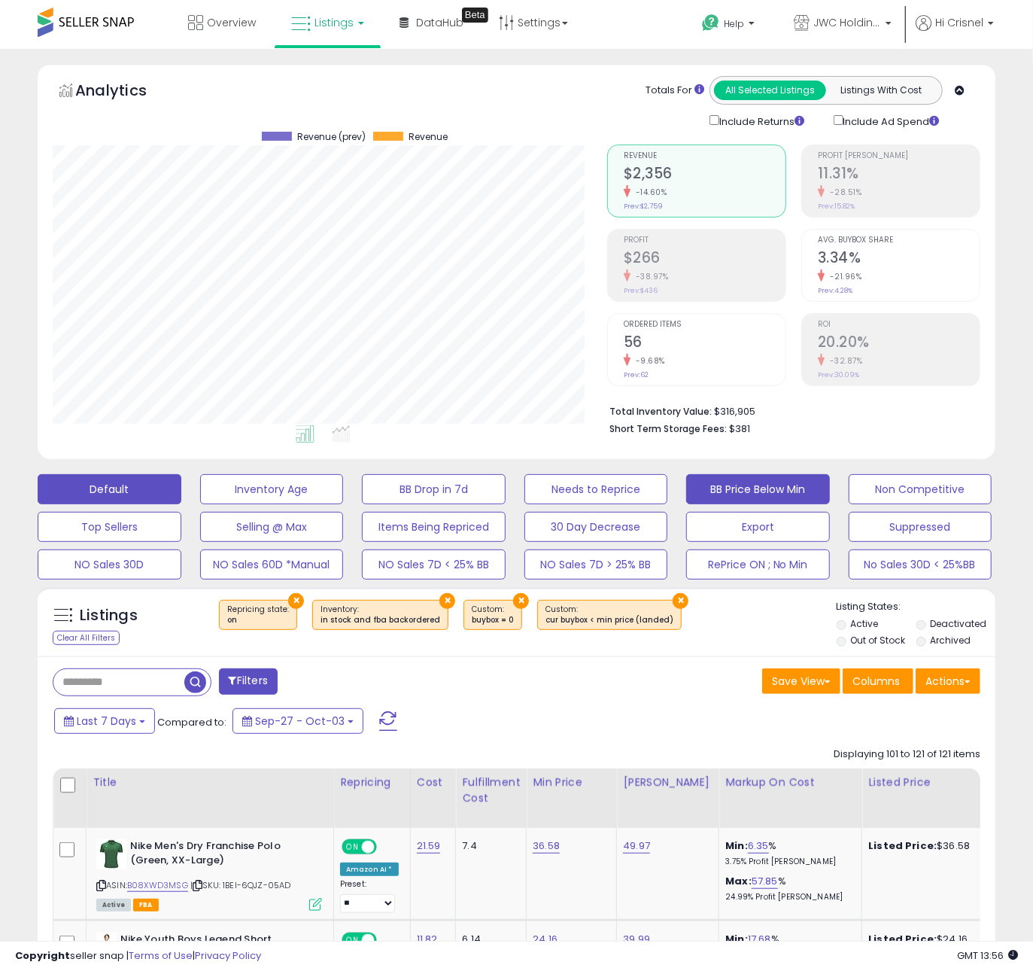
click at [158, 491] on button "Default" at bounding box center [110, 489] width 144 height 30
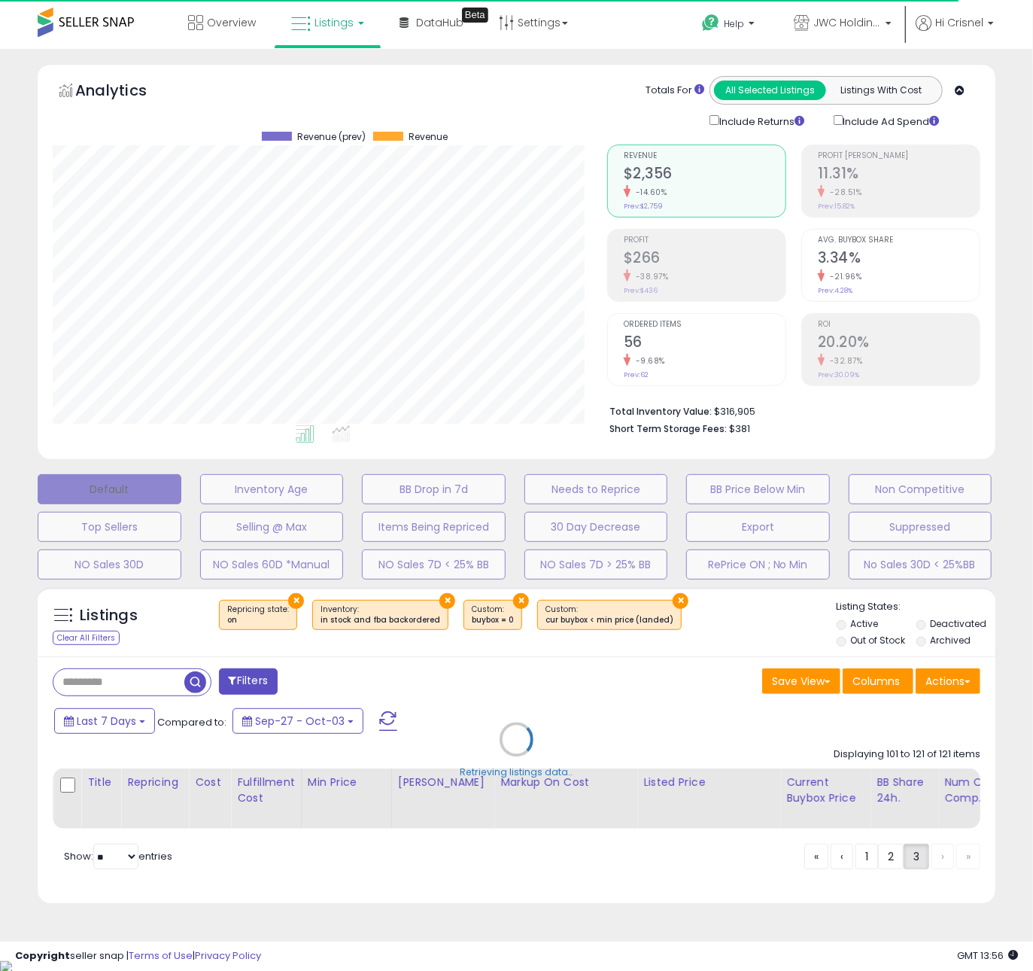
select select "**"
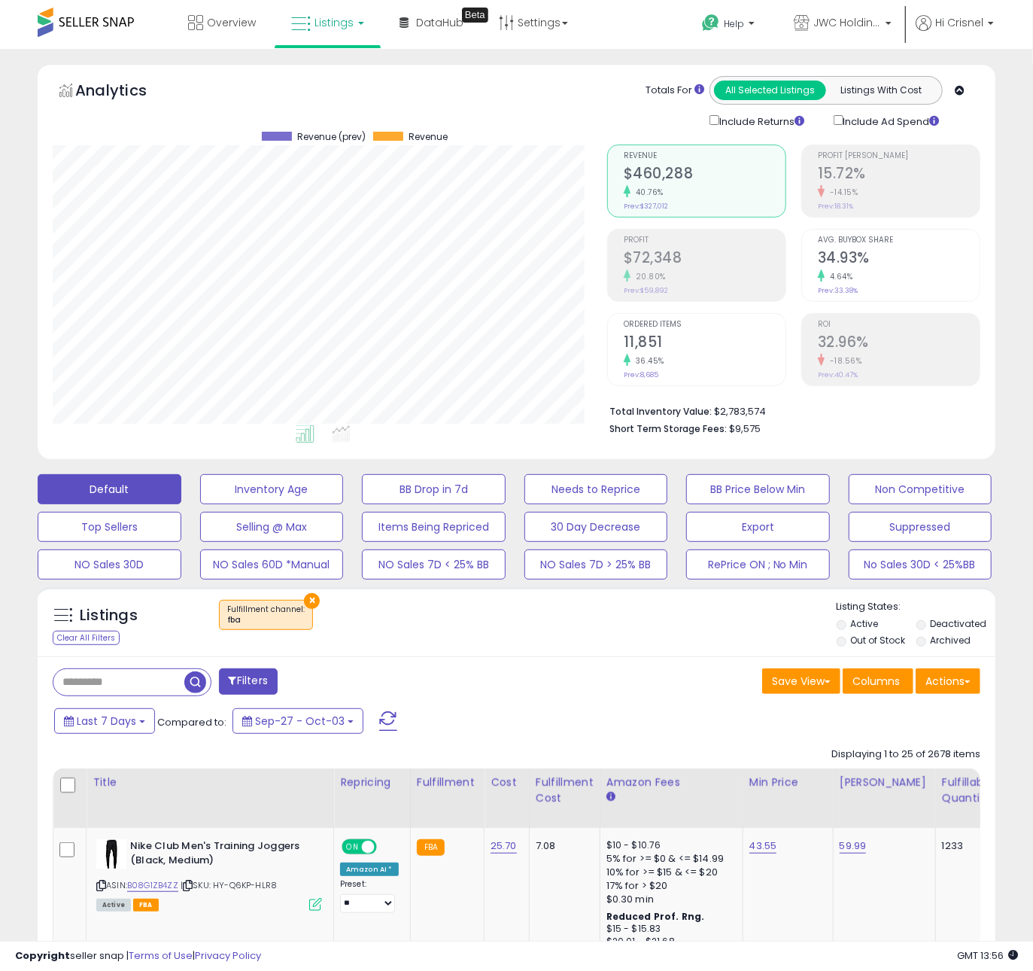
scroll to position [308, 554]
click at [844, 645] on li "Out of Stock" at bounding box center [876, 642] width 78 height 17
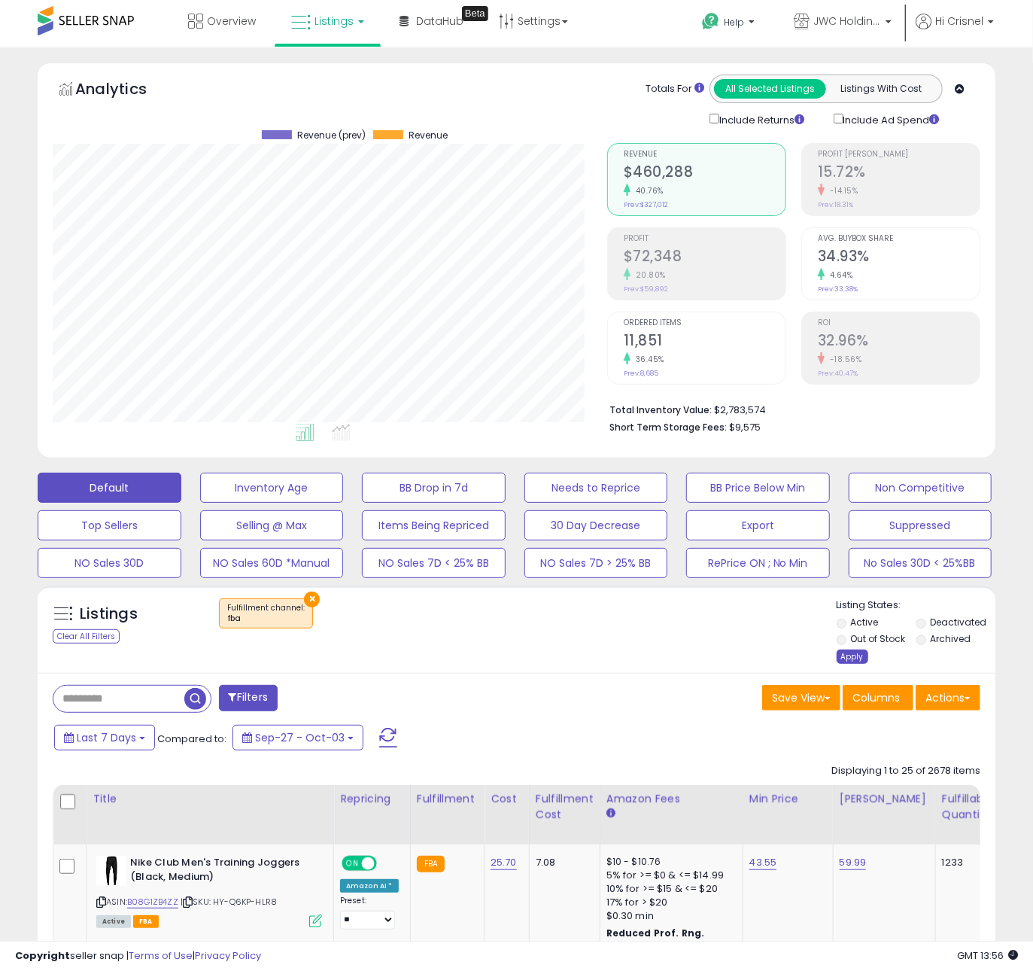
click at [854, 656] on div "Apply" at bounding box center [853, 657] width 32 height 14
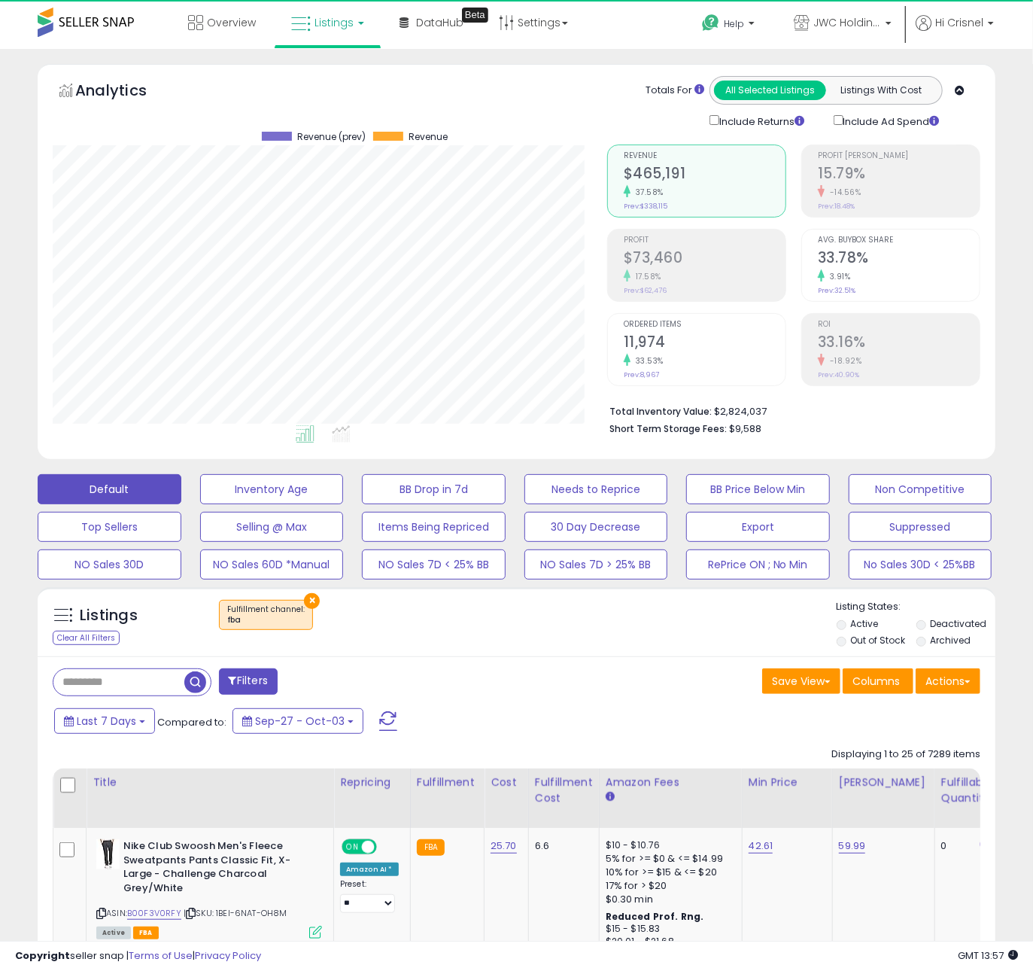
scroll to position [308, 554]
click at [949, 694] on button "Actions" at bounding box center [948, 681] width 65 height 26
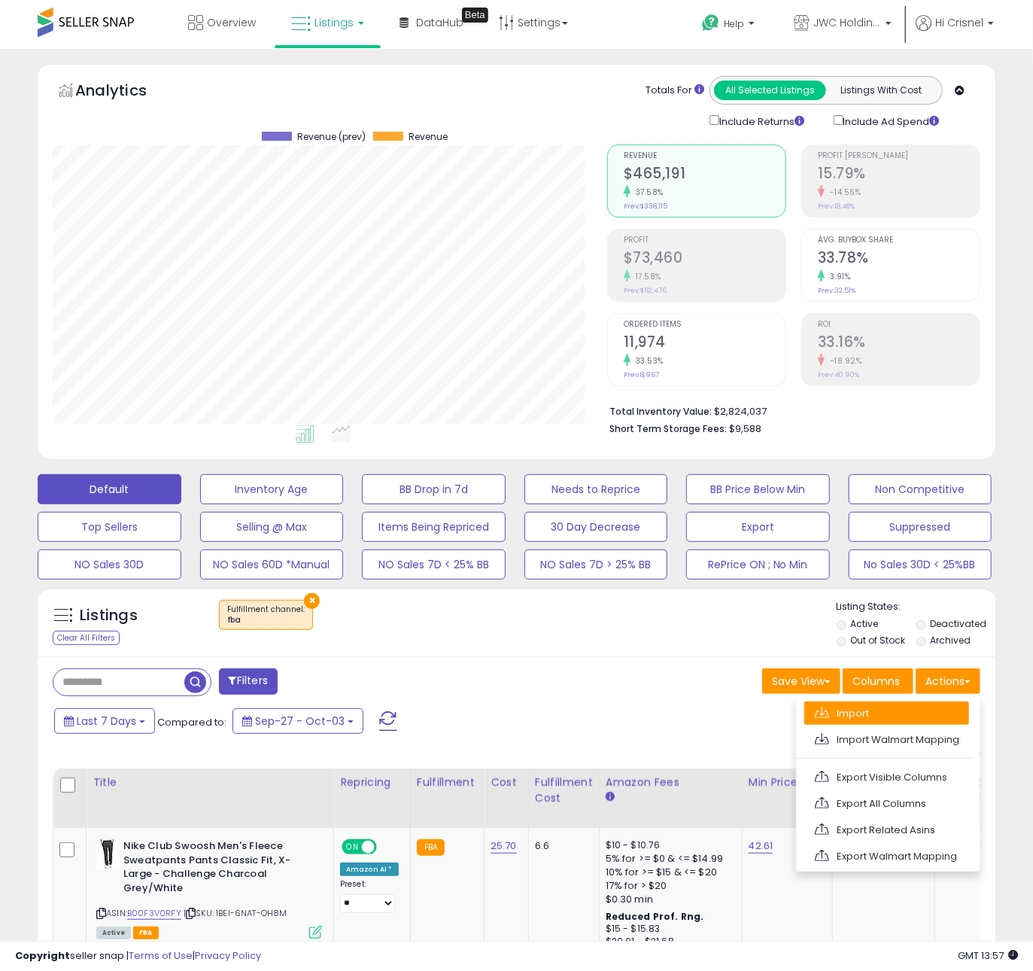
click at [875, 723] on link "Import" at bounding box center [887, 712] width 165 height 23
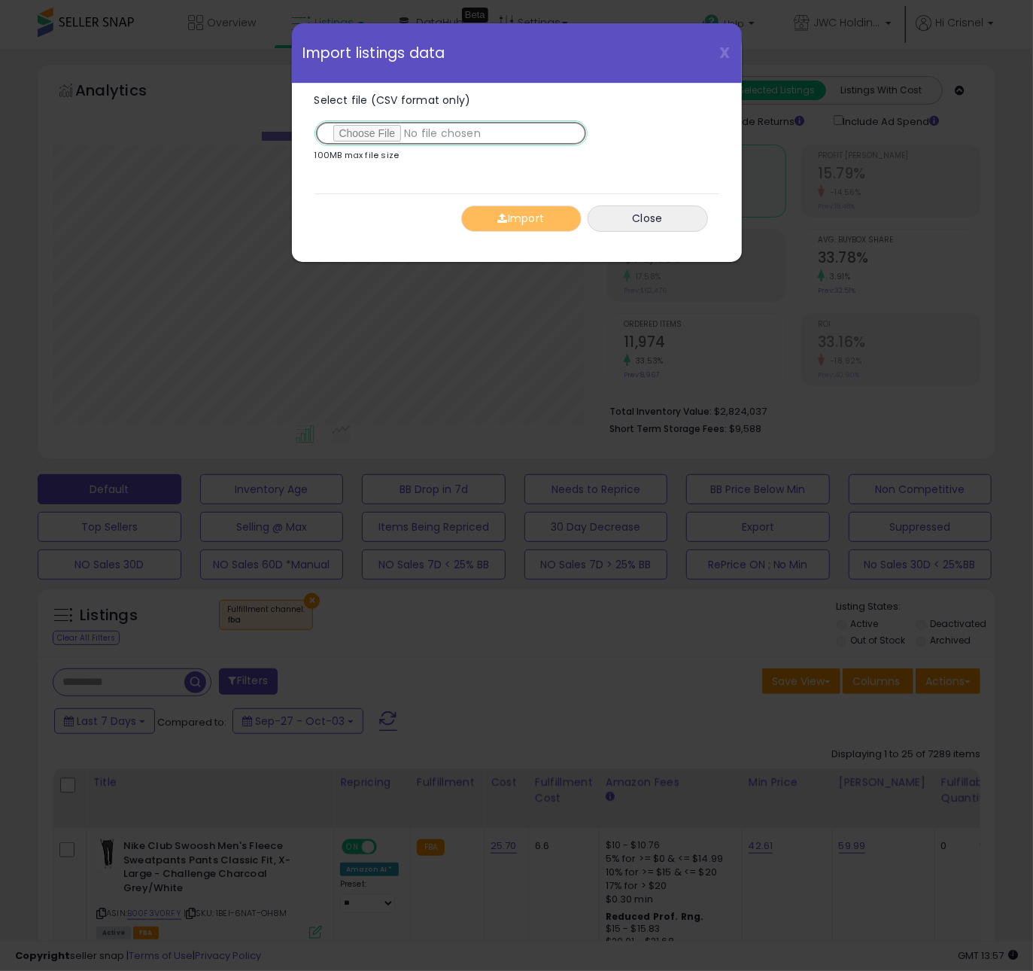
click at [374, 132] on input "Select file (CSV format only)" at bounding box center [451, 133] width 273 height 26
type input "**********"
click at [507, 215] on button "Import" at bounding box center [521, 218] width 120 height 26
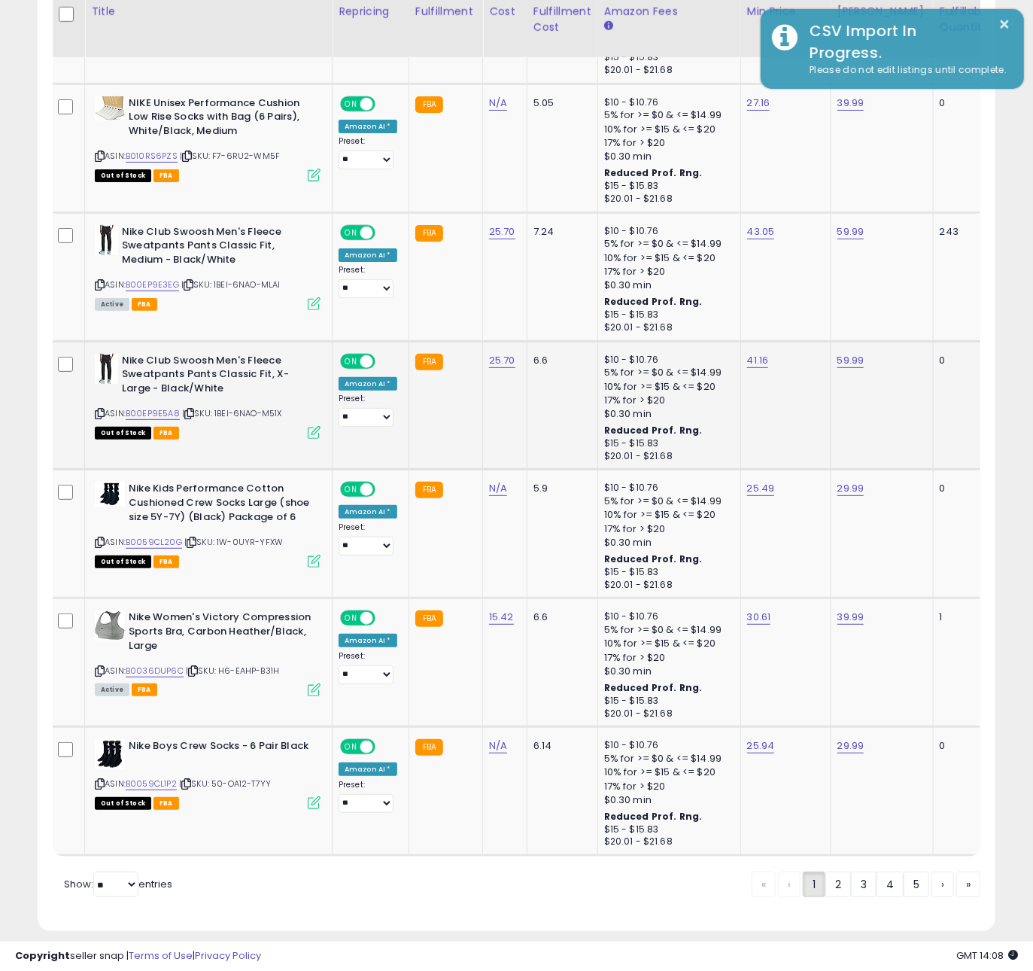
scroll to position [3180, 0]
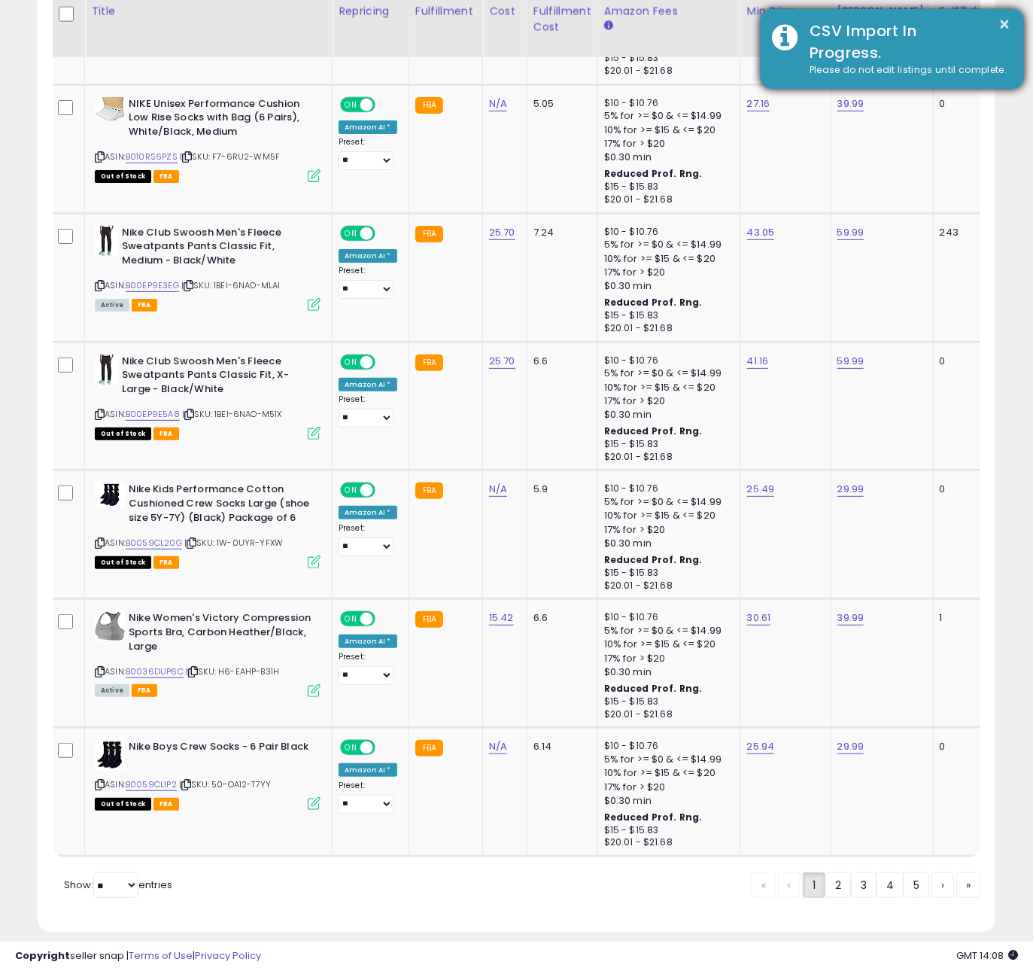
click at [953, 32] on div "CSV Import In Progress." at bounding box center [906, 41] width 215 height 43
click at [1004, 26] on button "×" at bounding box center [1006, 24] width 12 height 19
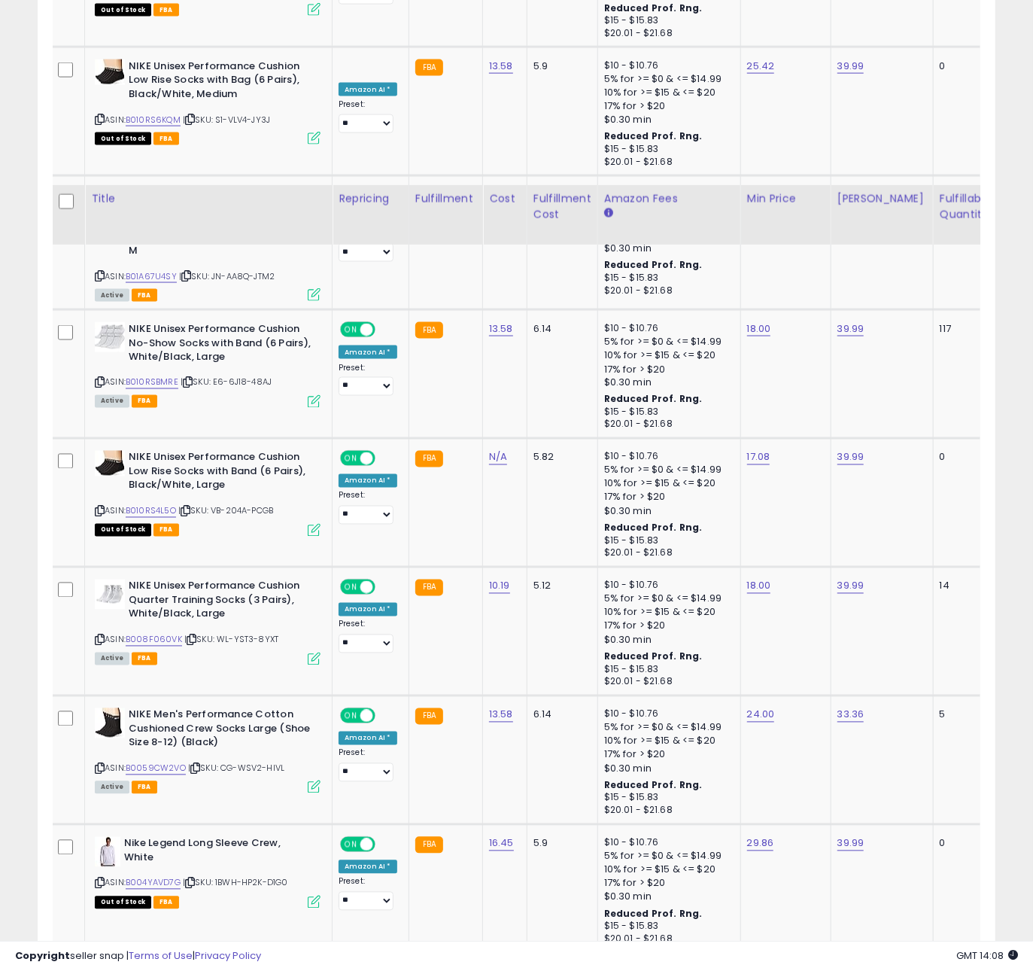
scroll to position [0, 0]
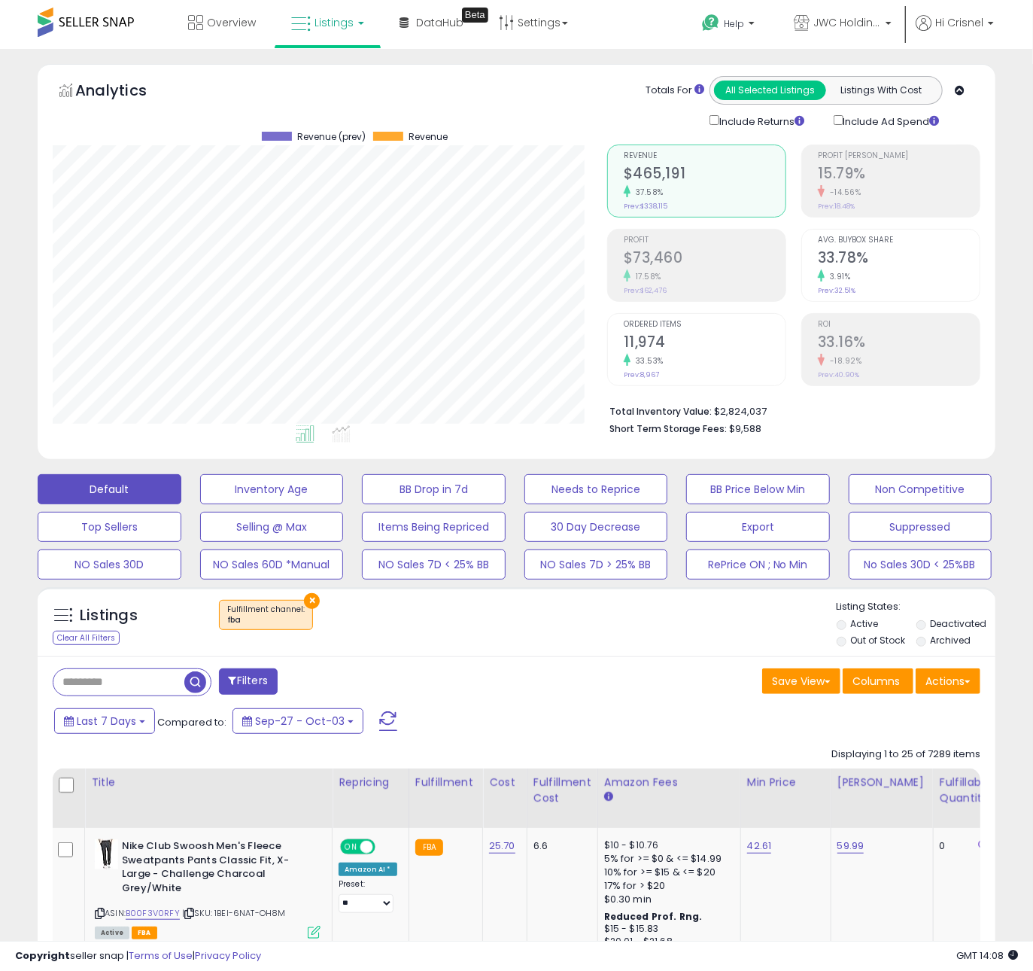
click at [494, 717] on div "Last 7 Days Compared to: Sep-27 - Oct-03" at bounding box center [398, 723] width 696 height 34
click at [503, 715] on div "Last 7 Days Compared to: Sep-27 - Oct-03" at bounding box center [398, 723] width 696 height 34
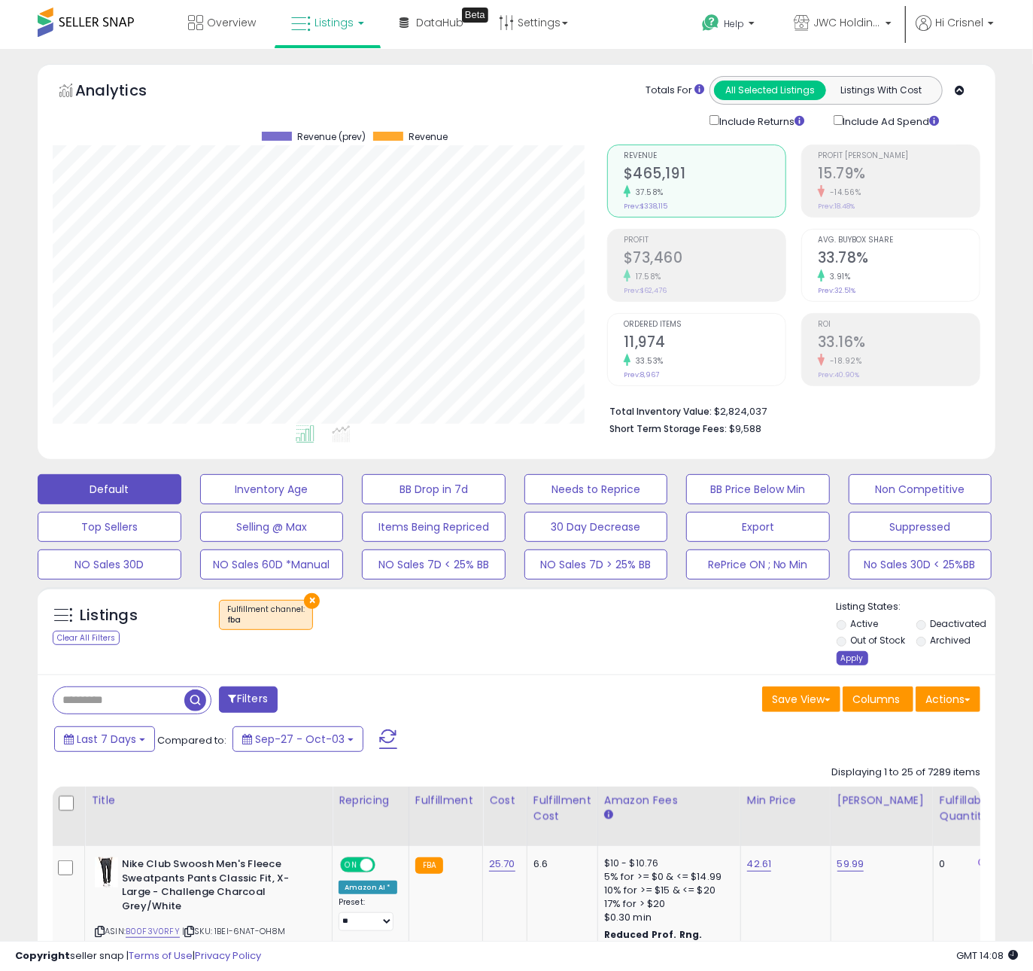
click at [853, 658] on div "Apply" at bounding box center [853, 658] width 32 height 14
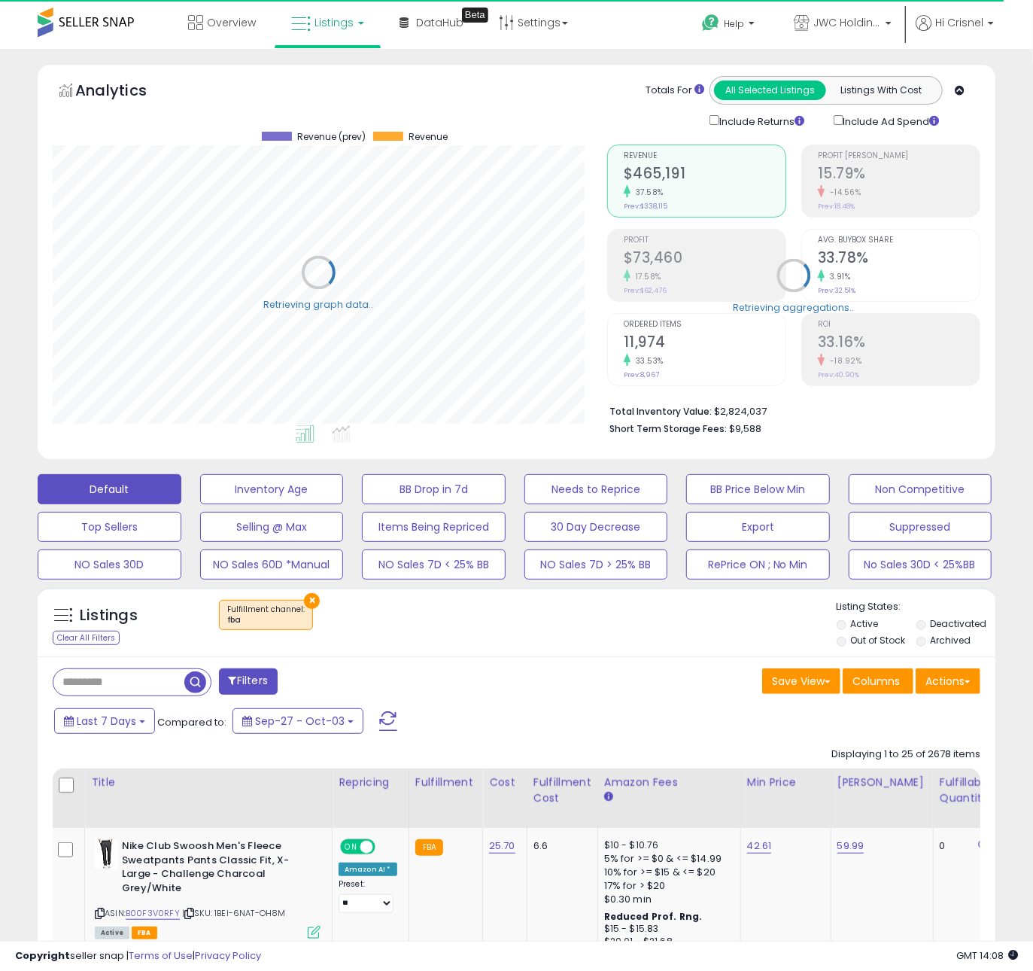
click at [714, 656] on div "Listings Clear All Filters × Fulfillment channel : fba" at bounding box center [517, 621] width 958 height 69
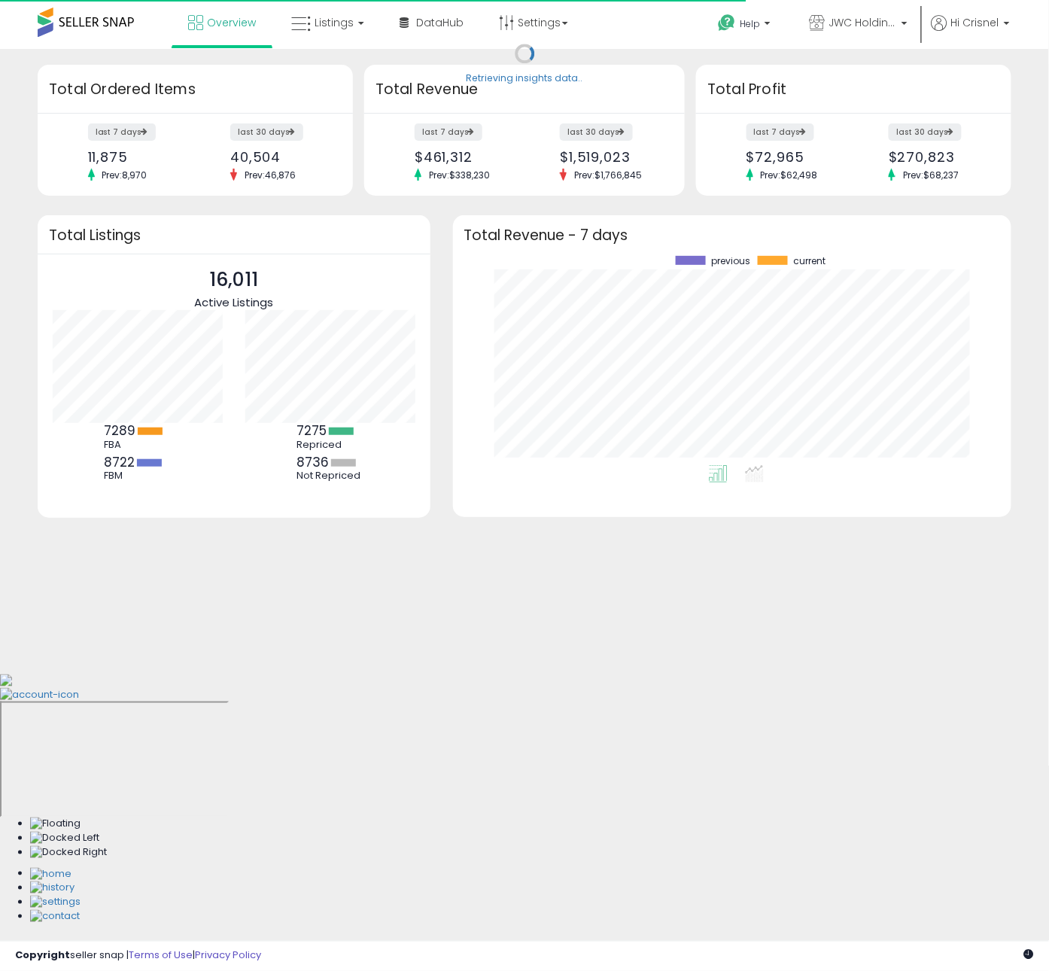
scroll to position [208, 528]
click at [339, 30] on link "Listings" at bounding box center [328, 22] width 96 height 45
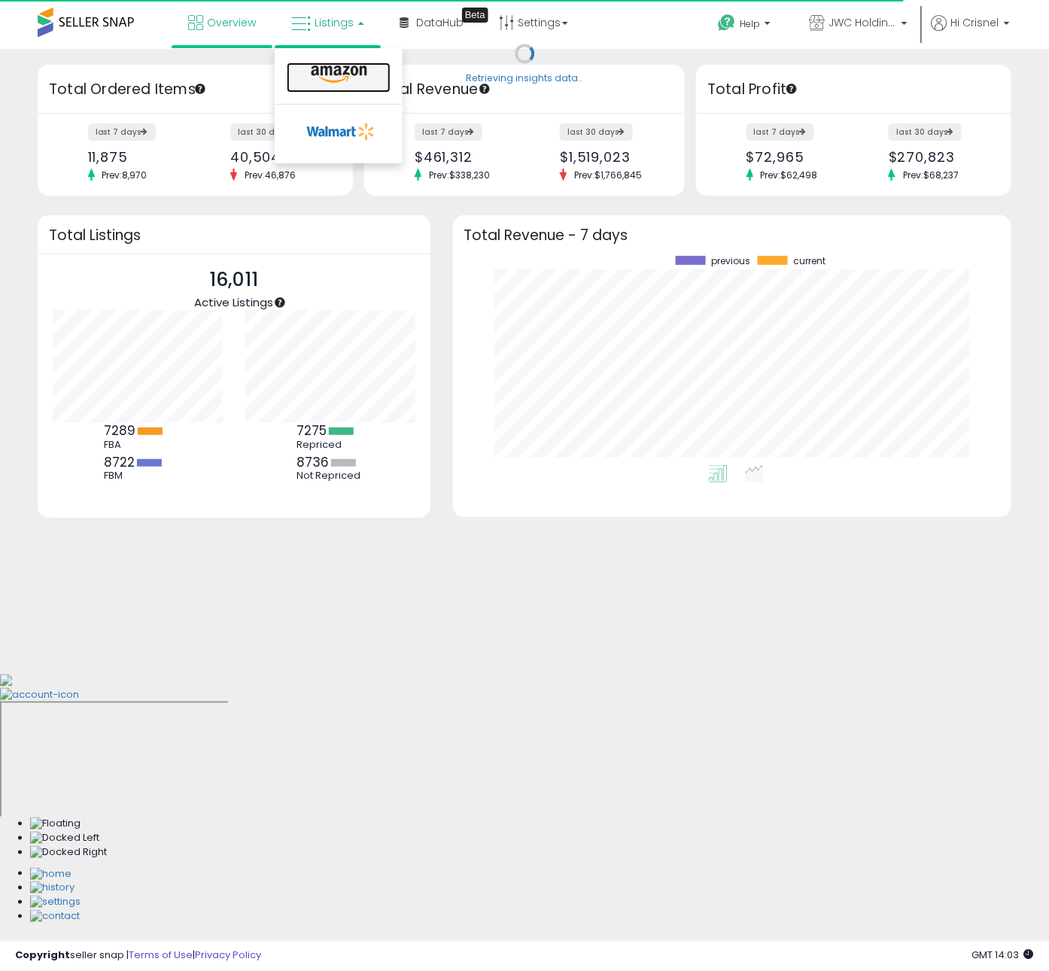
click at [338, 71] on icon at bounding box center [338, 75] width 65 height 20
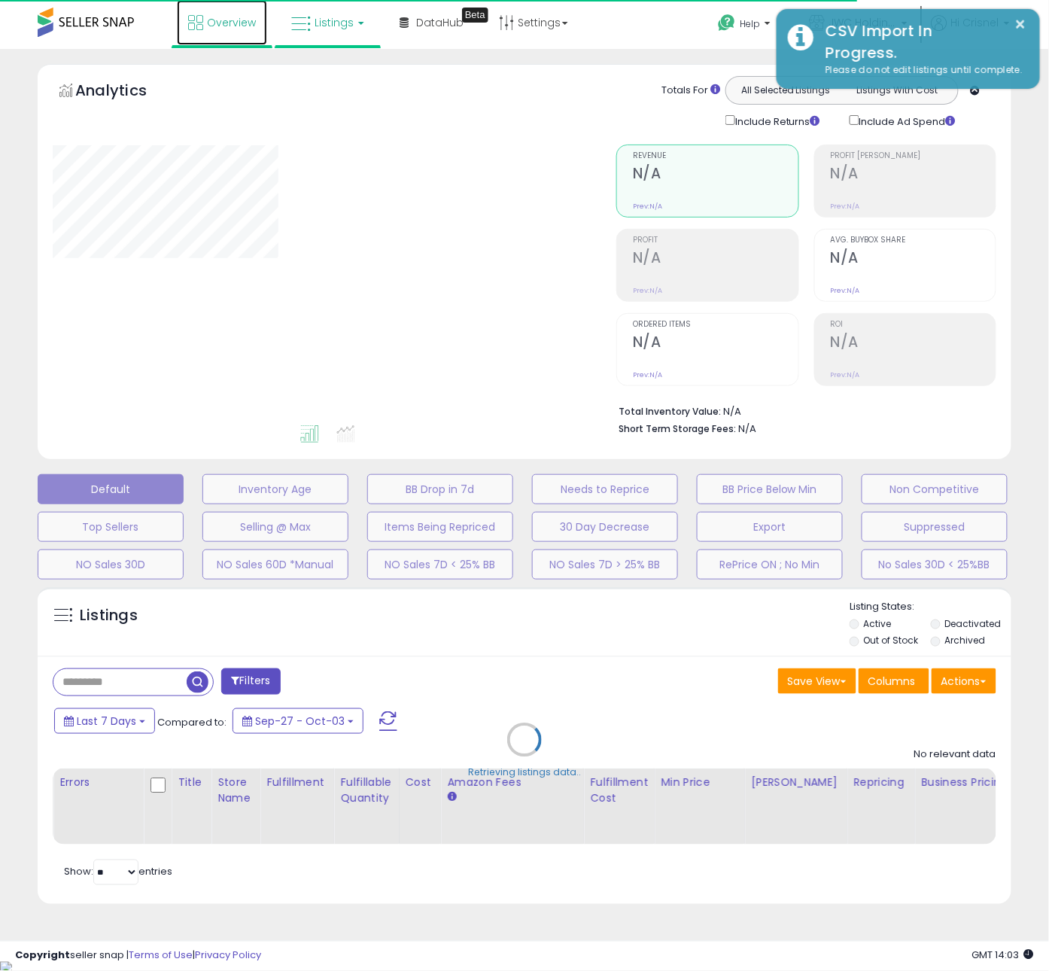
click at [207, 25] on span "Overview" at bounding box center [231, 22] width 49 height 15
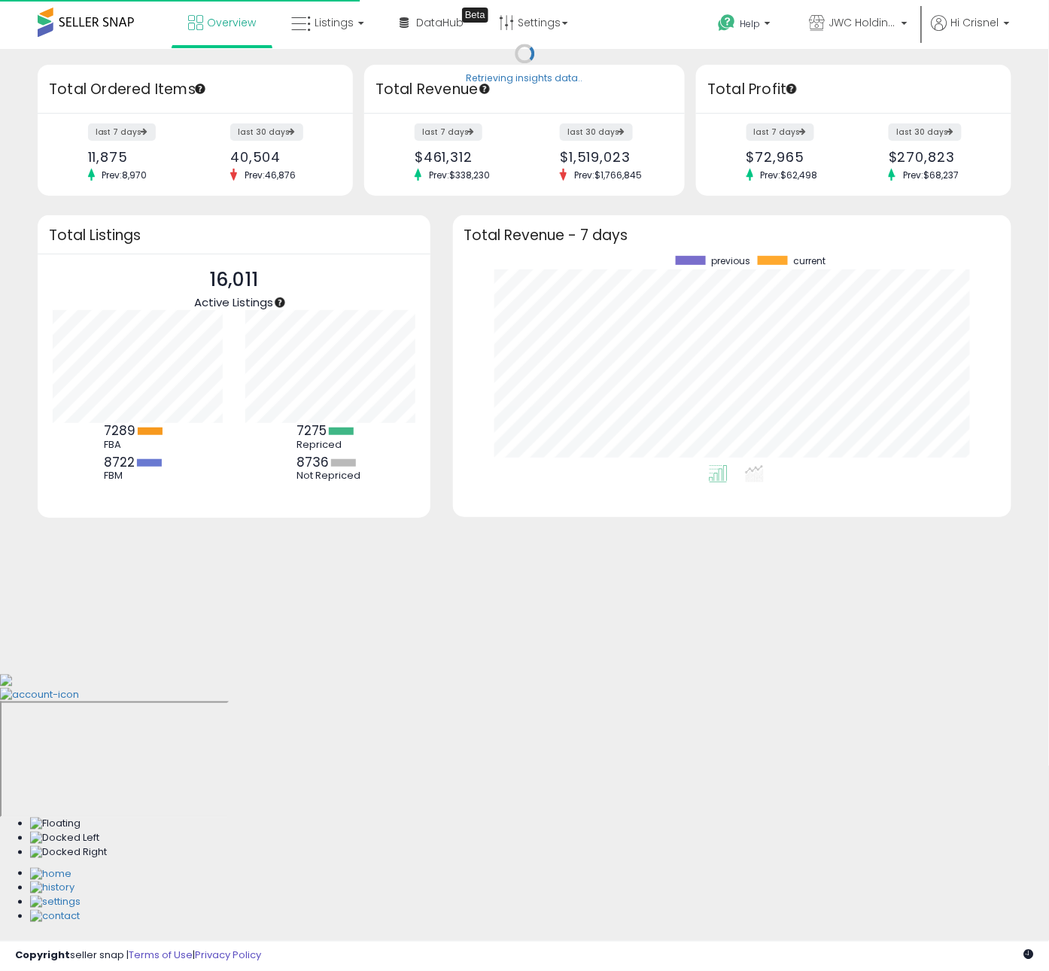
scroll to position [208, 528]
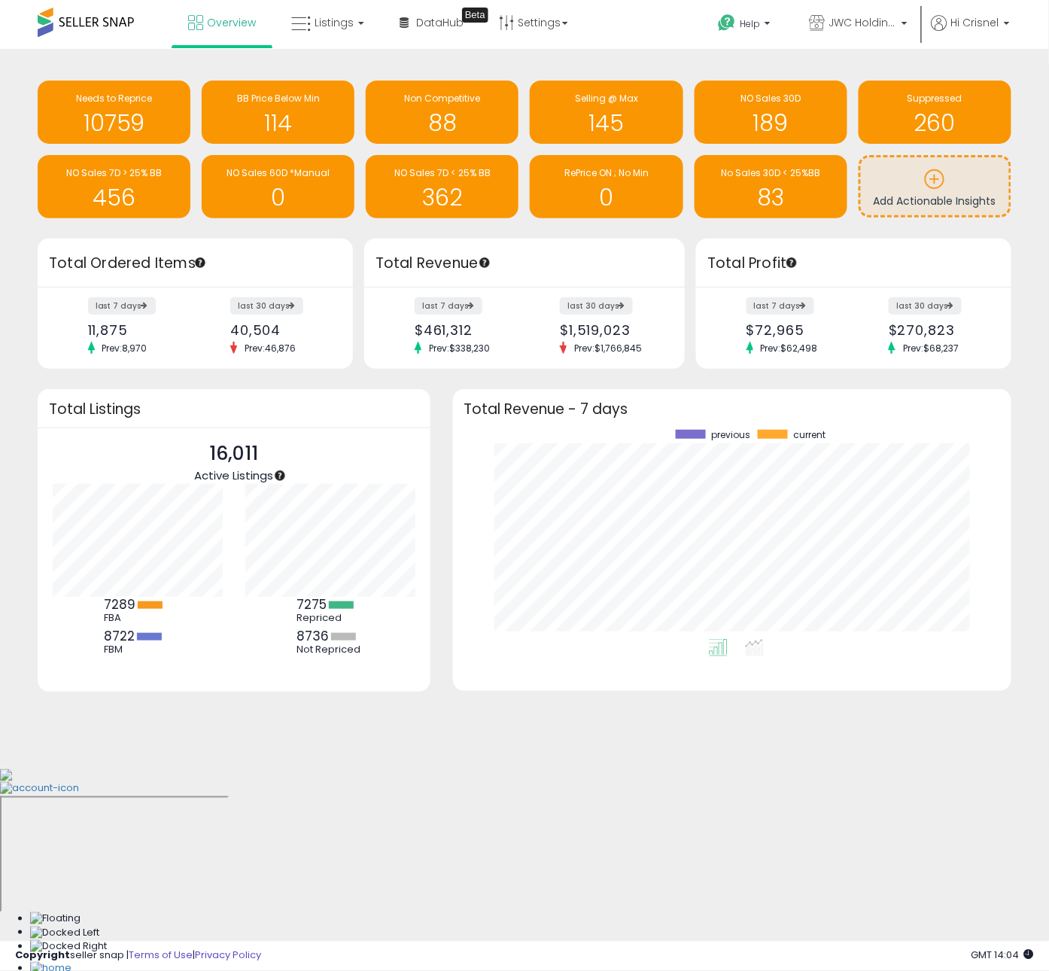
click at [470, 787] on body "Unable to login Retrieving listings data.. has not yet accepted the Terms of Us…" at bounding box center [524, 485] width 1049 height 971
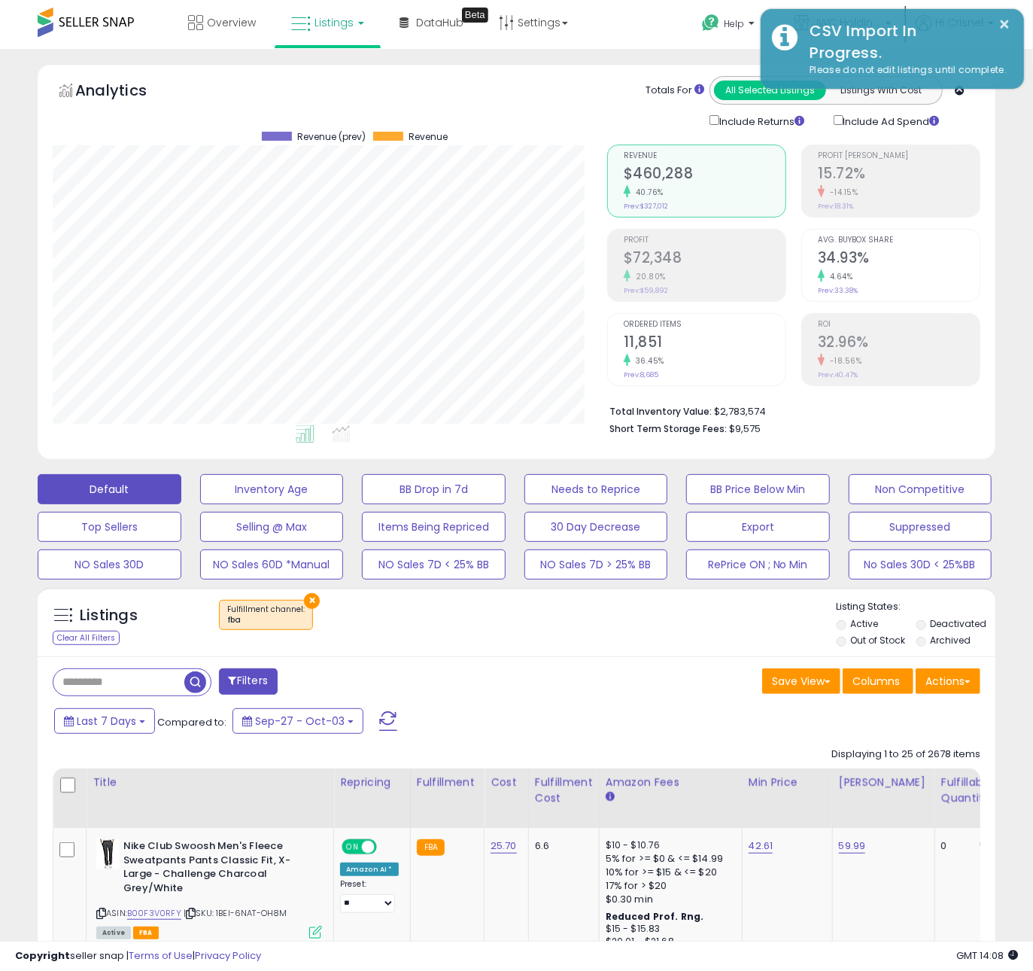
scroll to position [308, 554]
click at [248, 680] on button "Filters" at bounding box center [248, 681] width 59 height 26
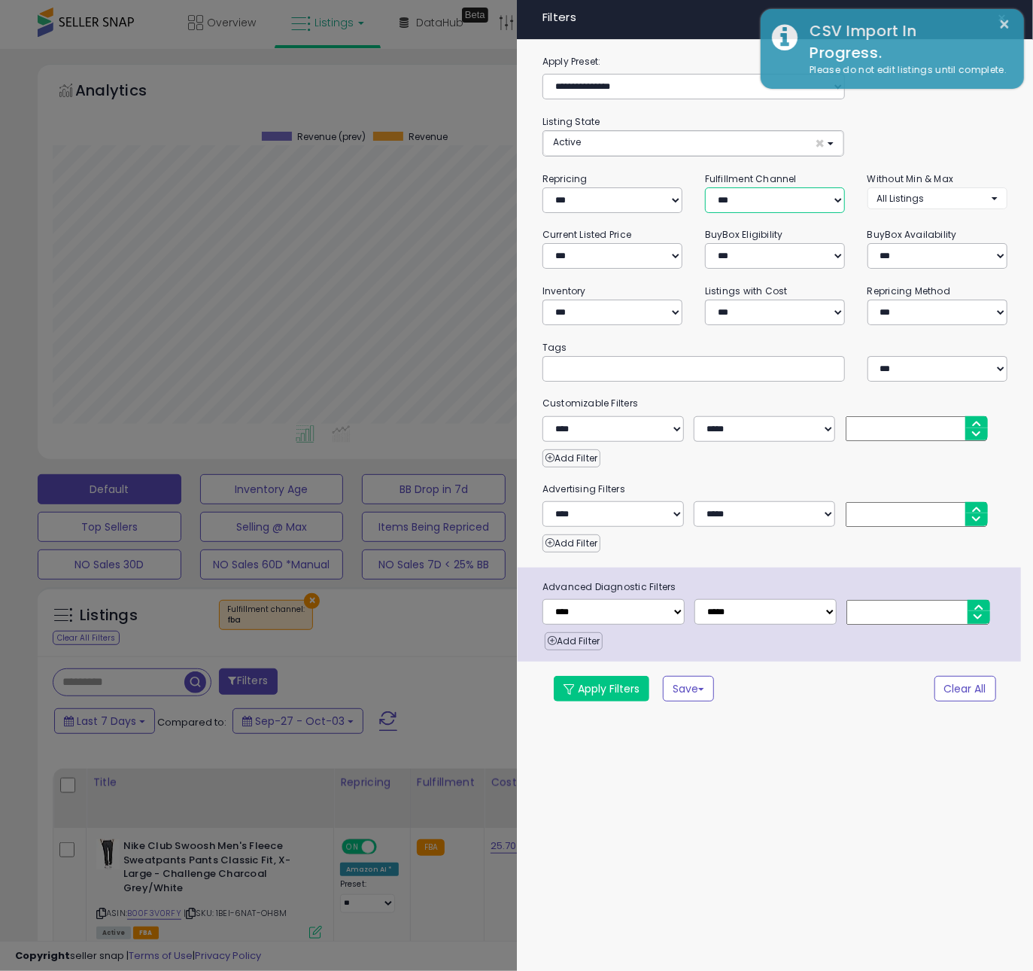
click at [757, 205] on select "*** *** *** ***" at bounding box center [775, 200] width 140 height 26
select select "***"
click at [705, 188] on select "*** *** *** ***" at bounding box center [775, 200] width 140 height 26
click at [612, 699] on button "Apply Filters" at bounding box center [602, 689] width 96 height 26
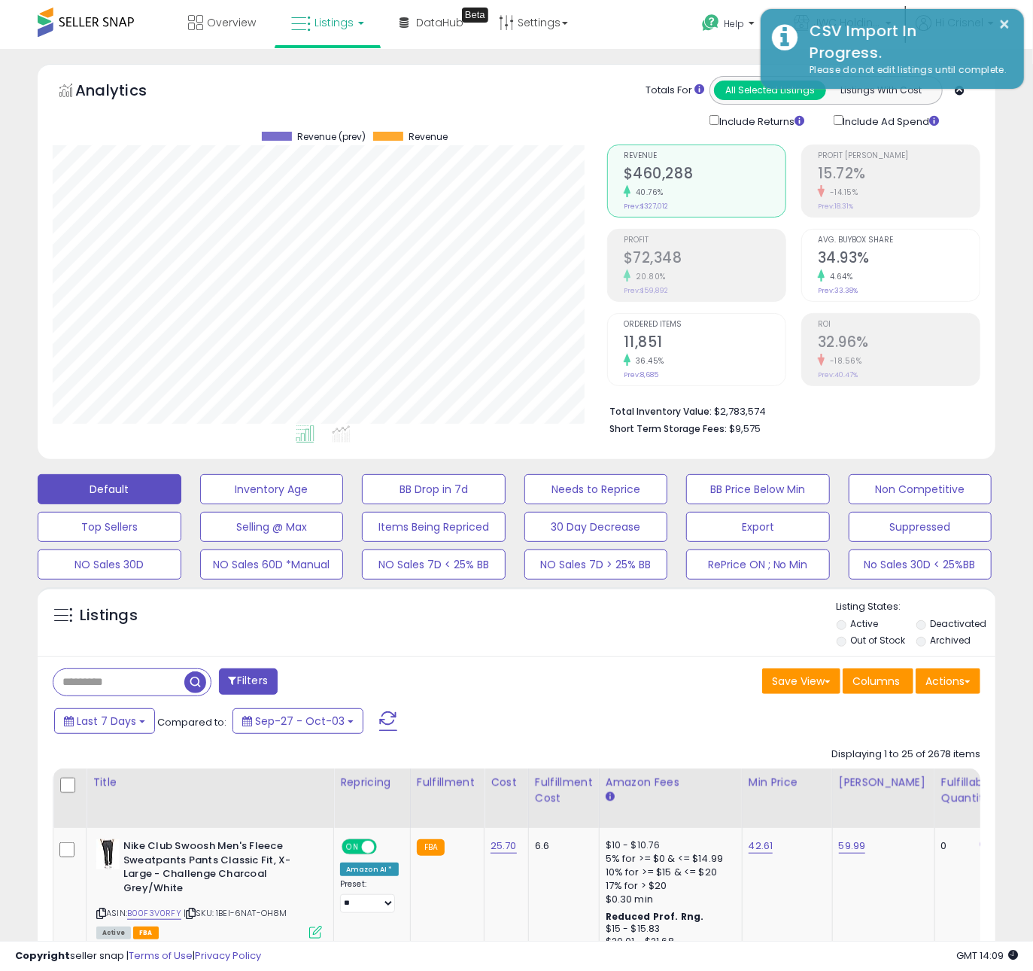
click at [637, 690] on div "Save View Save As New View Update Current View Columns Actions Import Import Wa…" at bounding box center [755, 682] width 476 height 29
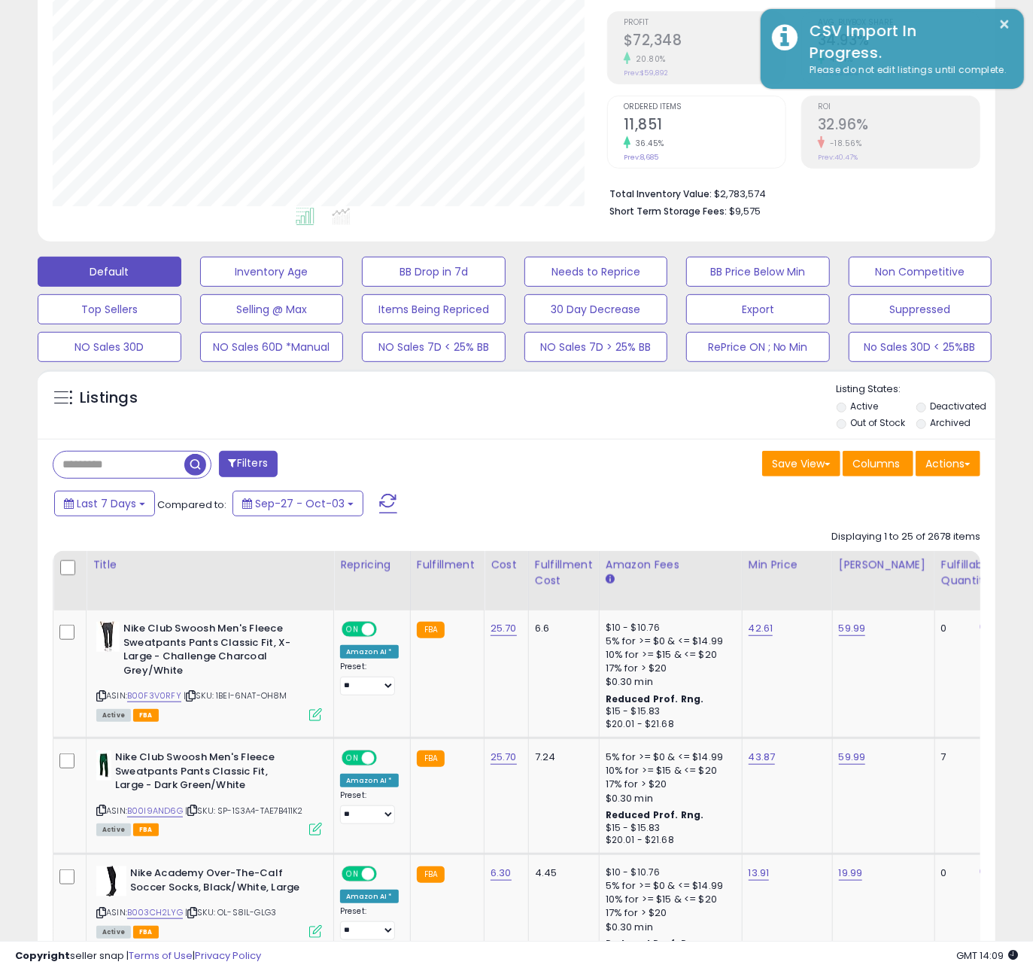
scroll to position [245, 0]
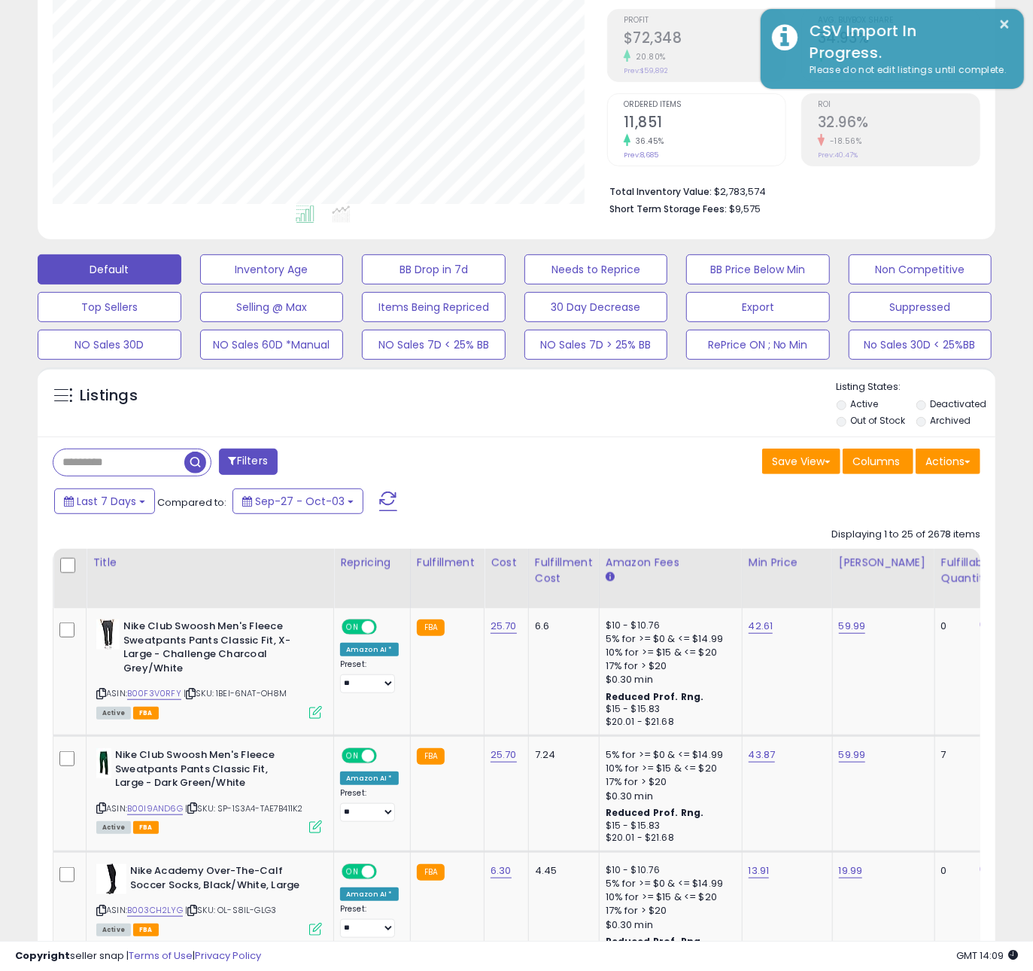
scroll to position [221, 0]
